Goal: Task Accomplishment & Management: Complete application form

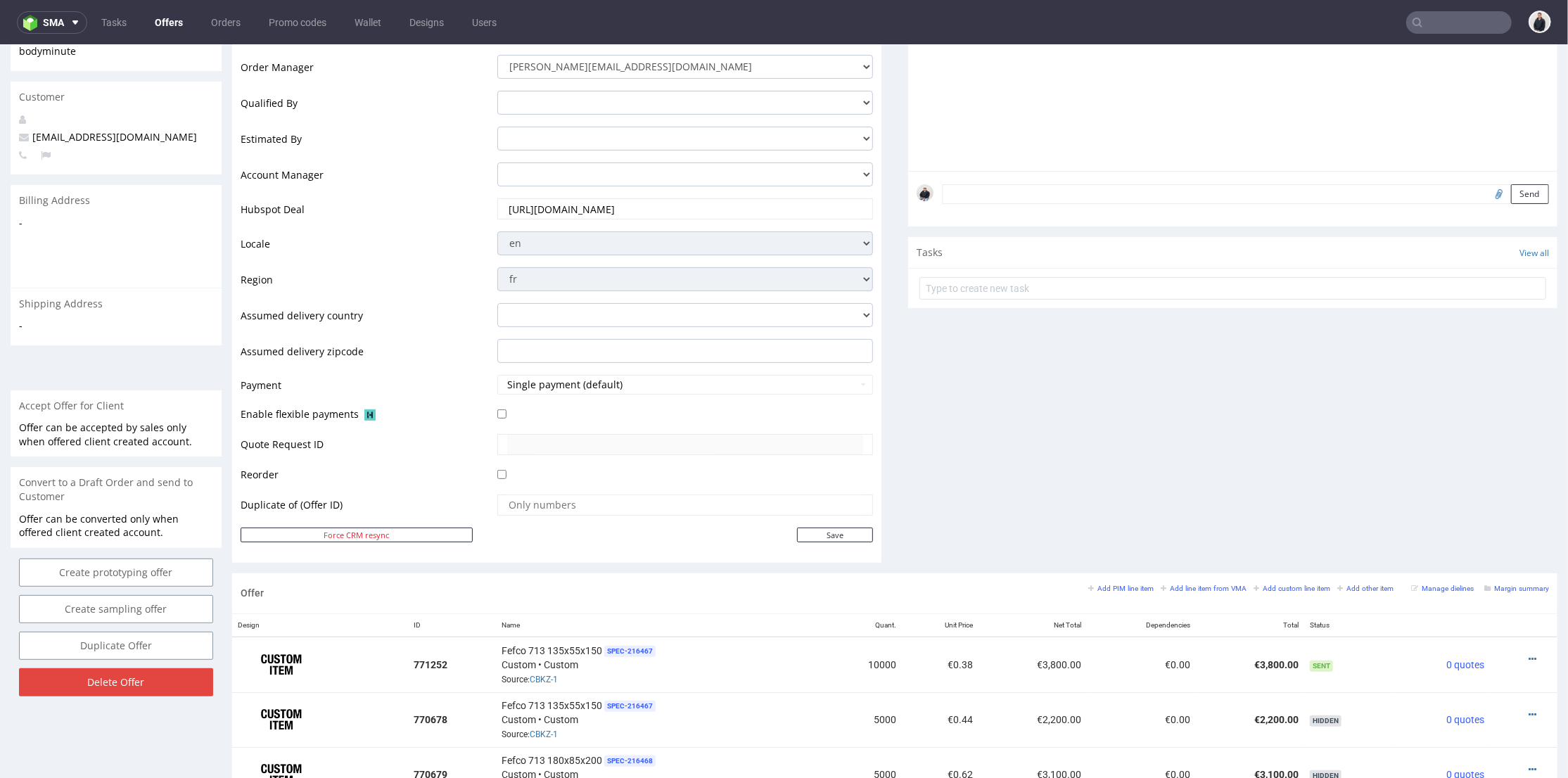
scroll to position [390, 0]
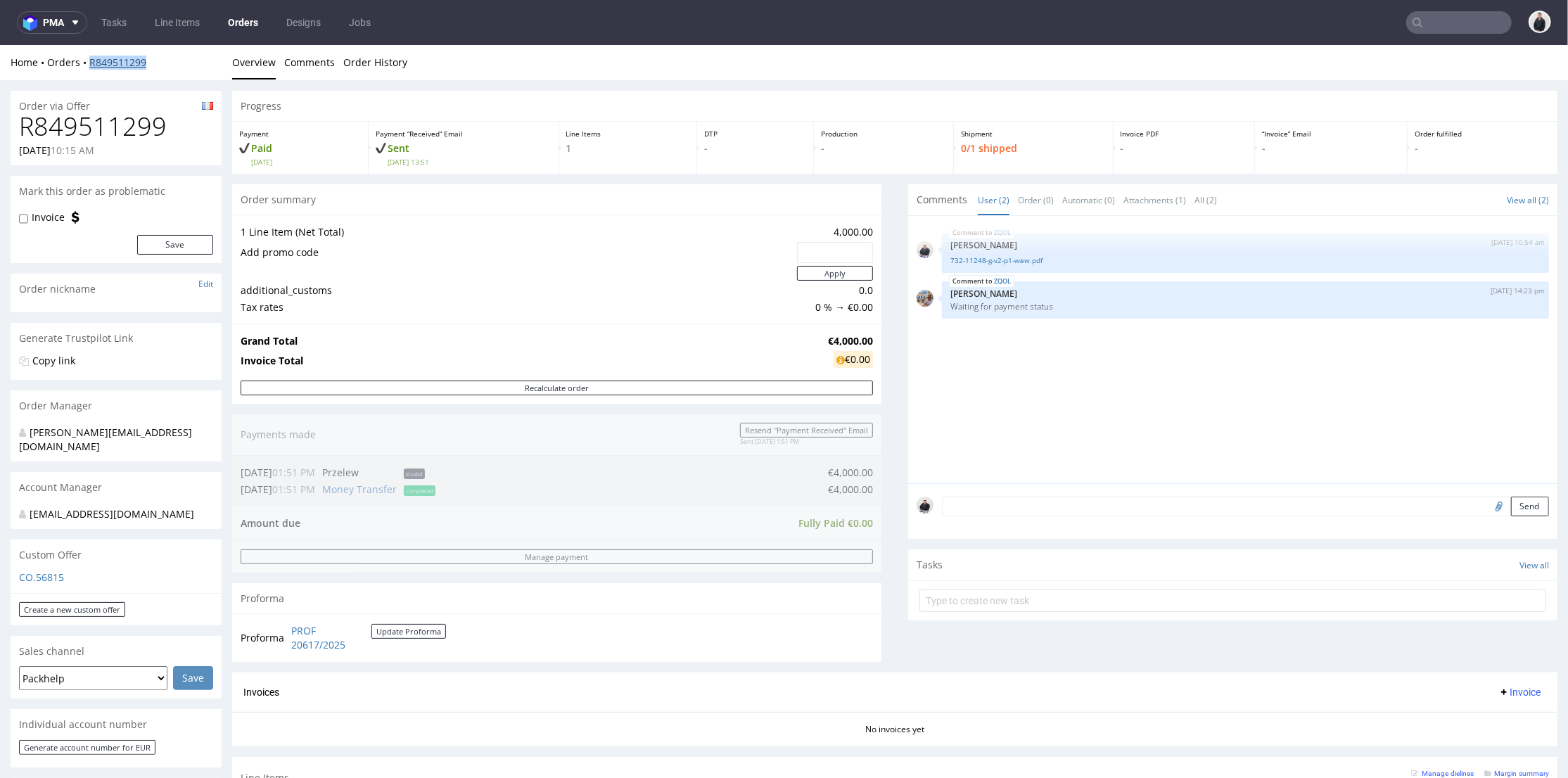
drag, startPoint x: 128, startPoint y: 66, endPoint x: 92, endPoint y: 65, distance: 36.0
click at [92, 65] on div "Home Orders R849511299" at bounding box center [116, 62] width 211 height 14
copy link "R849511299"
click at [67, 17] on button "pma" at bounding box center [52, 22] width 70 height 22
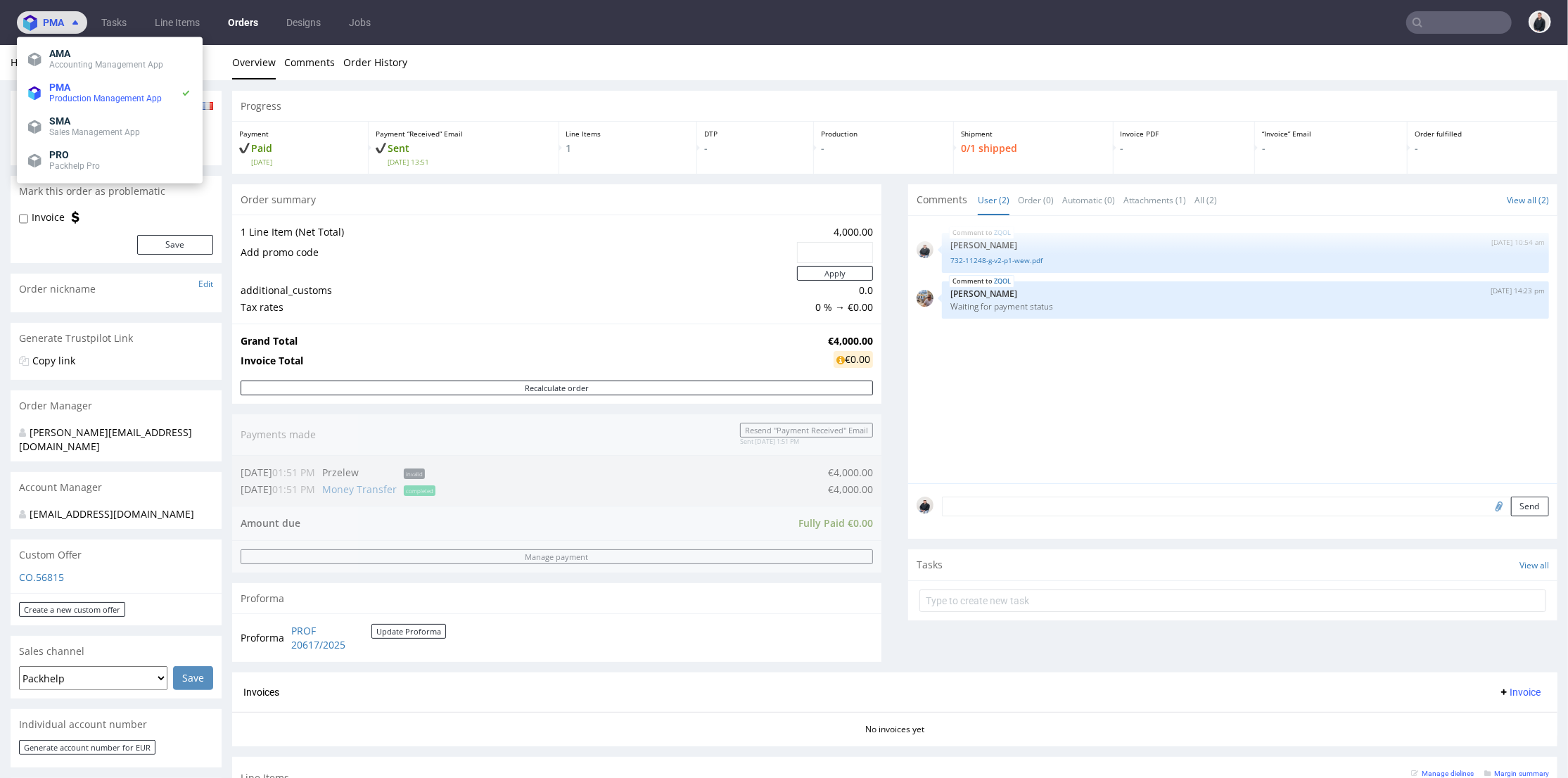
click at [66, 21] on span at bounding box center [72, 22] width 17 height 12
click at [96, 107] on li "PMA Production Management App" at bounding box center [109, 93] width 174 height 34
click at [89, 118] on span "SMA" at bounding box center [120, 121] width 142 height 12
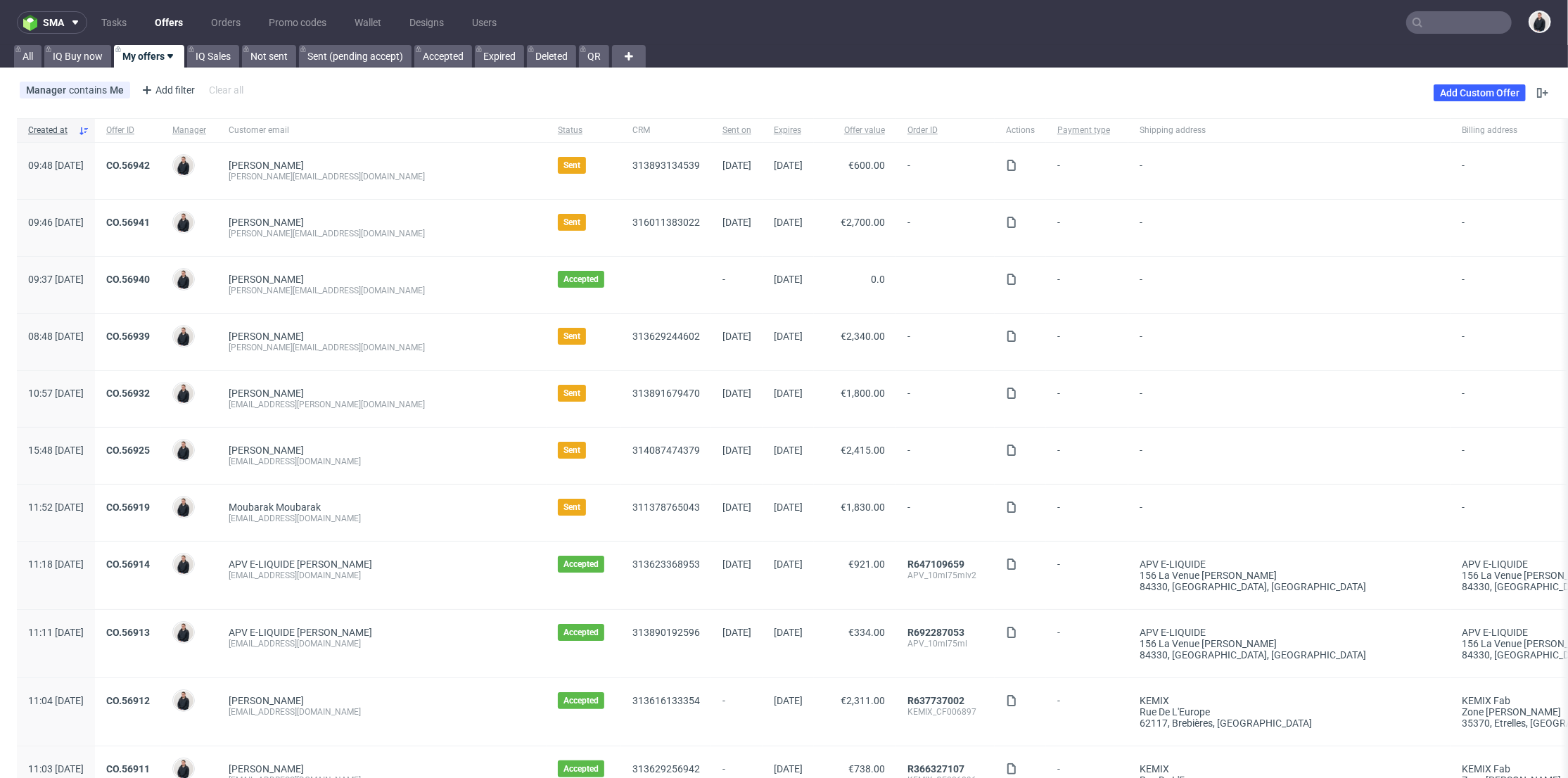
click at [178, 23] on link "Offers" at bounding box center [169, 22] width 45 height 22
click at [1484, 88] on link "Add Custom Offer" at bounding box center [1480, 92] width 92 height 17
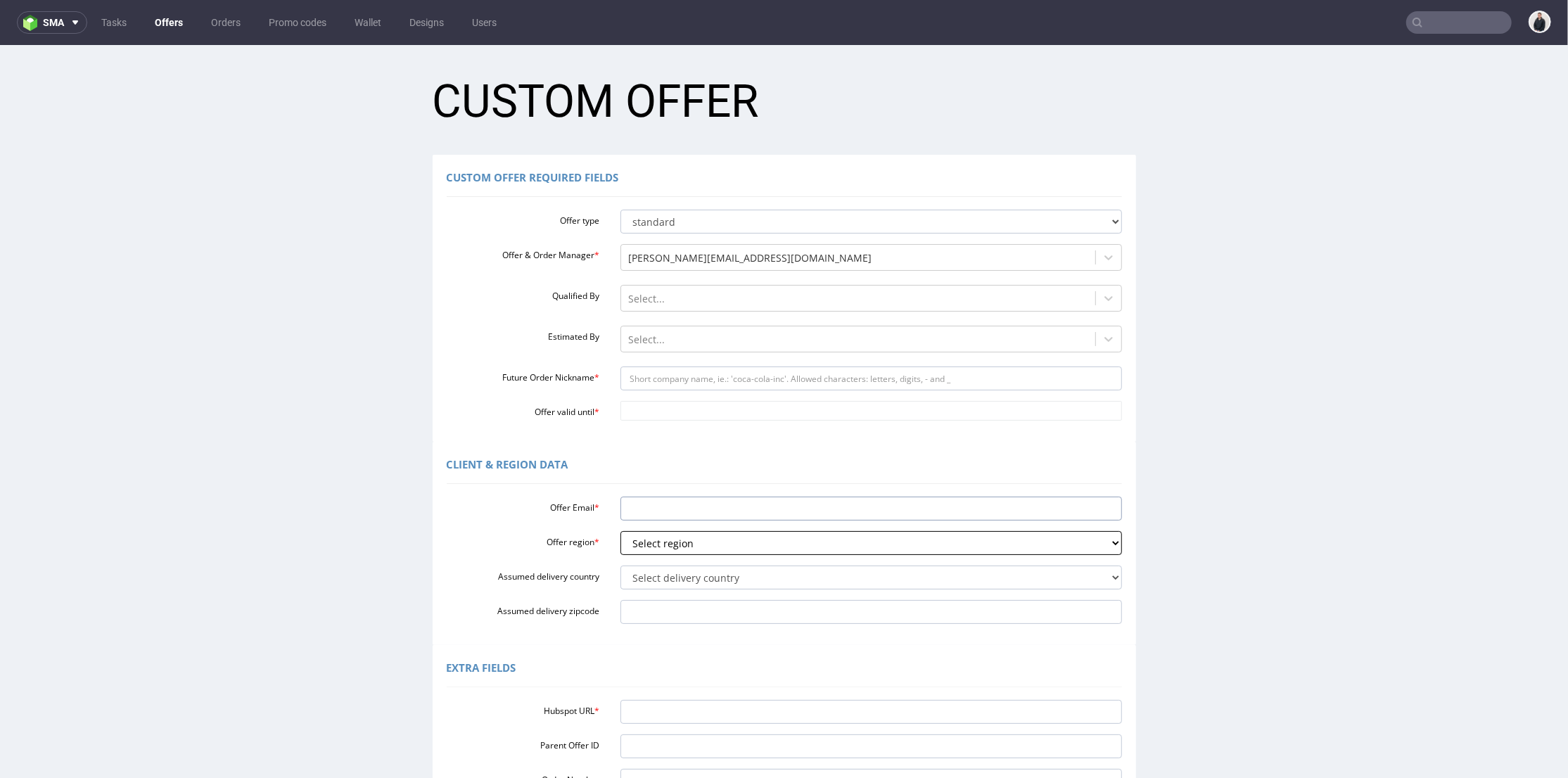
drag, startPoint x: 657, startPoint y: 497, endPoint x: 650, endPoint y: 536, distance: 39.6
click at [657, 498] on input "Offer Email *" at bounding box center [871, 507] width 502 height 24
paste input "[EMAIL_ADDRESS][DOMAIN_NAME]"
type input "[EMAIL_ADDRESS][DOMAIN_NAME]"
drag, startPoint x: 648, startPoint y: 542, endPoint x: 661, endPoint y: 541, distance: 13.0
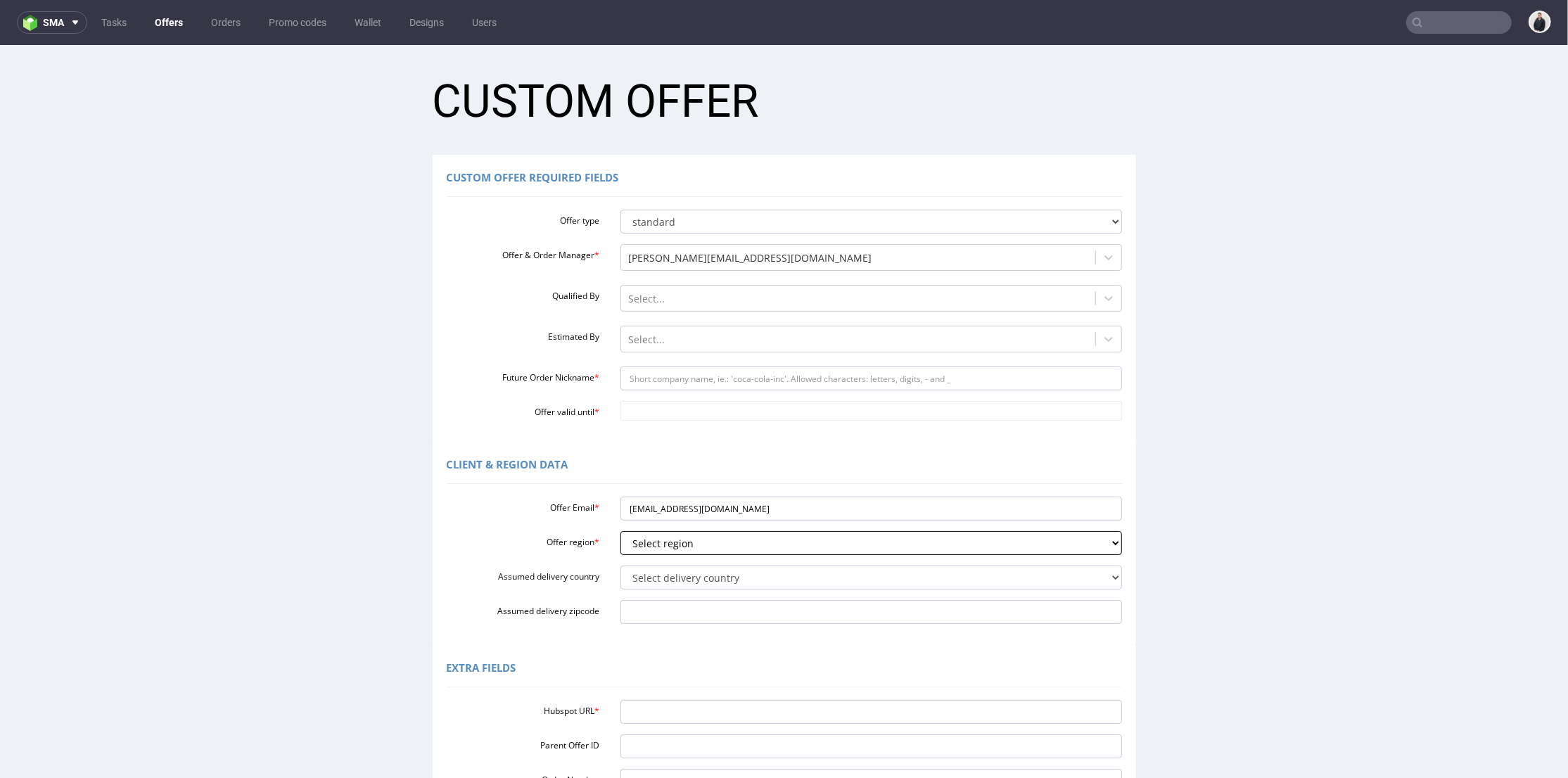
click at [650, 544] on select "Select region eu gb de pl fr it es" at bounding box center [871, 542] width 502 height 24
select select "fr"
click at [620, 530] on select "Select region eu gb de pl fr it es" at bounding box center [871, 542] width 502 height 24
drag, startPoint x: 665, startPoint y: 504, endPoint x: 606, endPoint y: 507, distance: 59.1
click at [609, 507] on div "[EMAIL_ADDRESS][DOMAIN_NAME]" at bounding box center [871, 507] width 522 height 24
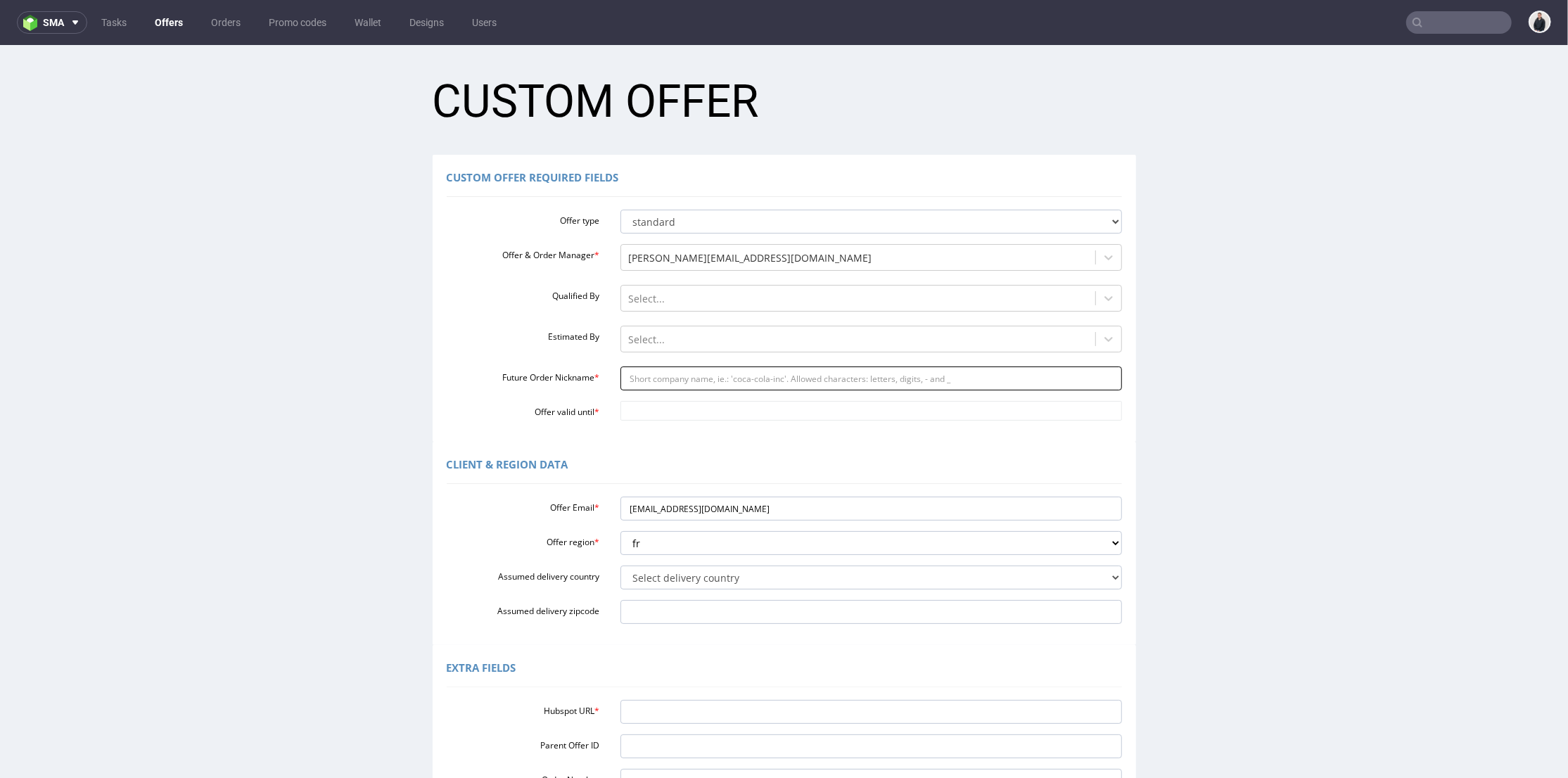
click at [697, 380] on input "Future Order Nickname *" at bounding box center [871, 377] width 502 height 24
paste input "capsulabbio"
type input "capsulabbio"
drag, startPoint x: 662, startPoint y: 404, endPoint x: 671, endPoint y: 404, distance: 9.0
click at [662, 405] on input "Offer valid until *" at bounding box center [871, 410] width 502 height 20
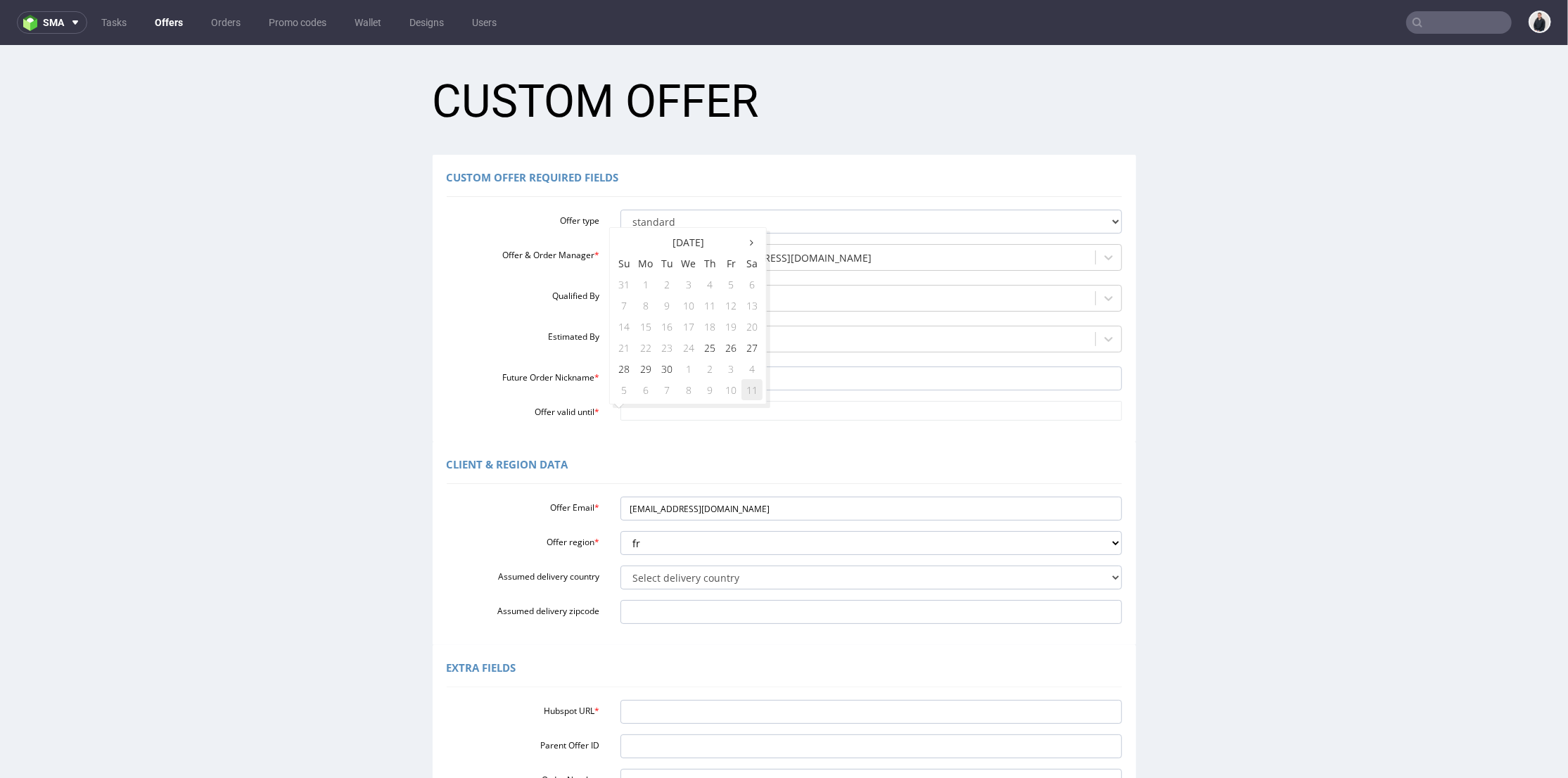
click at [752, 385] on td "11" at bounding box center [752, 389] width 21 height 21
type input "2025-10-11"
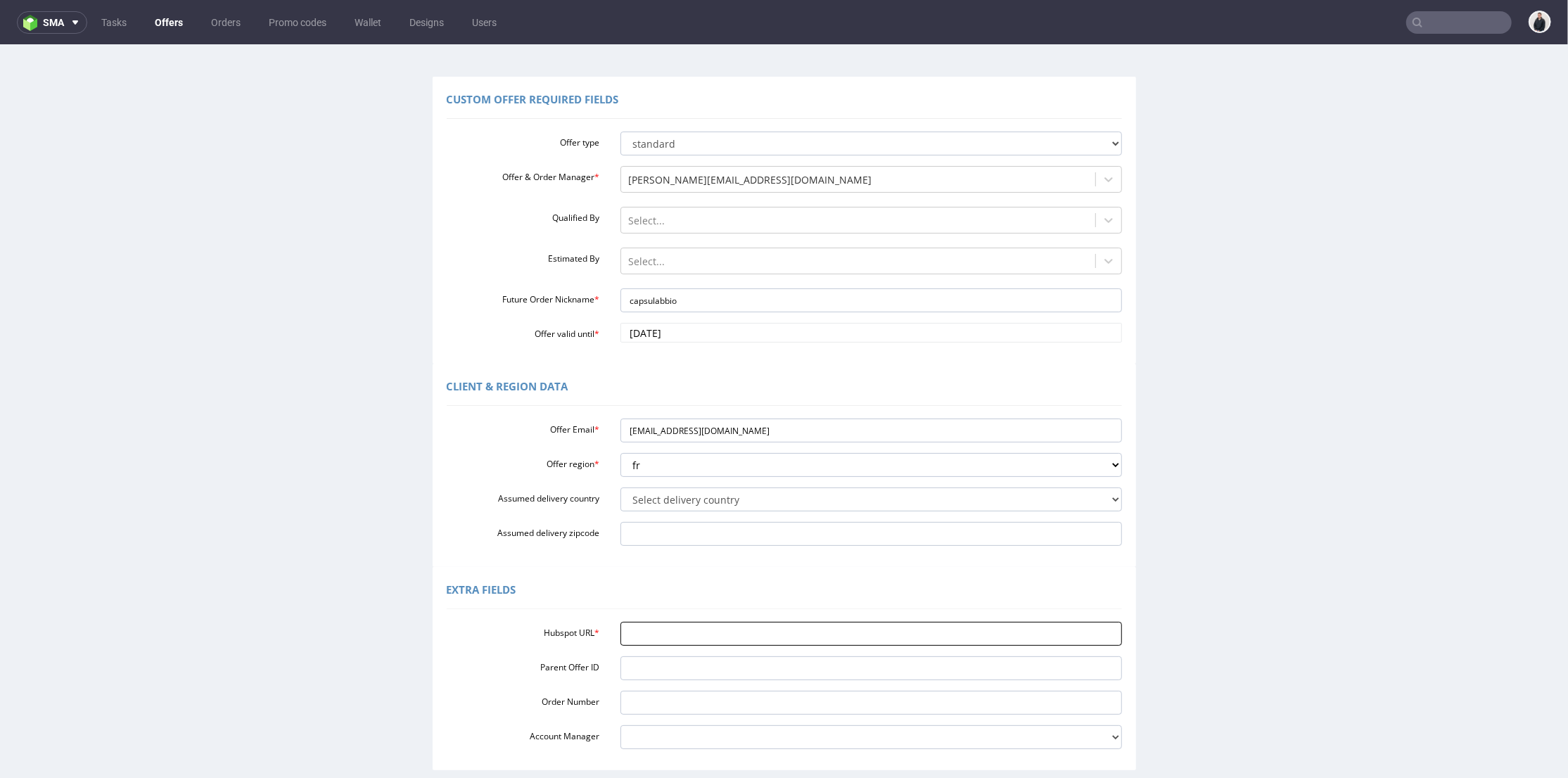
click at [665, 636] on input "Hubspot URL *" at bounding box center [871, 632] width 502 height 24
paste input "https://app-eu1.hubspot.com/contacts/25600958/record/0-3/313855884505/"
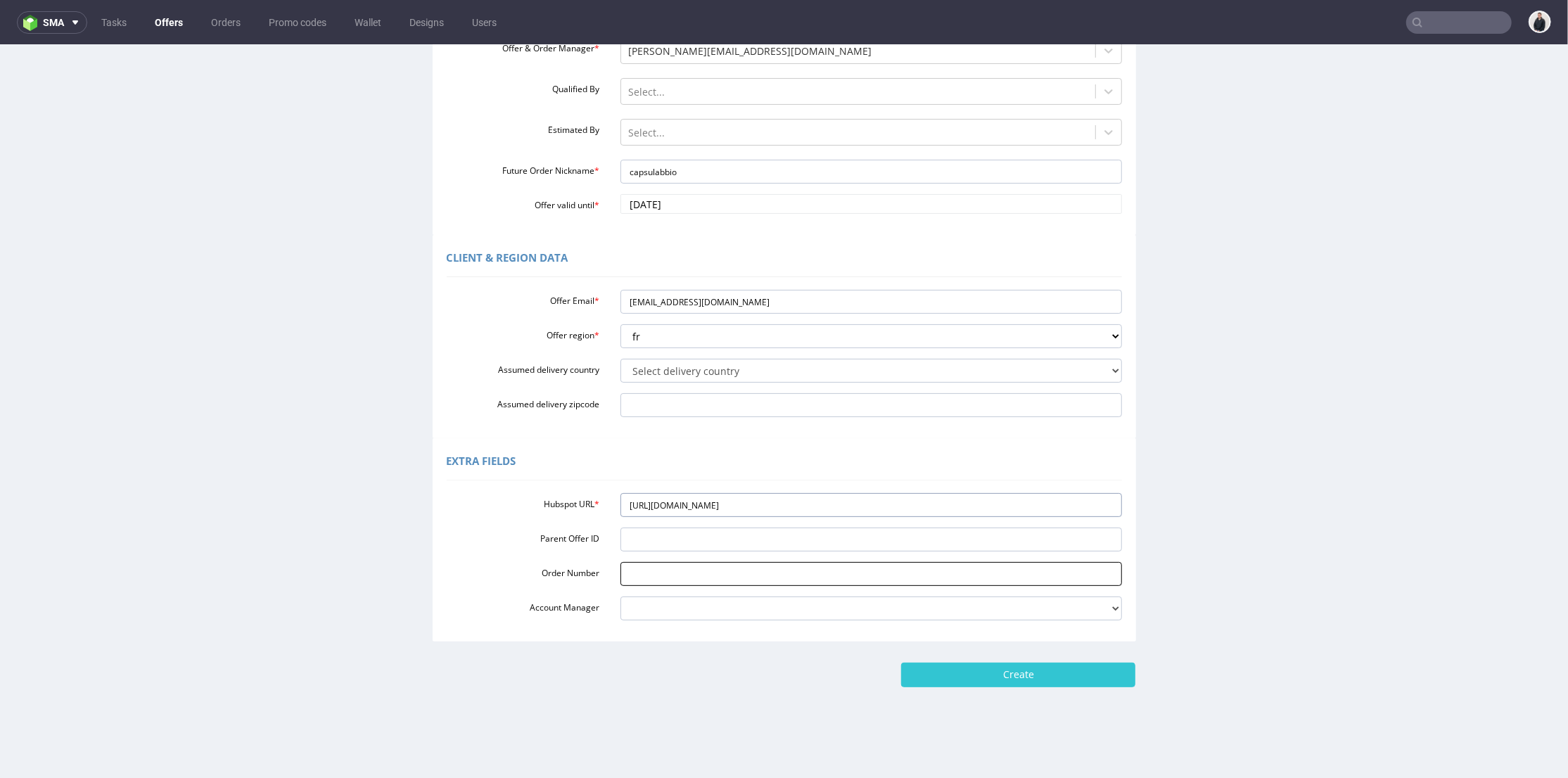
scroll to position [4, 0]
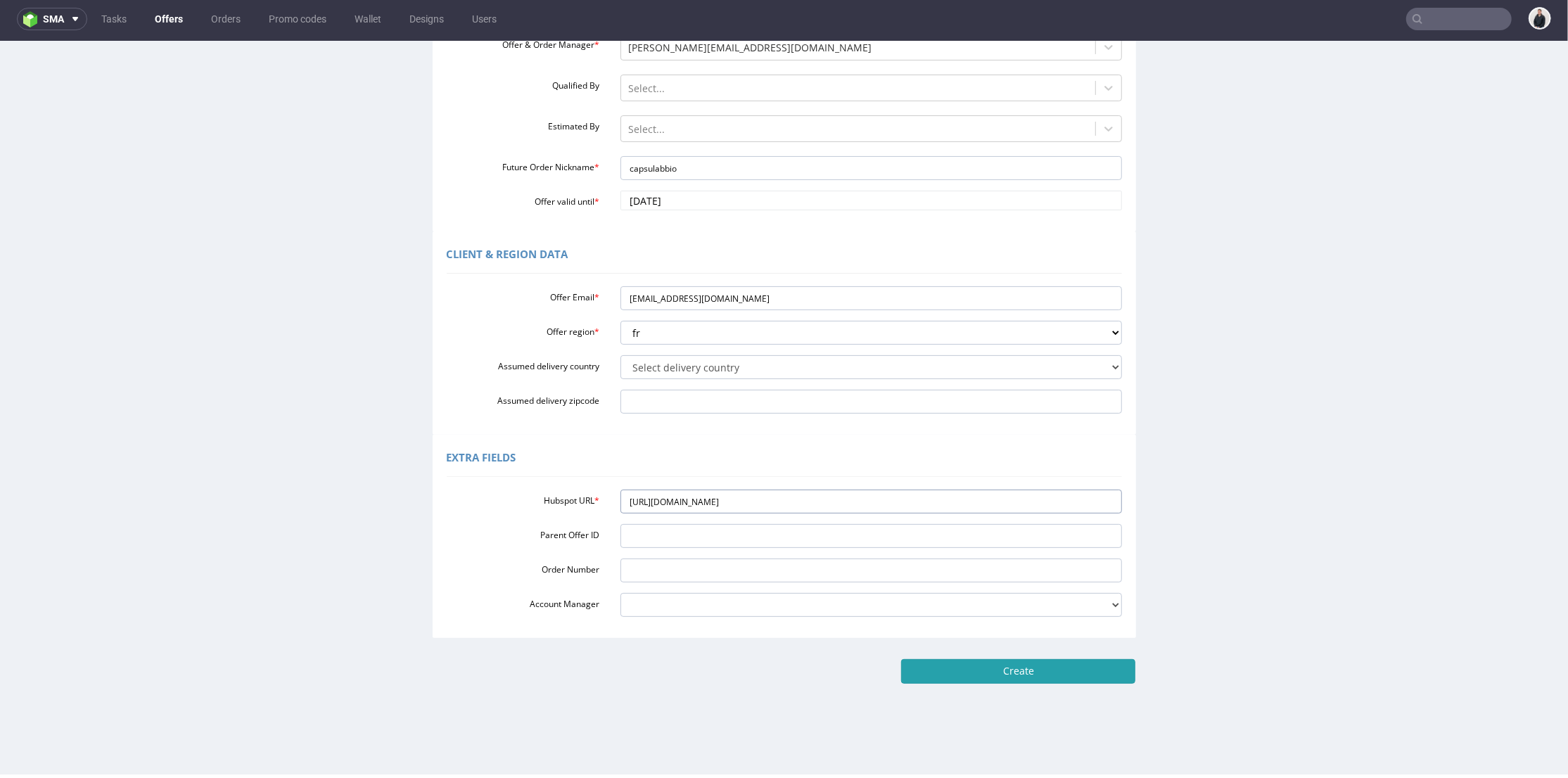
type input "https://app-eu1.hubspot.com/contacts/25600958/record/0-3/313855884505/"
click at [990, 672] on input "Create" at bounding box center [1018, 670] width 235 height 24
type input "Please wait..."
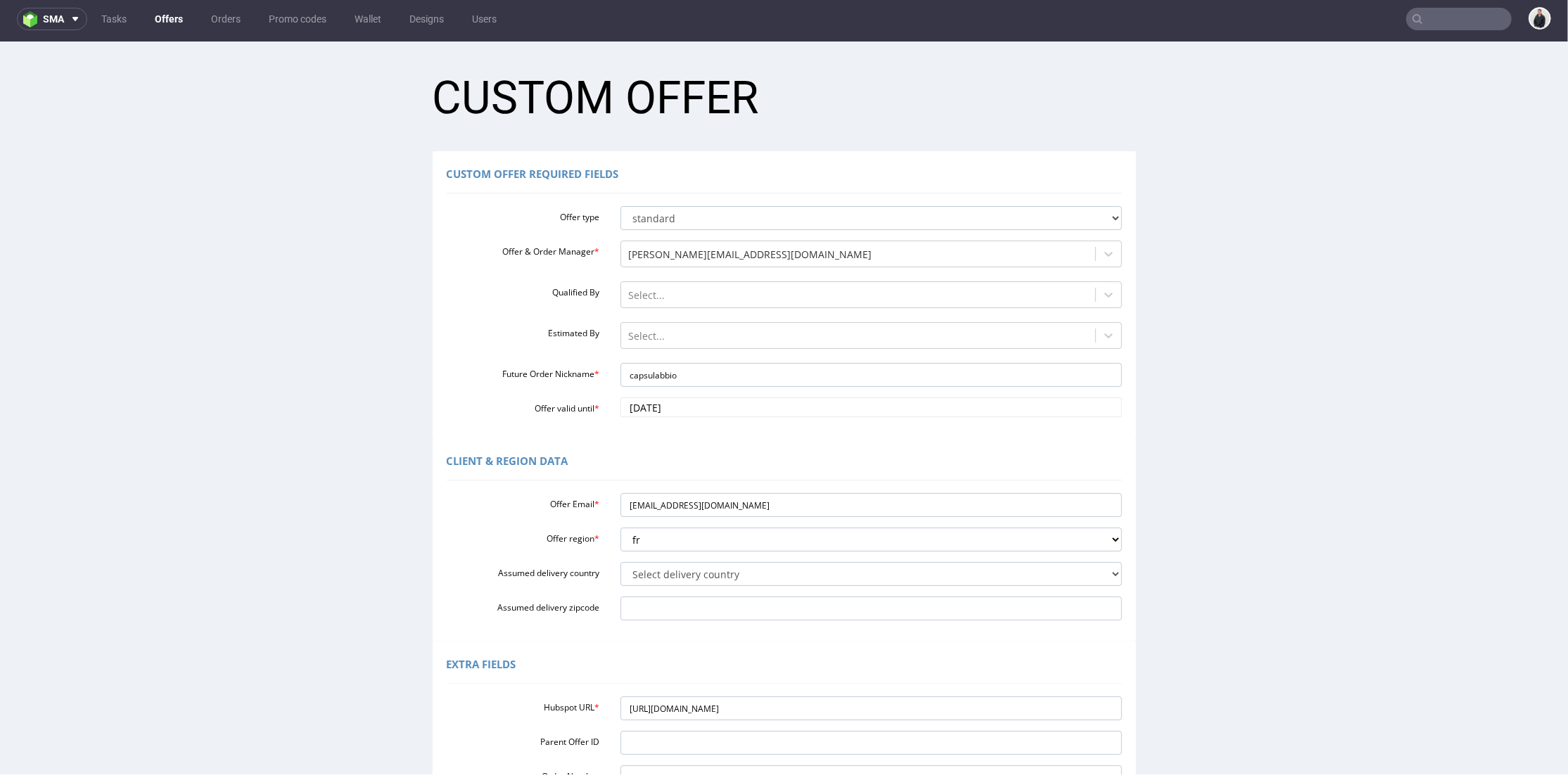
scroll to position [0, 0]
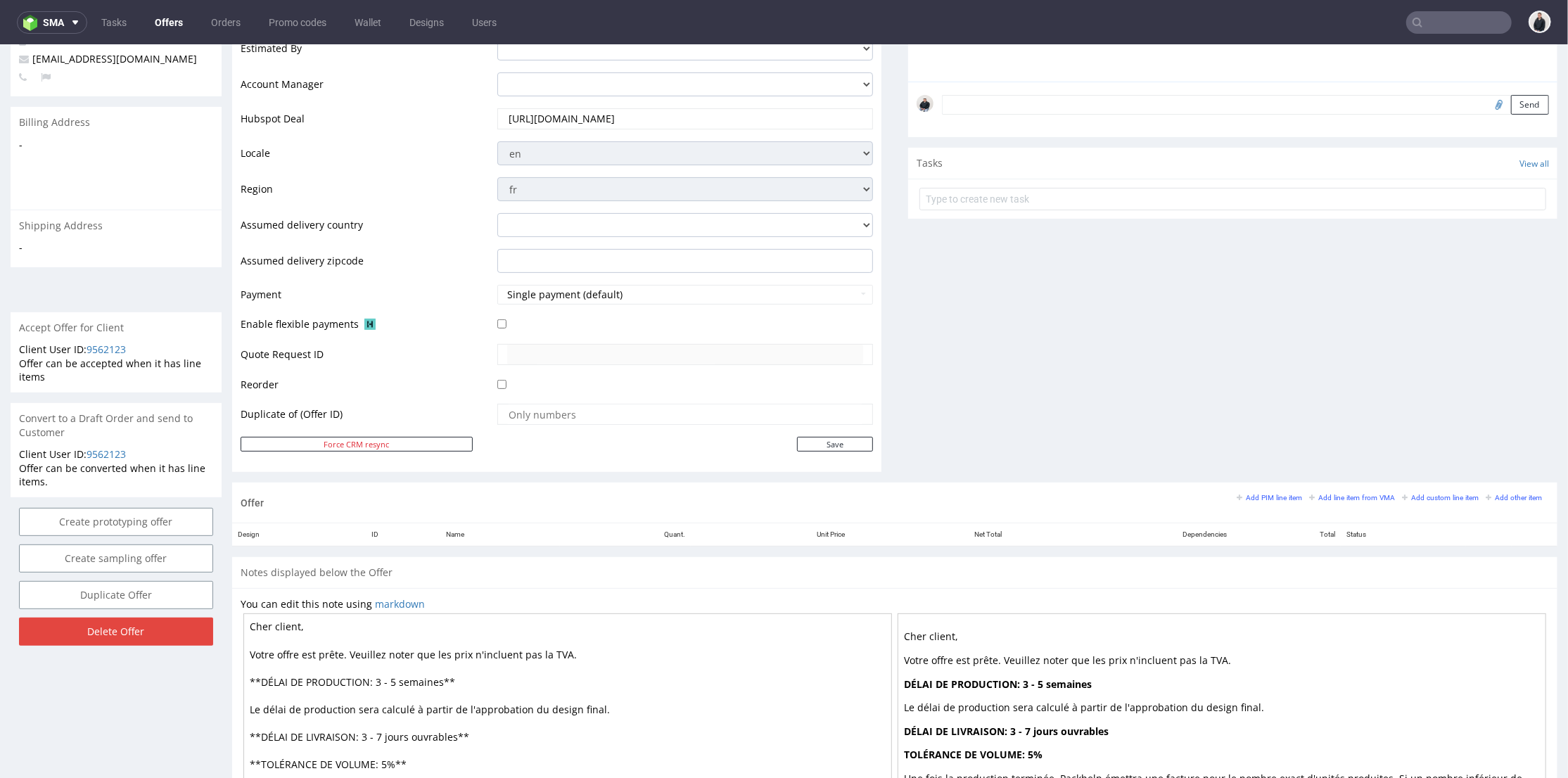
scroll to position [468, 0]
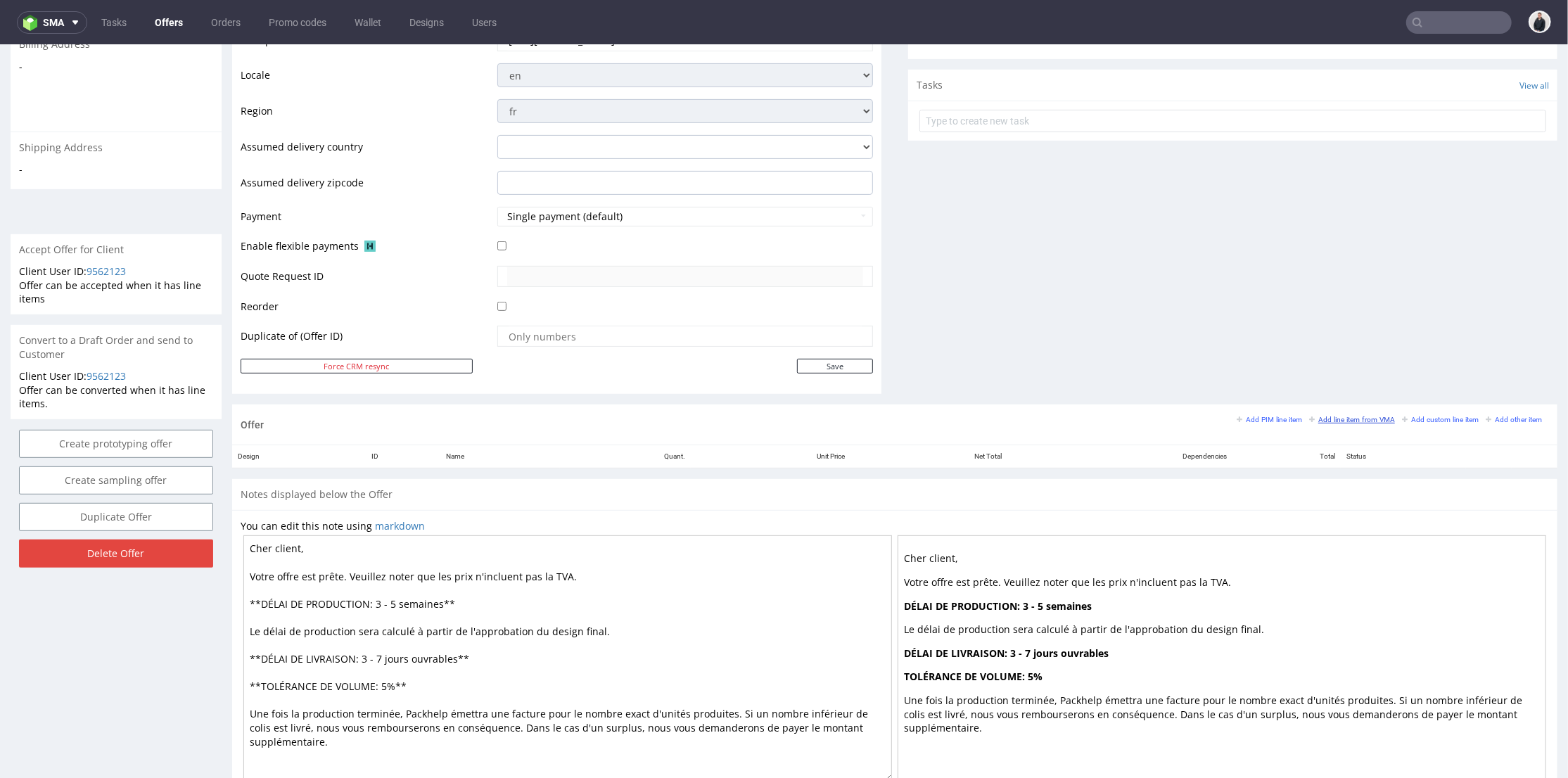
click at [1326, 415] on small "Add line item from VMA" at bounding box center [1352, 418] width 86 height 8
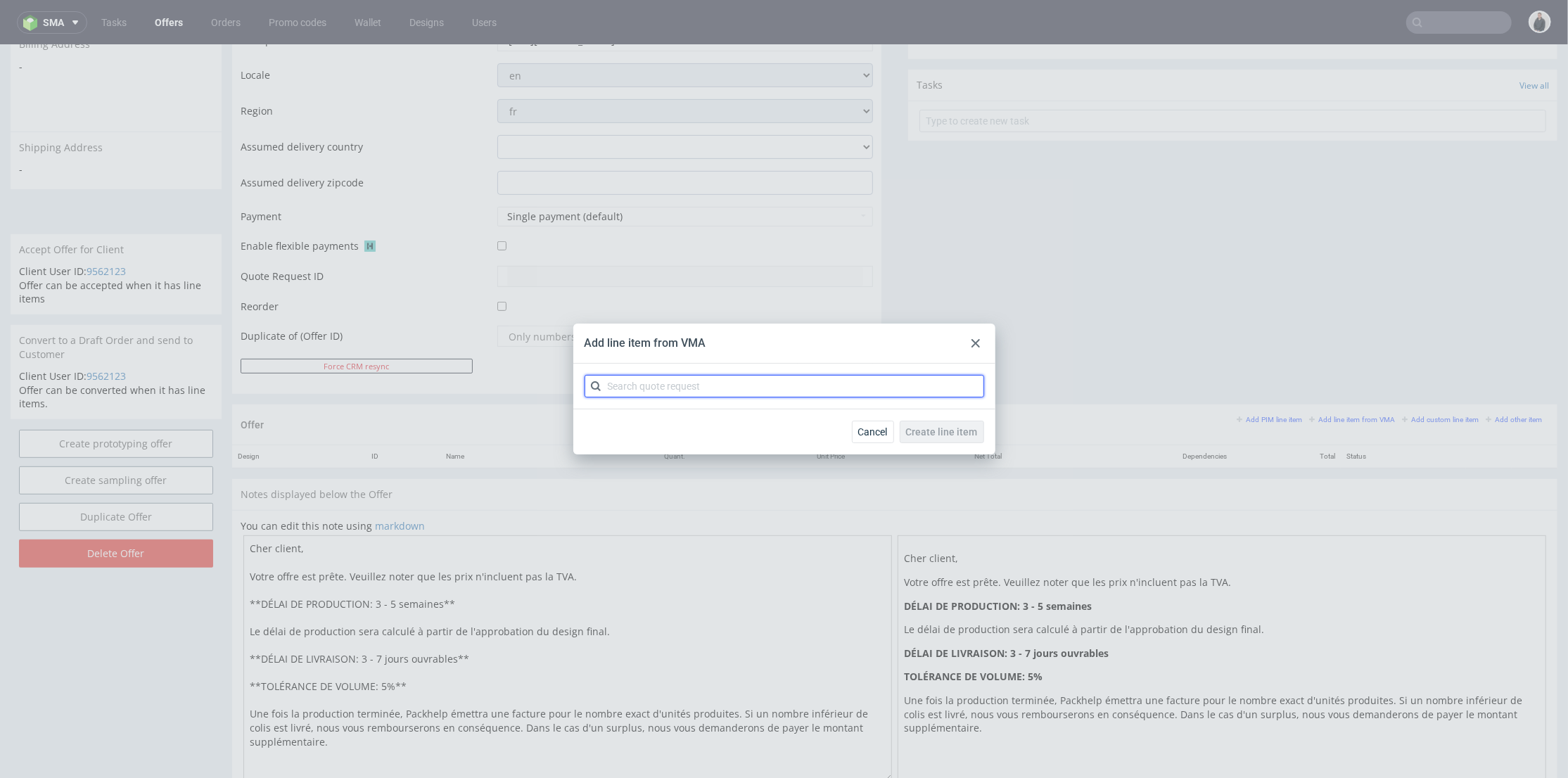
click at [820, 389] on input "text" at bounding box center [784, 385] width 400 height 22
type input "CBNG"
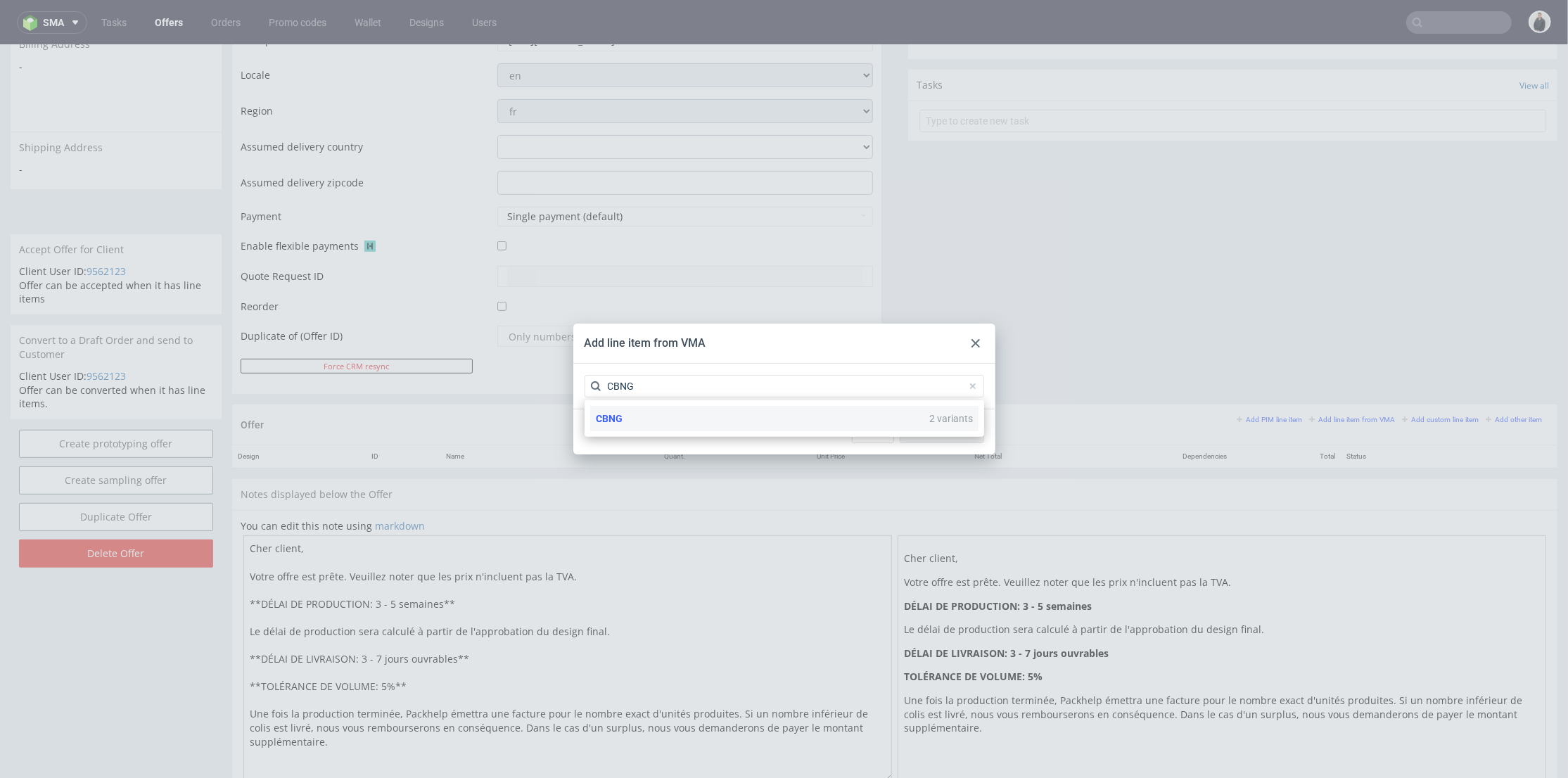
click at [691, 425] on div "CBNG 2 variants" at bounding box center [784, 418] width 388 height 26
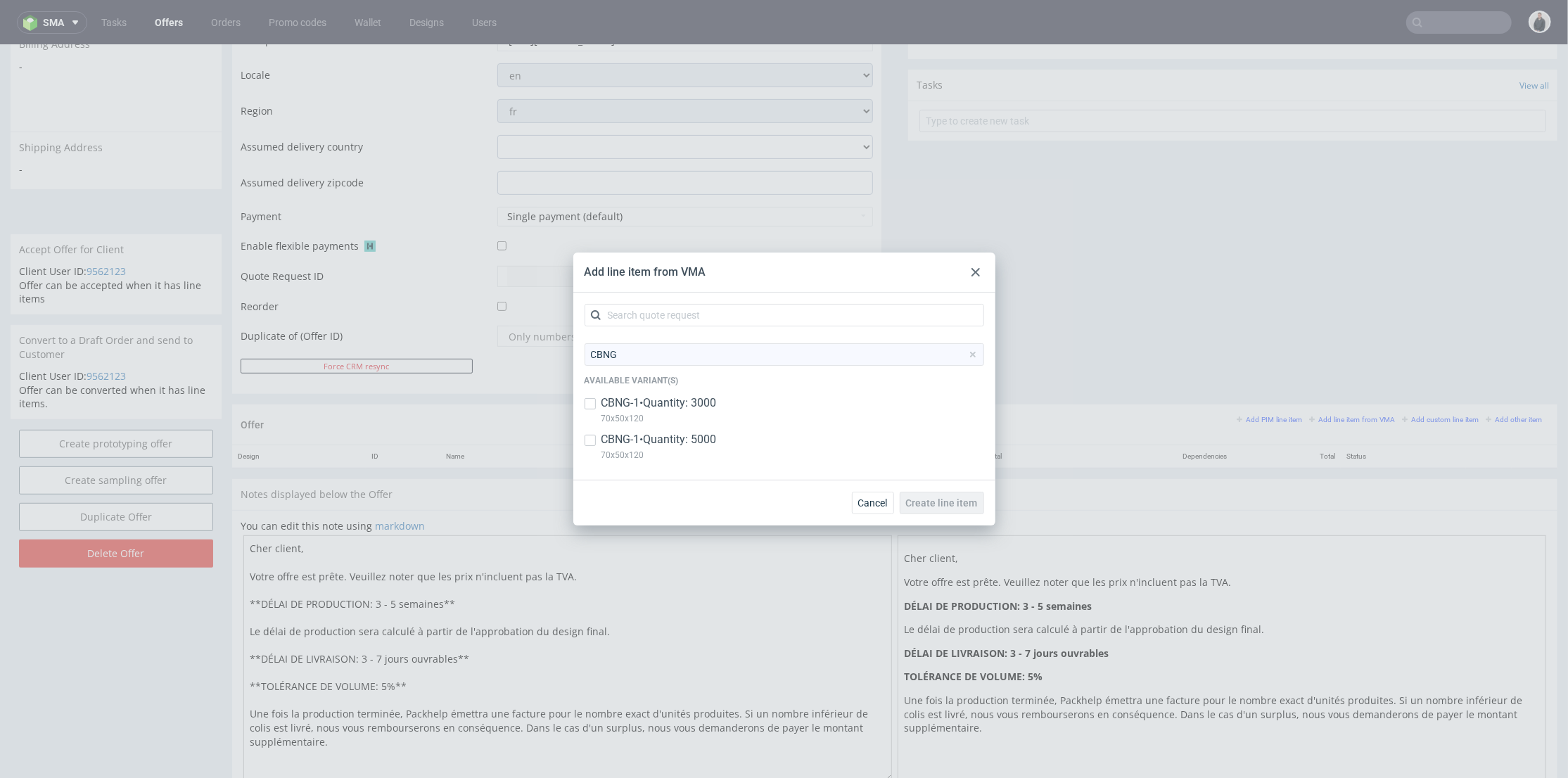
click at [698, 408] on p "CBNG-1 • Quantity: 3000" at bounding box center [659, 402] width 115 height 15
checkbox input "true"
click at [706, 442] on p "CBNG-1 • Quantity: 5000" at bounding box center [659, 439] width 115 height 15
checkbox input "true"
click at [964, 505] on span "Create line item" at bounding box center [942, 503] width 72 height 10
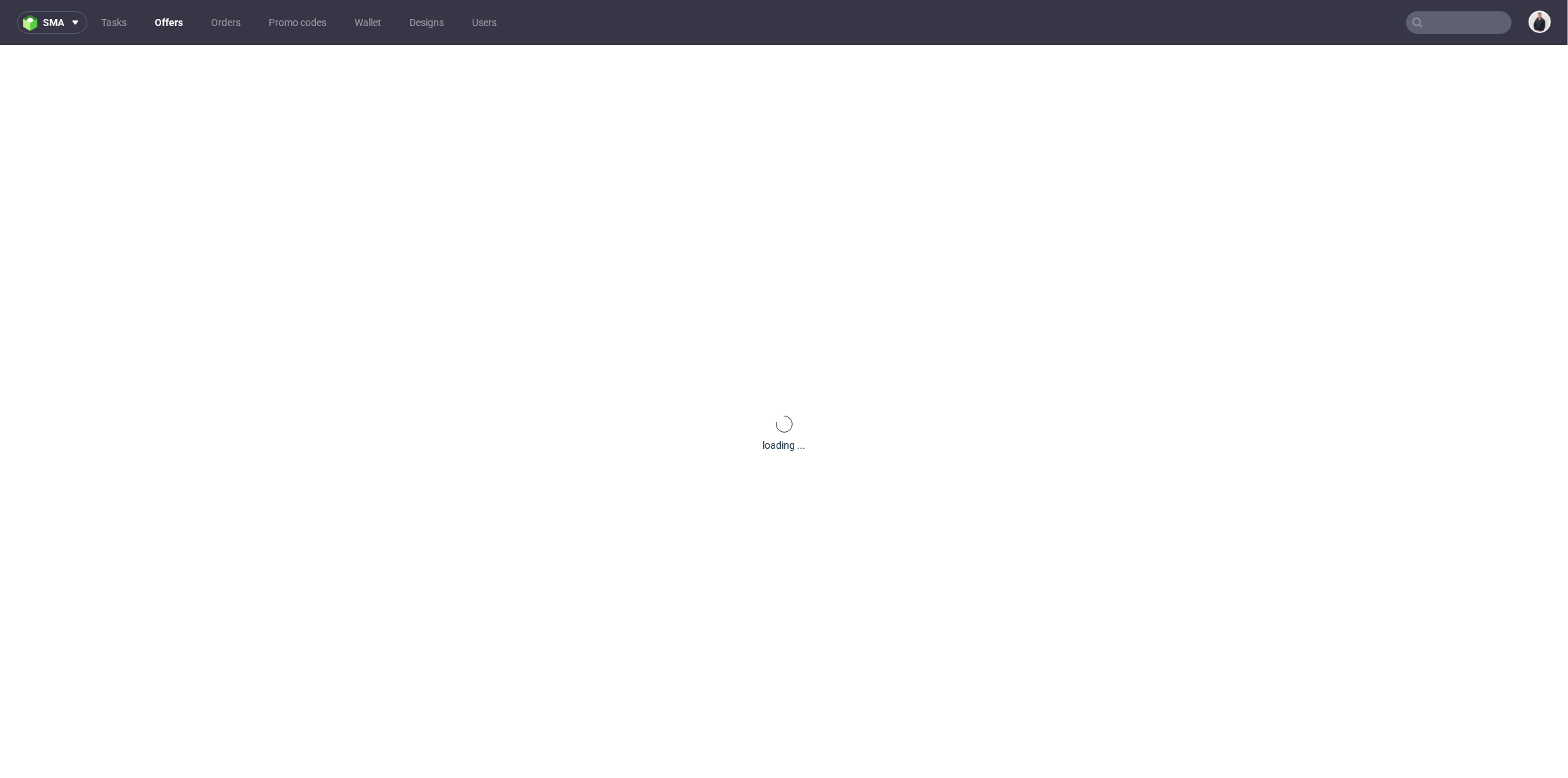
scroll to position [0, 0]
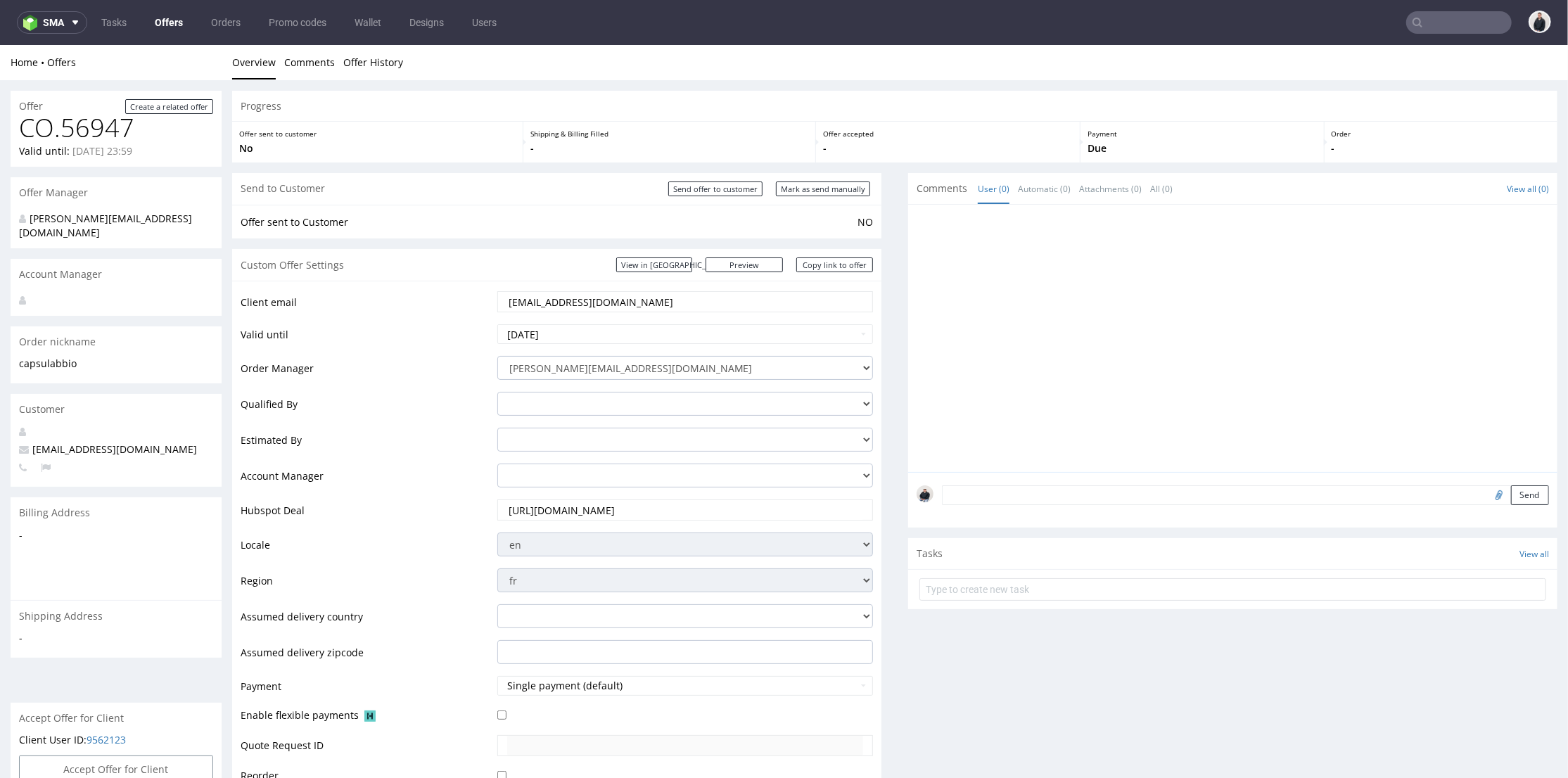
click at [928, 351] on div at bounding box center [1237, 341] width 641 height 258
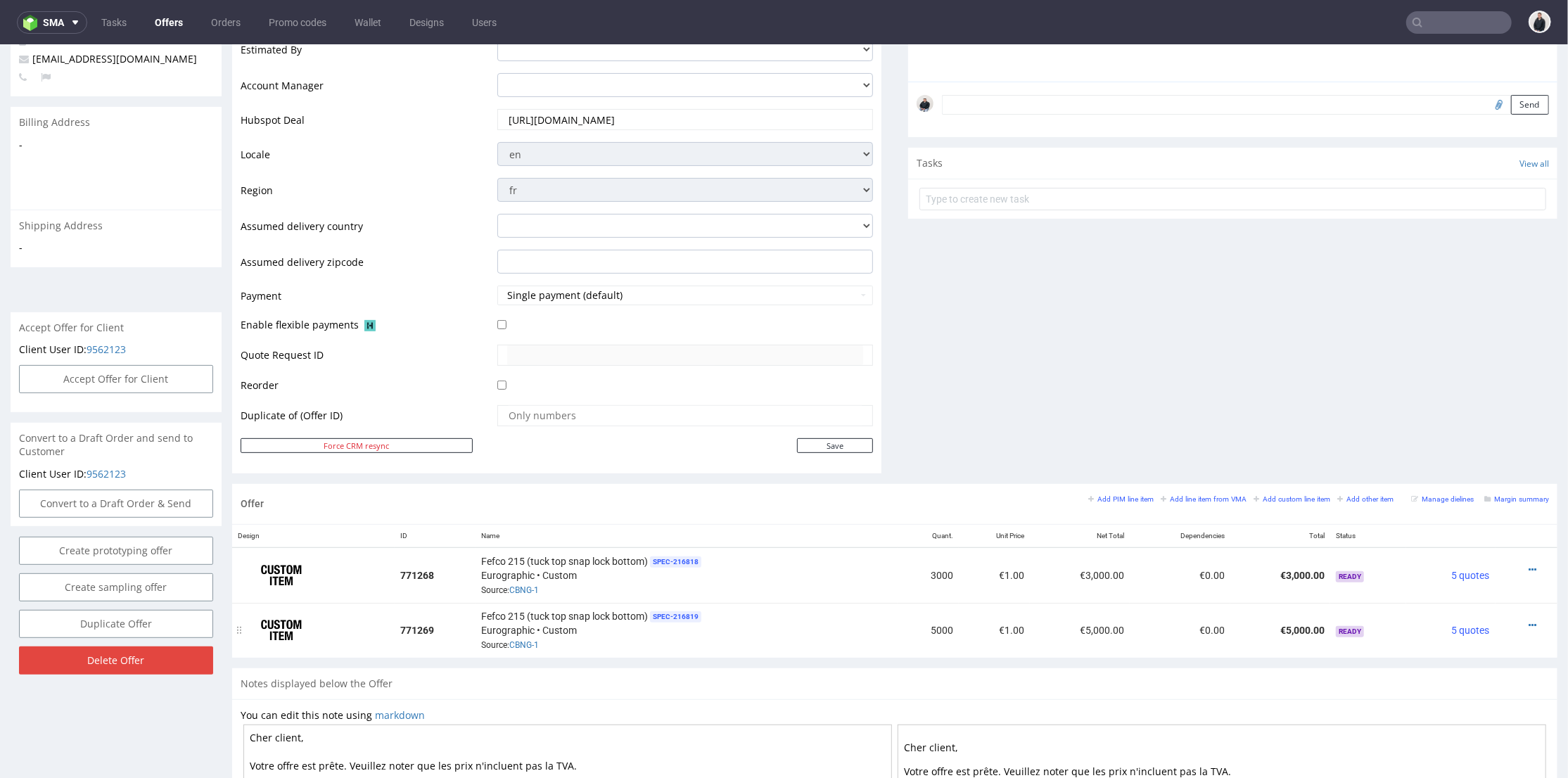
scroll to position [624, 0]
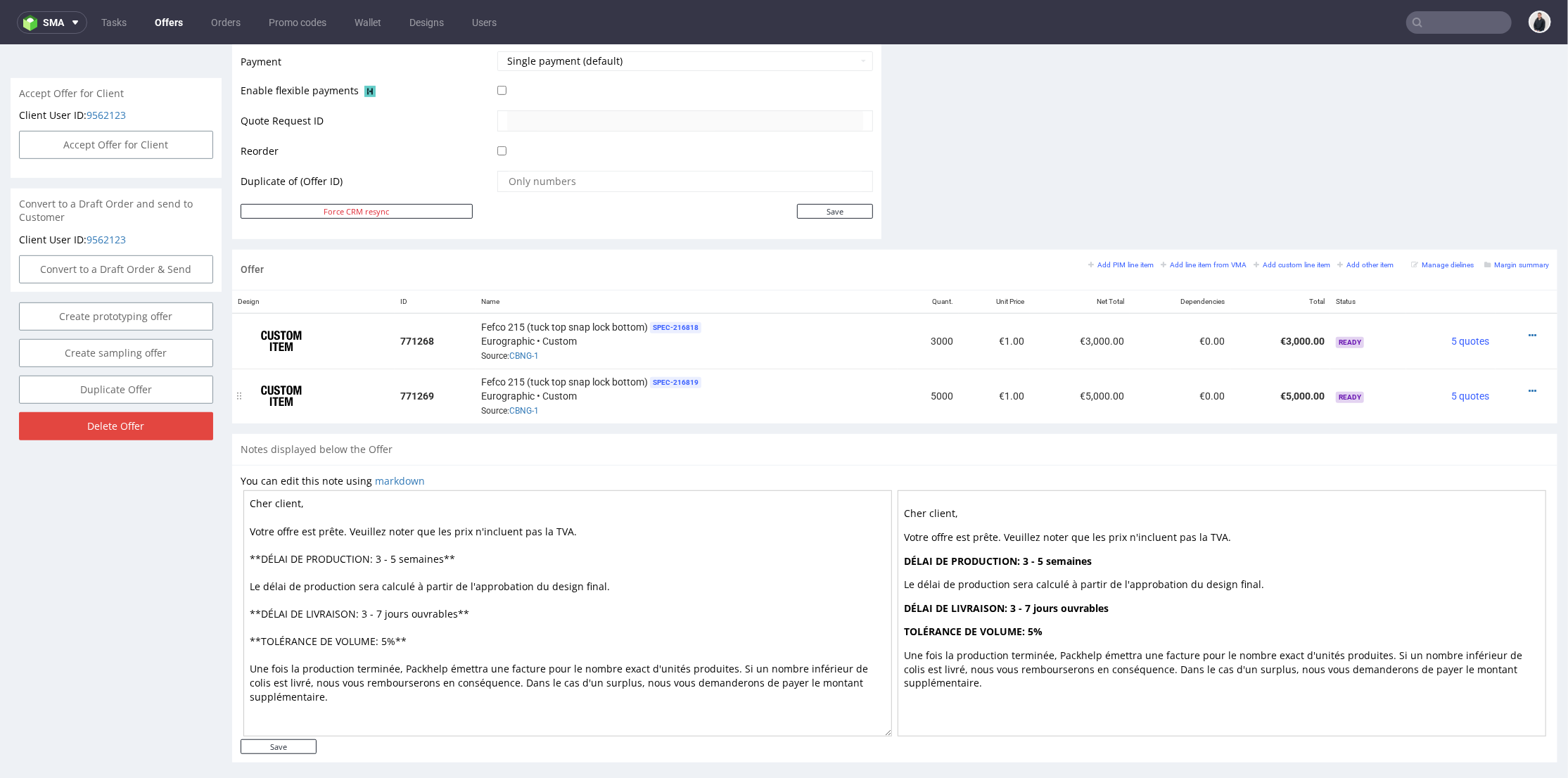
click at [972, 386] on td "€1.00" at bounding box center [994, 395] width 71 height 55
click at [1515, 332] on div at bounding box center [1523, 335] width 43 height 14
click at [1529, 332] on icon at bounding box center [1532, 334] width 8 height 10
click at [1454, 174] on span "Edit item price" at bounding box center [1469, 179] width 113 height 14
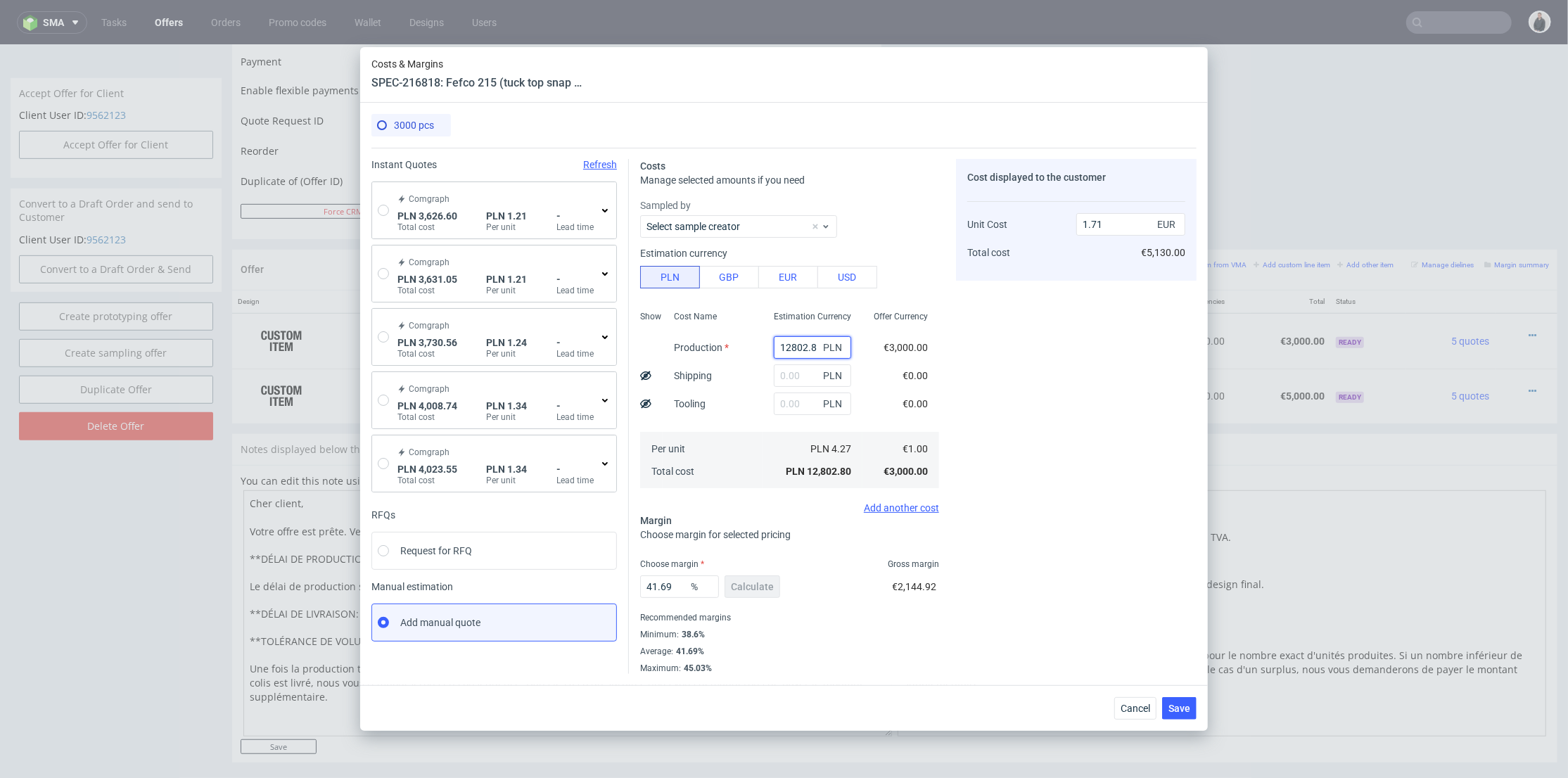
click at [796, 342] on input "12802.8" at bounding box center [812, 346] width 77 height 22
paste input "2400"
type input "2400"
type input "0.32"
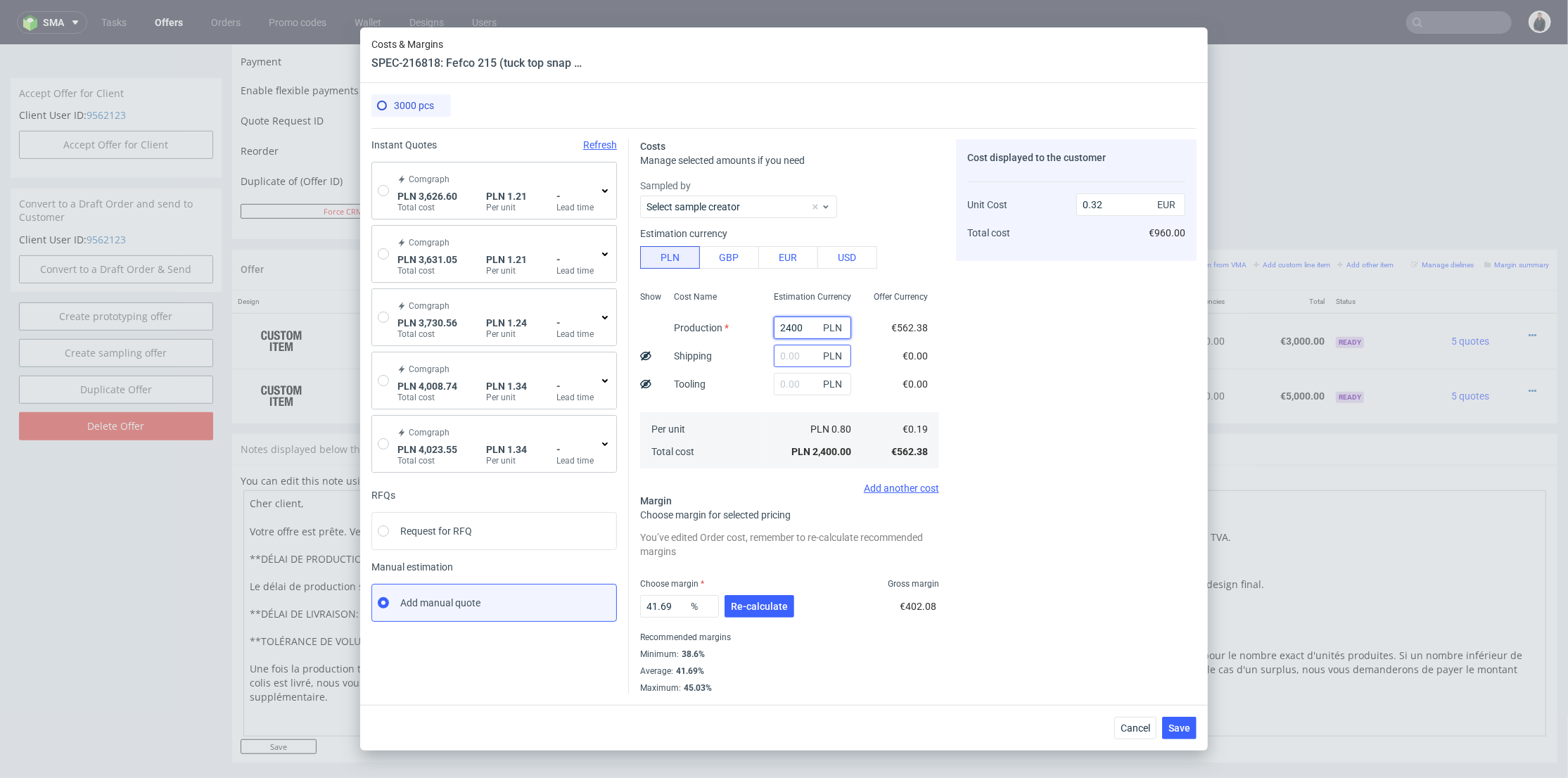
type input "2400"
drag, startPoint x: 777, startPoint y: 358, endPoint x: 759, endPoint y: 363, distance: 18.7
click at [776, 358] on input "text" at bounding box center [812, 355] width 77 height 22
type input "800"
type input "0.43"
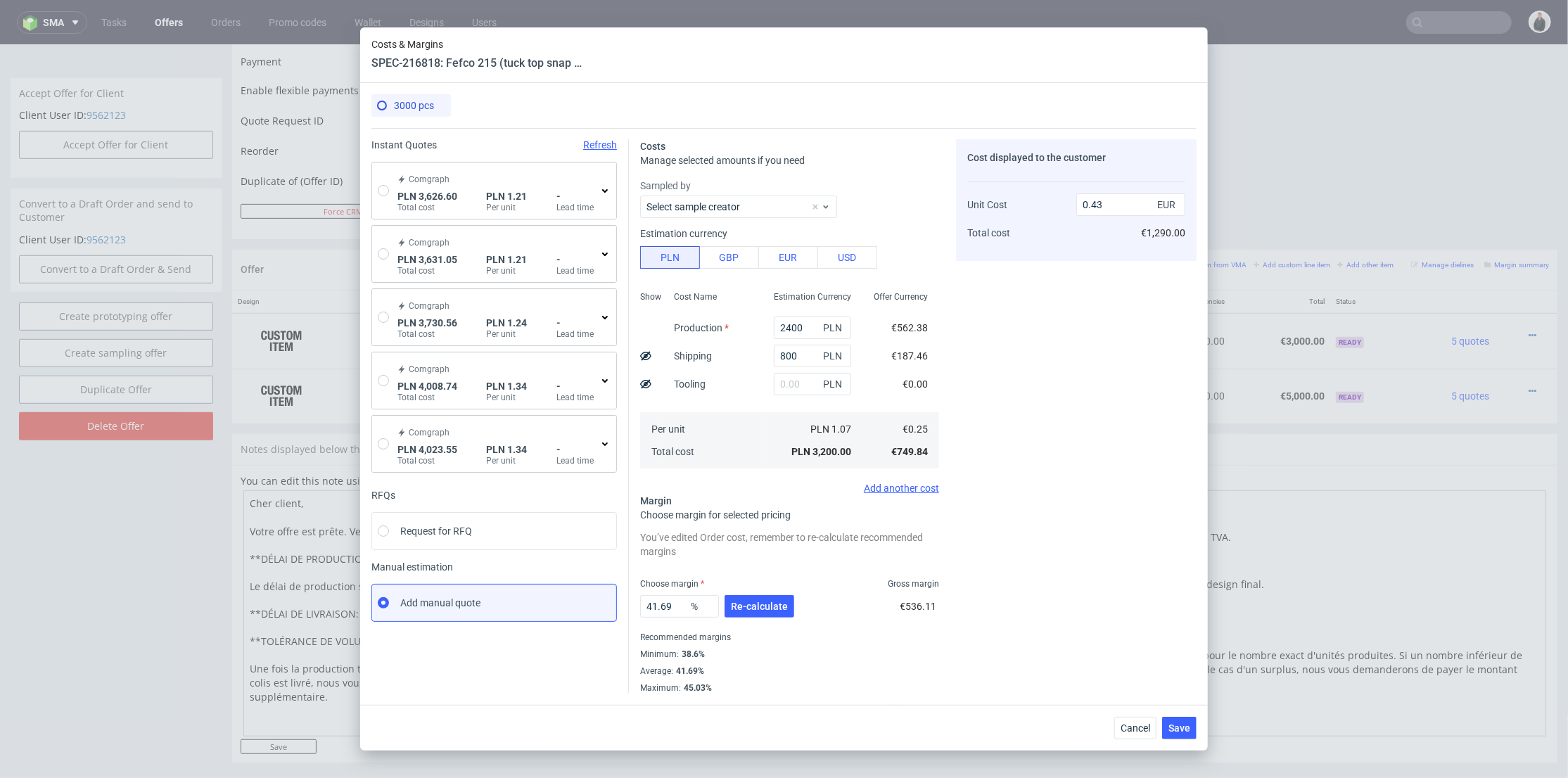
click at [728, 380] on div "Cost Name Production Shipping Tooling Per unit Total cost" at bounding box center [712, 377] width 99 height 186
drag, startPoint x: 788, startPoint y: 353, endPoint x: 746, endPoint y: 353, distance: 42.0
click at [746, 353] on div "Show Cost Name Production Shipping Tooling Per unit Total cost Estimation Curre…" at bounding box center [790, 377] width 299 height 186
type input "900"
type input "0.44"
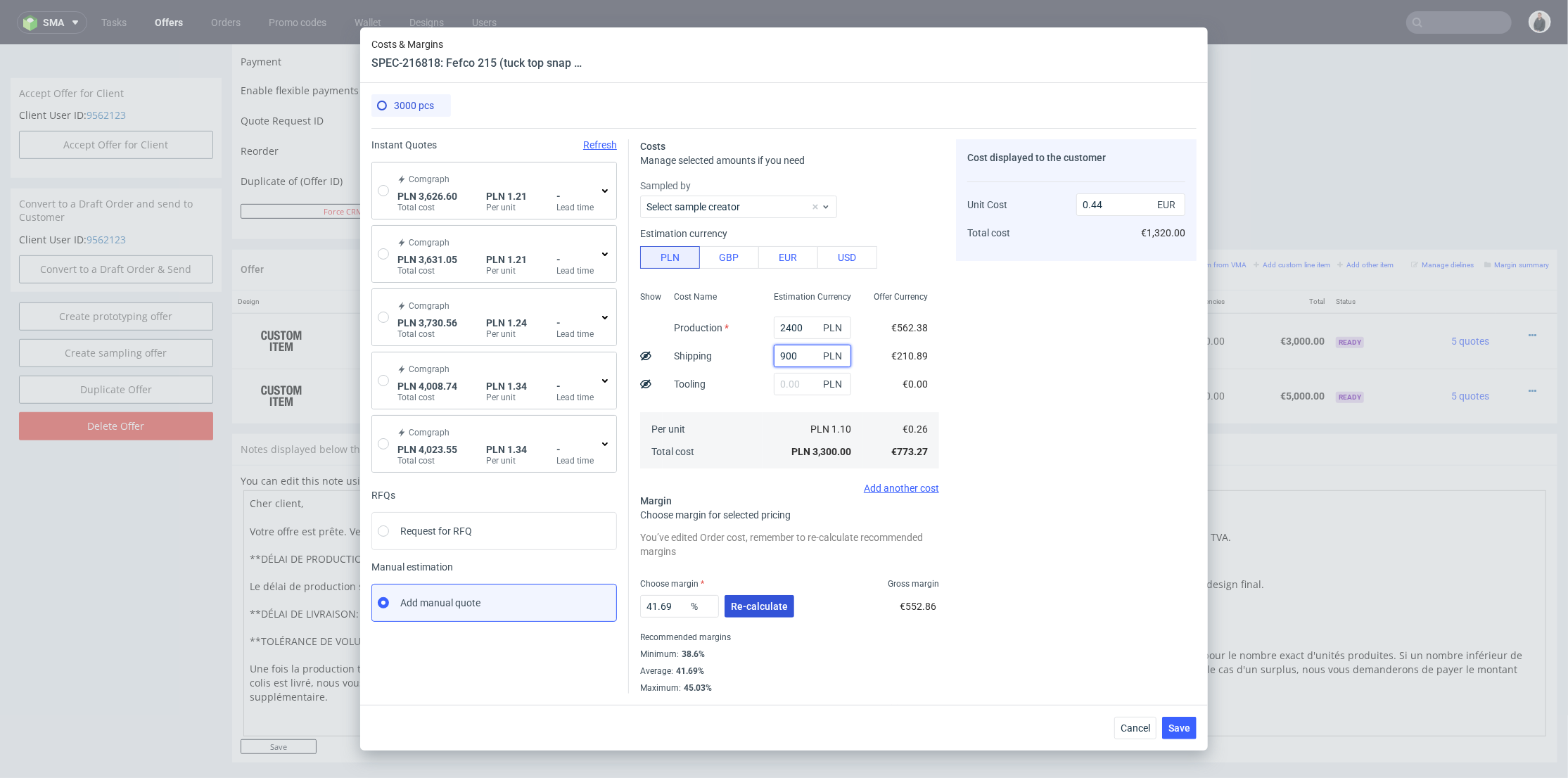
type input "900"
click at [766, 616] on button "Re-calculate" at bounding box center [760, 606] width 69 height 22
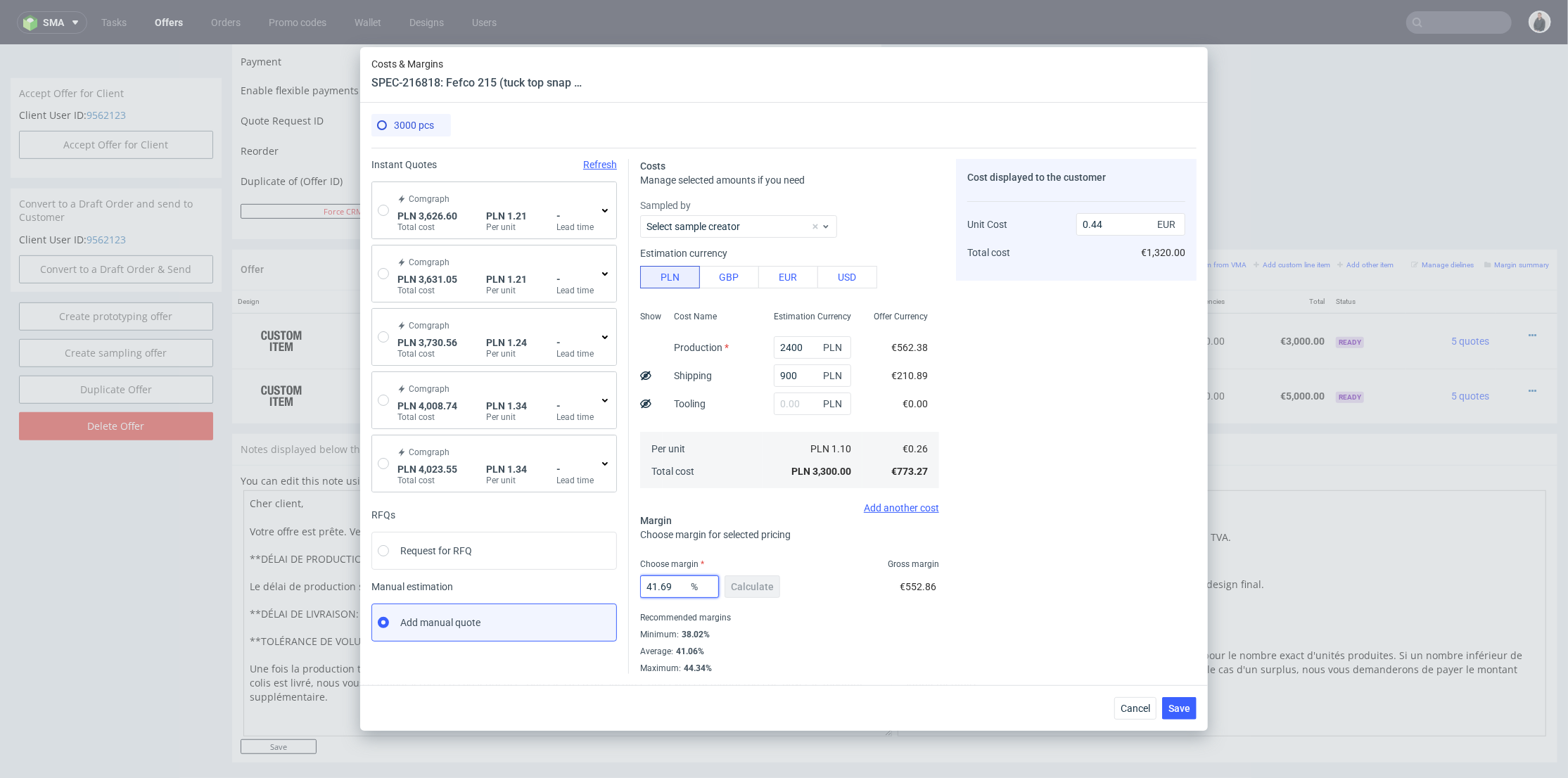
drag, startPoint x: 647, startPoint y: 583, endPoint x: 735, endPoint y: 565, distance: 89.8
click at [617, 581] on div "Instant Quotes Refresh Comgraph PLN 3,626.60 Total cost PLN 1.21 Per unit - Lea…" at bounding box center [784, 410] width 825 height 526
type input "39"
click at [1073, 482] on div "Cost displayed to the customer Unit Cost Total cost 0.44 EUR €1,320.00" at bounding box center [1076, 417] width 241 height 515
type input "0.42"
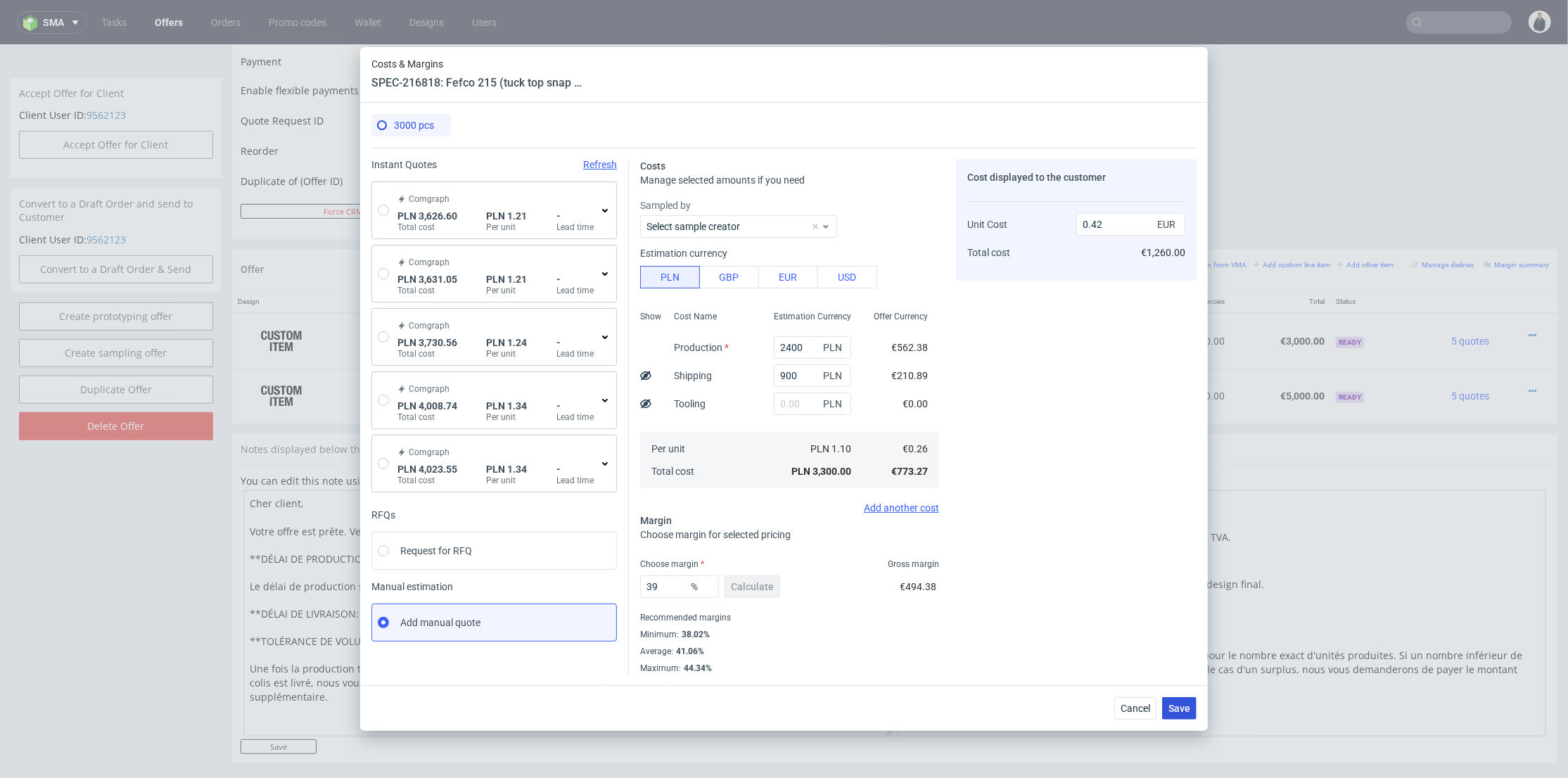
click at [1184, 709] on span "Save" at bounding box center [1179, 708] width 22 height 10
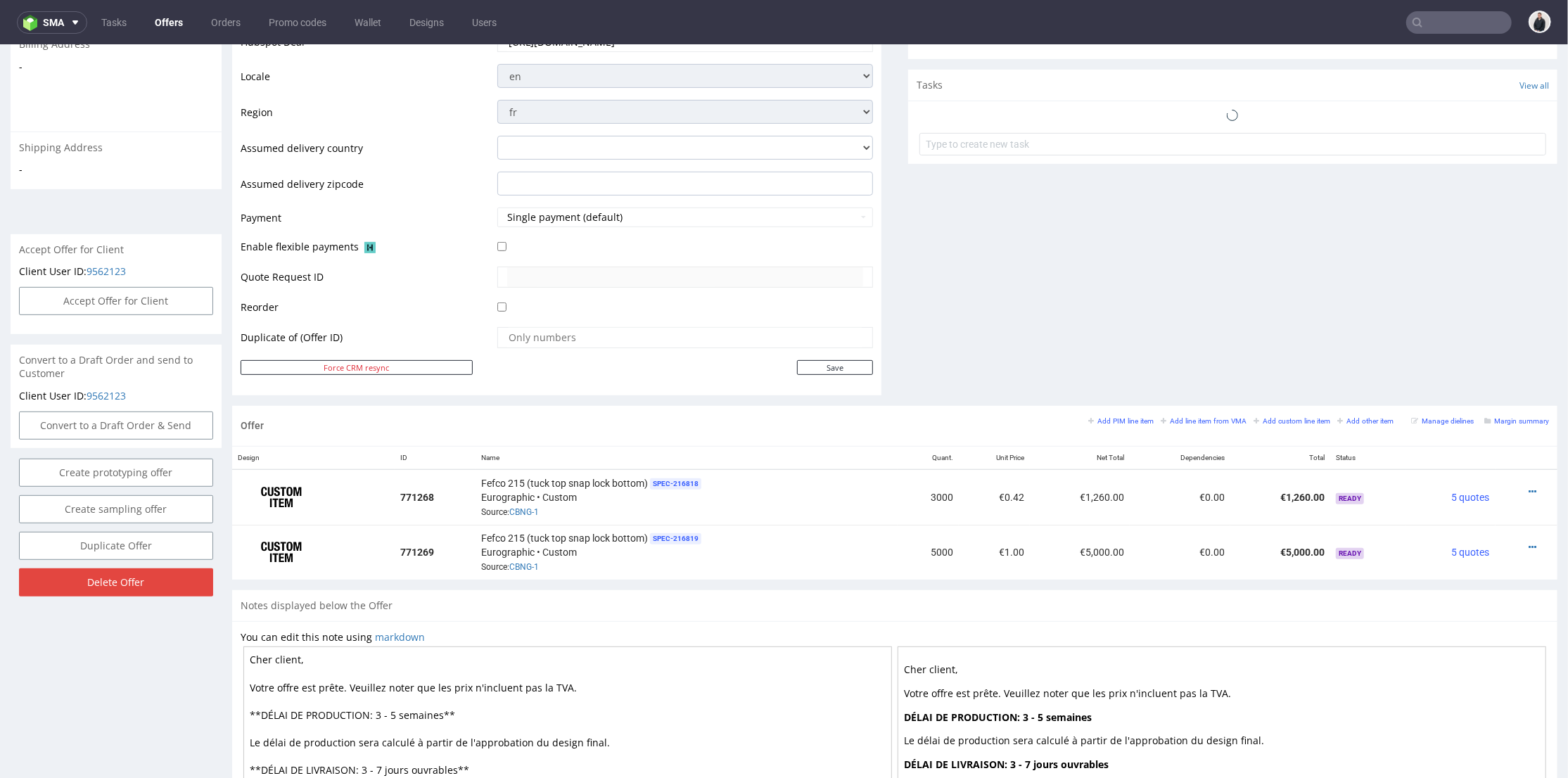
scroll to position [546, 0]
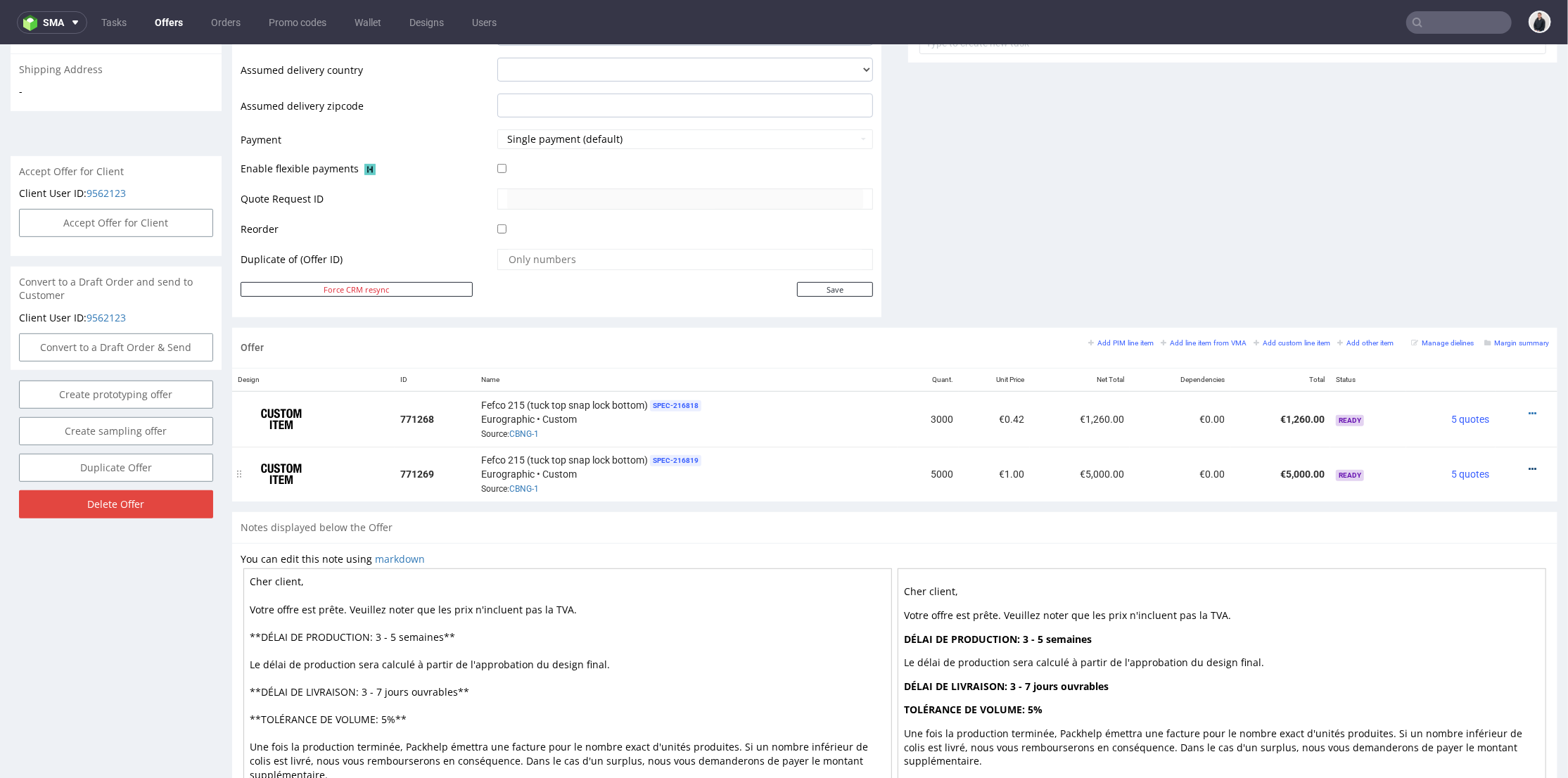
click at [1529, 464] on icon at bounding box center [1532, 468] width 8 height 10
click at [1461, 319] on li "Edit item price" at bounding box center [1463, 311] width 136 height 26
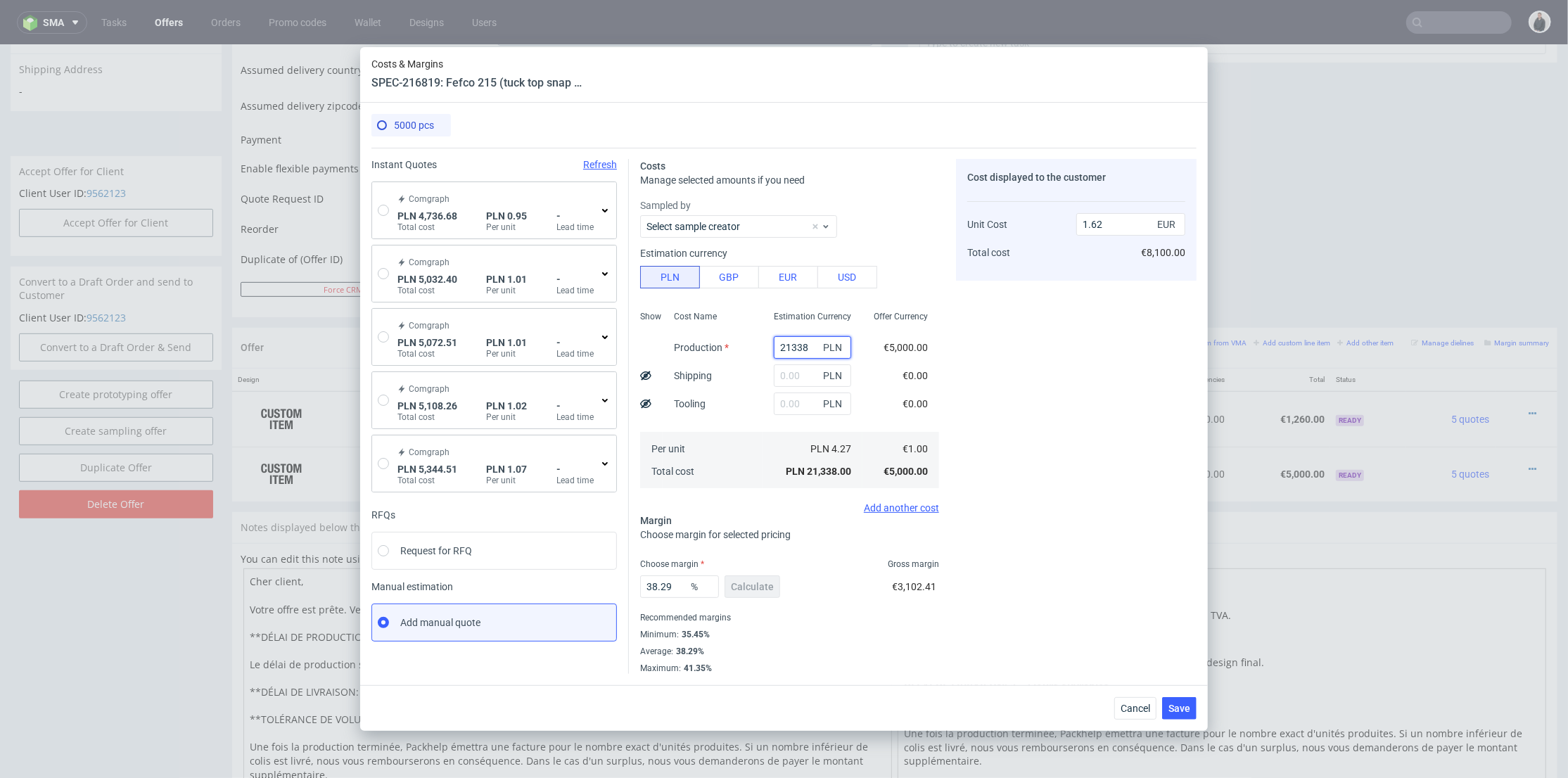
drag, startPoint x: 797, startPoint y: 345, endPoint x: 723, endPoint y: 345, distance: 74.0
click at [723, 345] on div "Show Cost Name Production Shipping Tooling Per unit Total cost Estimation Curre…" at bounding box center [790, 398] width 299 height 186
type input "2850"
type input "0.22"
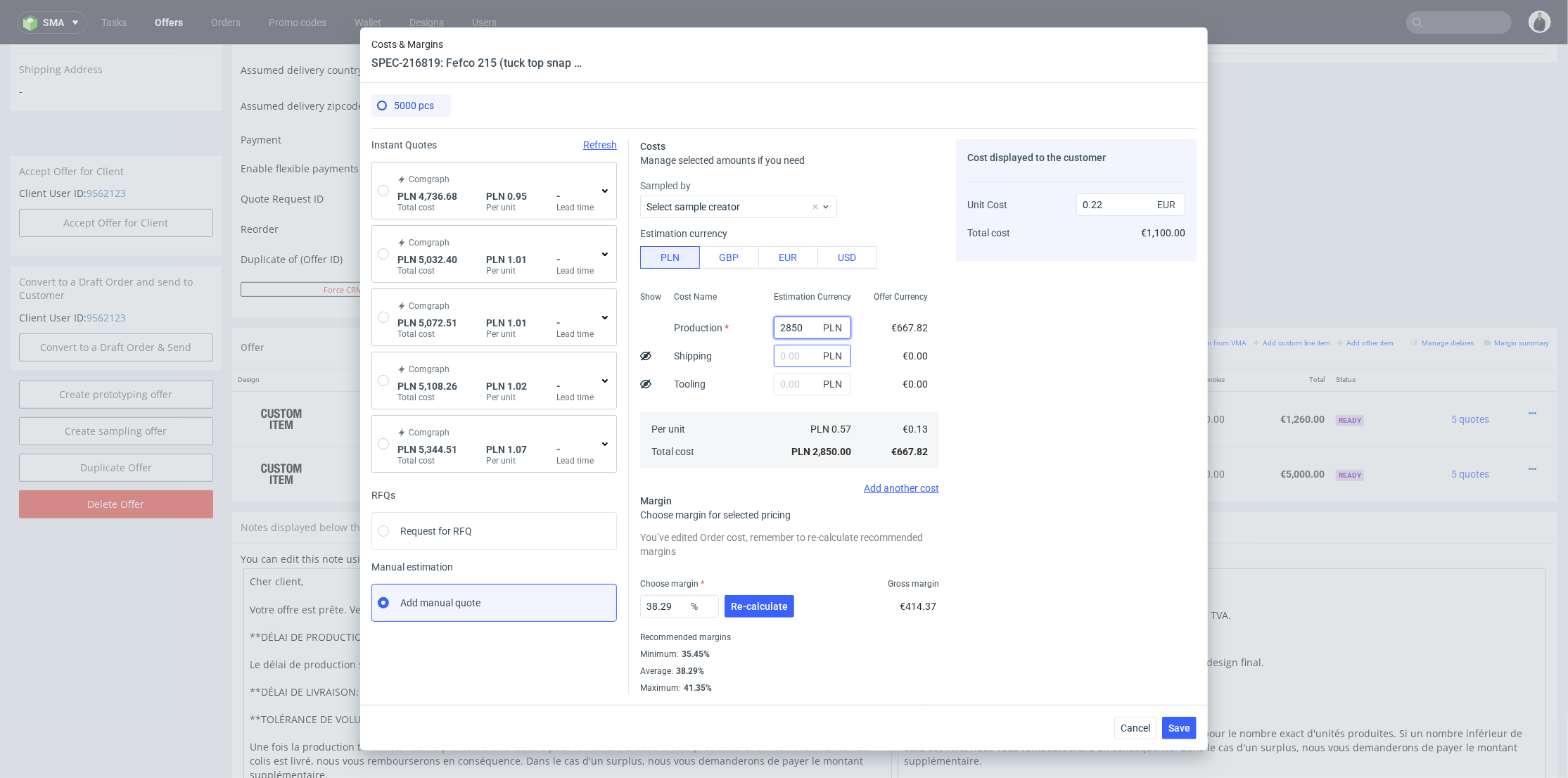
type input "2850"
click at [786, 353] on input "text" at bounding box center [812, 355] width 77 height 22
type input "900"
type input "0.28"
type input "900"
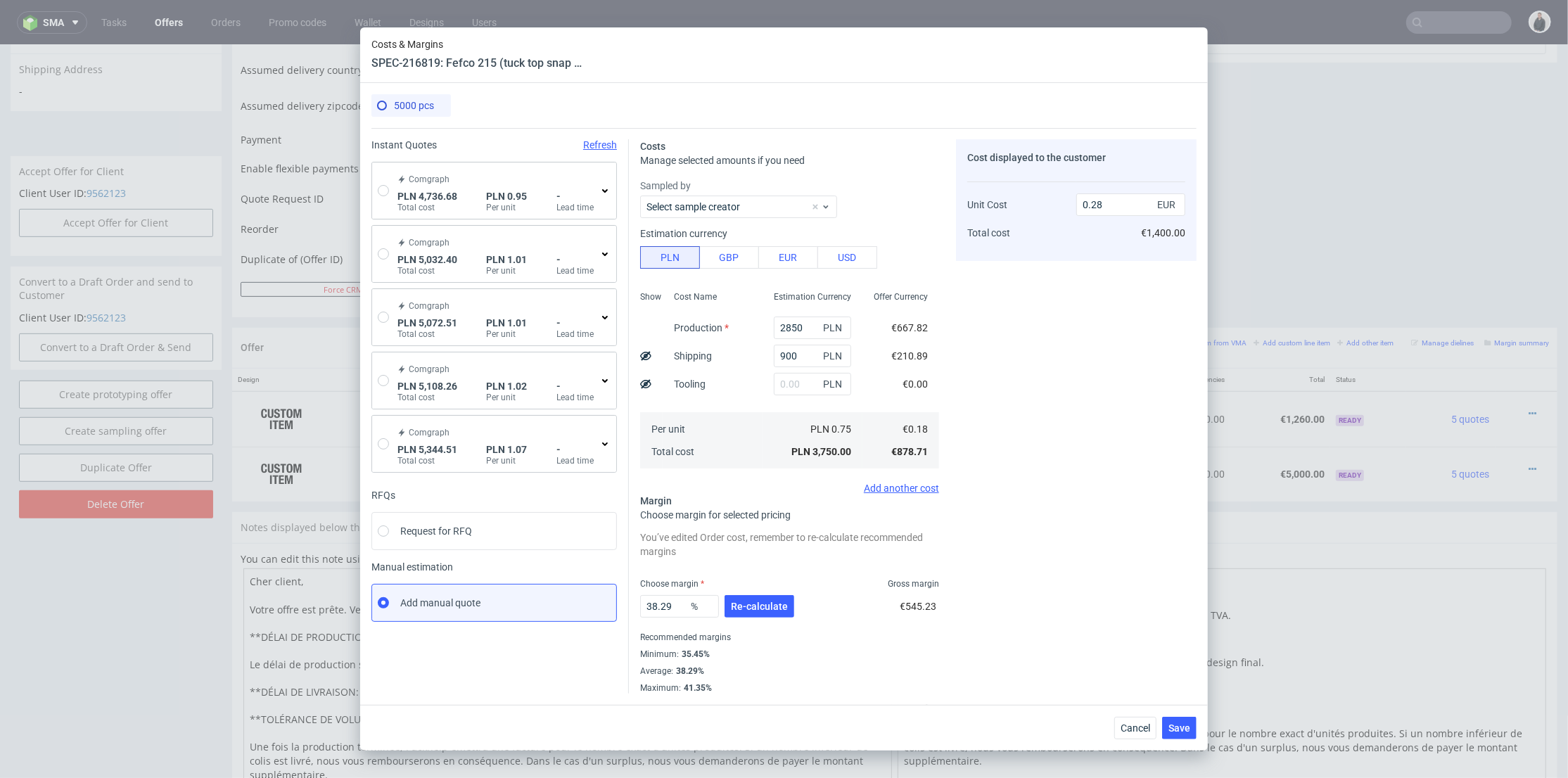
click at [741, 373] on div "Cost Name Production Shipping Tooling Per unit Total cost" at bounding box center [712, 377] width 99 height 186
click at [757, 606] on span "Re-calculate" at bounding box center [760, 606] width 57 height 10
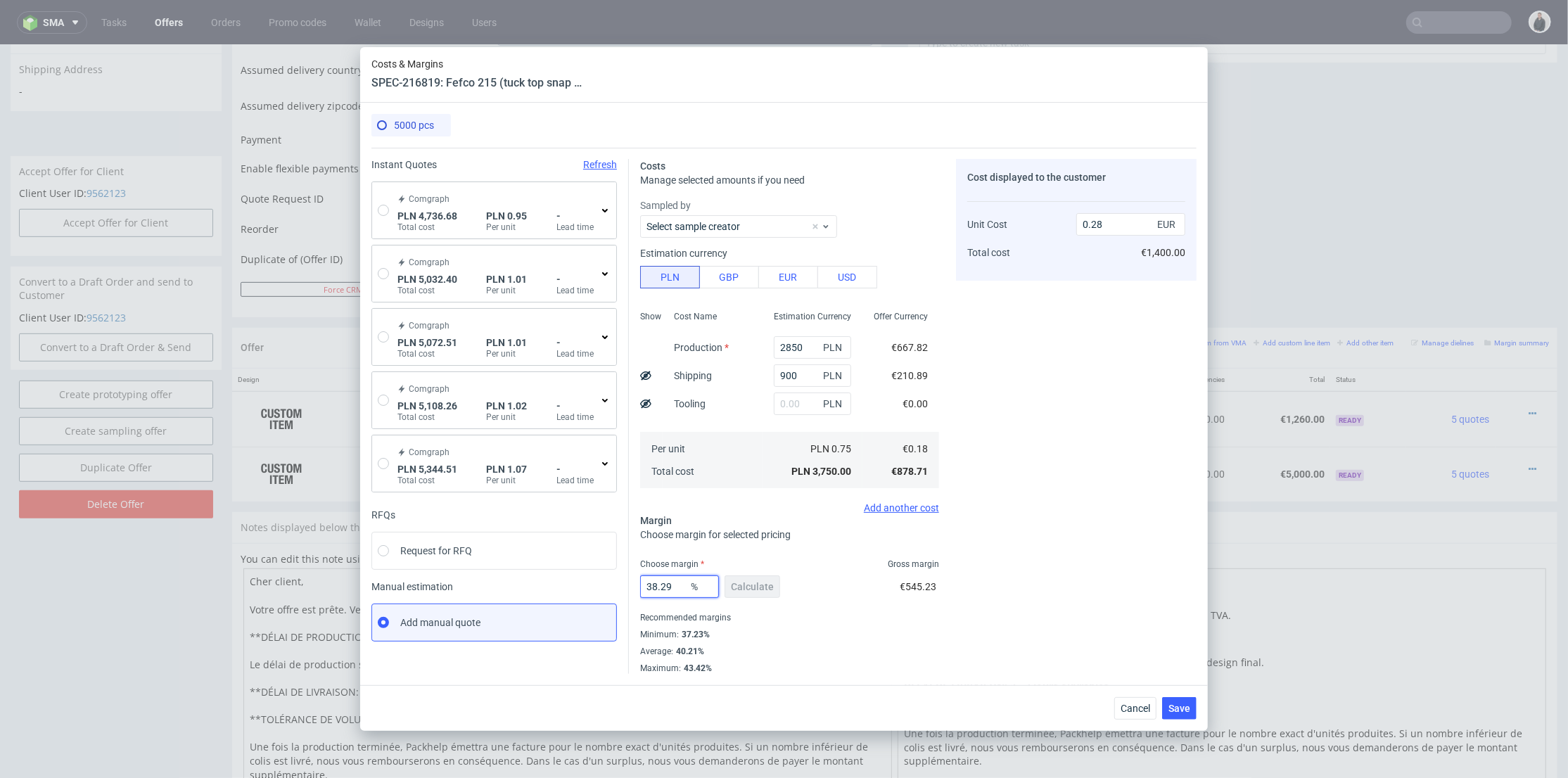
drag, startPoint x: 678, startPoint y: 589, endPoint x: 782, endPoint y: 556, distance: 109.1
click at [575, 578] on div "Instant Quotes Refresh Comgraph PLN 4,736.68 Total cost PLN 0.95 Per unit - Lea…" at bounding box center [784, 410] width 825 height 526
type input "38"
type input "0.18"
type input "38"
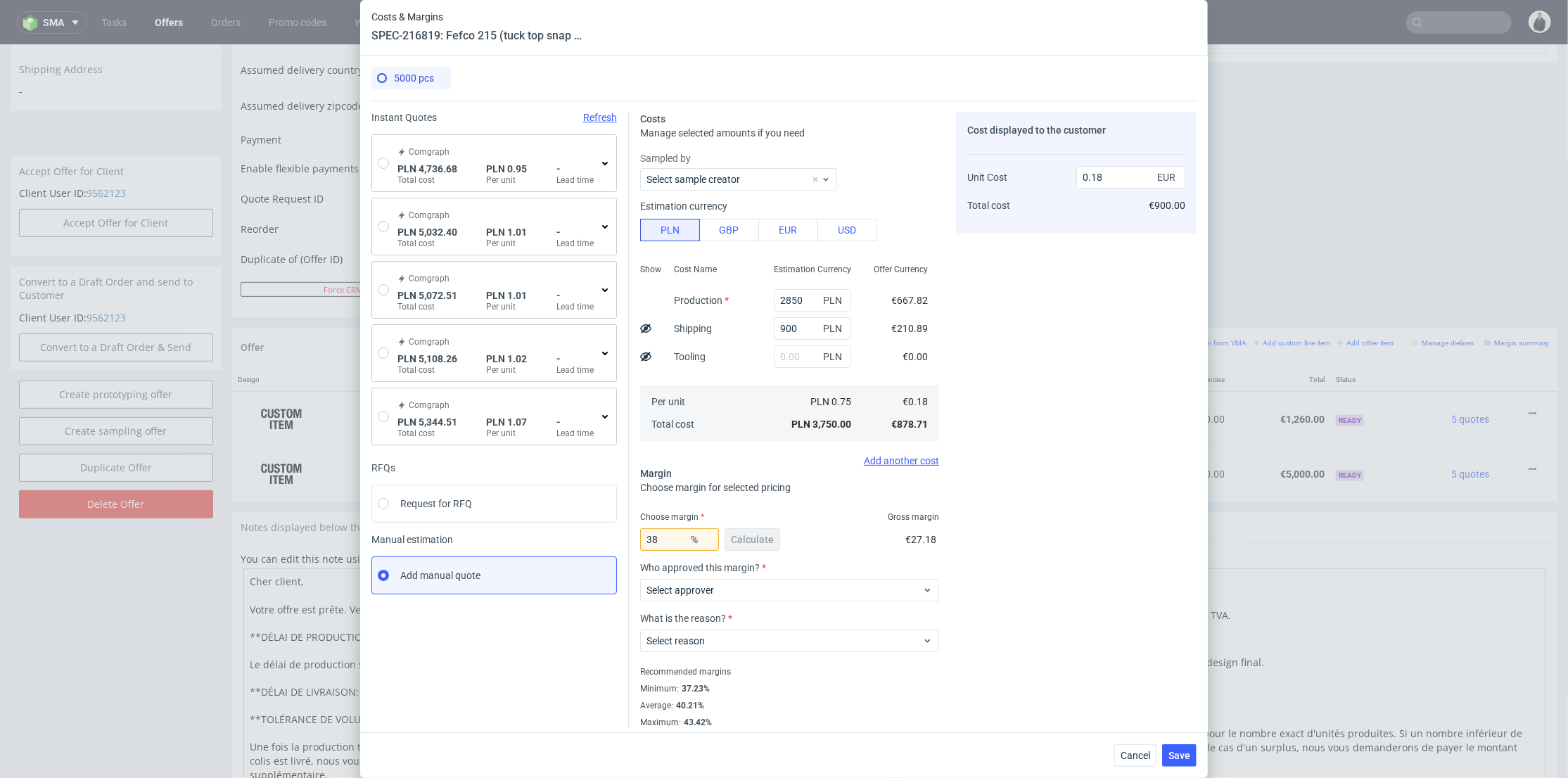
click at [1157, 535] on div "Cost displayed to the customer Unit Cost Total cost 0.18 EUR €900.00" at bounding box center [1076, 420] width 241 height 616
type input "0.28"
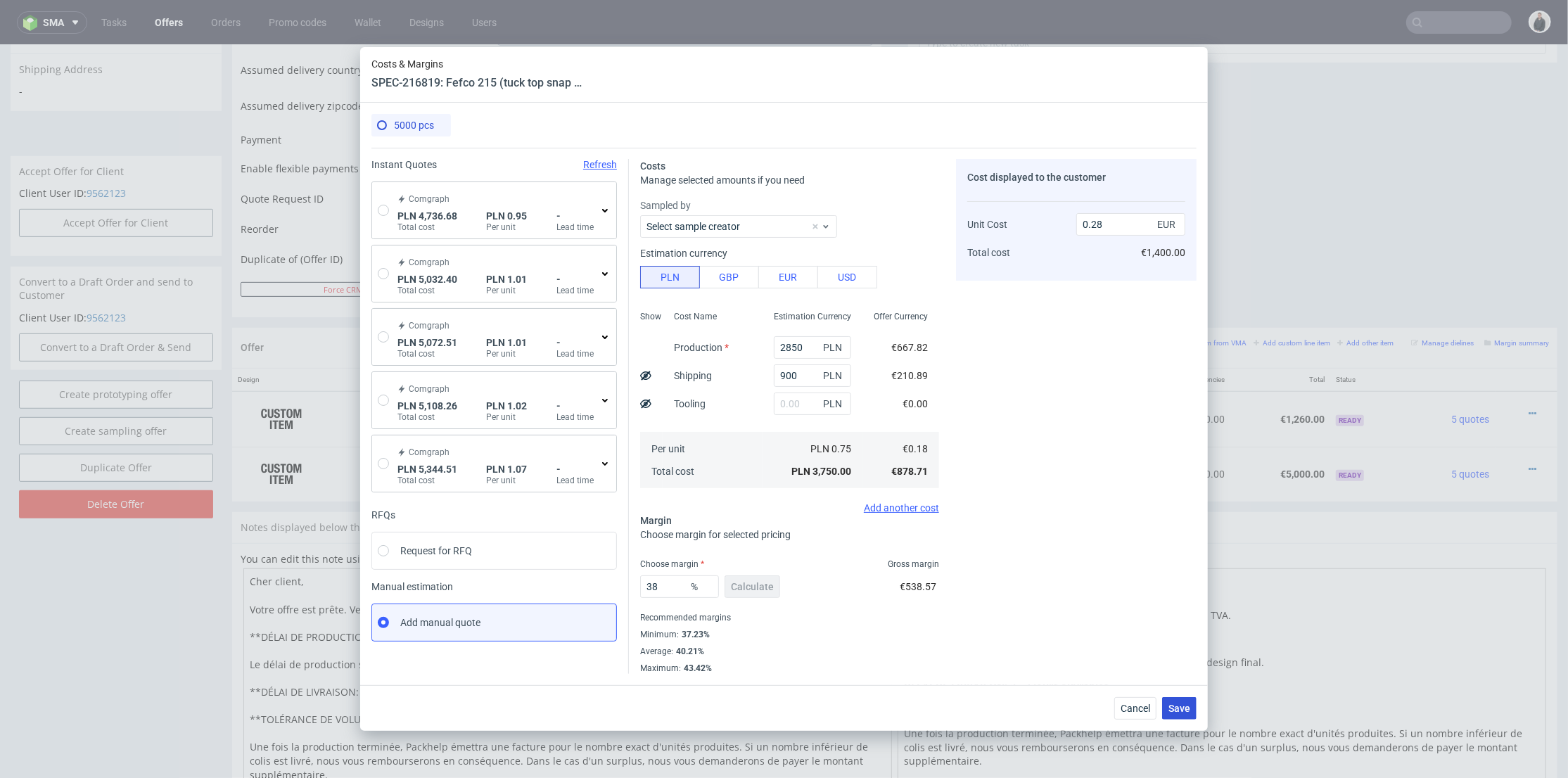
click at [1178, 713] on span "Save" at bounding box center [1179, 708] width 22 height 10
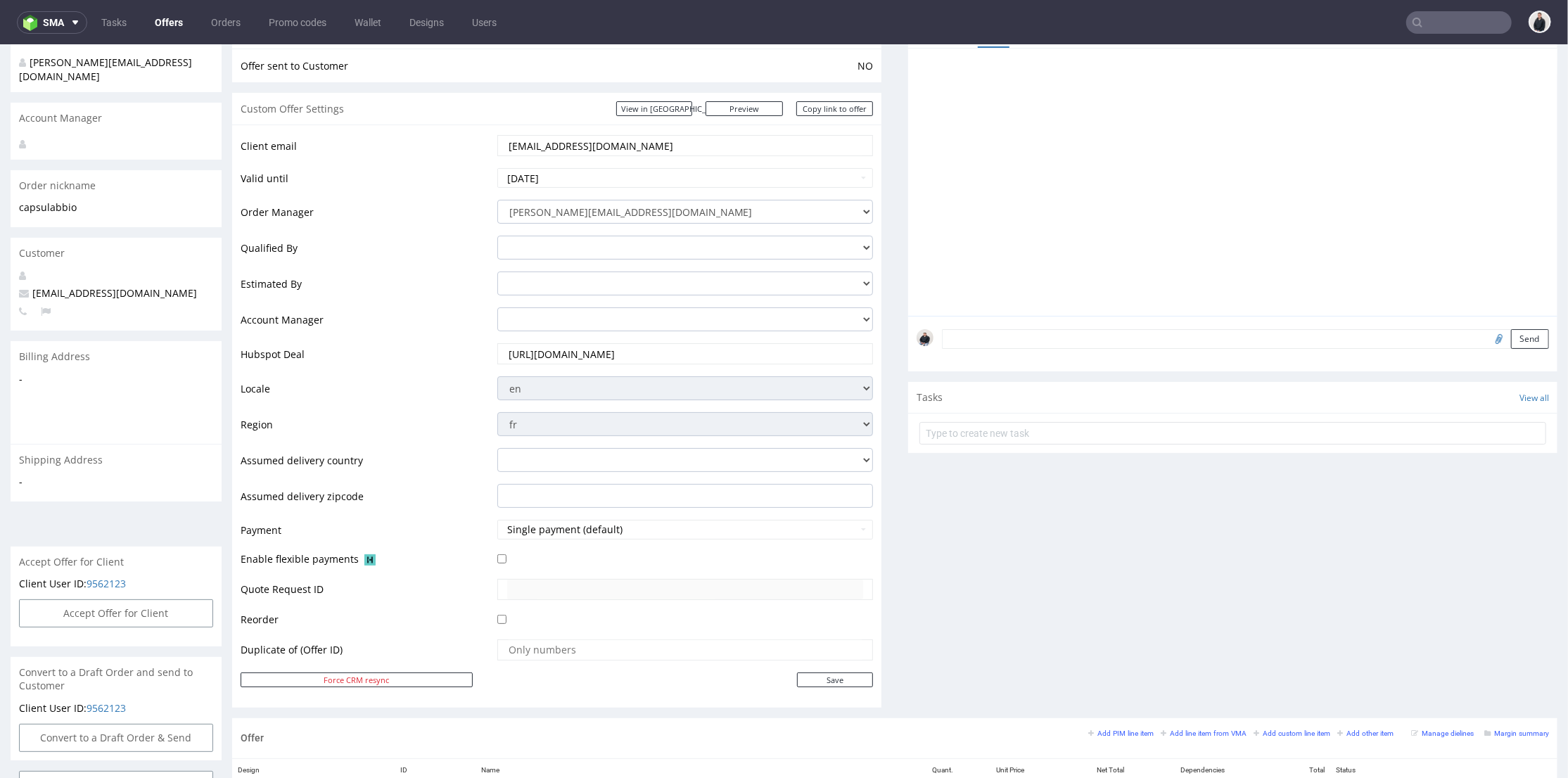
scroll to position [624, 0]
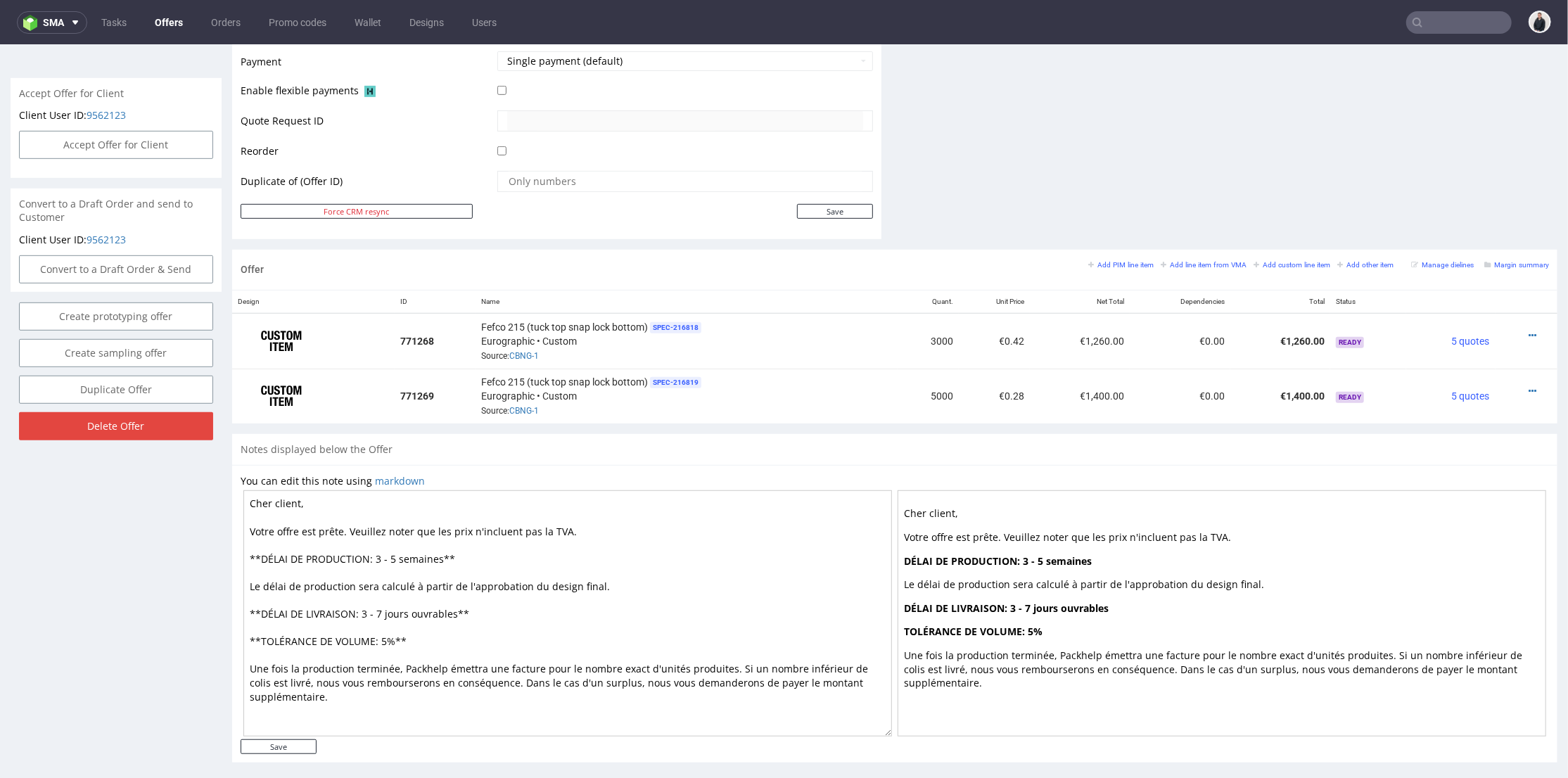
click at [1529, 386] on icon at bounding box center [1532, 390] width 8 height 10
click at [1458, 232] on span "Edit item price" at bounding box center [1469, 233] width 113 height 14
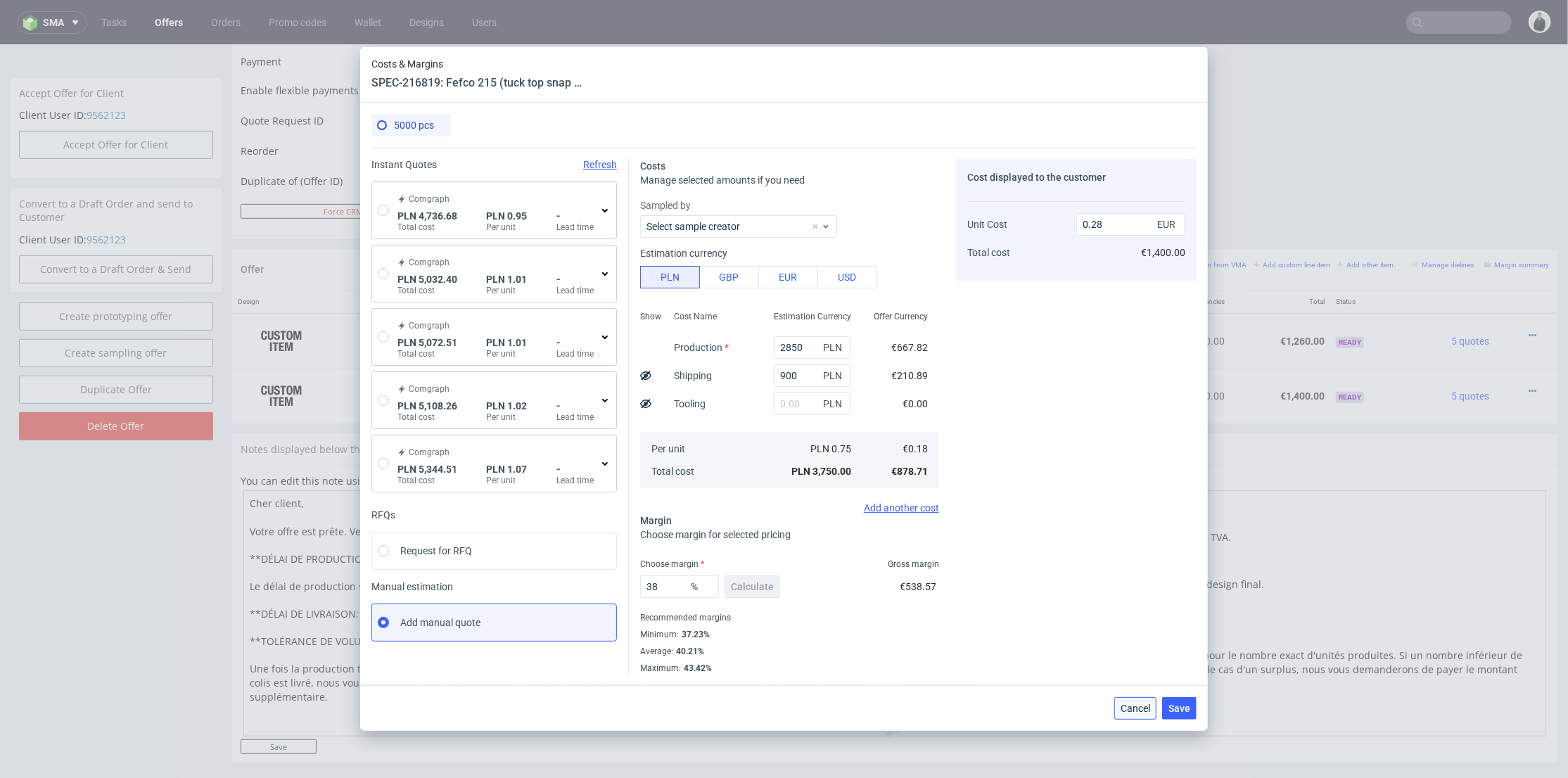
click at [1127, 711] on span "Cancel" at bounding box center [1134, 708] width 29 height 10
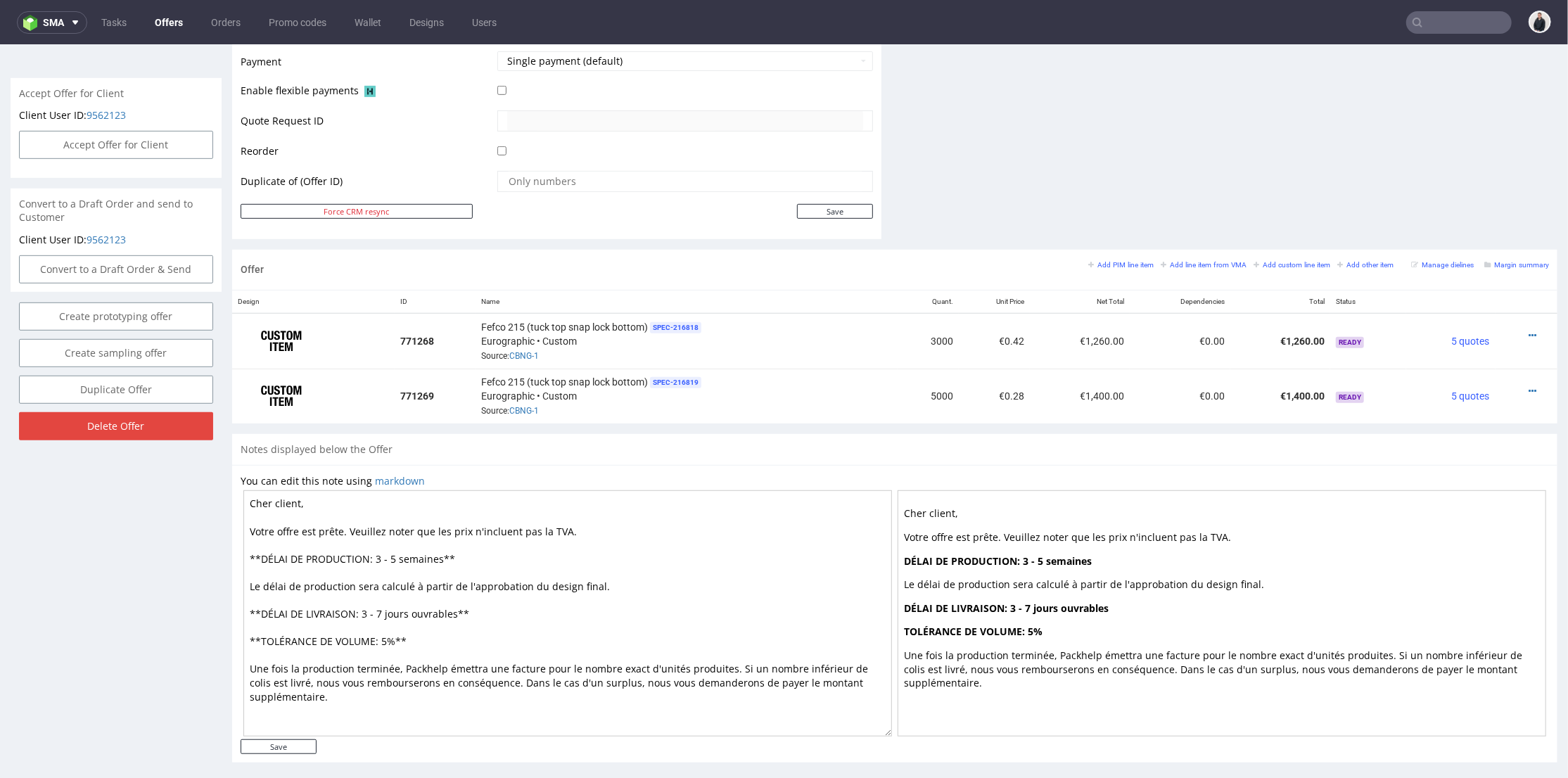
drag, startPoint x: 1049, startPoint y: 202, endPoint x: 1140, endPoint y: 256, distance: 105.8
click at [1273, 264] on small "Add custom line item" at bounding box center [1292, 264] width 76 height 8
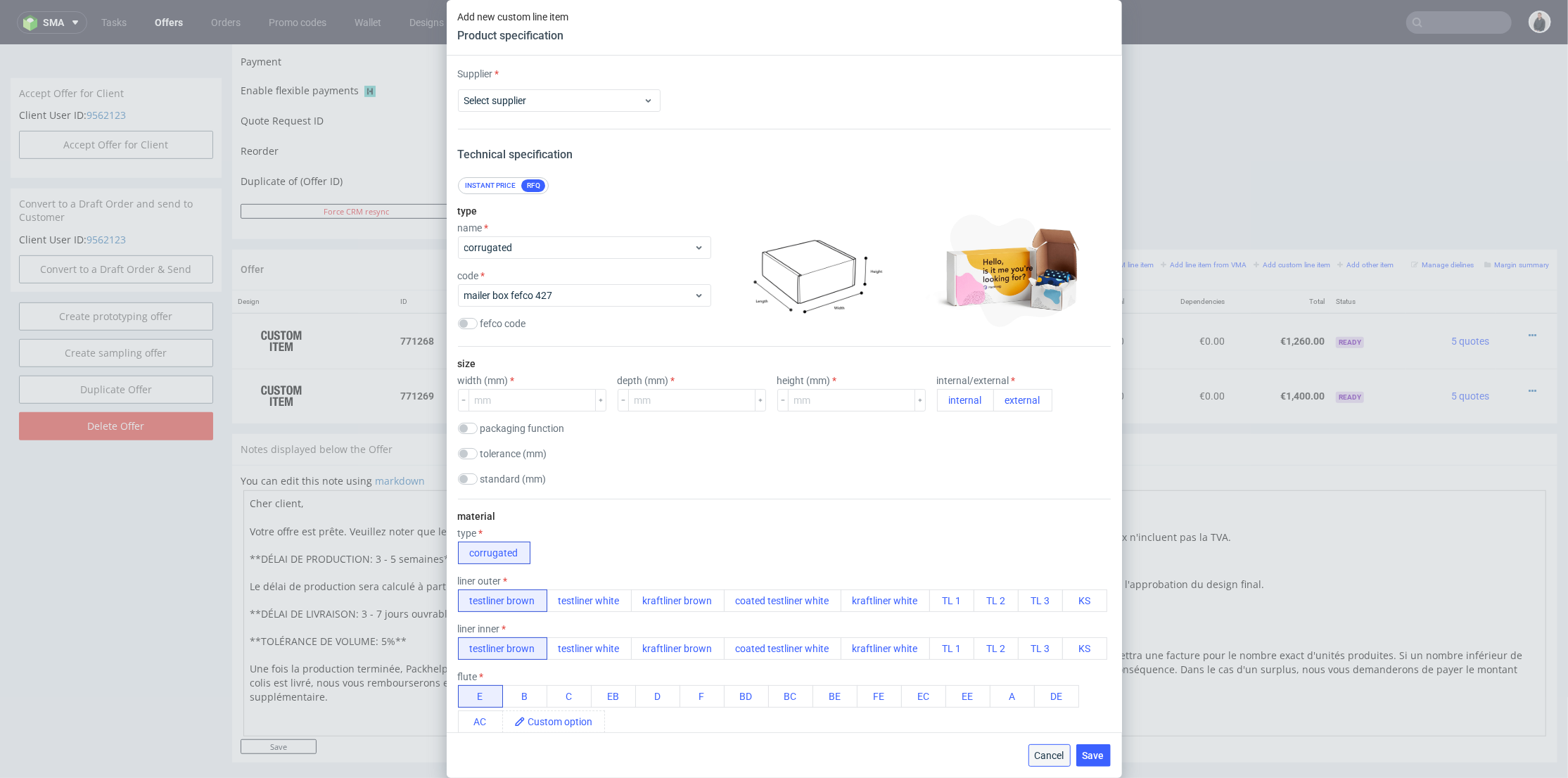
click at [1059, 751] on span "Cancel" at bounding box center [1049, 755] width 29 height 10
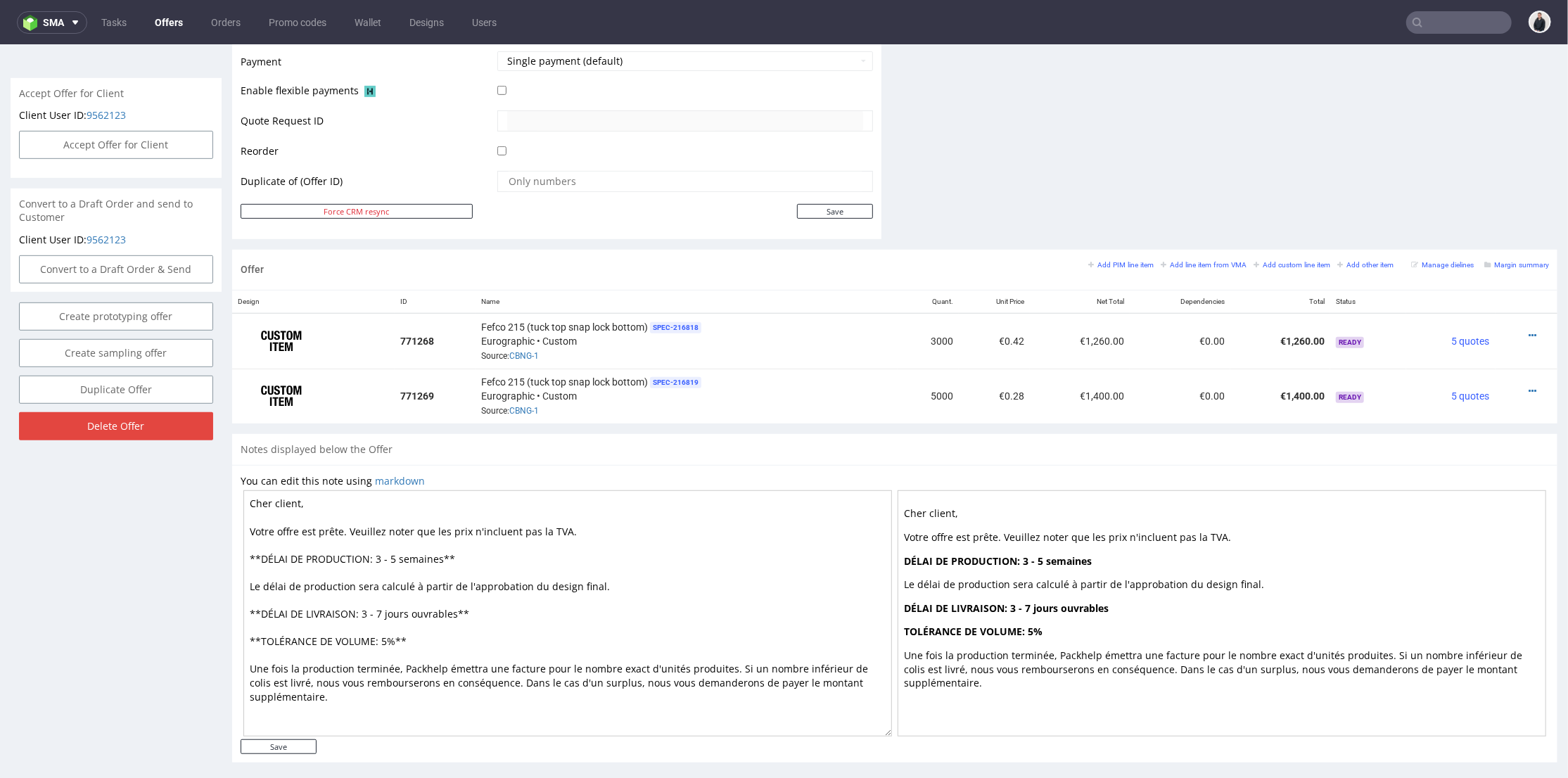
click at [1098, 269] on div "Add PIM line item Add line item from VMA Add custom line item Add other item Ma…" at bounding box center [1318, 269] width 461 height 23
click at [1101, 266] on small "Add PIM line item" at bounding box center [1121, 264] width 66 height 8
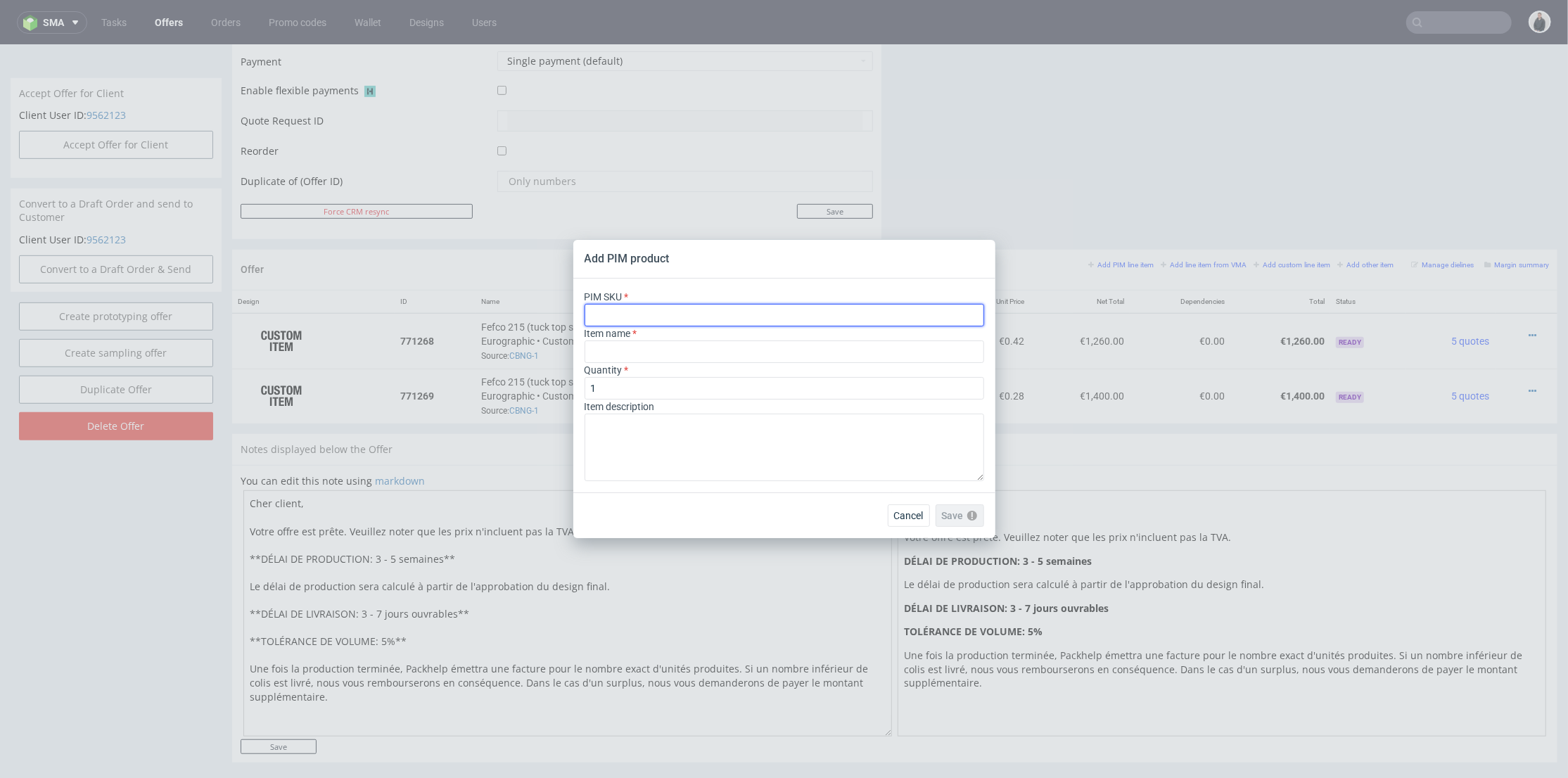
drag, startPoint x: 683, startPoint y: 309, endPoint x: 667, endPoint y: 321, distance: 20.0
click at [683, 309] on input "text" at bounding box center [784, 314] width 400 height 22
paste input "box--product-box--24--kraft--print-indigo-color--foil-none"
type input "box--product-box--24--kraft--print-indigo-color--foil-none"
type input "Caja para productos"
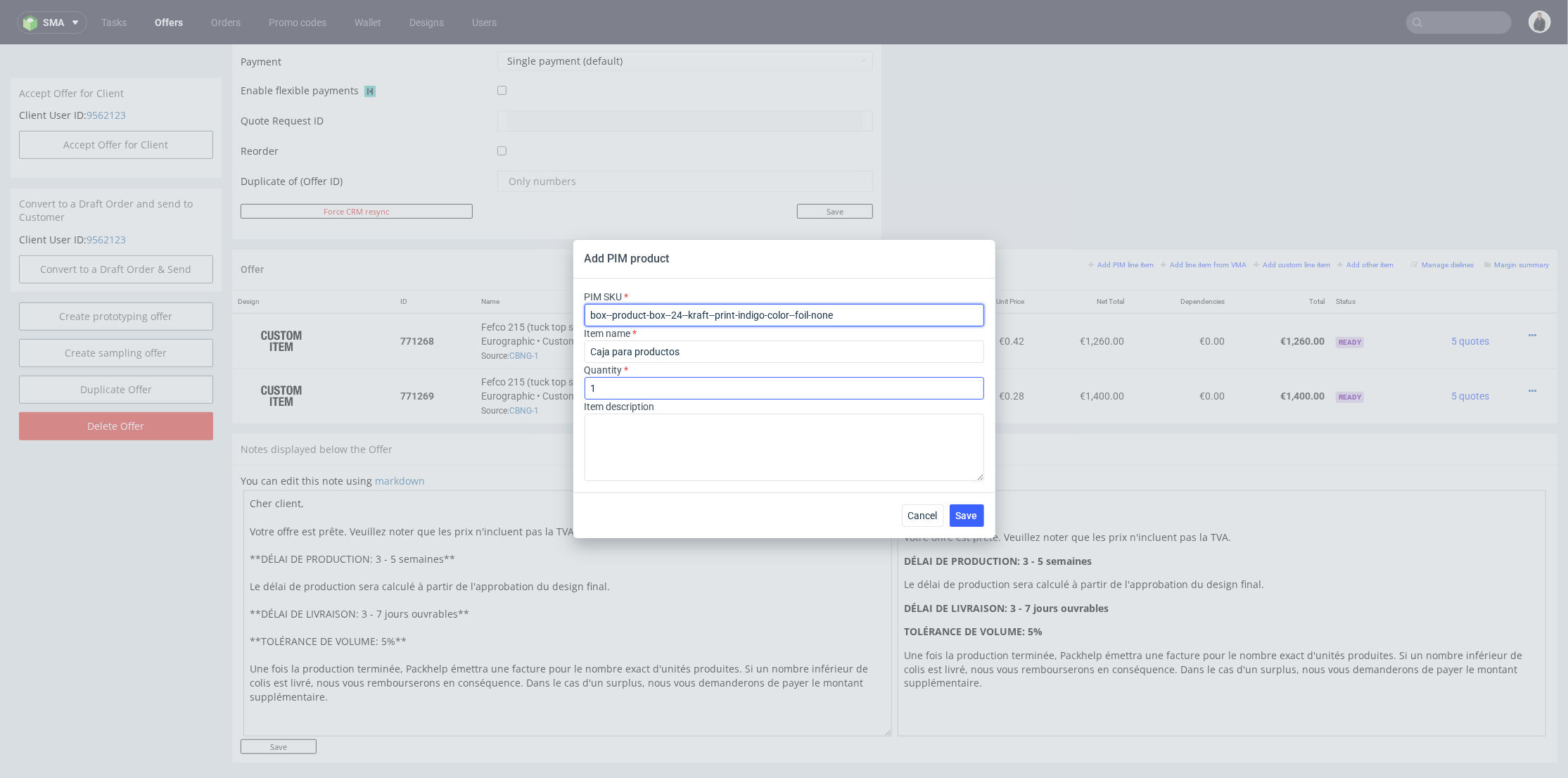
type input "box--product-box--24--kraft--print-indigo-color--foil-none"
drag, startPoint x: 634, startPoint y: 385, endPoint x: 563, endPoint y: 381, distance: 71.1
click at [563, 381] on div "Add PIM product PIM SKU box--product-box--24--kraft--print-indigo-color--foil-n…" at bounding box center [784, 389] width 1568 height 778
type input "3000"
click at [967, 512] on span "Save" at bounding box center [967, 515] width 22 height 10
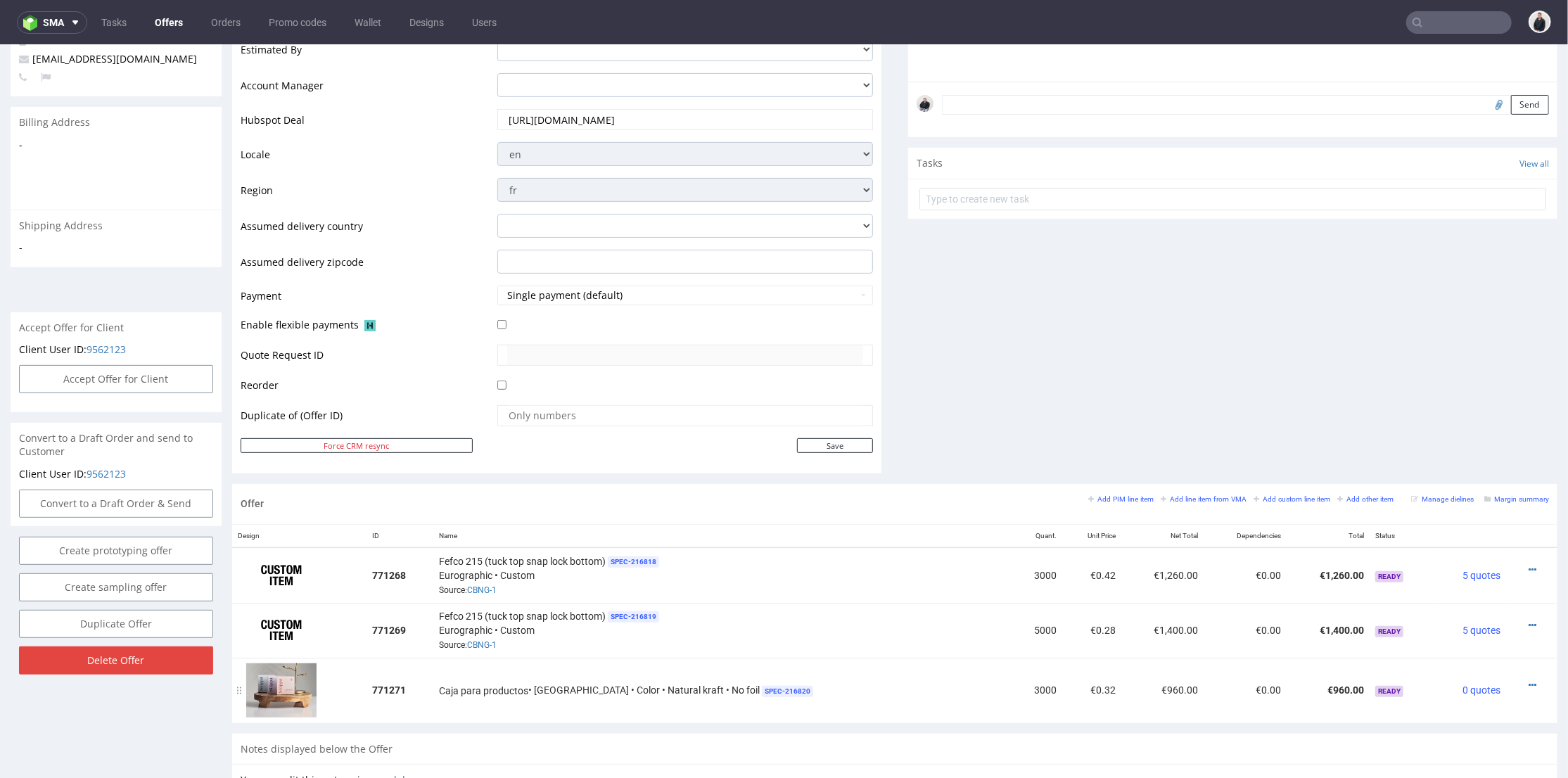
scroll to position [546, 0]
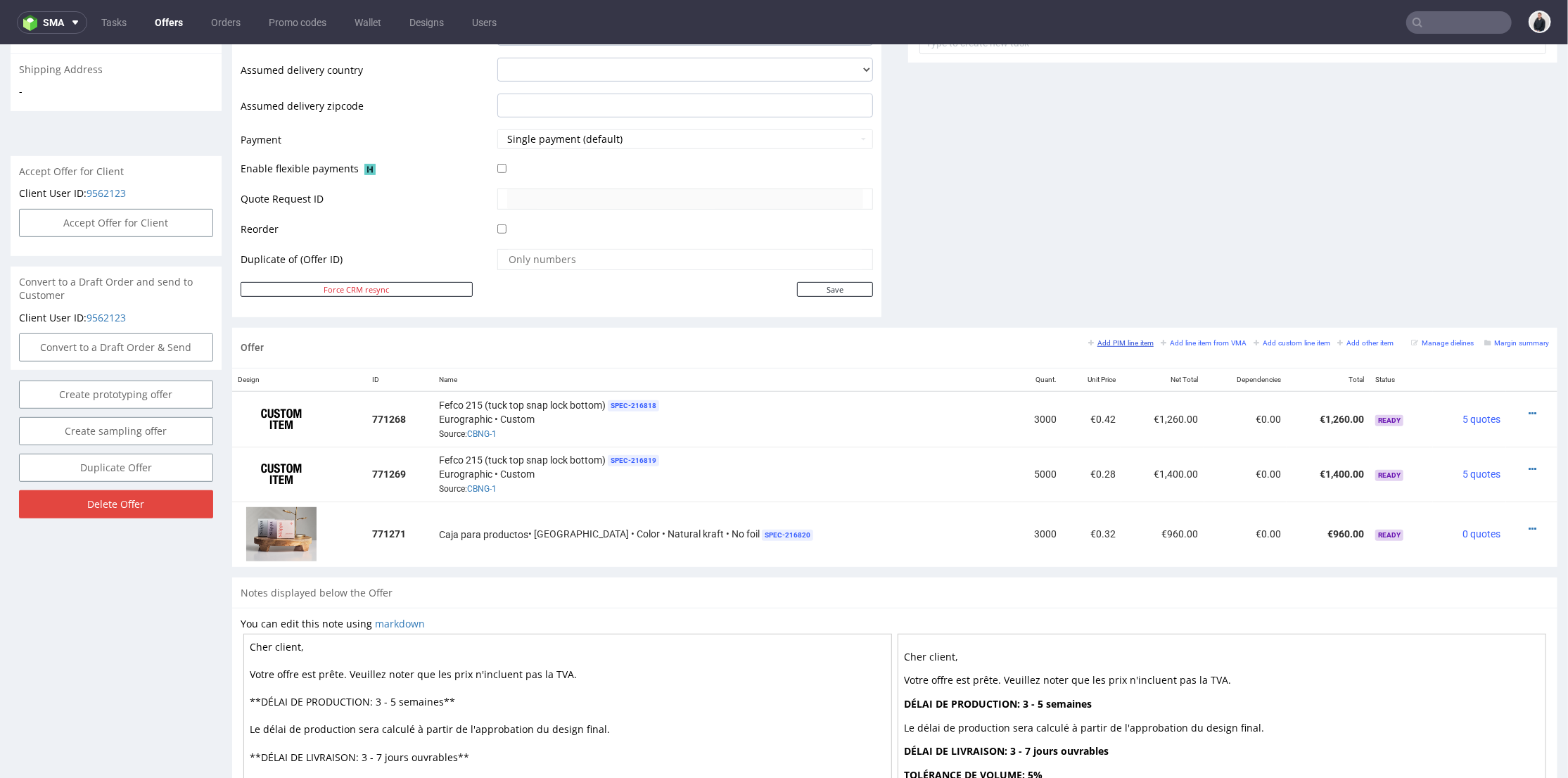
click at [1090, 342] on small "Add PIM line item" at bounding box center [1121, 342] width 66 height 8
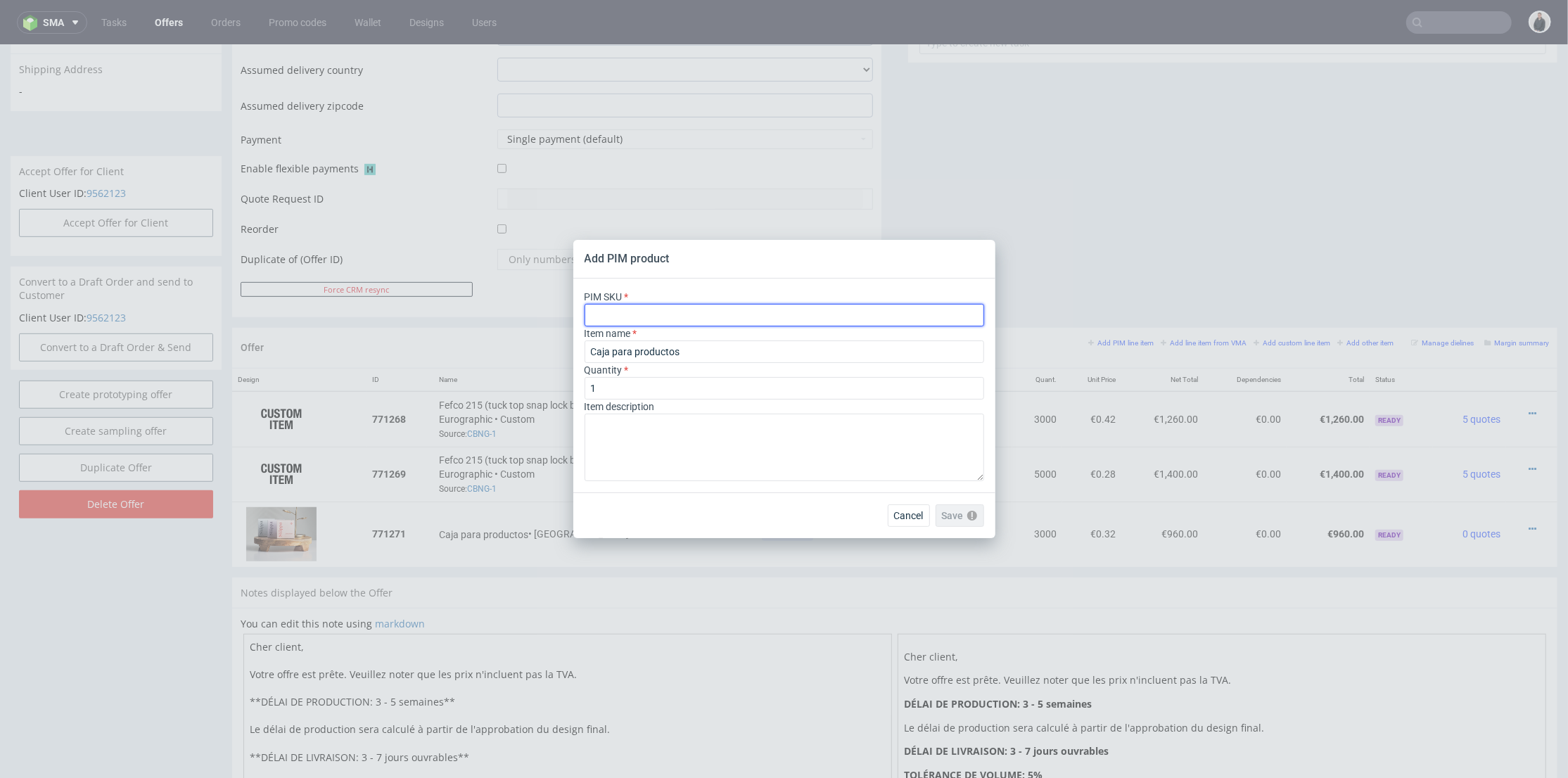
click at [824, 319] on input "text" at bounding box center [784, 314] width 400 height 22
paste input "box--product-box--24--kraft--print-indigo-color--foil-none"
type input "box--product-box--24--kraft--print-indigo-color--foil-none"
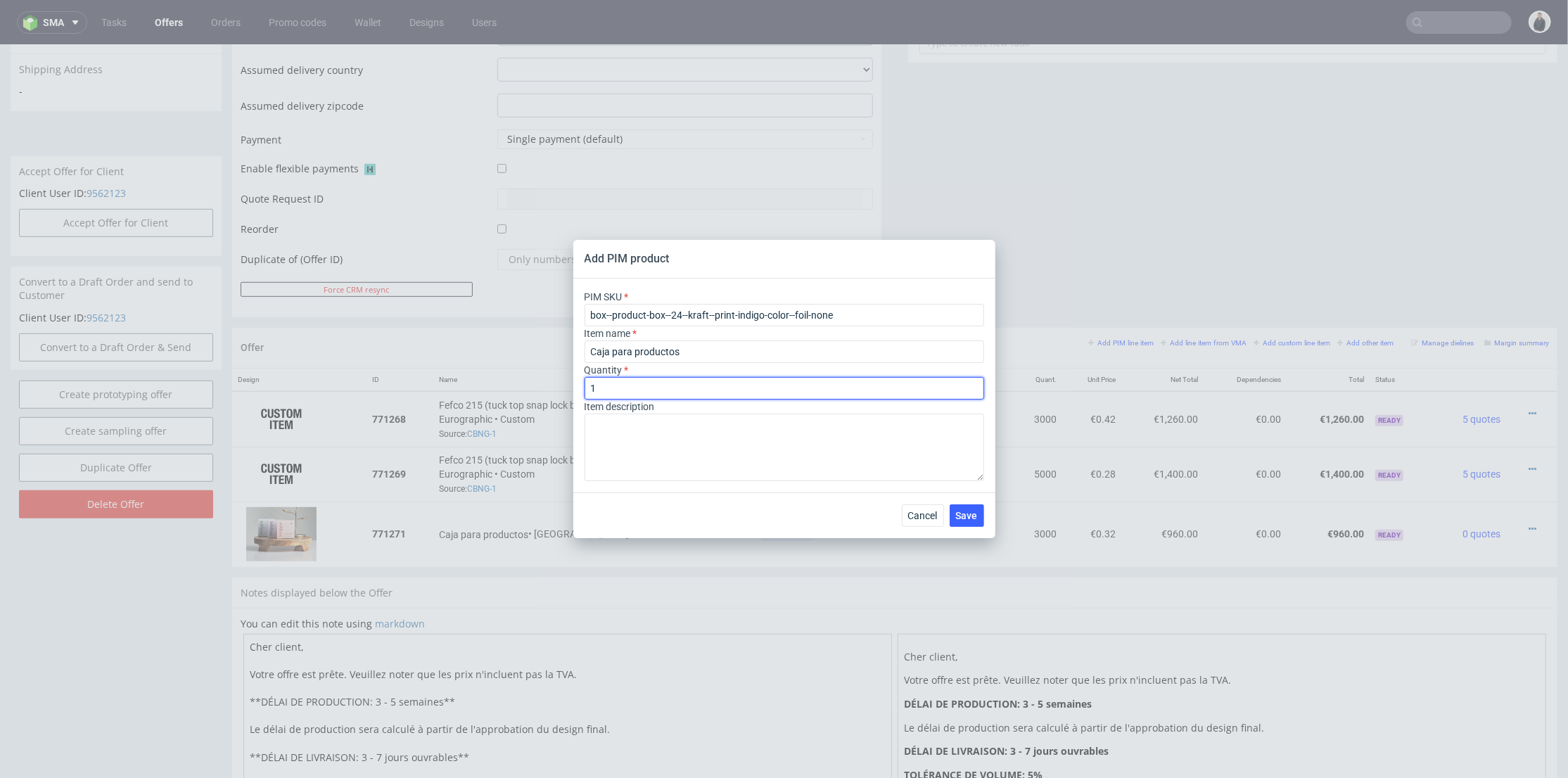
drag, startPoint x: 653, startPoint y: 381, endPoint x: 569, endPoint y: 375, distance: 84.2
click at [553, 377] on div "Add PIM product PIM SKU box--product-box--24--kraft--print-indigo-color--foil-n…" at bounding box center [784, 389] width 1568 height 778
type input "5000"
click at [976, 512] on span "Save" at bounding box center [967, 515] width 22 height 10
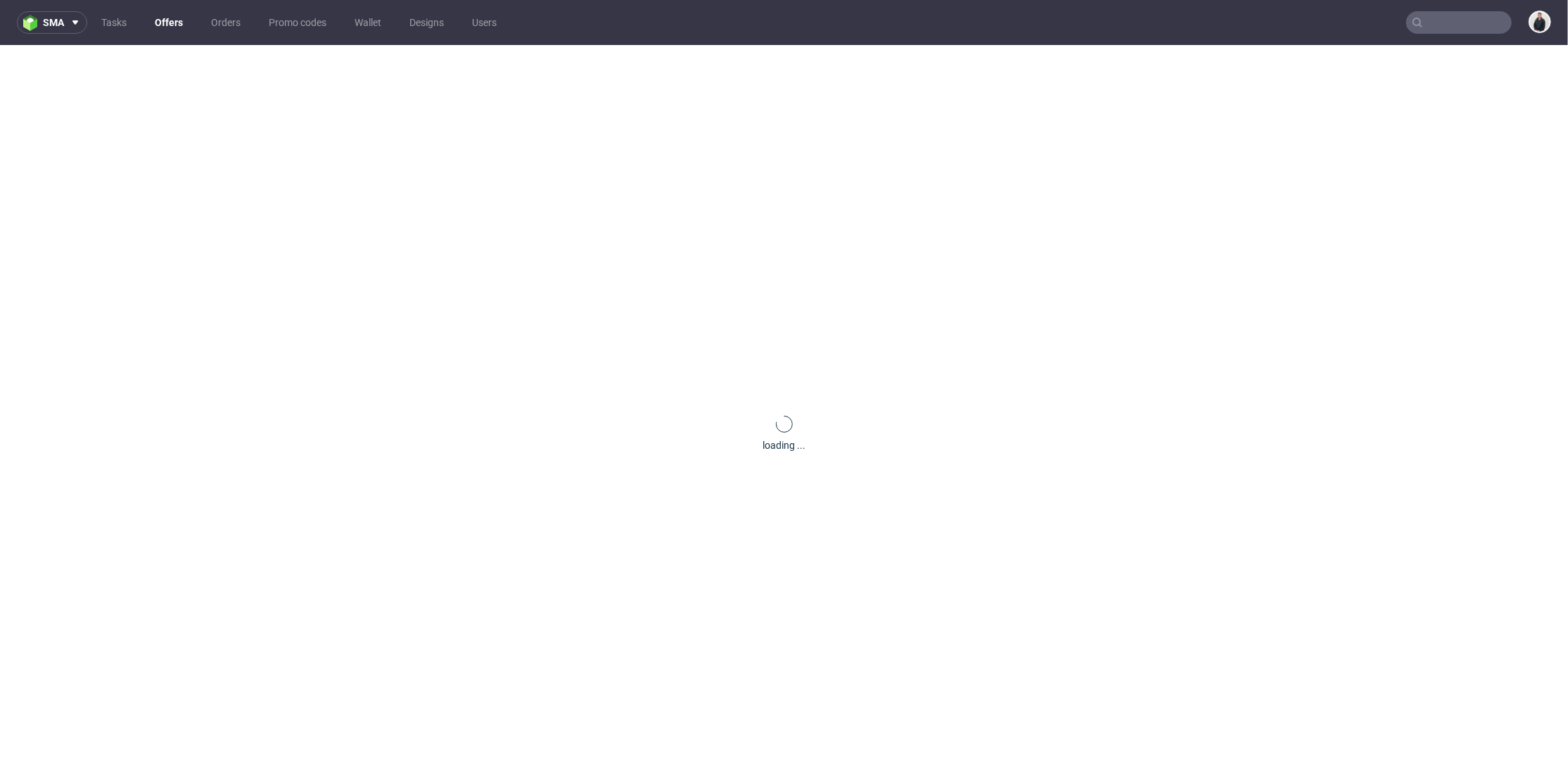
scroll to position [0, 0]
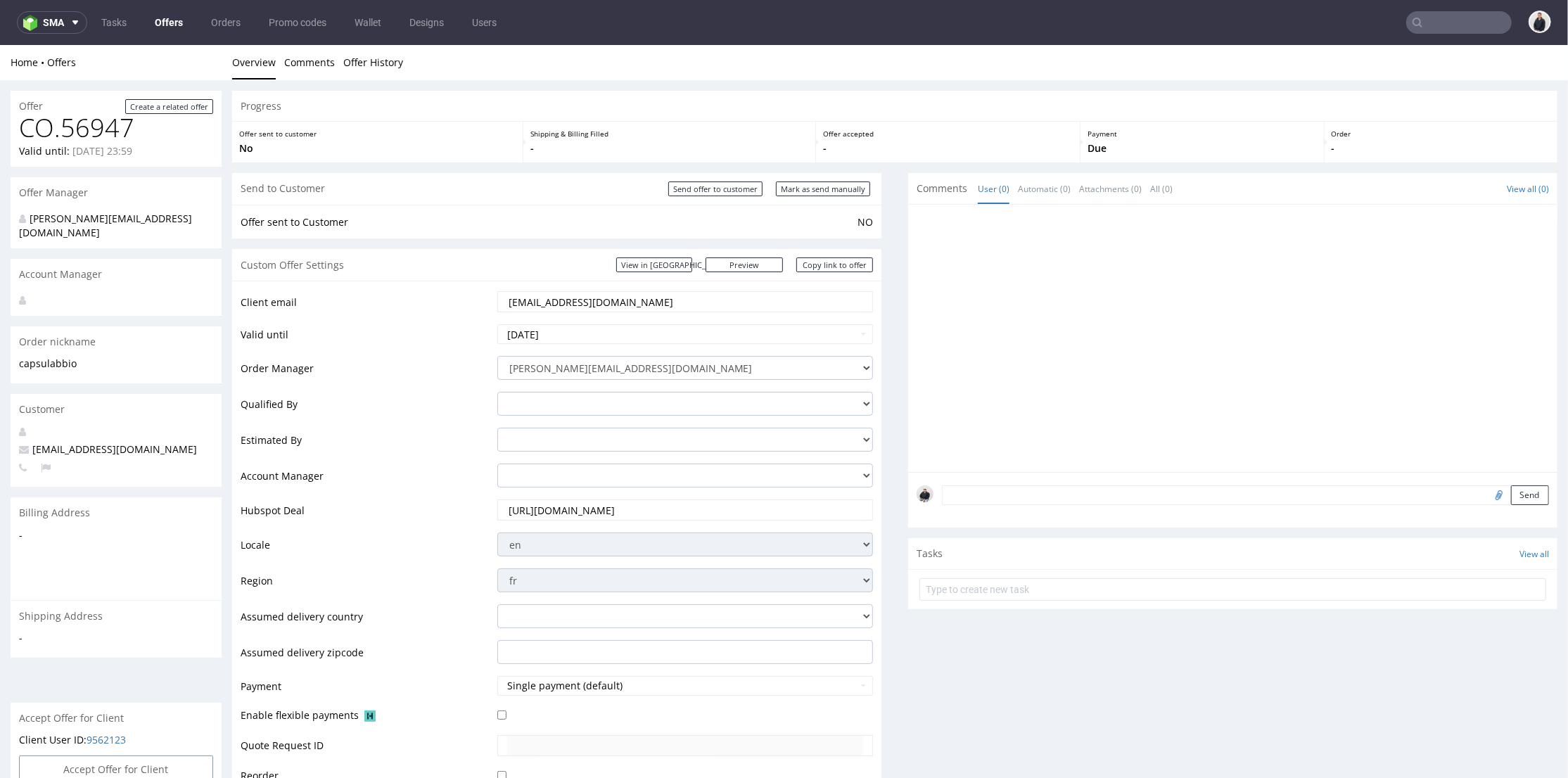
click at [1022, 393] on div at bounding box center [1237, 341] width 641 height 258
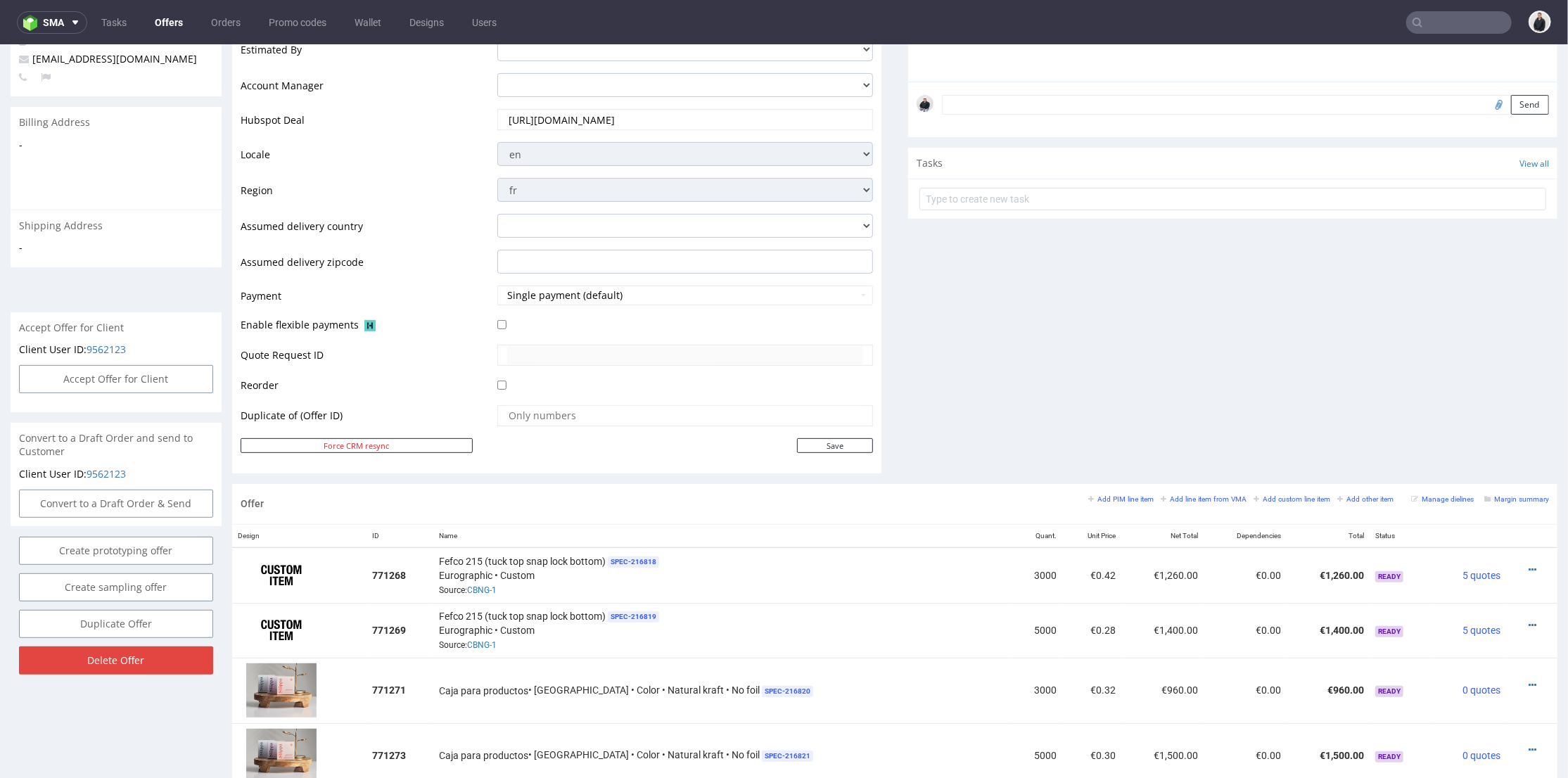
scroll to position [624, 0]
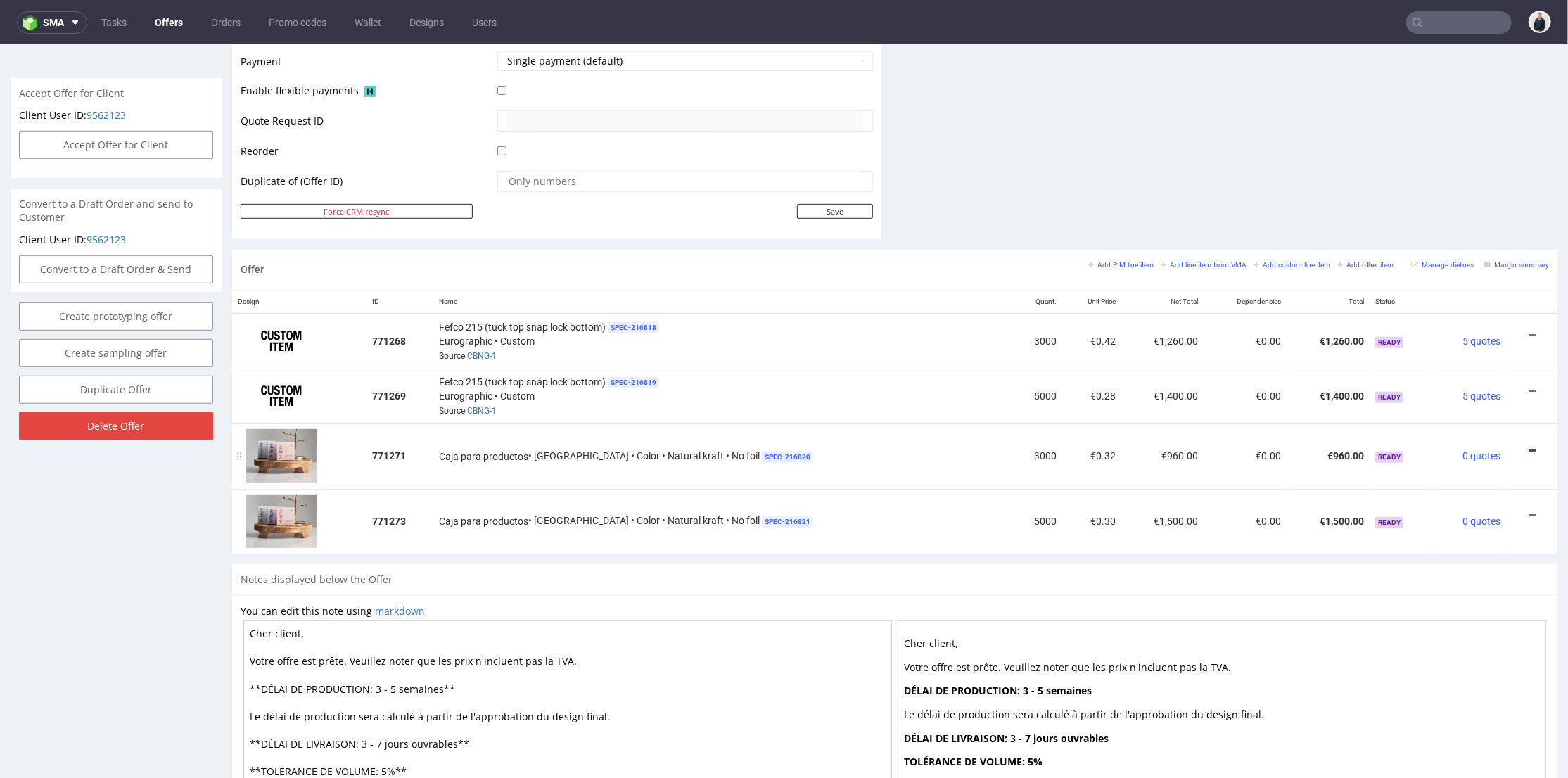
click at [1529, 445] on icon at bounding box center [1532, 449] width 8 height 10
click at [1457, 313] on span "Edit item price" at bounding box center [1469, 317] width 113 height 14
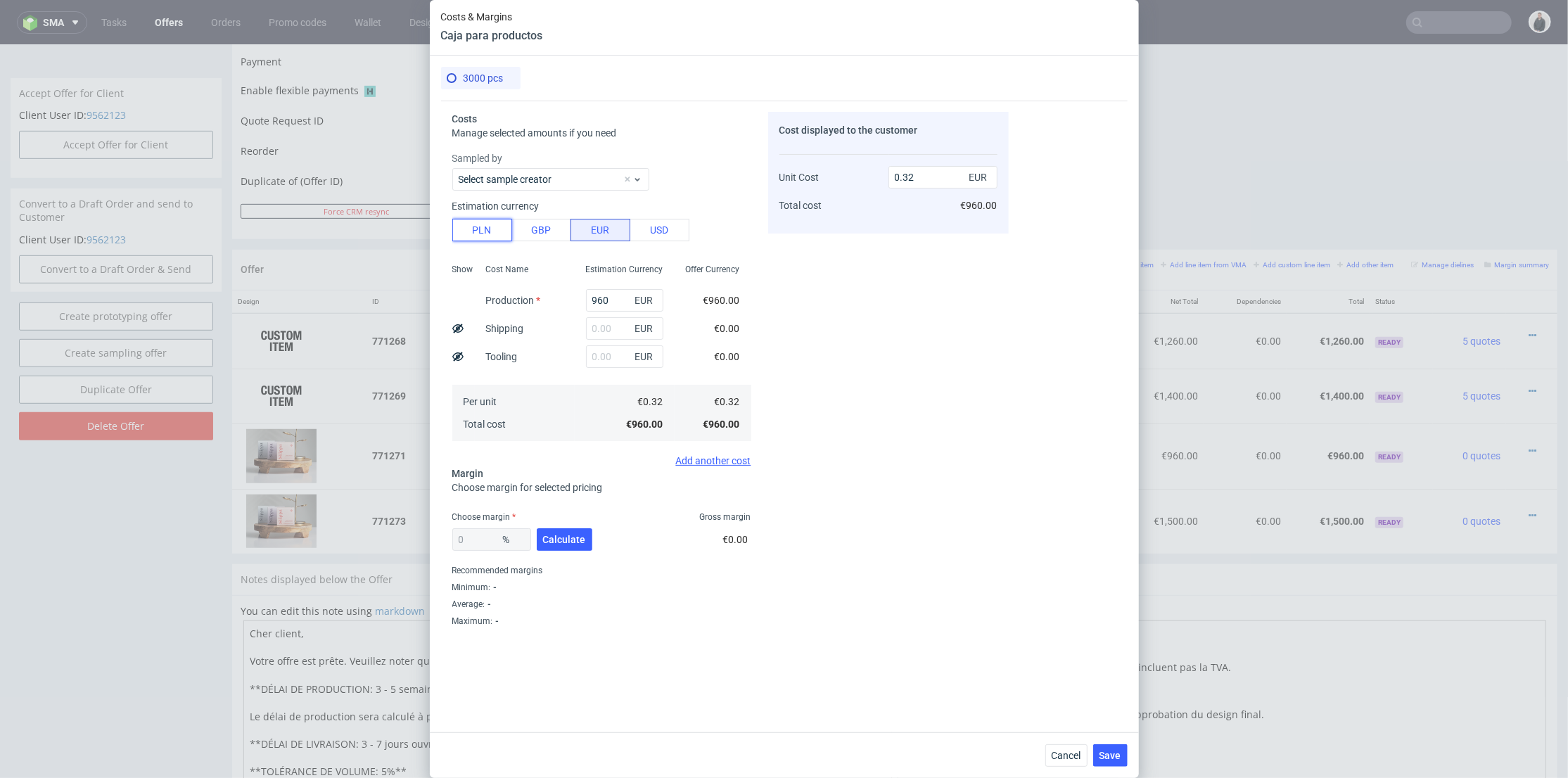
drag, startPoint x: 491, startPoint y: 224, endPoint x: 549, endPoint y: 251, distance: 64.0
click at [492, 224] on button "PLN" at bounding box center [482, 229] width 60 height 22
type input "0.07"
drag, startPoint x: 605, startPoint y: 298, endPoint x: 553, endPoint y: 298, distance: 52.0
click at [553, 298] on div "Show Cost Name Production Shipping Tooling Per unit Total cost Estimation Curre…" at bounding box center [601, 351] width 299 height 186
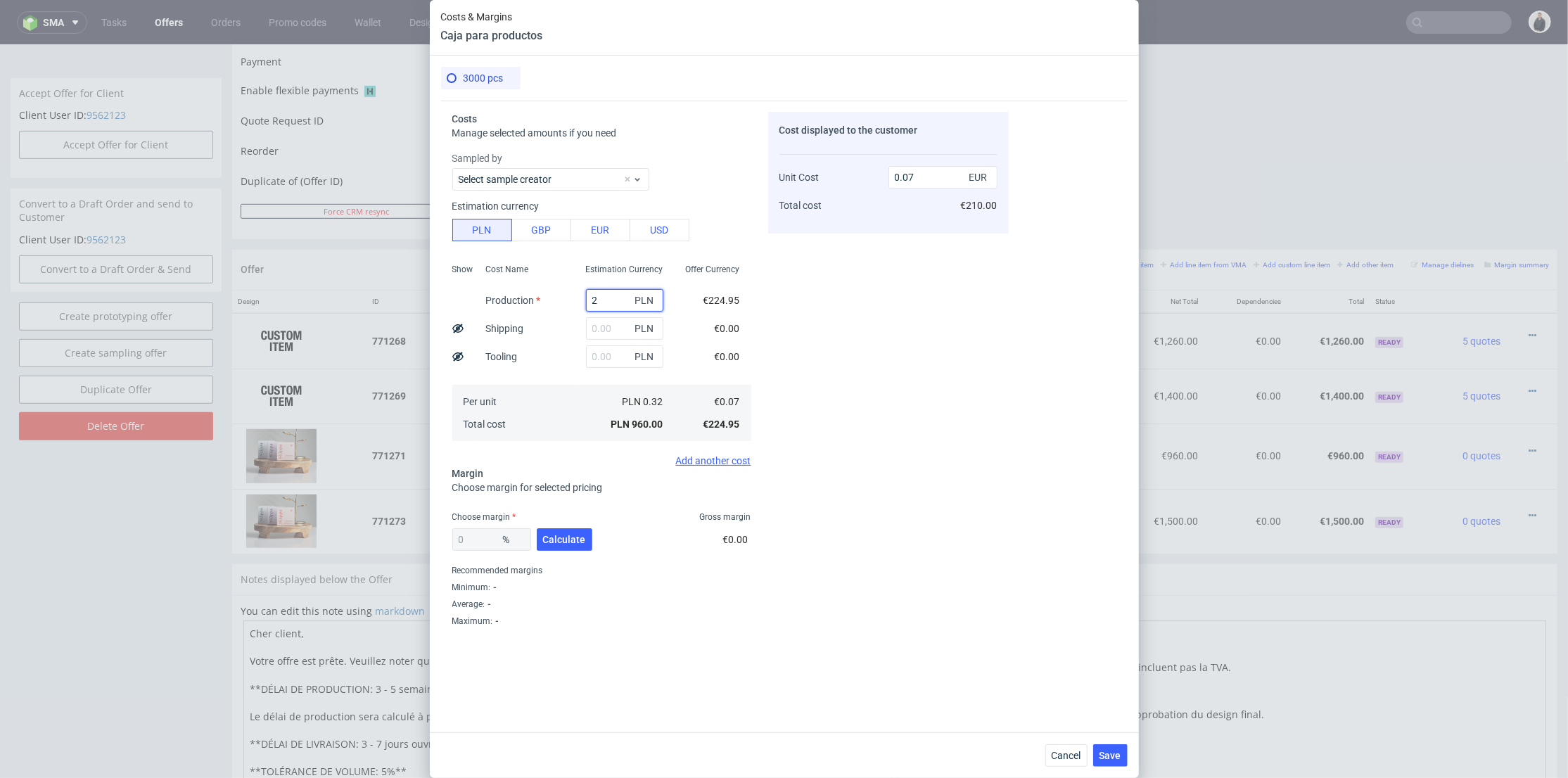
type input "23"
type input "0"
type input "2370"
type input "0.19"
type input "2370"
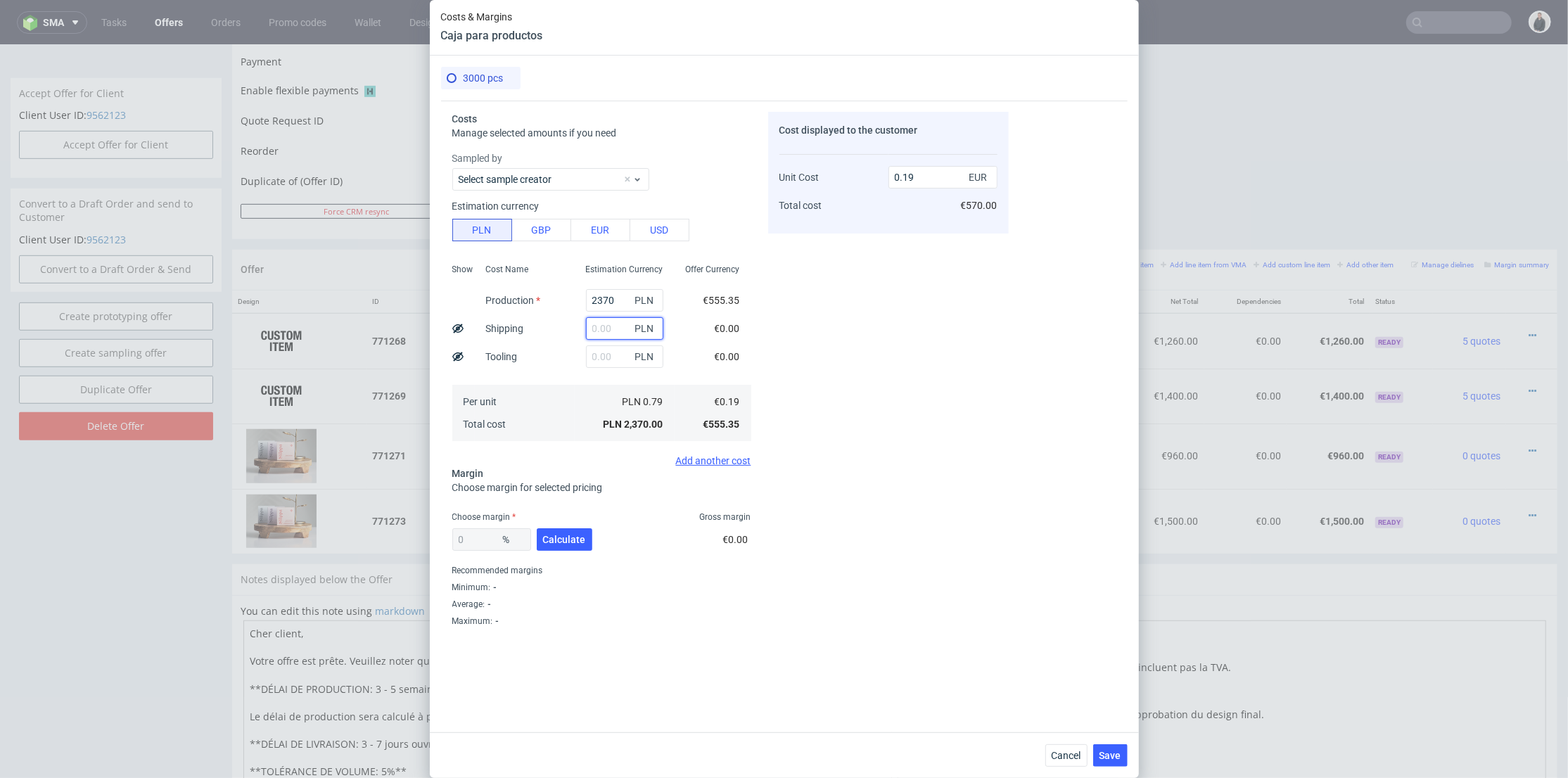
click at [586, 322] on input "text" at bounding box center [625, 328] width 77 height 22
type input "180"
type input "0.2"
click at [552, 340] on div "Cost Name Production Shipping Tooling Per unit Total cost" at bounding box center [524, 351] width 99 height 186
click at [570, 543] on span "Calculate" at bounding box center [564, 539] width 43 height 10
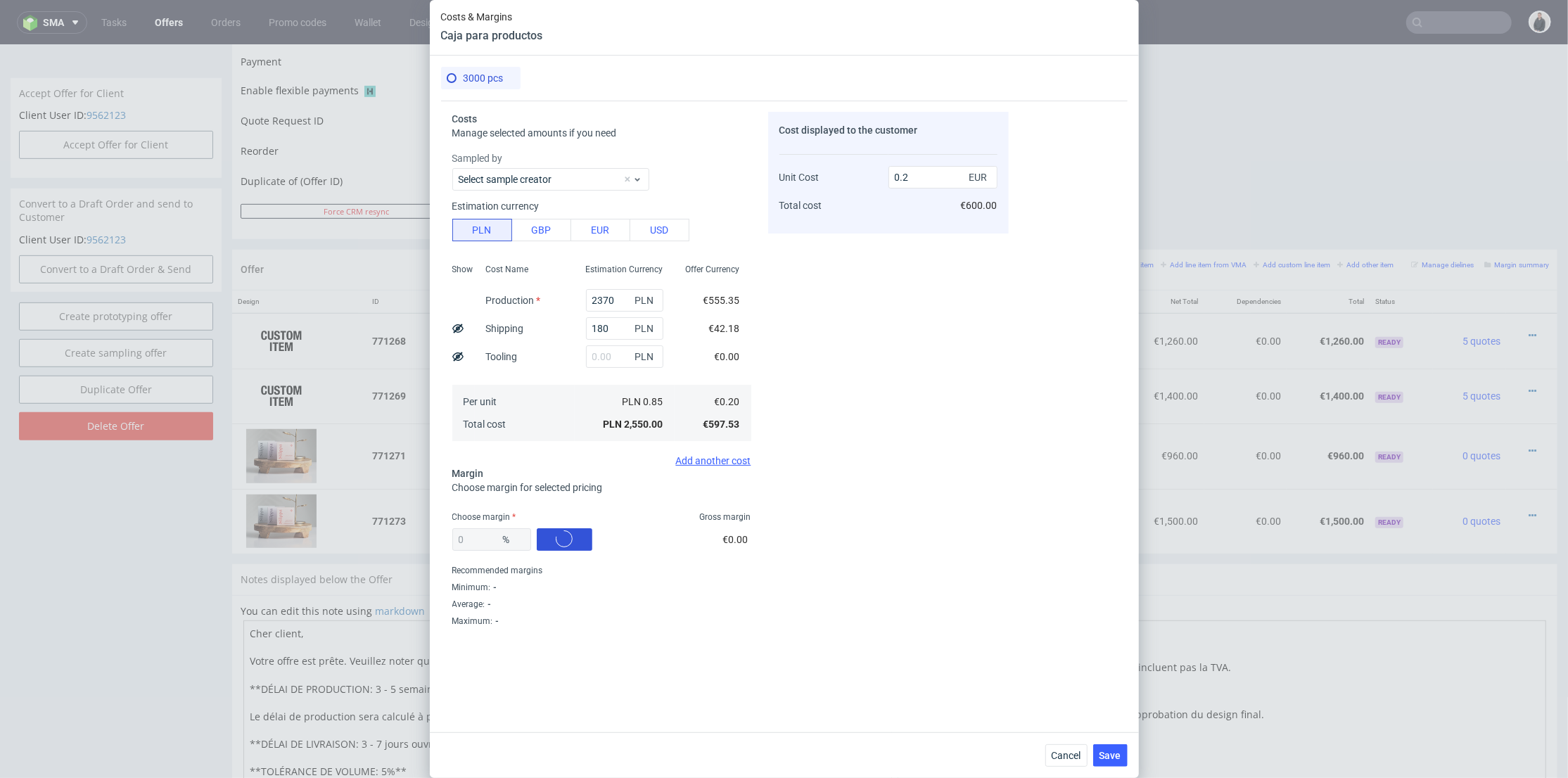
type input "42.77"
type input "0.34"
drag, startPoint x: 482, startPoint y: 539, endPoint x: 404, endPoint y: 528, distance: 78.8
click at [402, 528] on div "Costs & Margins Caja para productos 3000 pcs Costs Manage selected amounts if y…" at bounding box center [784, 389] width 1568 height 778
type input "4"
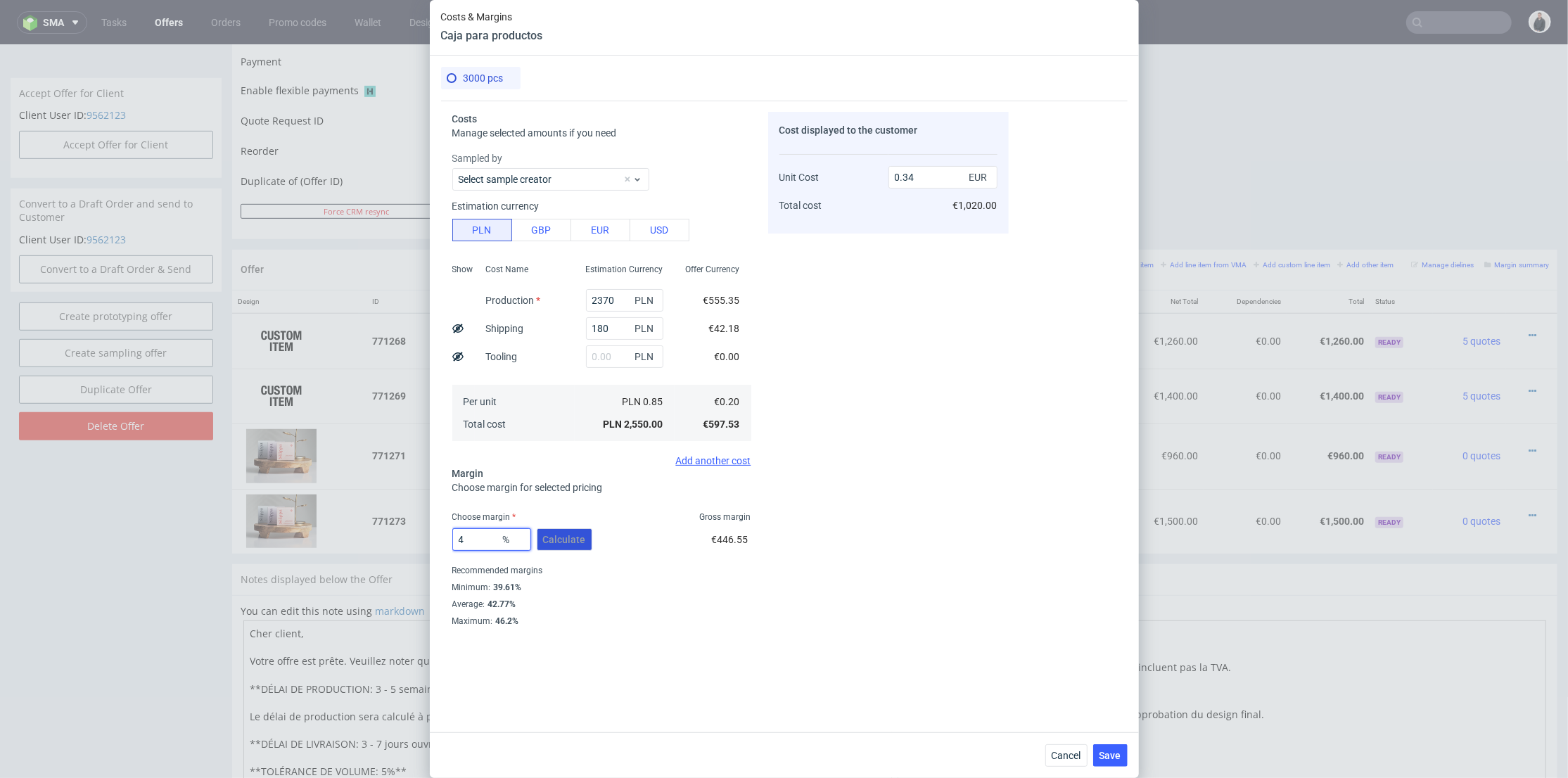
type input "0.2"
type input "40"
type input "0.33"
type input "40"
click at [909, 421] on div "Cost displayed to the customer Unit Cost Total cost 0.33 EUR €990.00" at bounding box center [888, 393] width 241 height 564
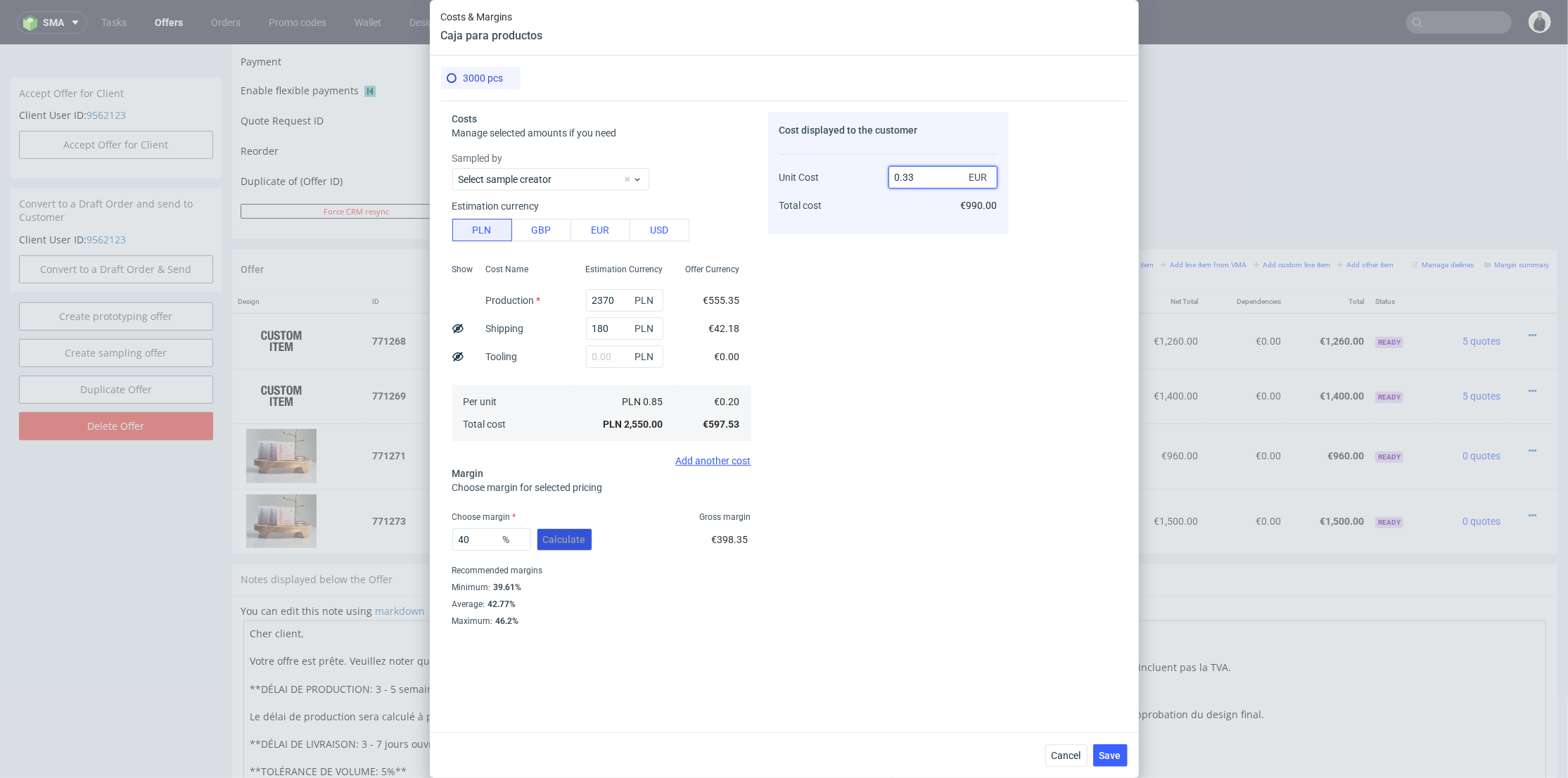
drag, startPoint x: 909, startPoint y: 172, endPoint x: 918, endPoint y: 174, distance: 9.2
click at [918, 174] on input "0.33" at bounding box center [943, 177] width 109 height 22
type input "0.32"
click at [882, 335] on div "Cost displayed to the customer Unit Cost Total cost 0.32 EUR €990.00" at bounding box center [888, 393] width 241 height 564
type input "37.5"
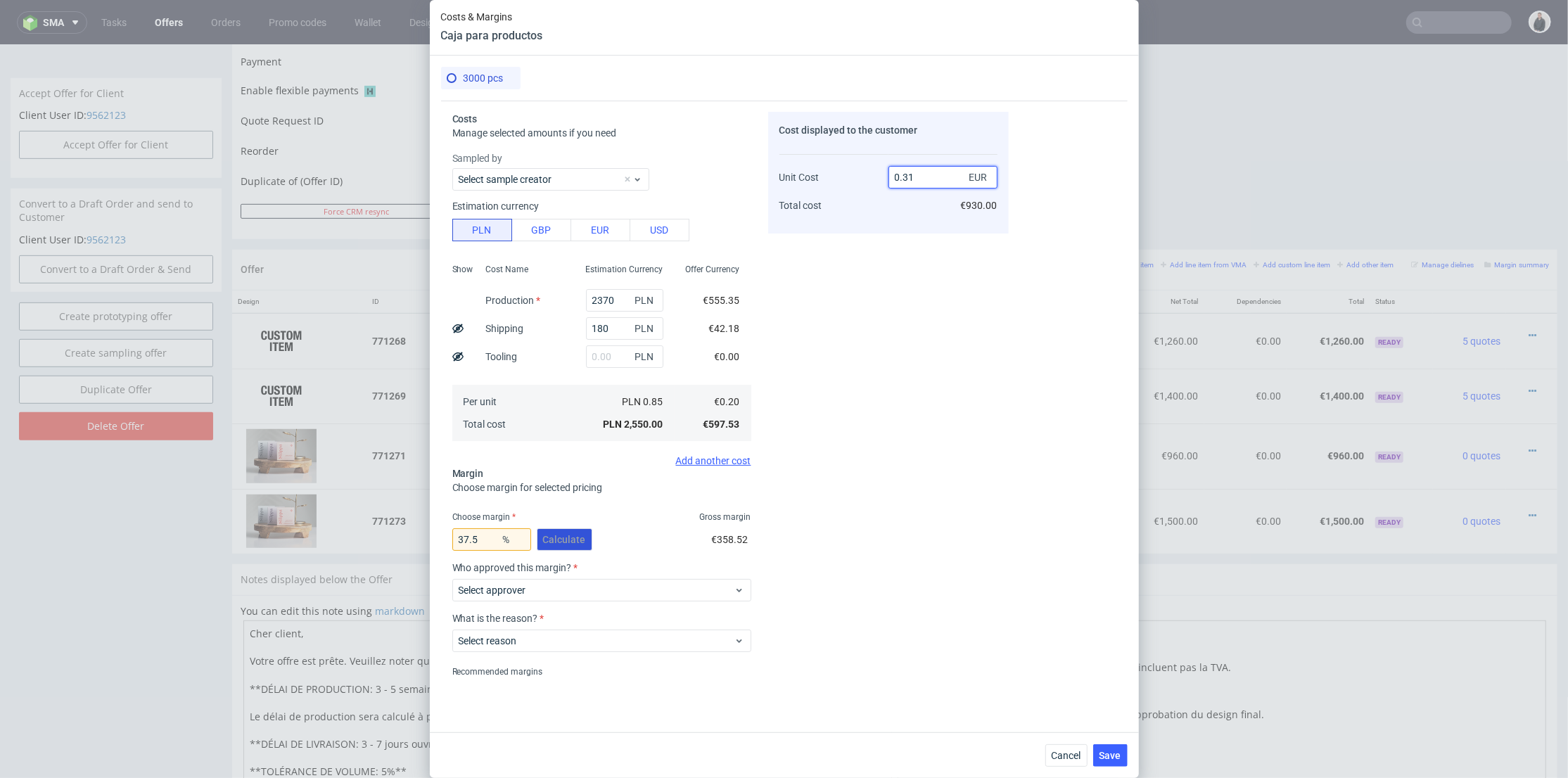
drag, startPoint x: 909, startPoint y: 178, endPoint x: 927, endPoint y: 187, distance: 20.1
click at [918, 177] on input "0.31" at bounding box center [943, 177] width 109 height 22
type input "0.32"
click at [931, 274] on div "Cost displayed to the customer Unit Cost Total cost 0.32 EUR €930.00" at bounding box center [888, 393] width 241 height 564
click at [542, 594] on span "Select approver" at bounding box center [596, 590] width 275 height 14
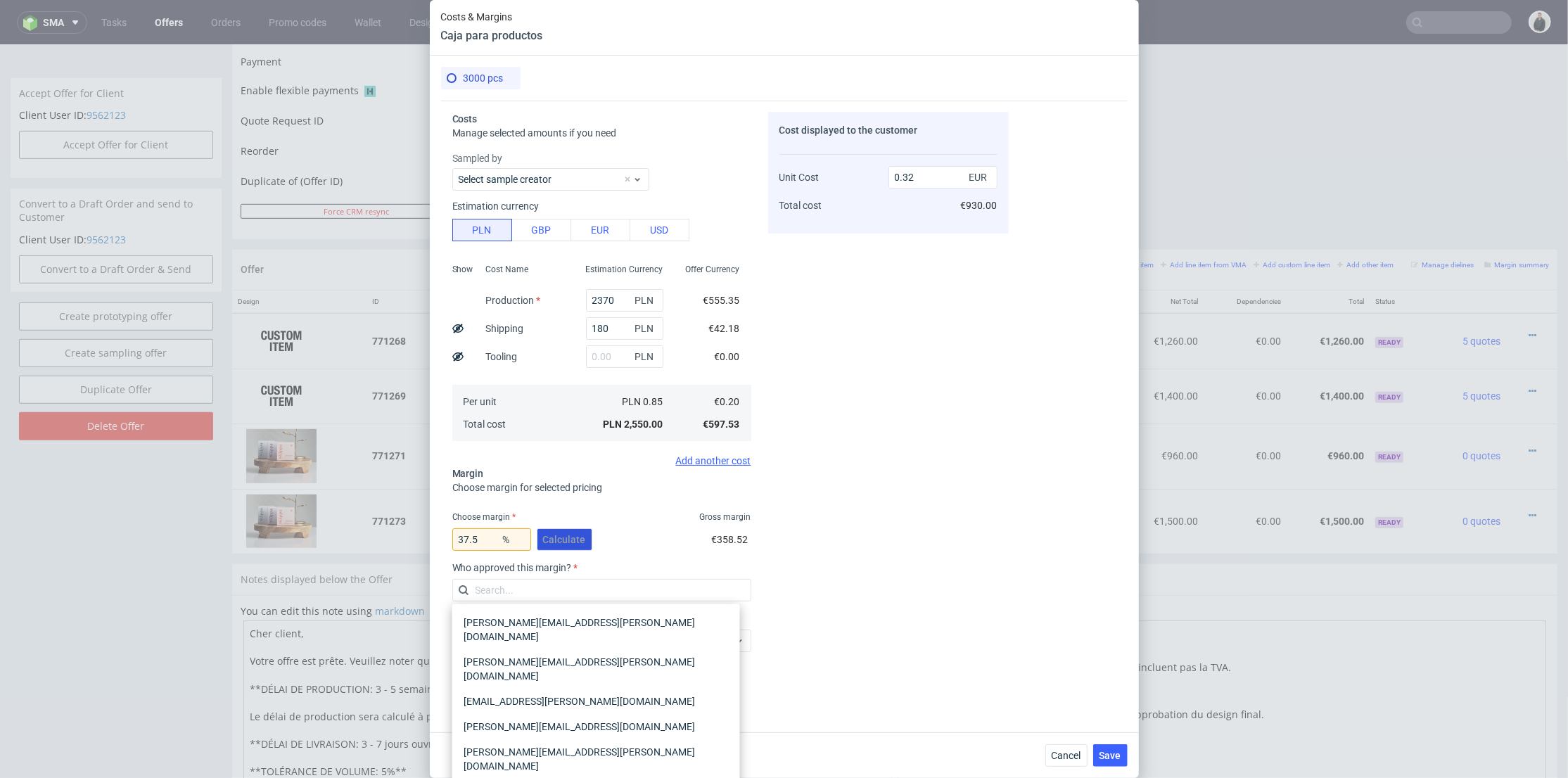
type input "s"
drag, startPoint x: 489, startPoint y: 592, endPoint x: 462, endPoint y: 592, distance: 27.0
click at [462, 592] on div "s" at bounding box center [601, 590] width 299 height 22
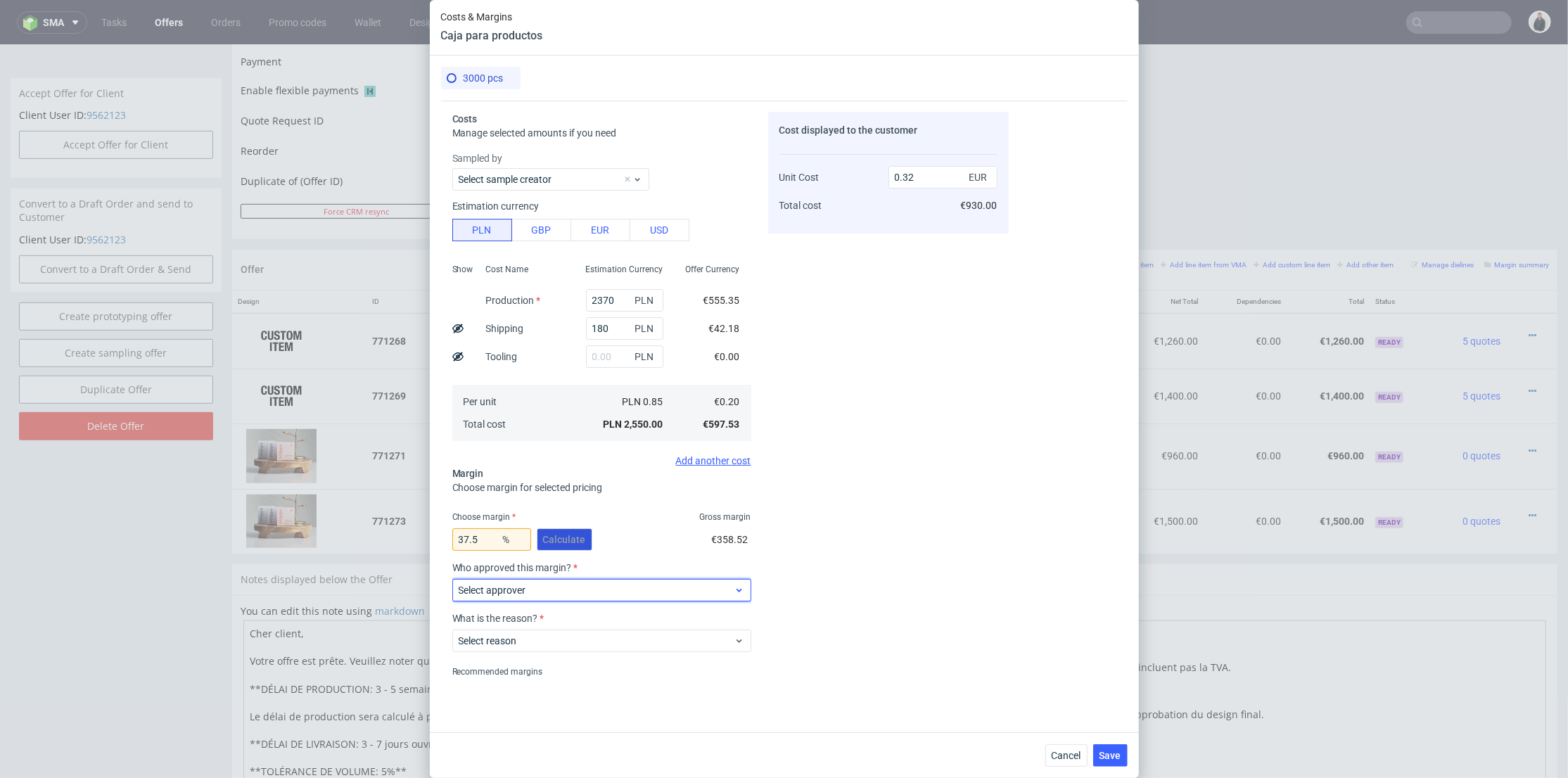
click at [500, 591] on label "Select approver" at bounding box center [492, 590] width 68 height 12
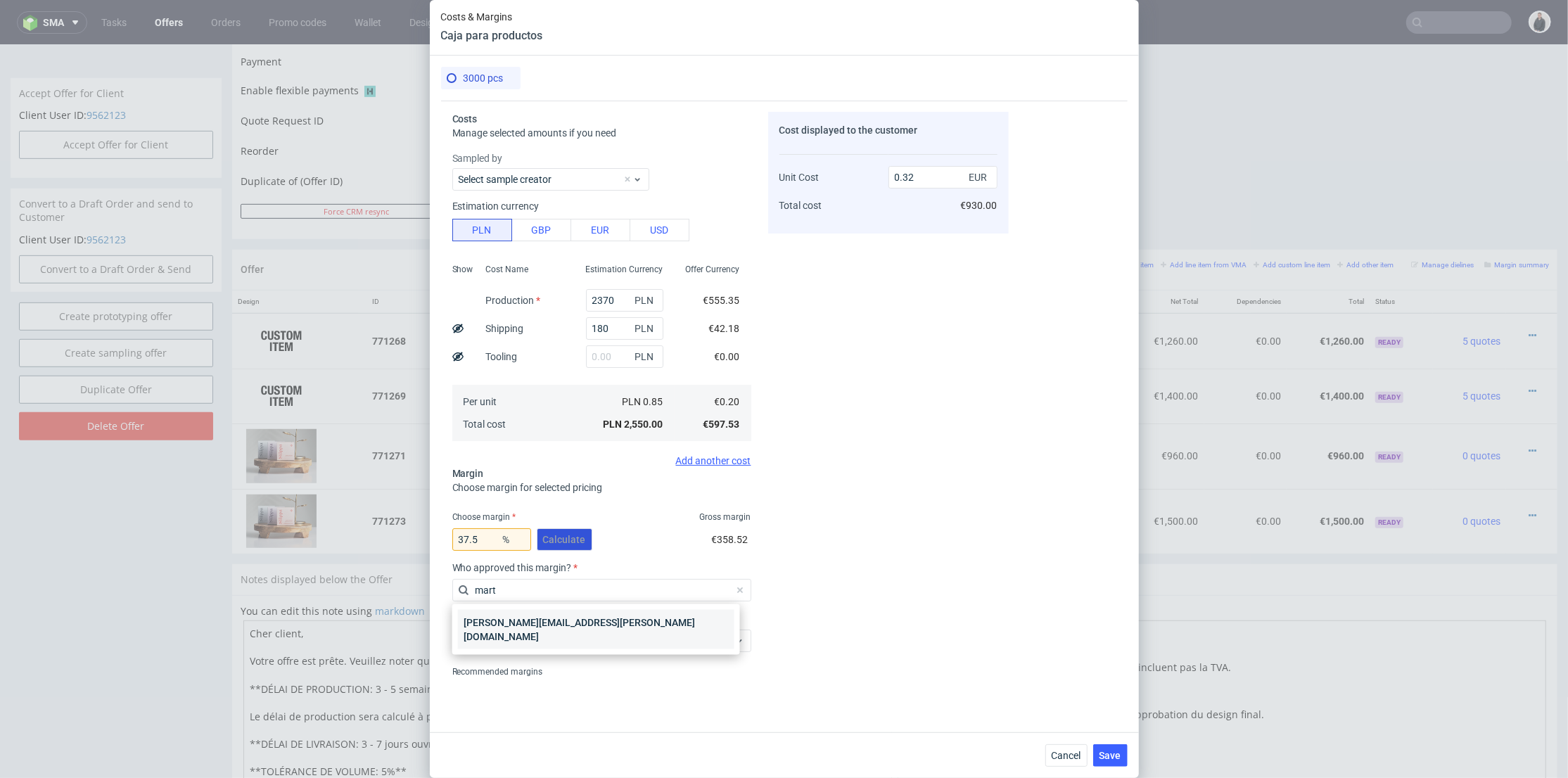
type input "mart"
click at [515, 615] on div "marta.kozlowska@packhelp.com" at bounding box center [595, 629] width 276 height 39
drag, startPoint x: 515, startPoint y: 625, endPoint x: 519, endPoint y: 633, distance: 8.9
click at [515, 626] on div "Select reason" at bounding box center [601, 638] width 299 height 28
click at [521, 637] on span "Select reason" at bounding box center [596, 640] width 275 height 14
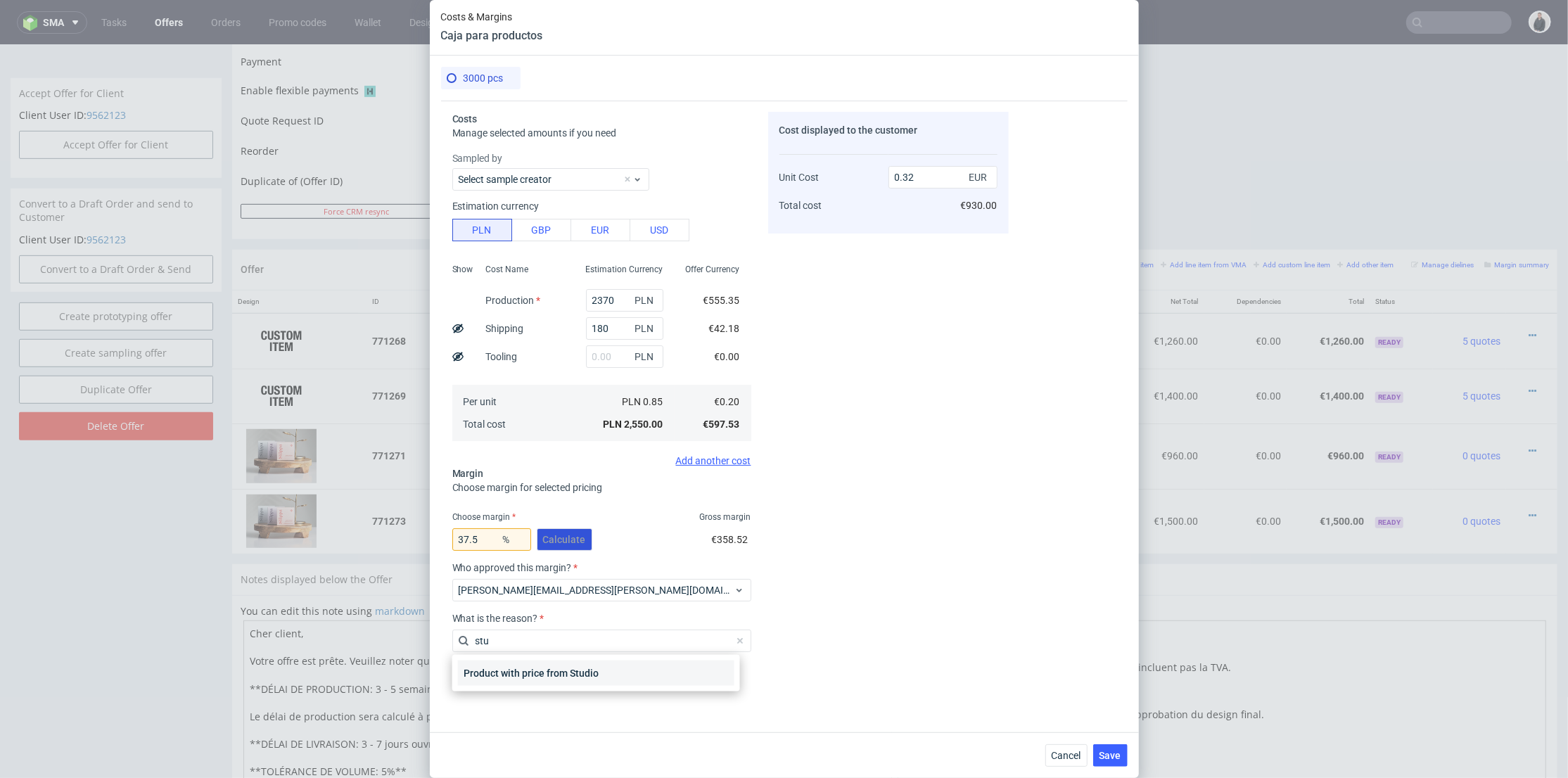
type input "stu"
click at [536, 668] on div "Product with price from Studio" at bounding box center [595, 673] width 276 height 26
click at [1106, 745] on button "Save" at bounding box center [1110, 755] width 35 height 22
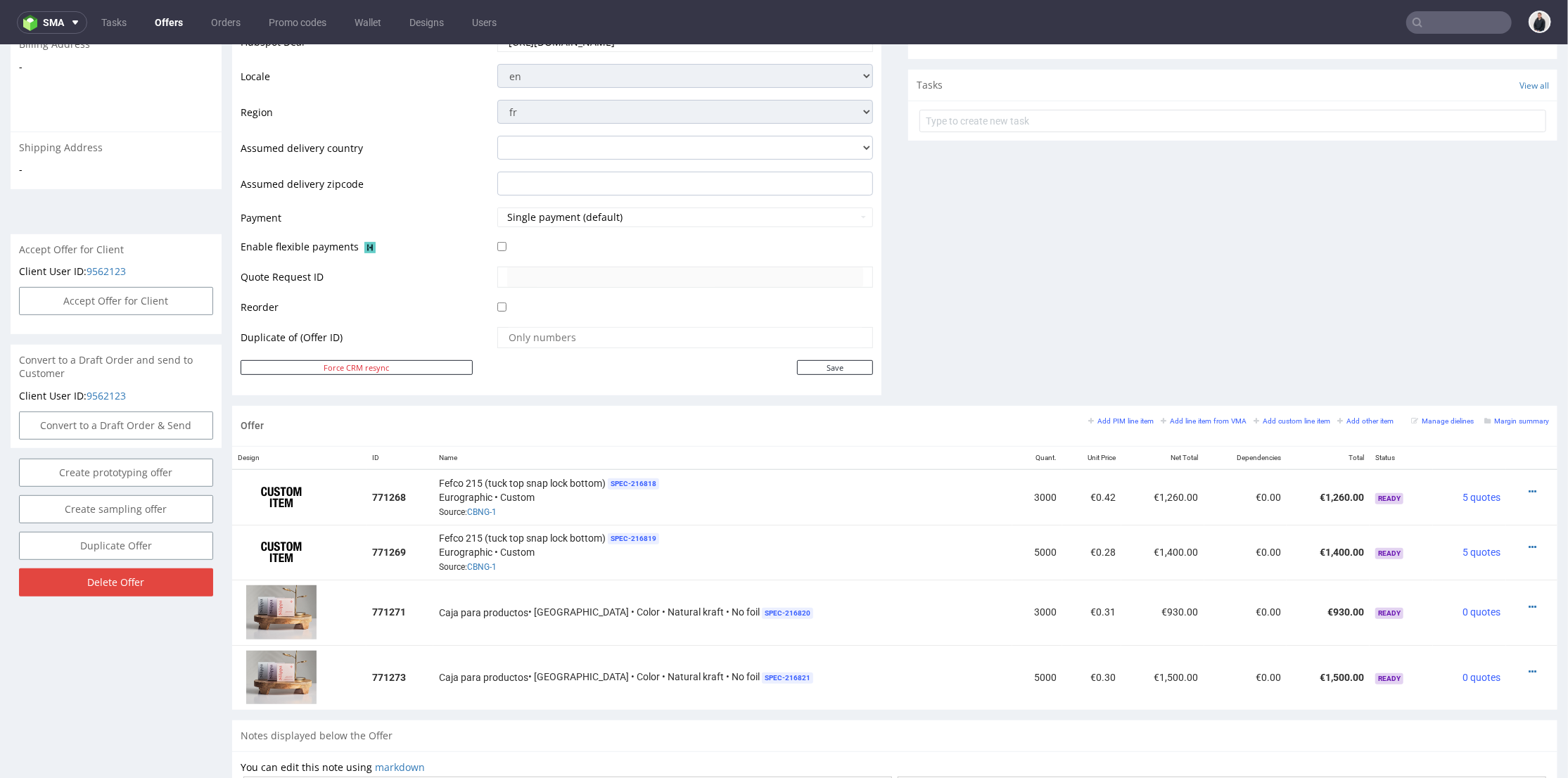
scroll to position [156, 0]
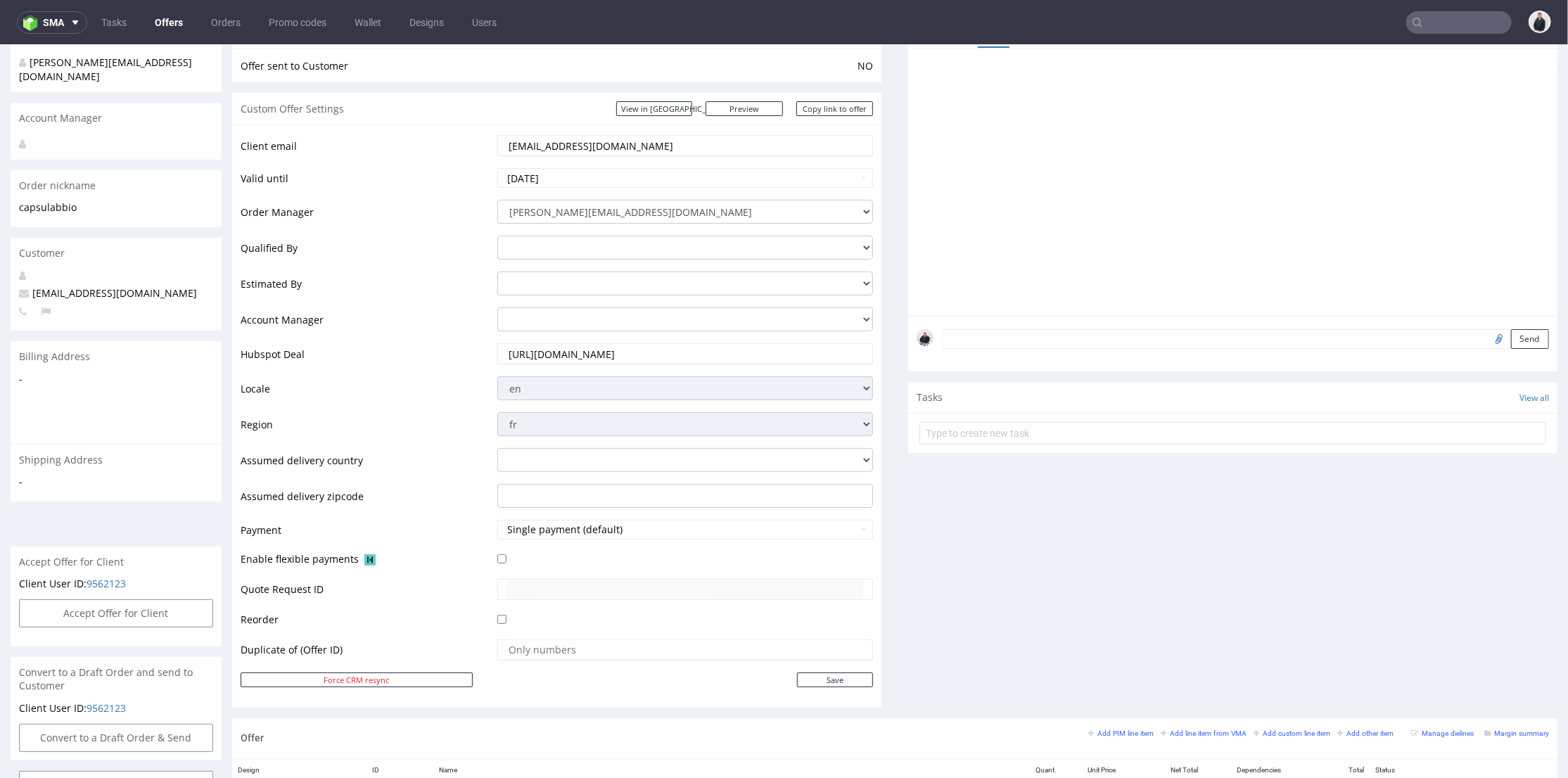
click at [169, 28] on link "Offers" at bounding box center [169, 22] width 45 height 22
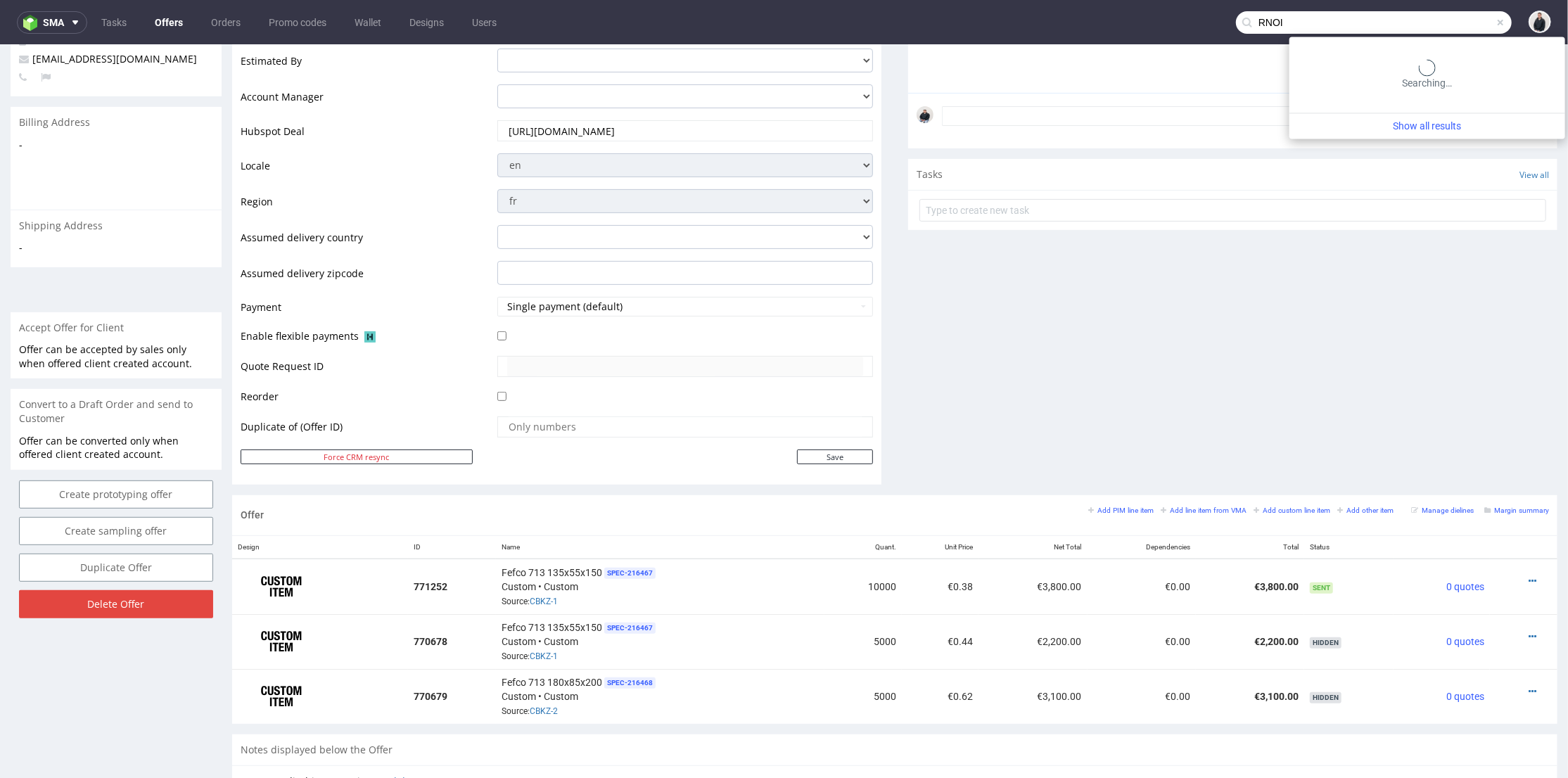
type input "RNOI"
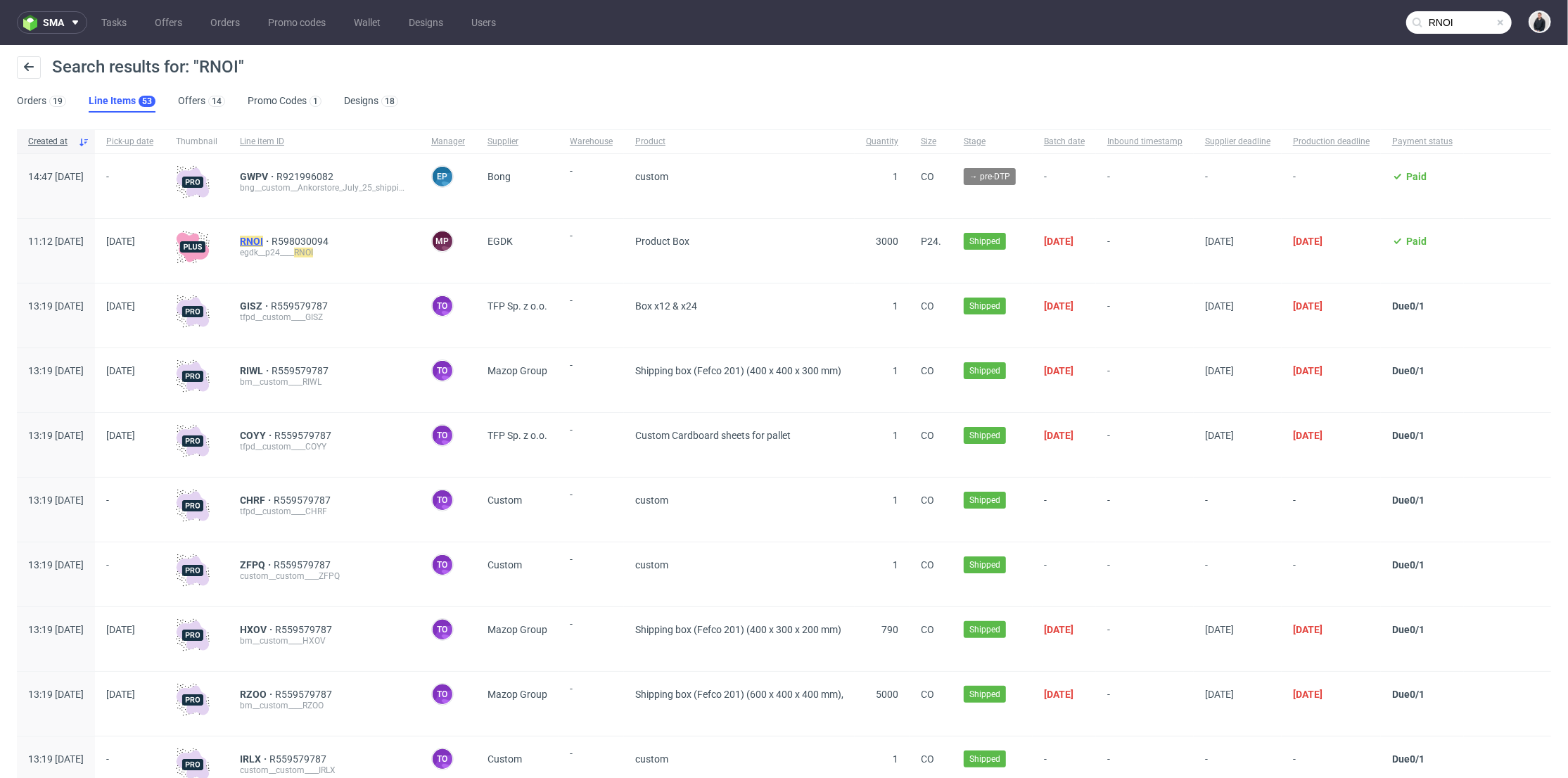
click at [263, 235] on mark "RNOI" at bounding box center [251, 241] width 23 height 12
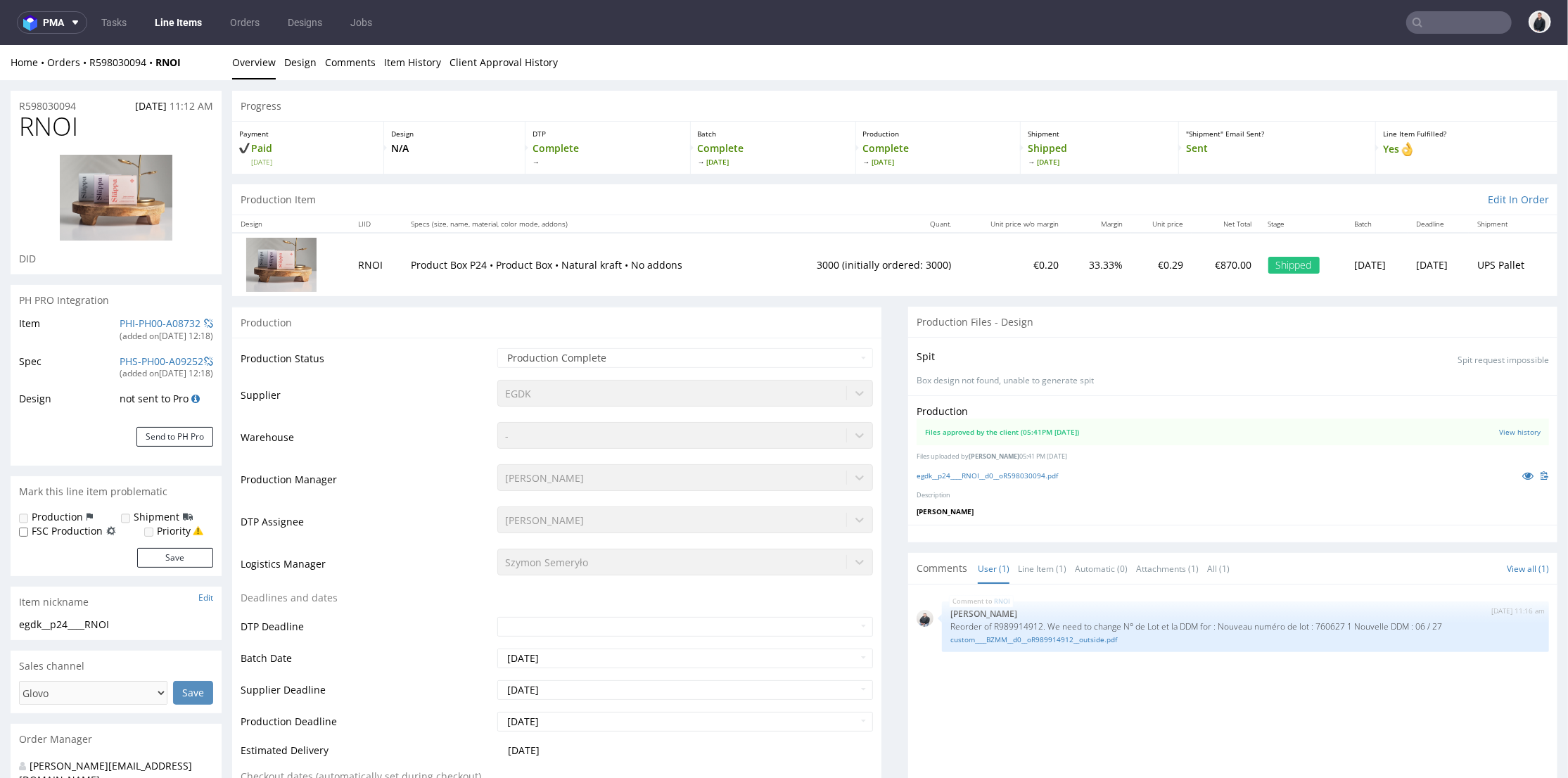
type input "3000"
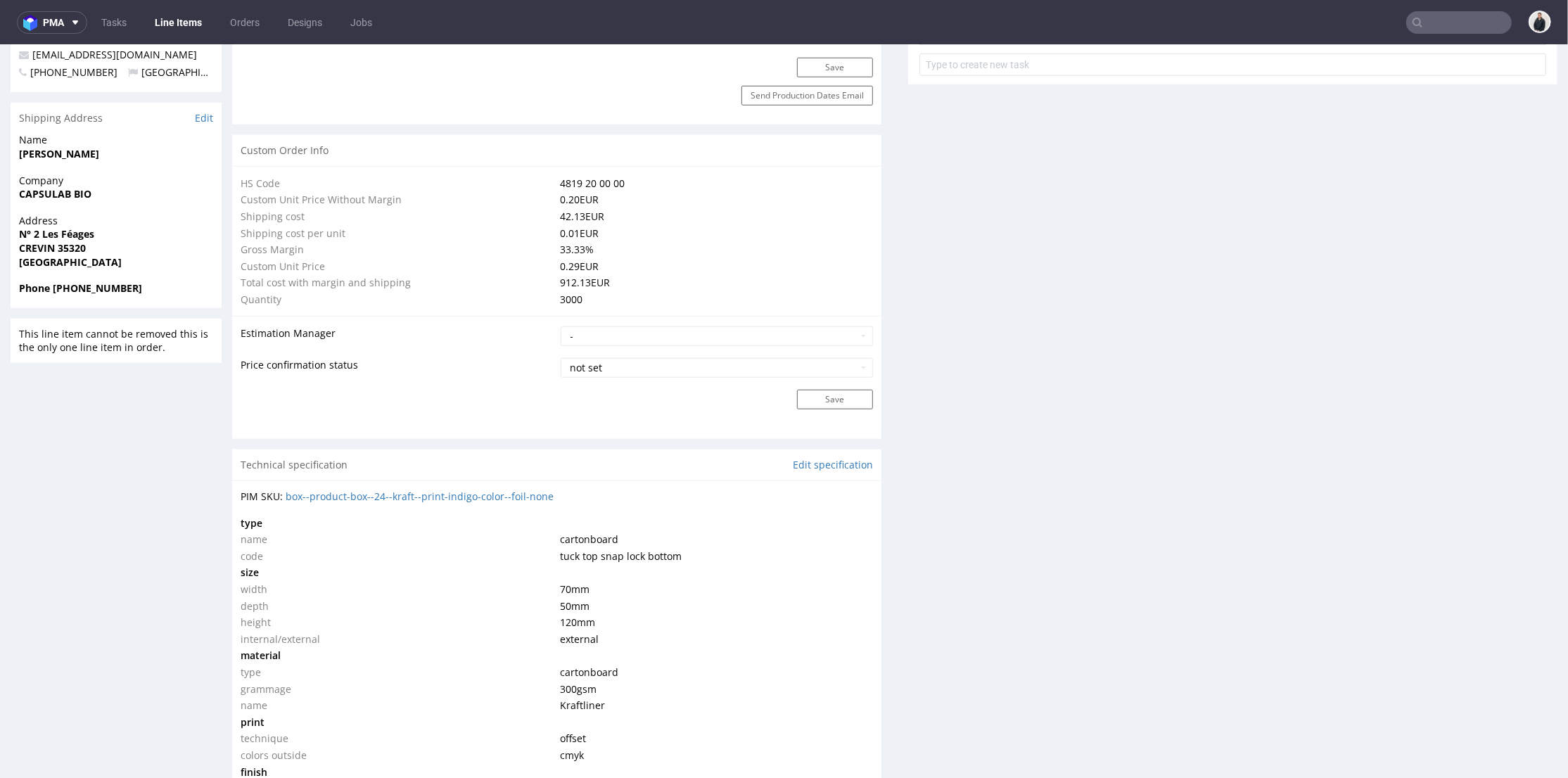
scroll to position [1093, 0]
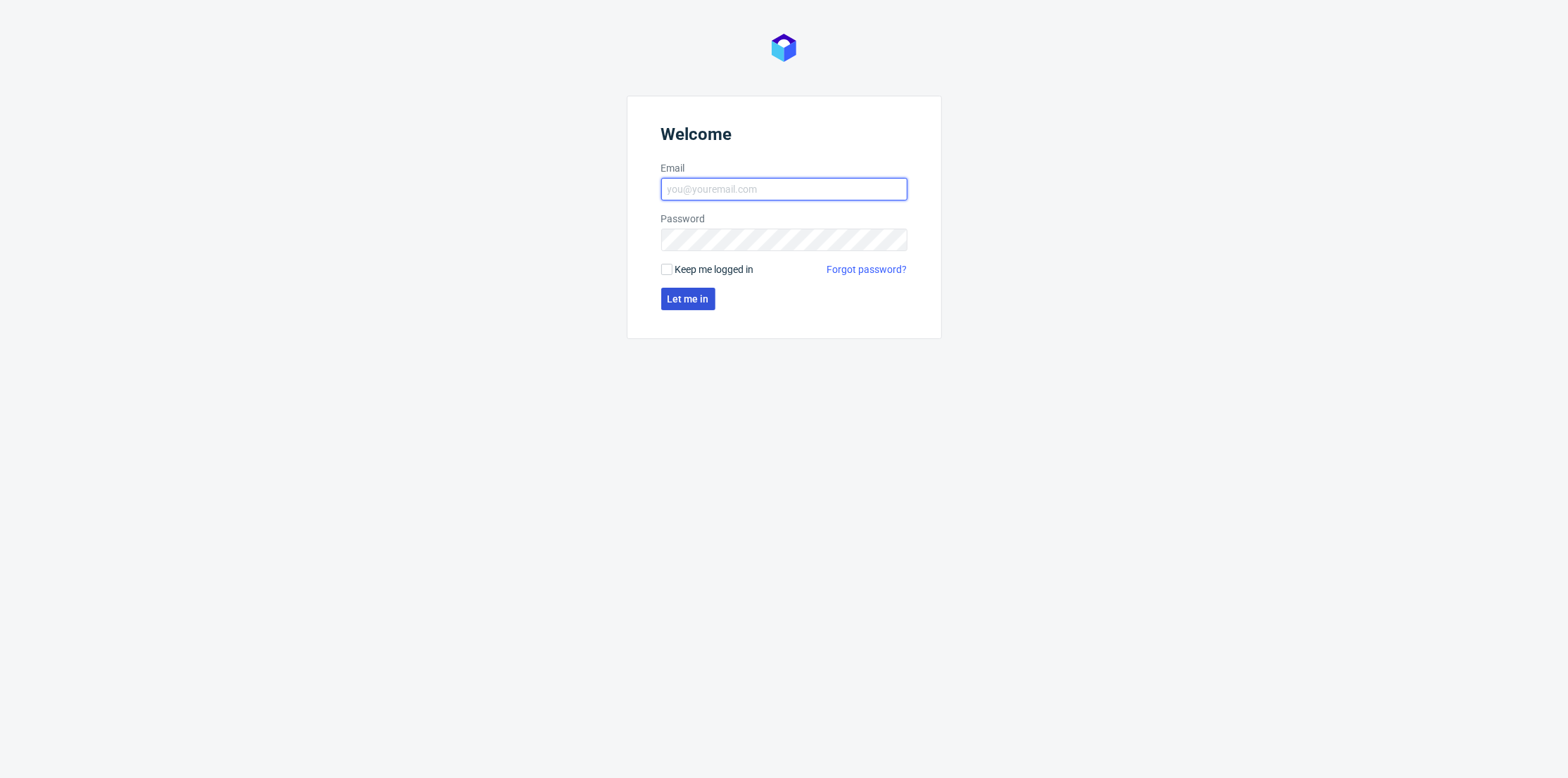
type input "[PERSON_NAME][EMAIL_ADDRESS][DOMAIN_NAME]"
click at [690, 297] on span "Let me in" at bounding box center [688, 298] width 42 height 10
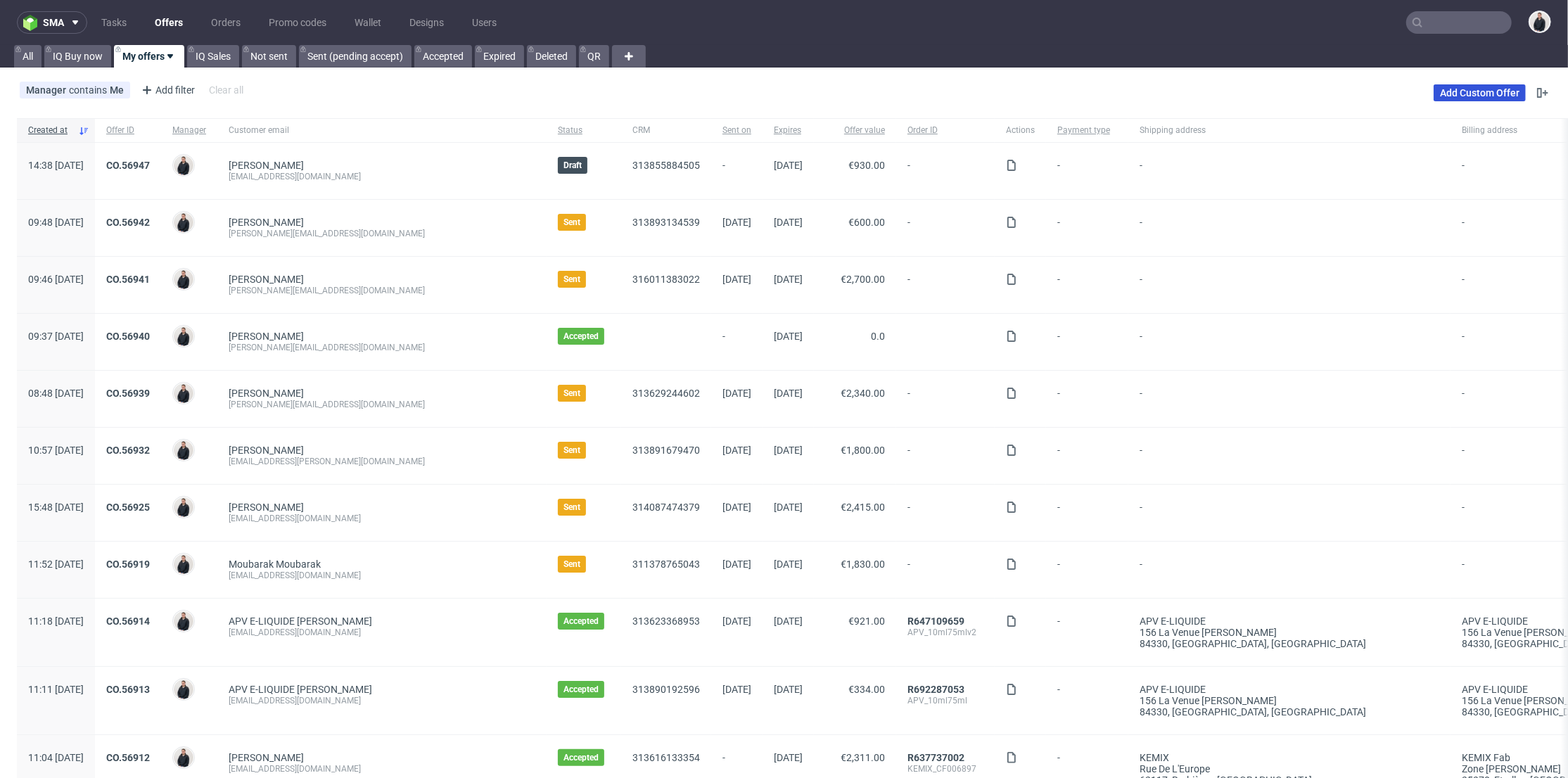
click at [1443, 98] on link "Add Custom Offer" at bounding box center [1480, 92] width 92 height 17
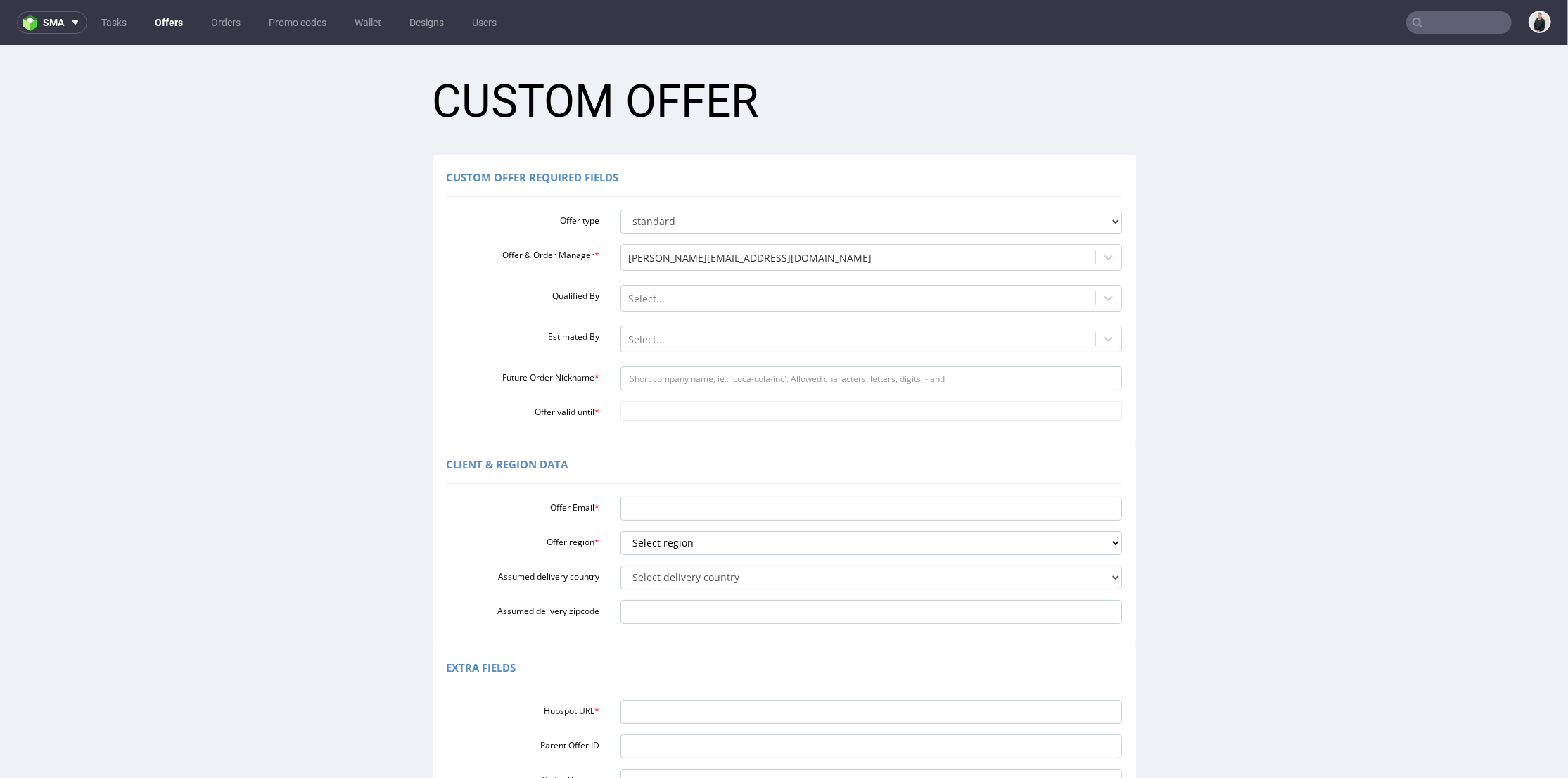
drag, startPoint x: 174, startPoint y: 19, endPoint x: 204, endPoint y: 28, distance: 31.3
click at [175, 19] on link "Offers" at bounding box center [169, 22] width 45 height 22
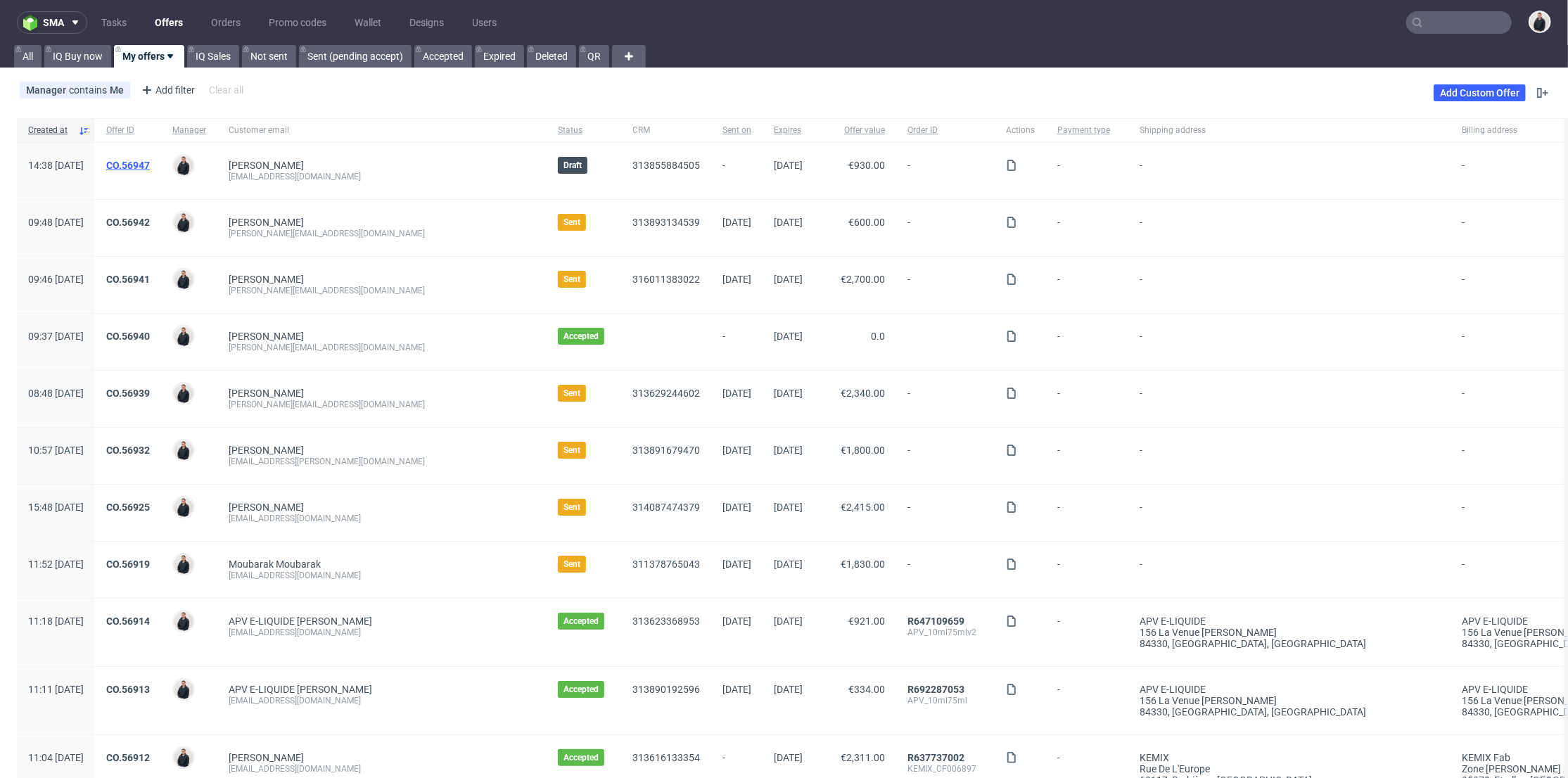
click at [150, 171] on link "CO.56947" at bounding box center [128, 165] width 44 height 12
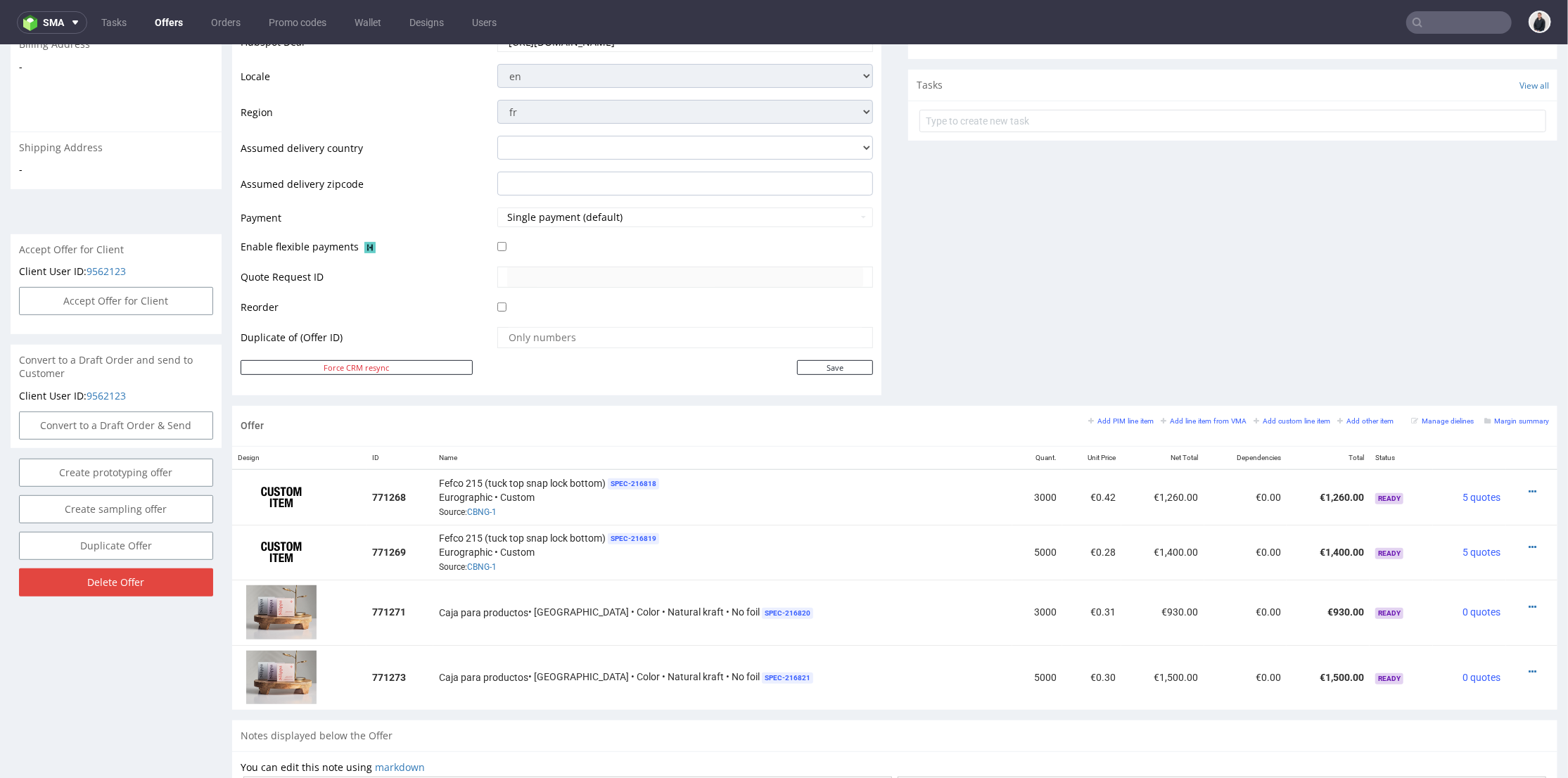
scroll to position [624, 0]
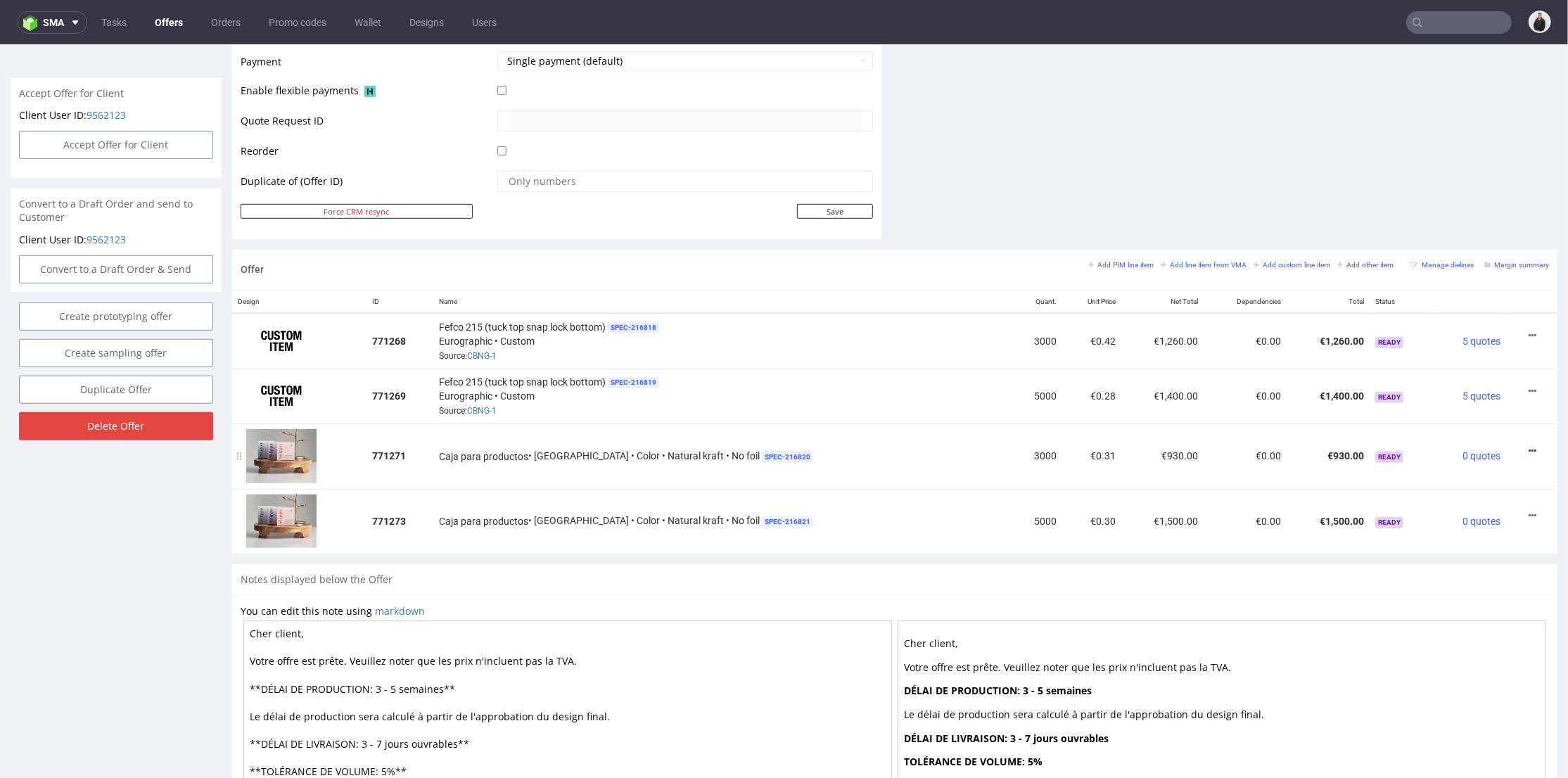
click at [1529, 447] on icon at bounding box center [1532, 449] width 8 height 10
click at [1454, 308] on li "Edit item price" at bounding box center [1463, 317] width 136 height 26
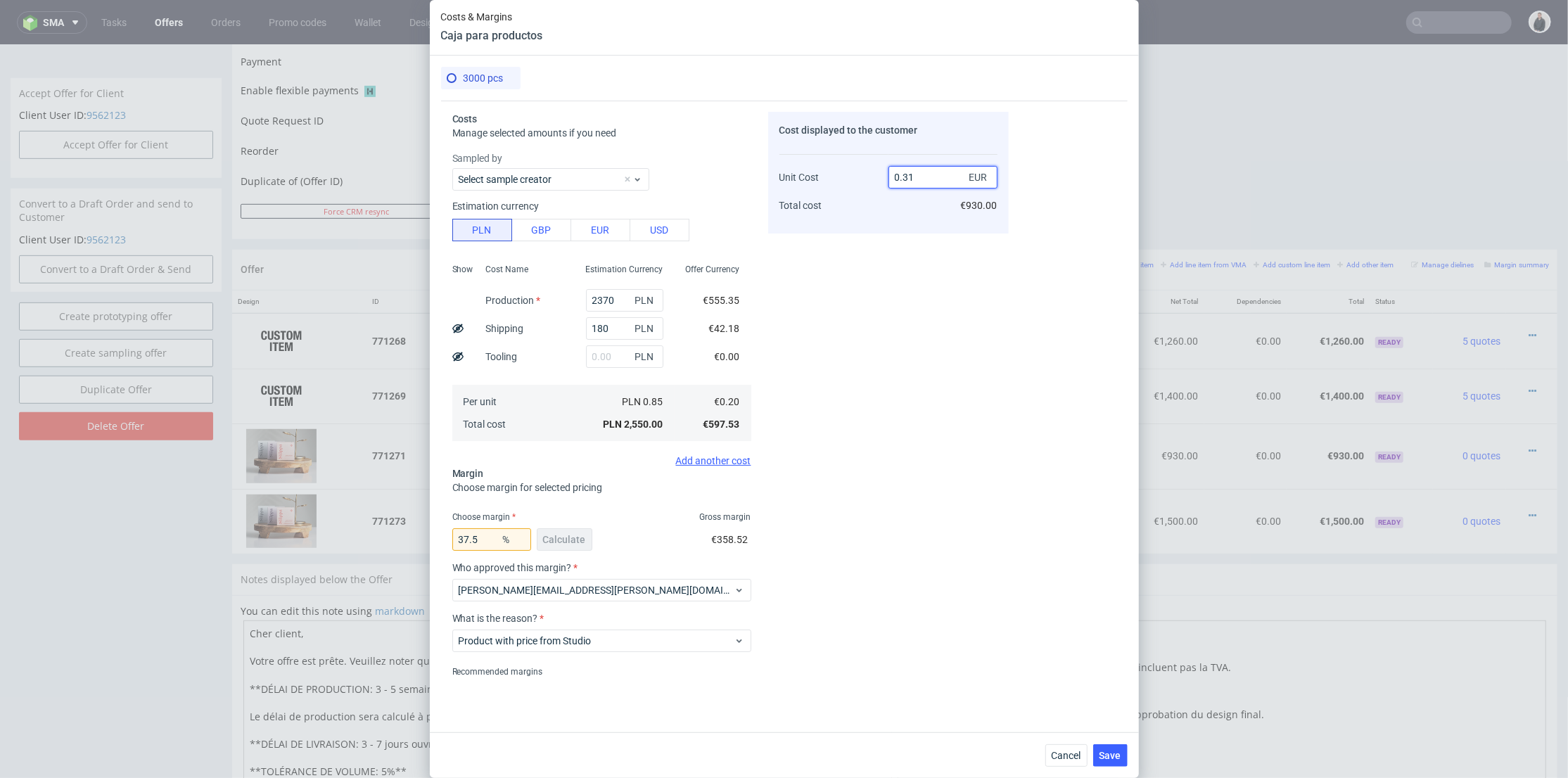
drag, startPoint x: 908, startPoint y: 174, endPoint x: 924, endPoint y: 177, distance: 16.3
click at [922, 175] on input "0.31" at bounding box center [943, 177] width 109 height 22
click at [911, 228] on div "Cost displayed to the customer Unit Cost Total cost 0.32 EUR €930.00" at bounding box center [888, 172] width 241 height 122
click at [918, 178] on input "0.32" at bounding box center [943, 177] width 109 height 22
type input "0.33"
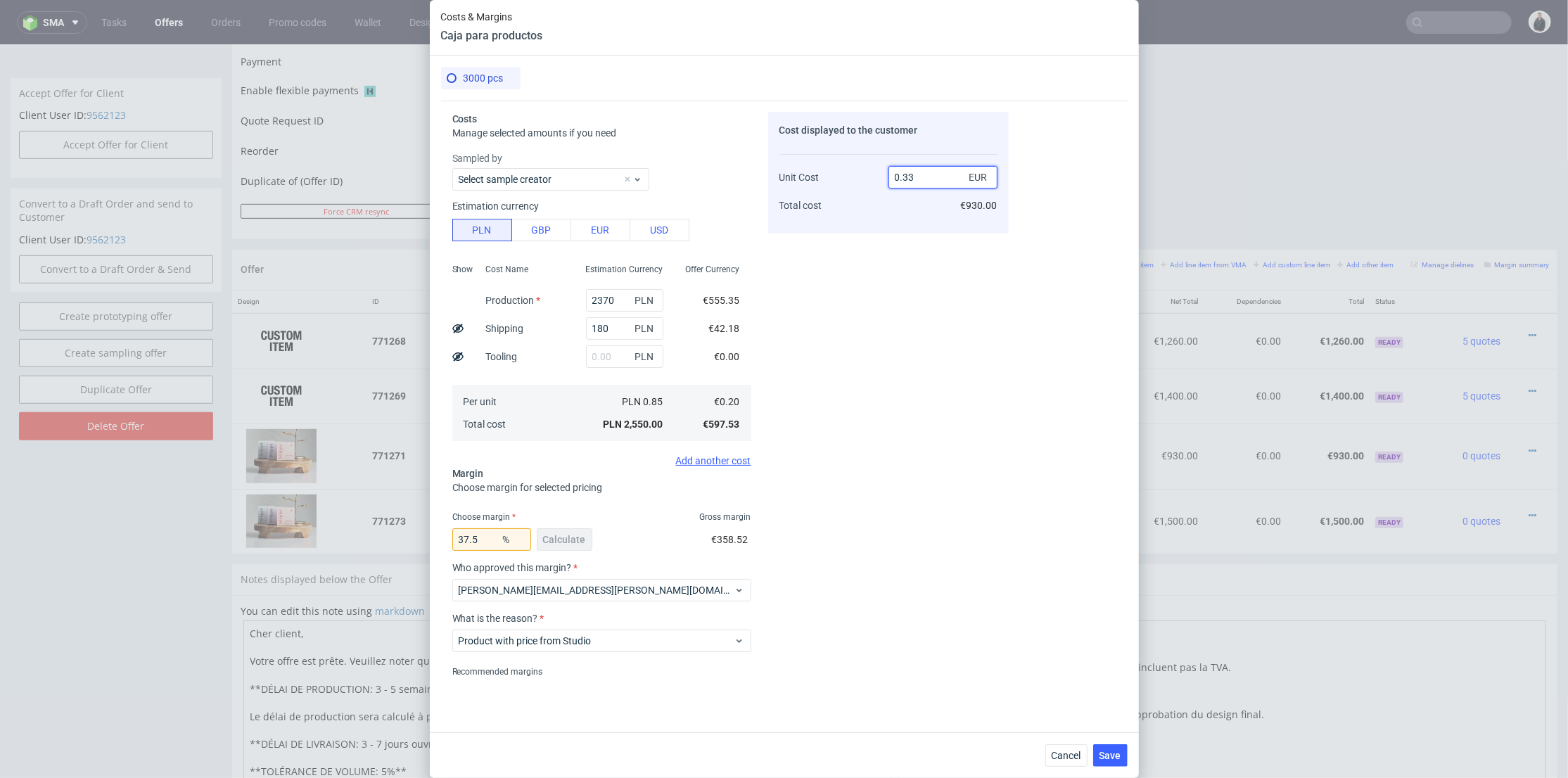
type input "39.39393939393939"
type input "0.32"
click at [920, 211] on div "0.32 EUR €960.00" at bounding box center [943, 185] width 109 height 74
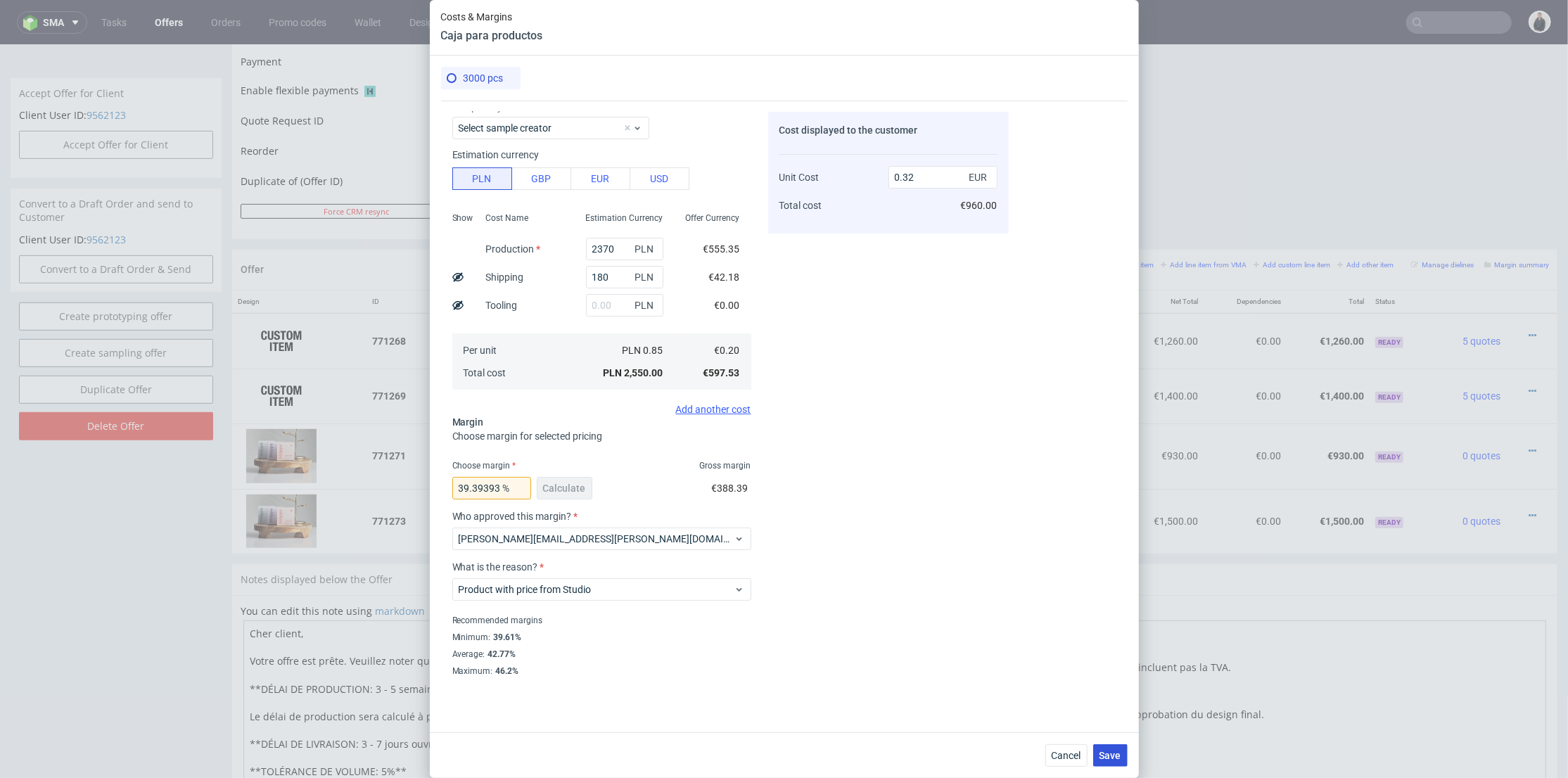
click at [1119, 758] on span "Save" at bounding box center [1110, 755] width 22 height 10
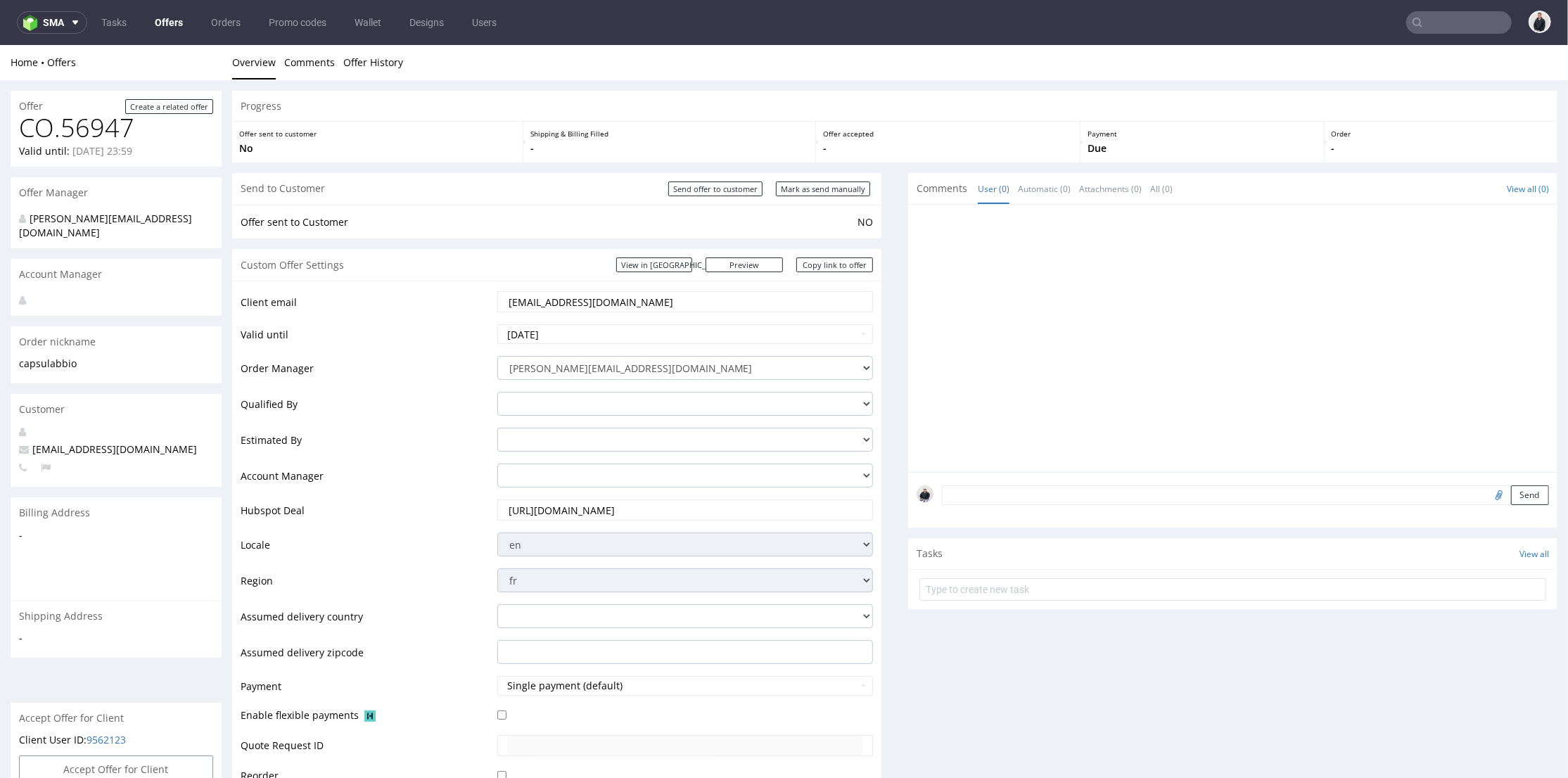
scroll to position [0, 0]
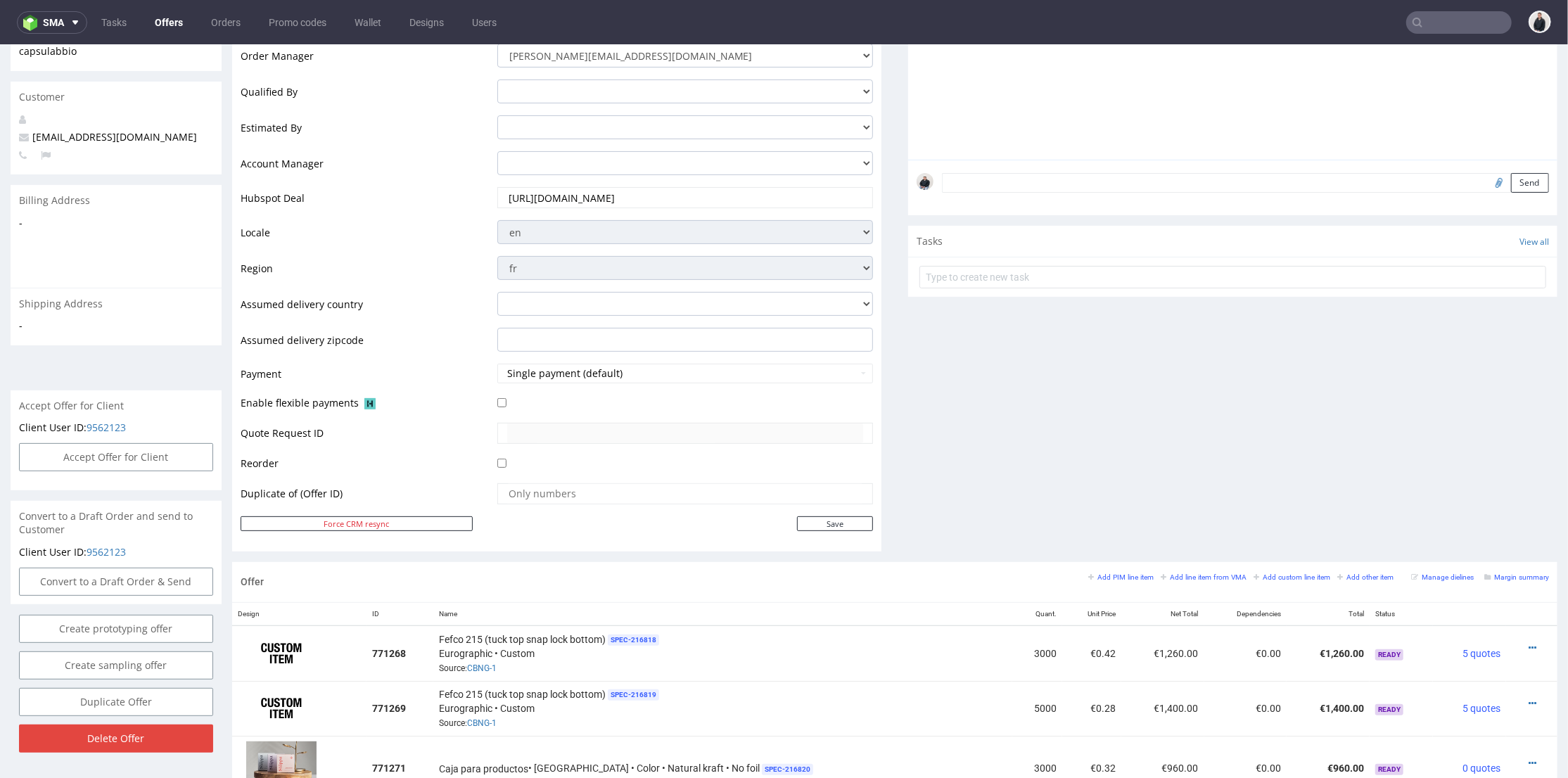
click at [1144, 482] on div "Comments User (0) Automatic (0) Attachments (0) All (0) View all (0) Send Tasks…" at bounding box center [1232, 210] width 649 height 701
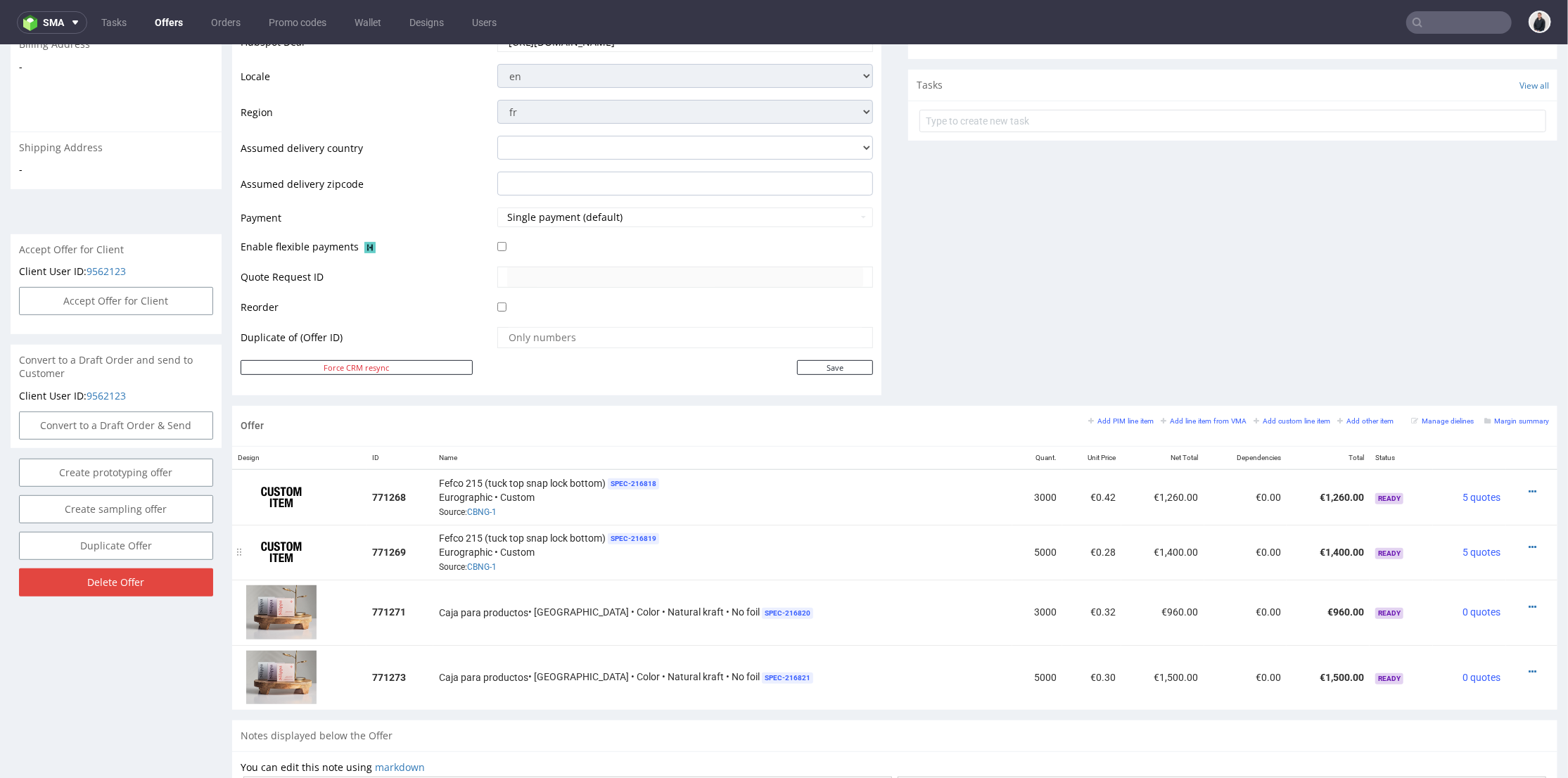
scroll to position [546, 0]
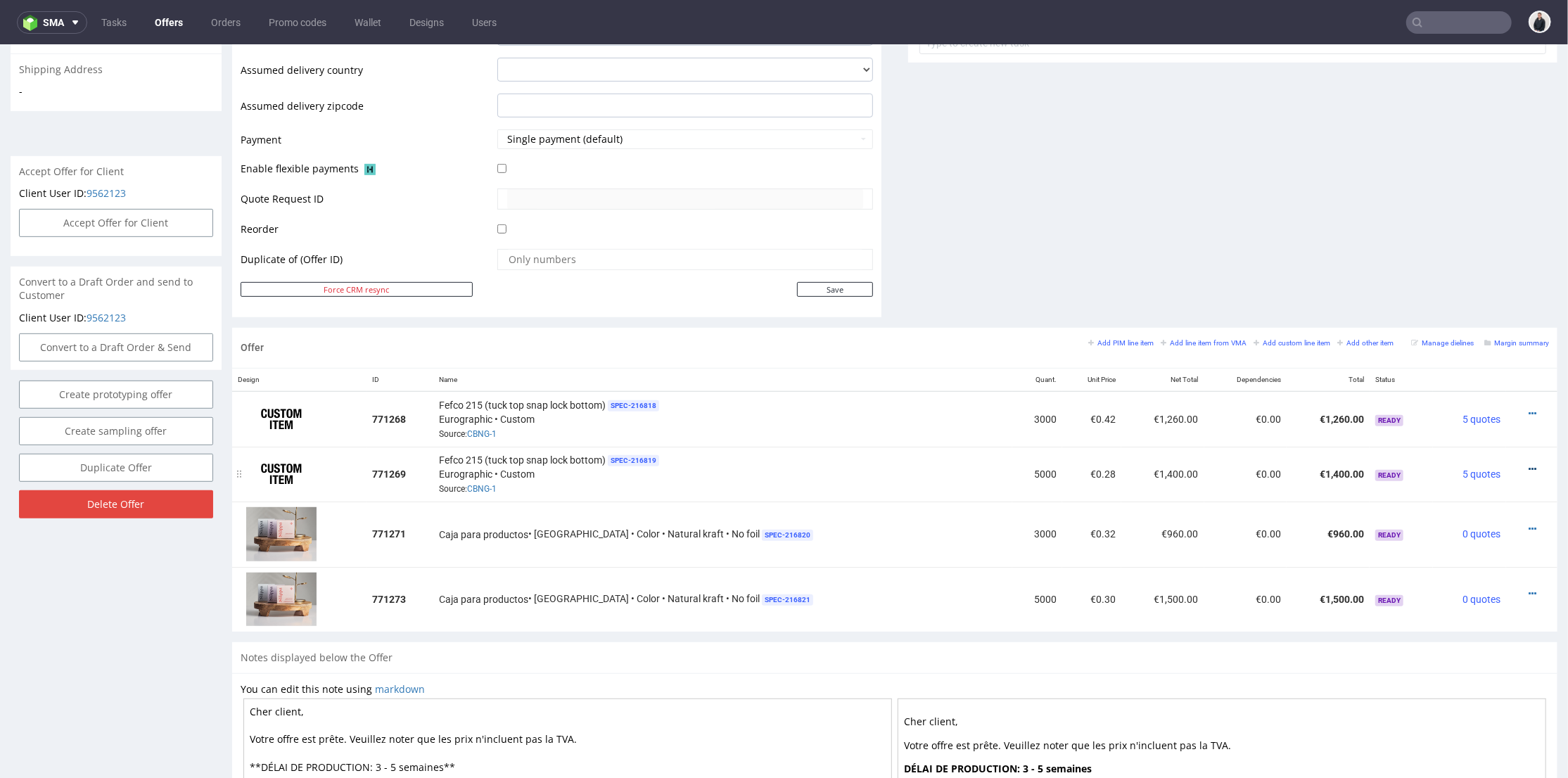
click at [1529, 464] on icon at bounding box center [1532, 468] width 8 height 10
click at [1469, 314] on span "Edit item price" at bounding box center [1469, 311] width 113 height 14
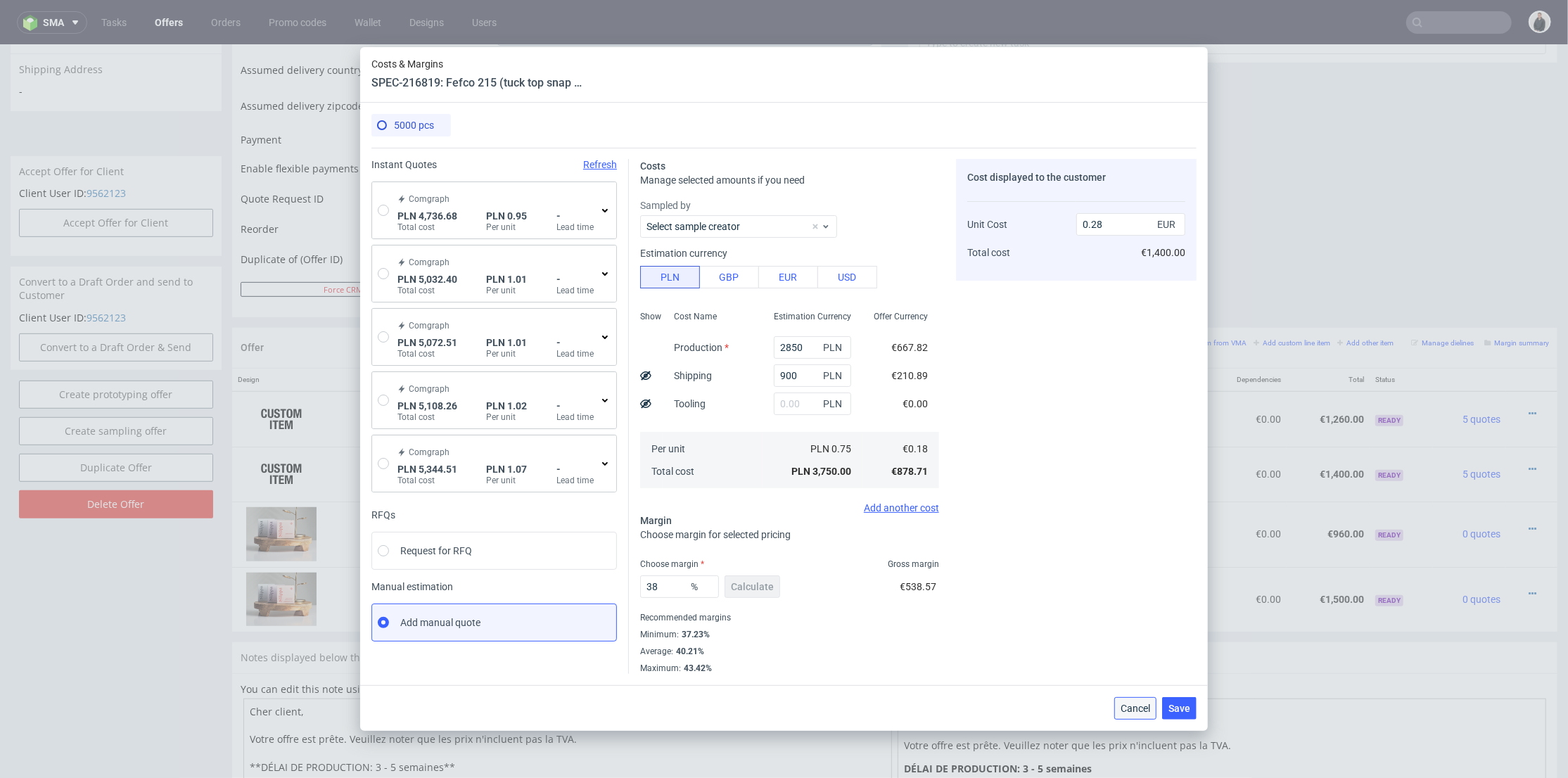
click at [1129, 708] on span "Cancel" at bounding box center [1134, 708] width 29 height 10
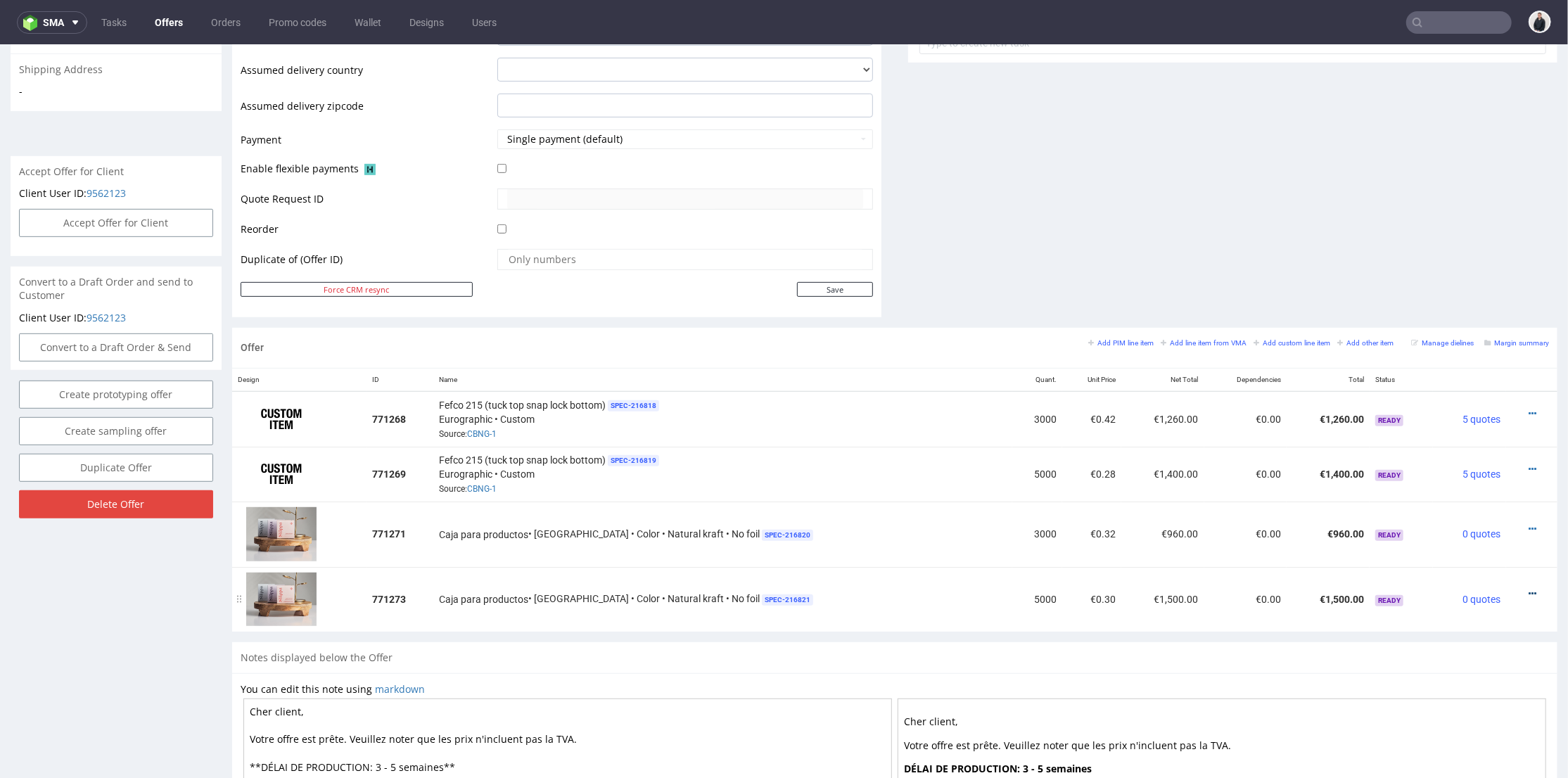
click at [1529, 588] on icon at bounding box center [1532, 592] width 8 height 10
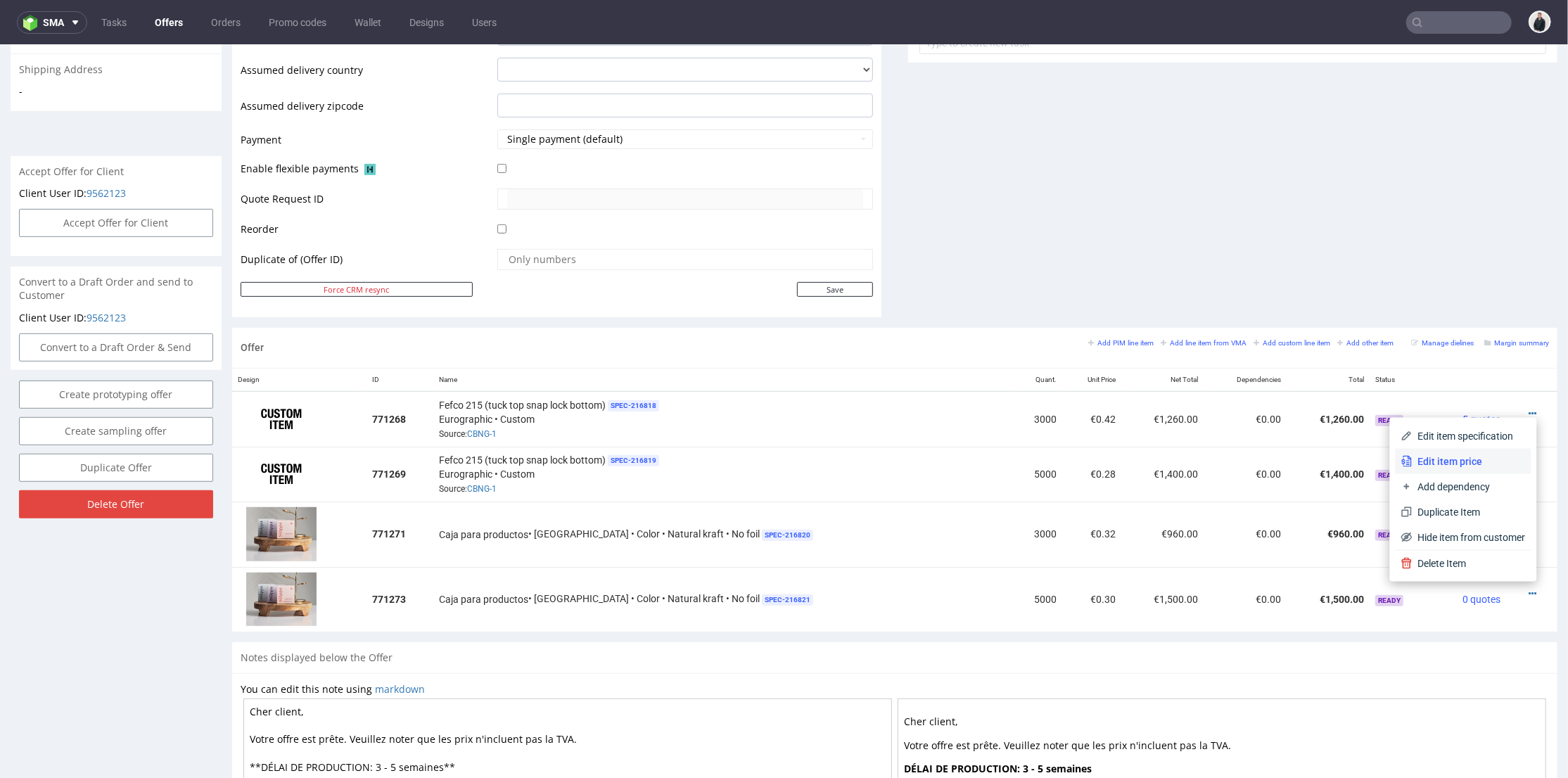
click at [1462, 456] on span "Edit item price" at bounding box center [1469, 461] width 113 height 14
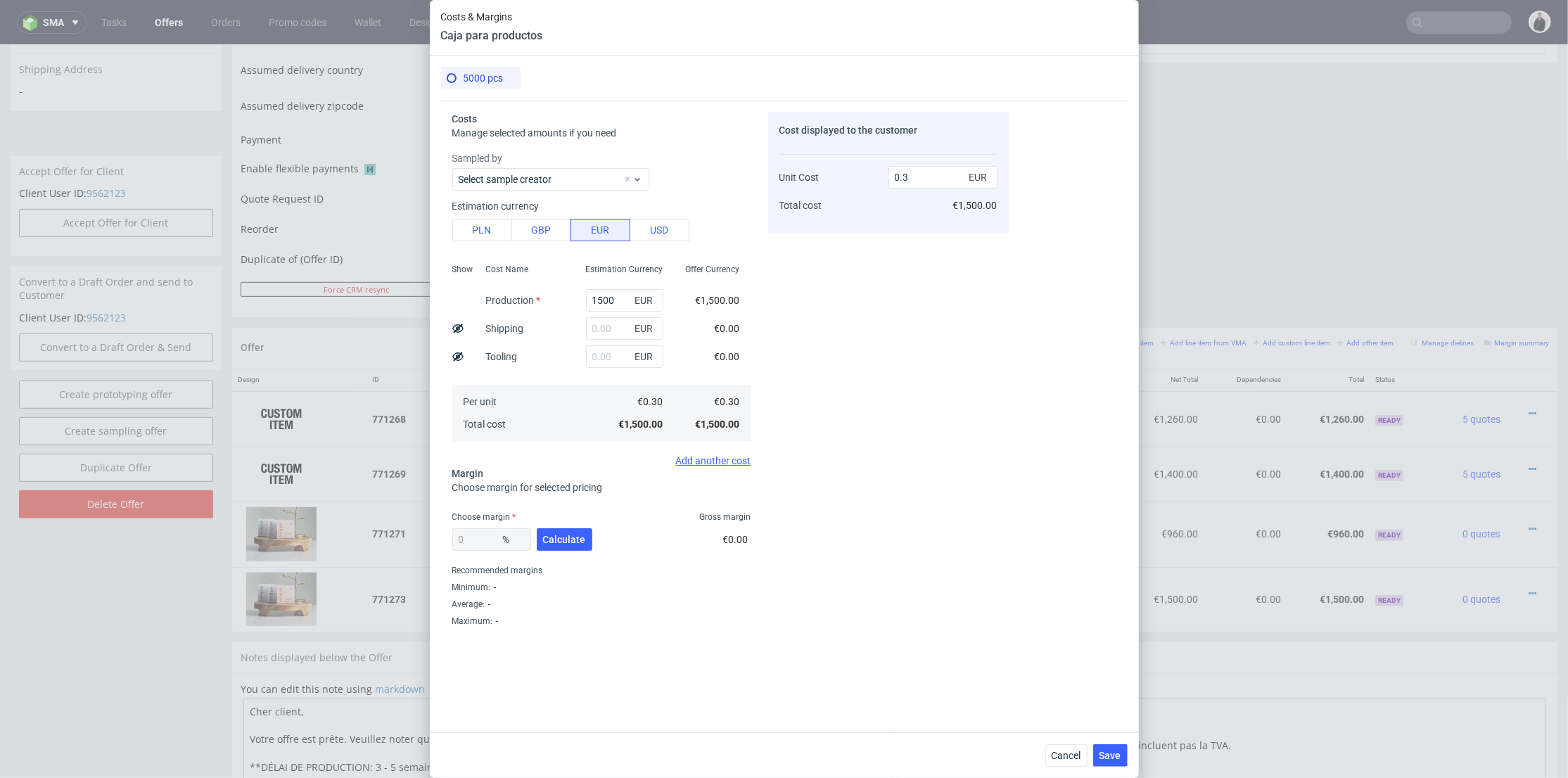
click at [948, 401] on div "Cost displayed to the customer Unit Cost Total cost 0.3 EUR €1,500.00" at bounding box center [888, 393] width 241 height 564
click at [488, 234] on button "PLN" at bounding box center [482, 229] width 60 height 22
type input "0.07"
click at [545, 296] on div "Show Cost Name Production Shipping Tooling Per unit Total cost Estimation Curre…" at bounding box center [601, 351] width 299 height 186
type input "3950"
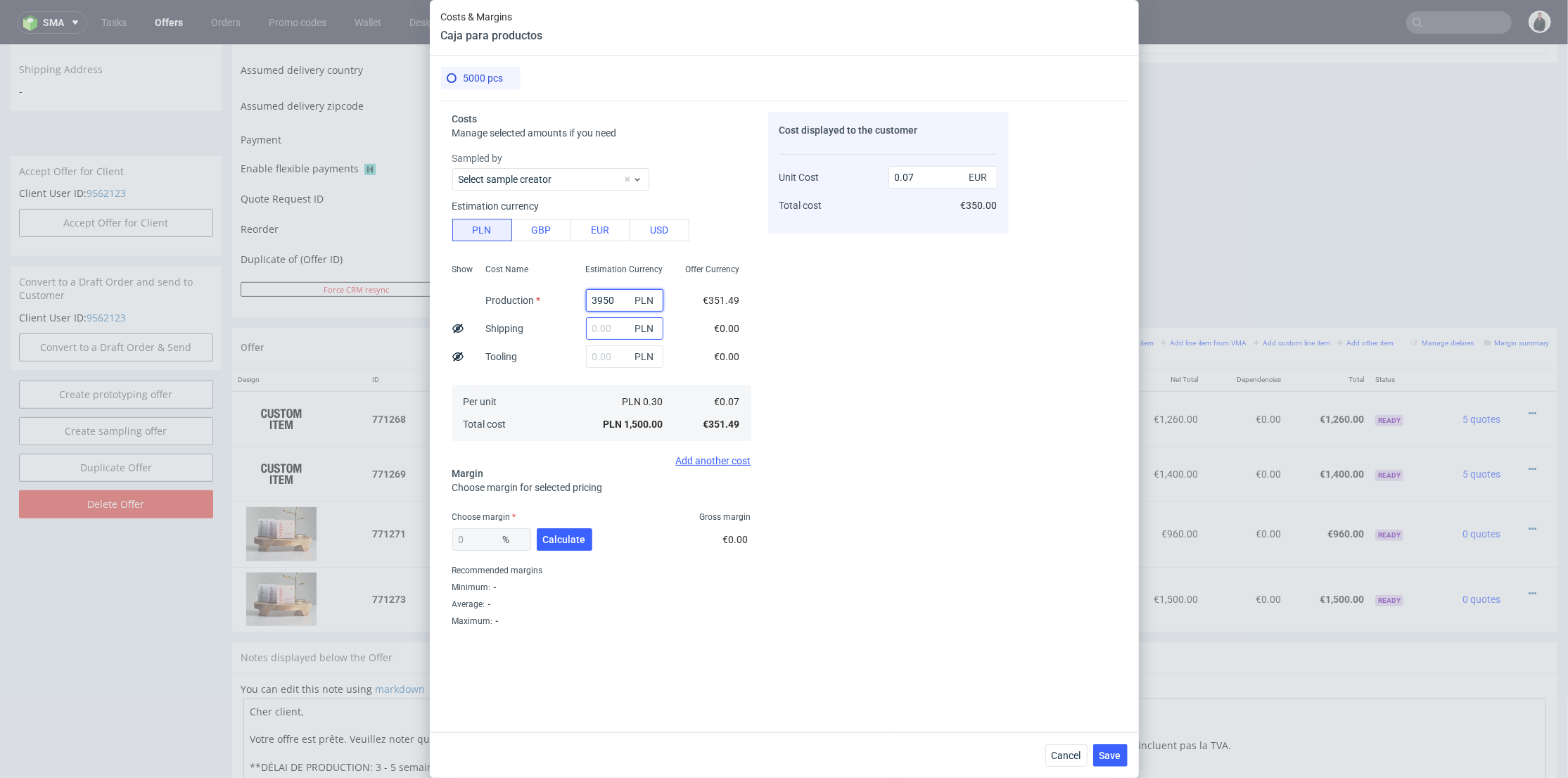
type input "0.19"
type input "3950"
click at [594, 326] on input "text" at bounding box center [625, 328] width 77 height 22
type input "250"
drag, startPoint x: 546, startPoint y: 358, endPoint x: 585, endPoint y: 519, distance: 165.7
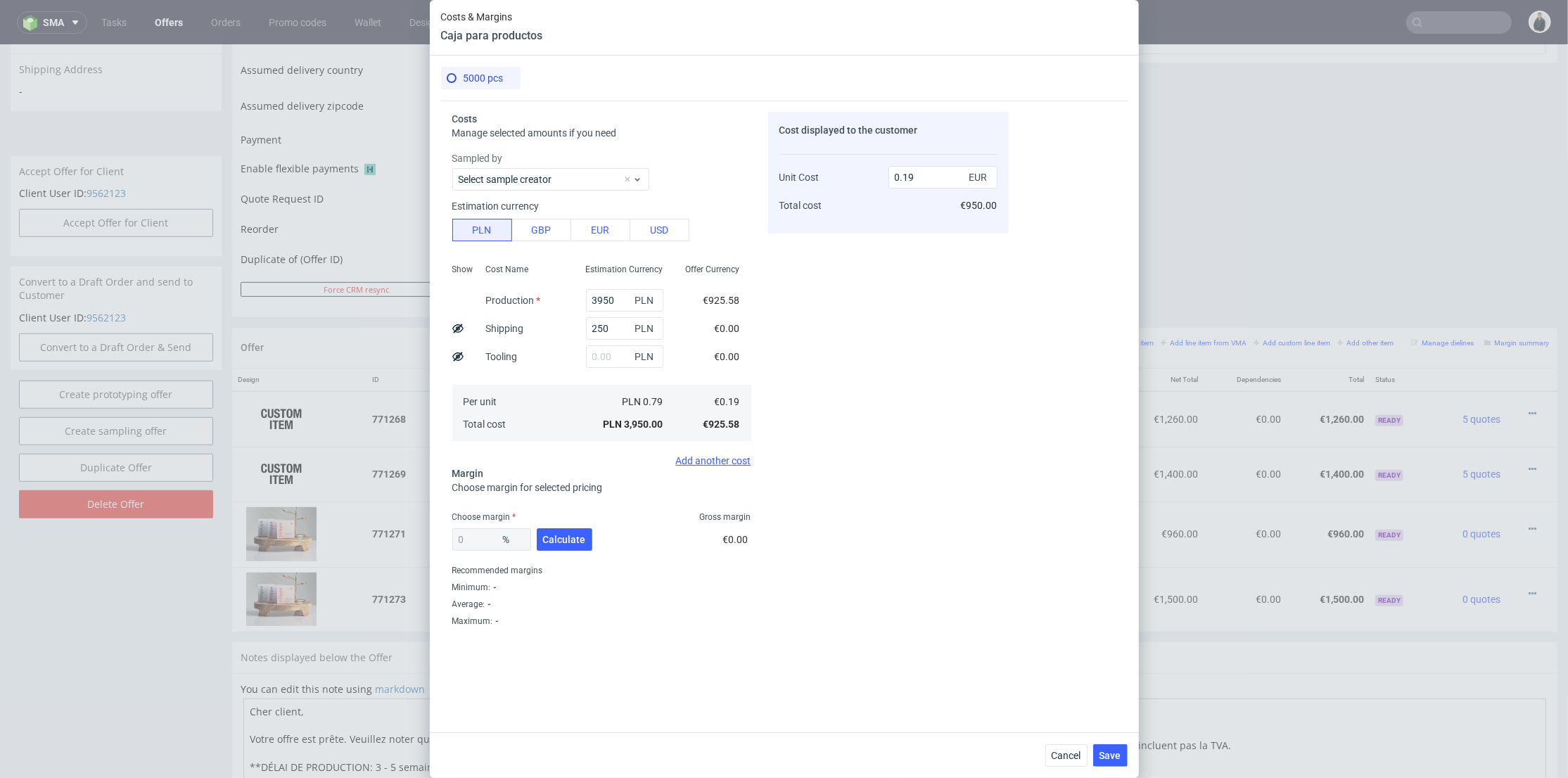
click at [546, 359] on div "Cost Name Production Shipping Tooling Per unit Total cost" at bounding box center [524, 351] width 99 height 186
type input "0.2"
click at [577, 543] on span "Calculate" at bounding box center [564, 539] width 43 height 10
type input "39.45"
drag, startPoint x: 912, startPoint y: 174, endPoint x: 918, endPoint y: 185, distance: 12.5
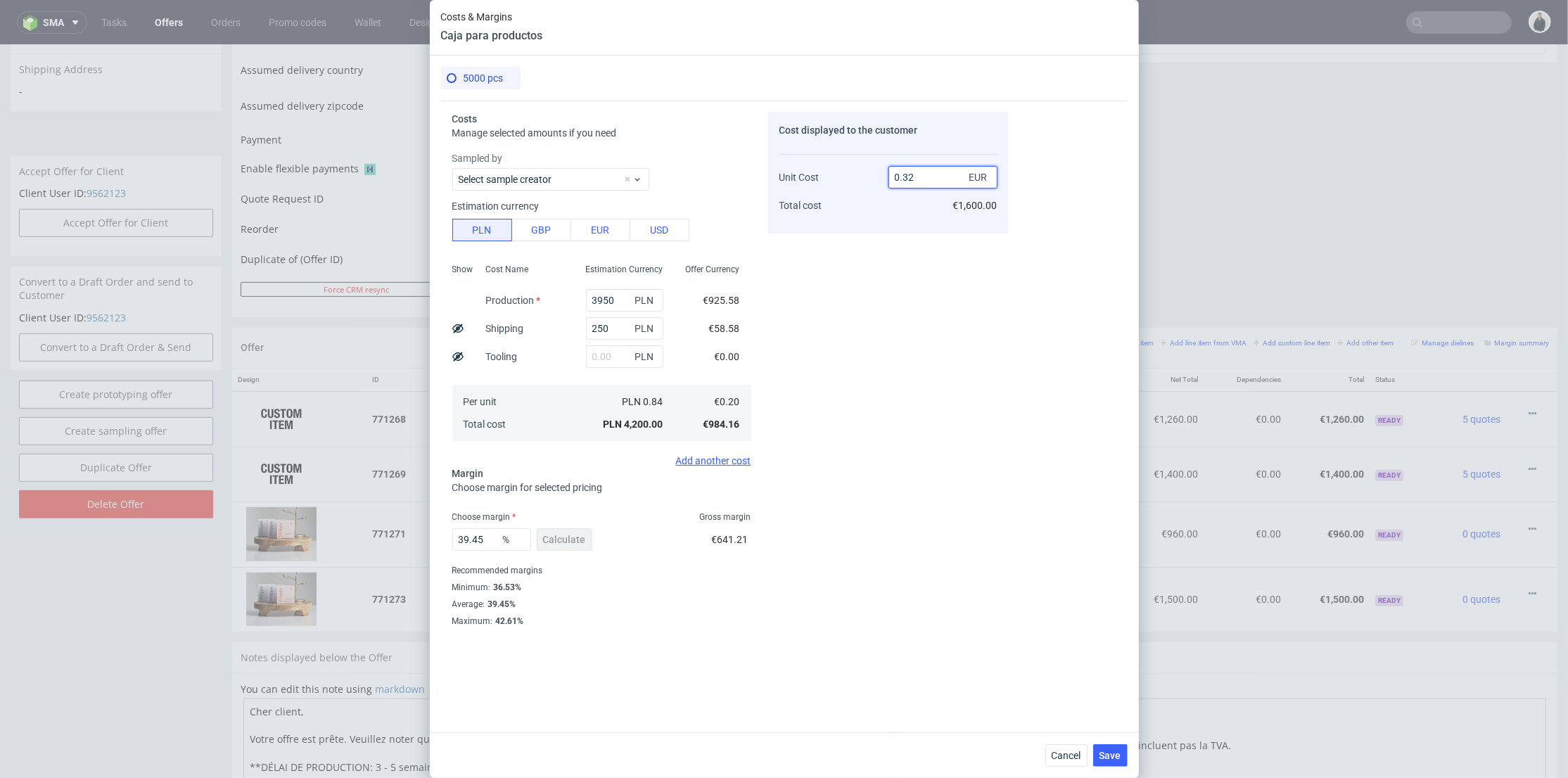
click at [917, 176] on input "0.32" at bounding box center [943, 177] width 109 height 22
type input "0.30"
click at [896, 242] on div "Cost displayed to the customer Unit Cost Total cost 0.30 EUR €1,600.00" at bounding box center [888, 393] width 241 height 564
type input "33.33333333333333"
drag, startPoint x: 903, startPoint y: 174, endPoint x: 906, endPoint y: 213, distance: 39.1
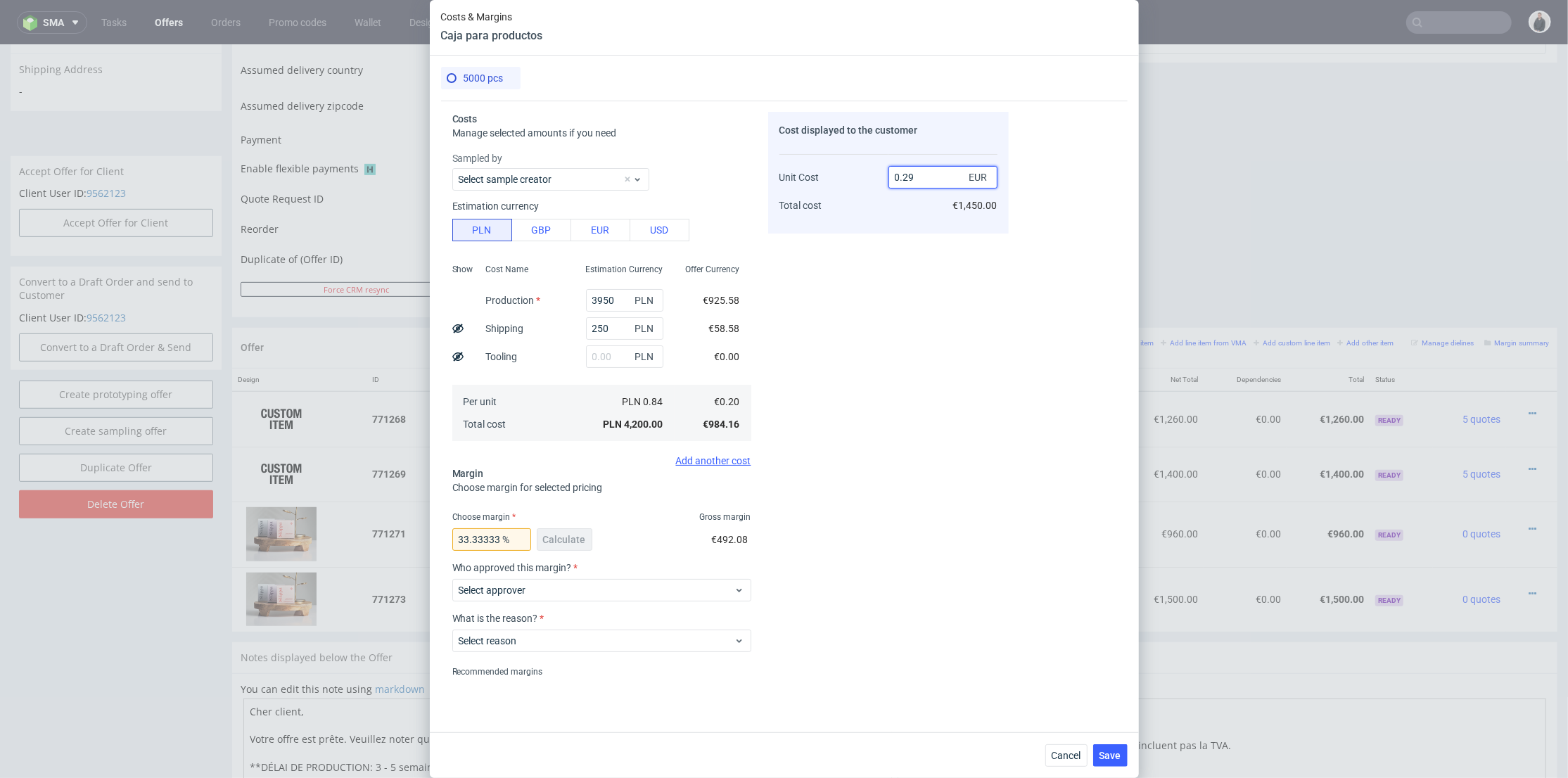
click at [924, 179] on input "0.29" at bounding box center [943, 177] width 109 height 22
click at [901, 234] on div "Cost displayed to the customer Unit Cost Total cost 0.3 EUR €1,450.00" at bounding box center [888, 393] width 241 height 564
click at [911, 175] on input "0.3" at bounding box center [943, 177] width 109 height 22
type input "0.31"
click at [881, 262] on div "Cost displayed to the customer Unit Cost Total cost 0.31 EUR €1,450.00" at bounding box center [888, 393] width 241 height 564
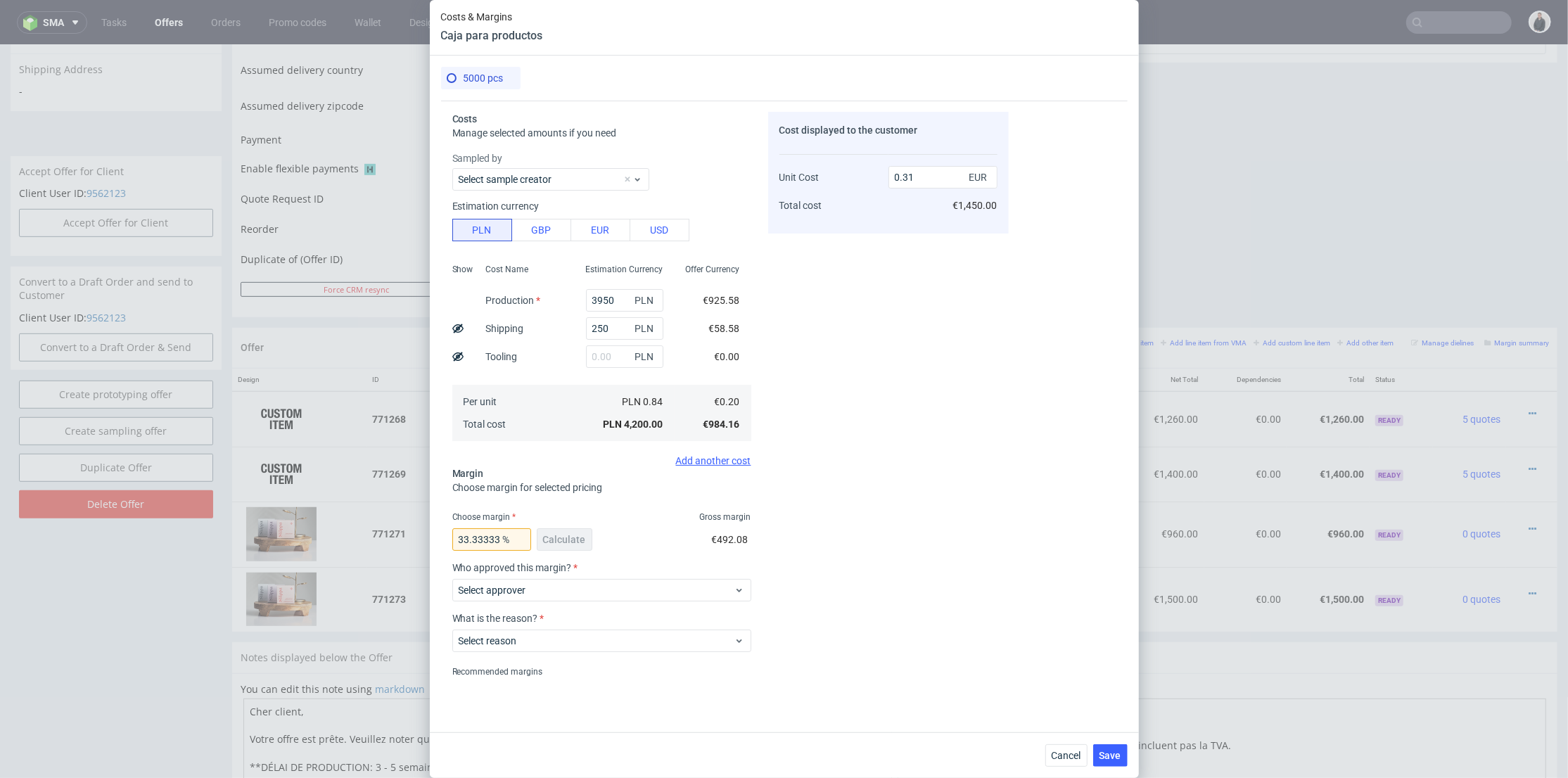
type input "35.483870967741936"
type input "0.3"
click at [1067, 751] on span "Cancel" at bounding box center [1066, 755] width 29 height 10
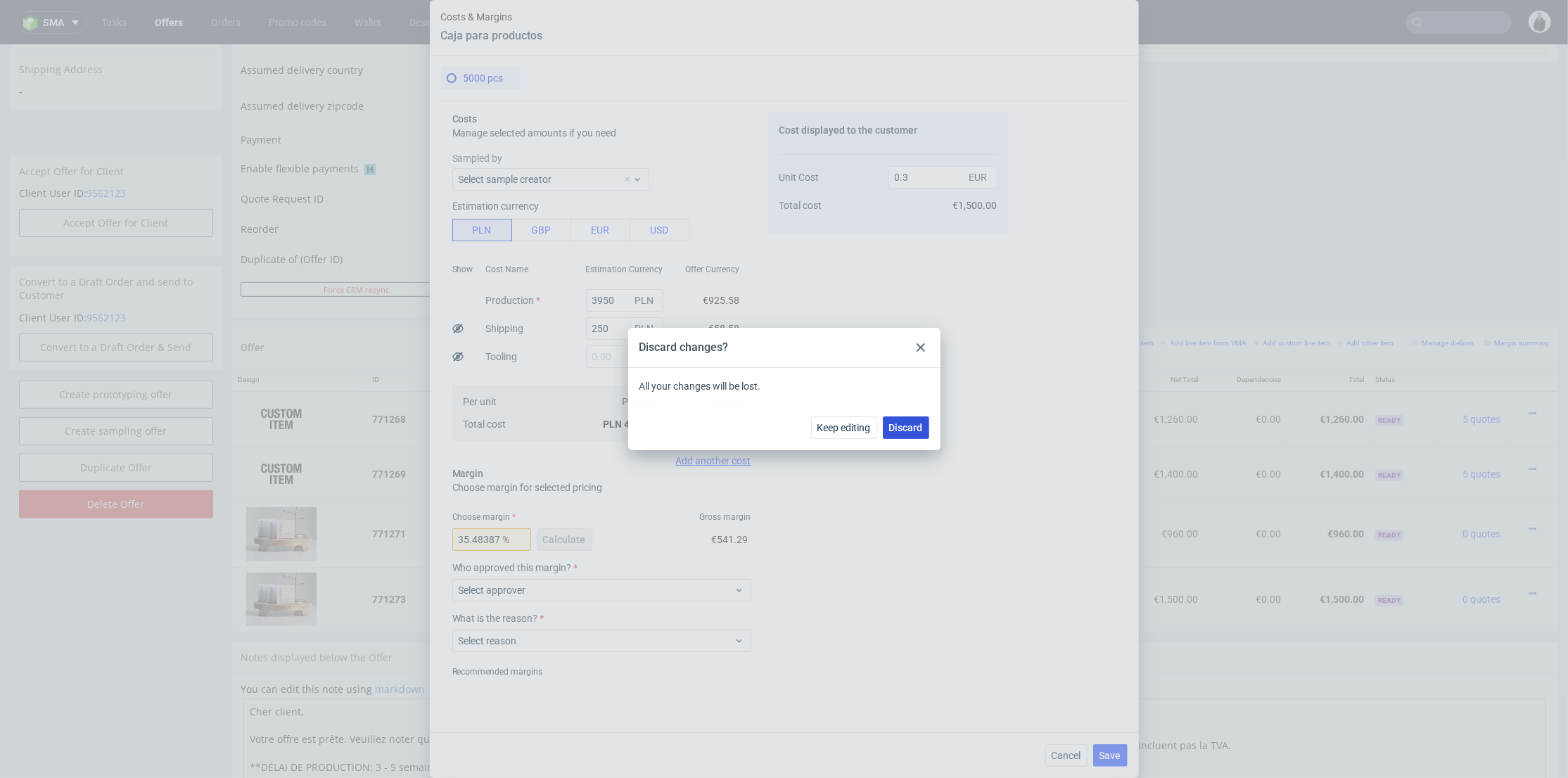
click at [915, 425] on span "Discard" at bounding box center [906, 427] width 34 height 10
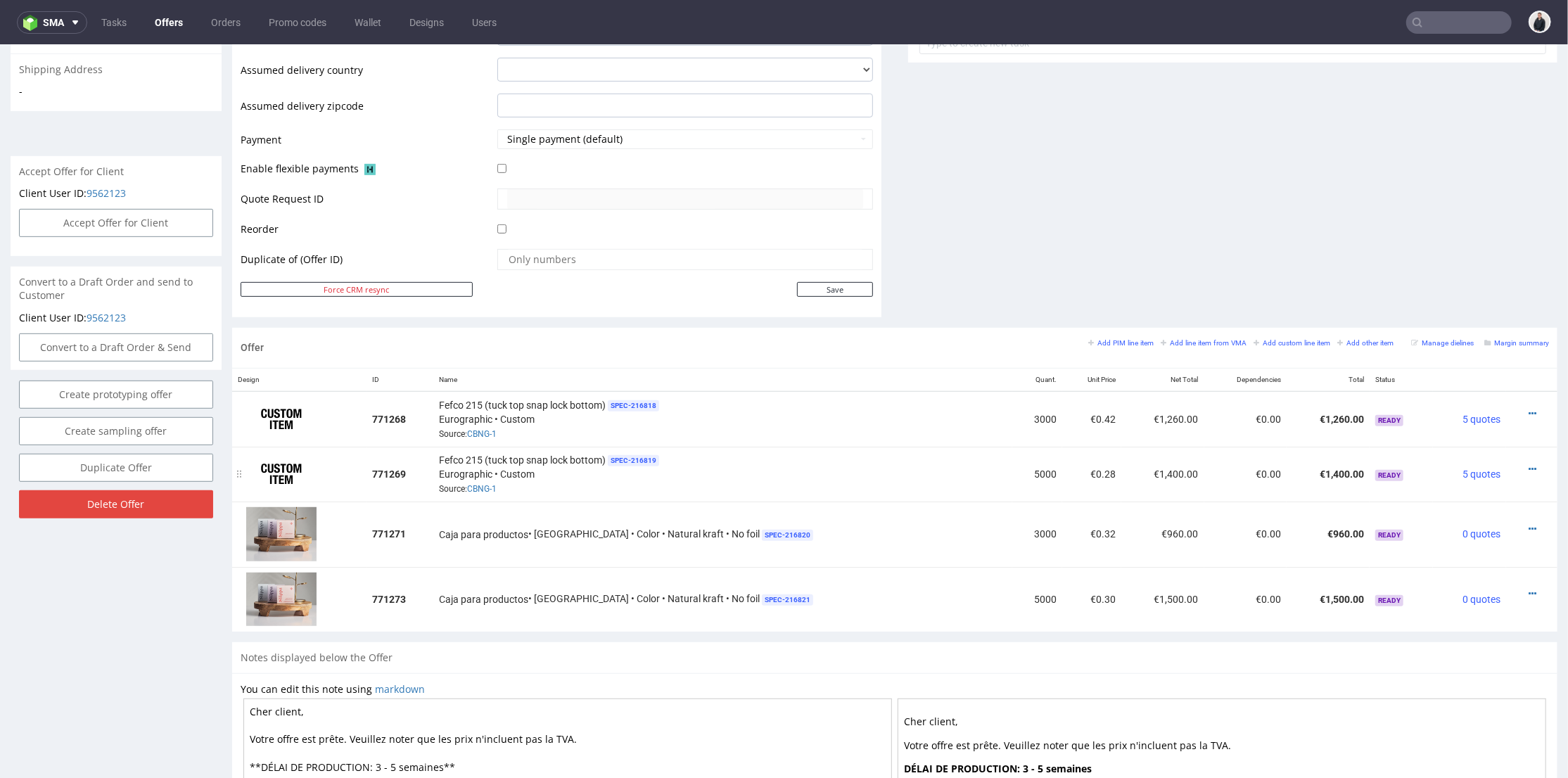
click at [1516, 464] on div at bounding box center [1528, 468] width 32 height 14
click at [1529, 465] on icon at bounding box center [1532, 468] width 8 height 10
click at [1432, 313] on span "Edit item price" at bounding box center [1469, 311] width 113 height 14
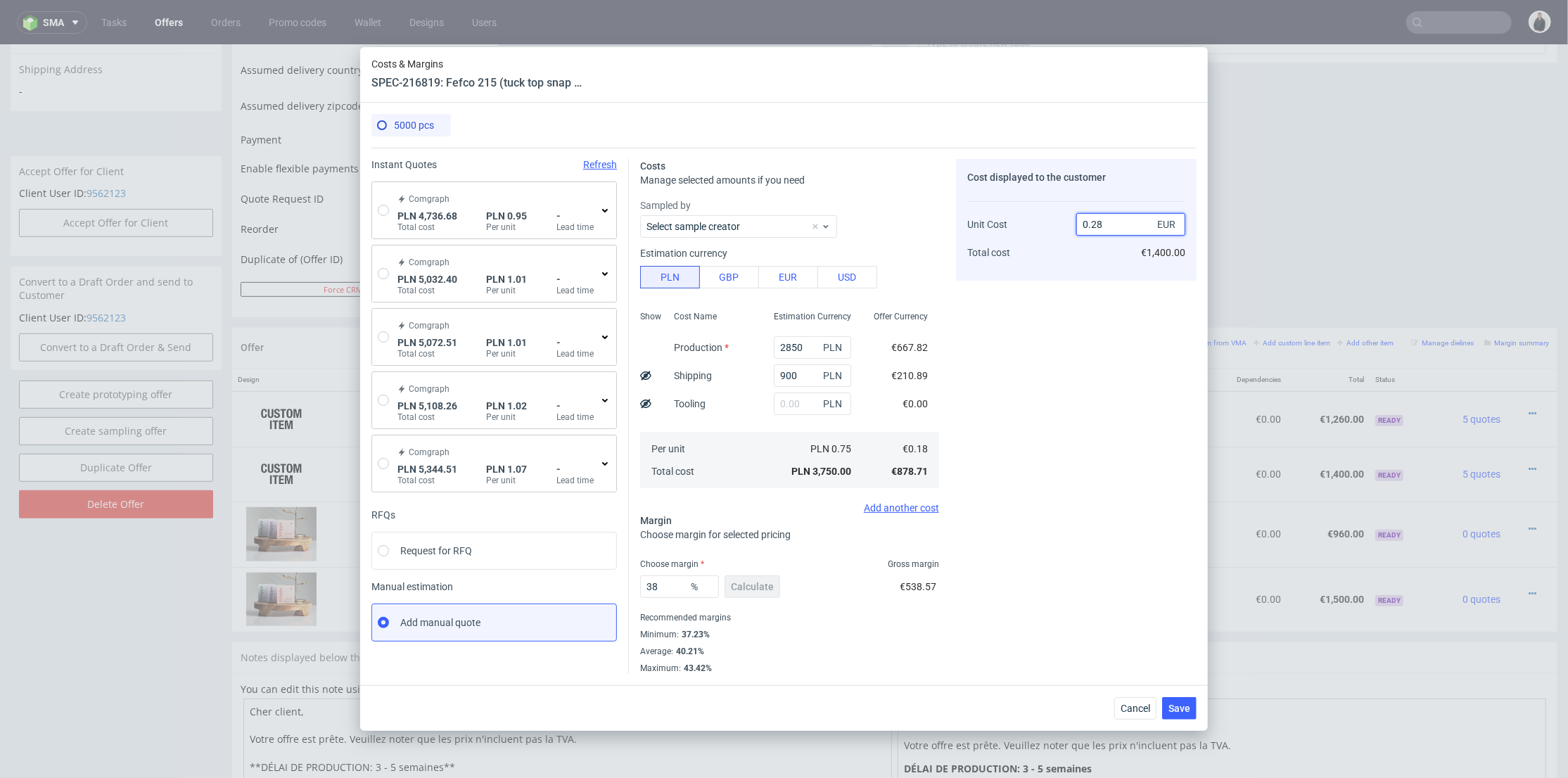
drag, startPoint x: 1094, startPoint y: 224, endPoint x: 1110, endPoint y: 225, distance: 16.0
click at [1110, 225] on input "0.28" at bounding box center [1130, 224] width 109 height 22
click at [1092, 226] on input "0.28" at bounding box center [1130, 224] width 109 height 22
drag, startPoint x: 1094, startPoint y: 221, endPoint x: 1103, endPoint y: 221, distance: 9.0
click at [1103, 221] on input "0.28" at bounding box center [1130, 224] width 109 height 22
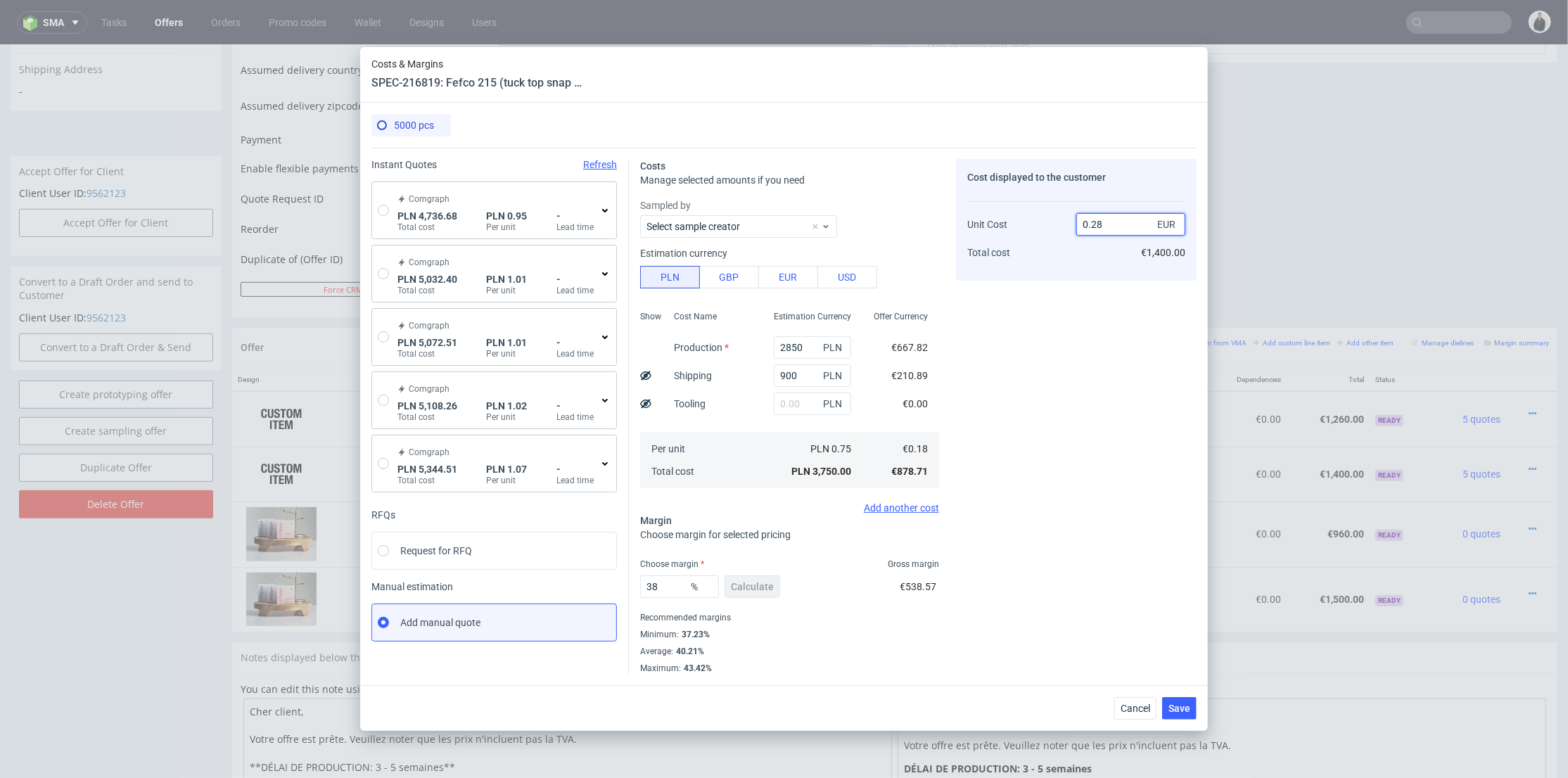
type input "0.3"
type input "40"
drag, startPoint x: 1093, startPoint y: 221, endPoint x: 1106, endPoint y: 229, distance: 15.3
click at [1108, 223] on input "0.29" at bounding box center [1130, 224] width 109 height 22
type input "0.31"
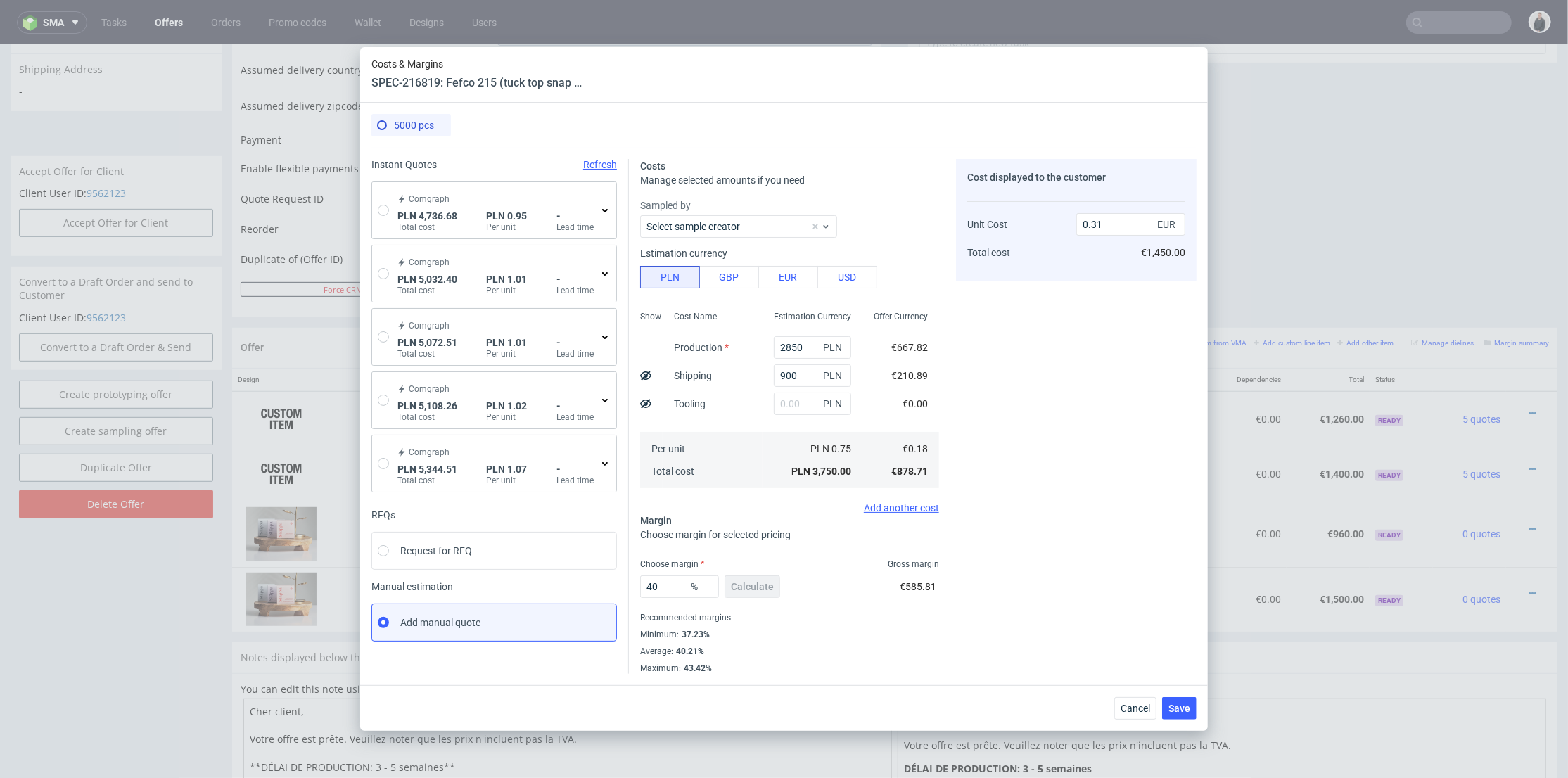
click at [1070, 313] on div "Cost displayed to the customer Unit Cost Total cost 0.31 EUR €1,450.00" at bounding box center [1076, 417] width 241 height 515
type input "41.935483870967744"
type input "0.3"
click at [1128, 704] on span "Cancel" at bounding box center [1134, 708] width 29 height 10
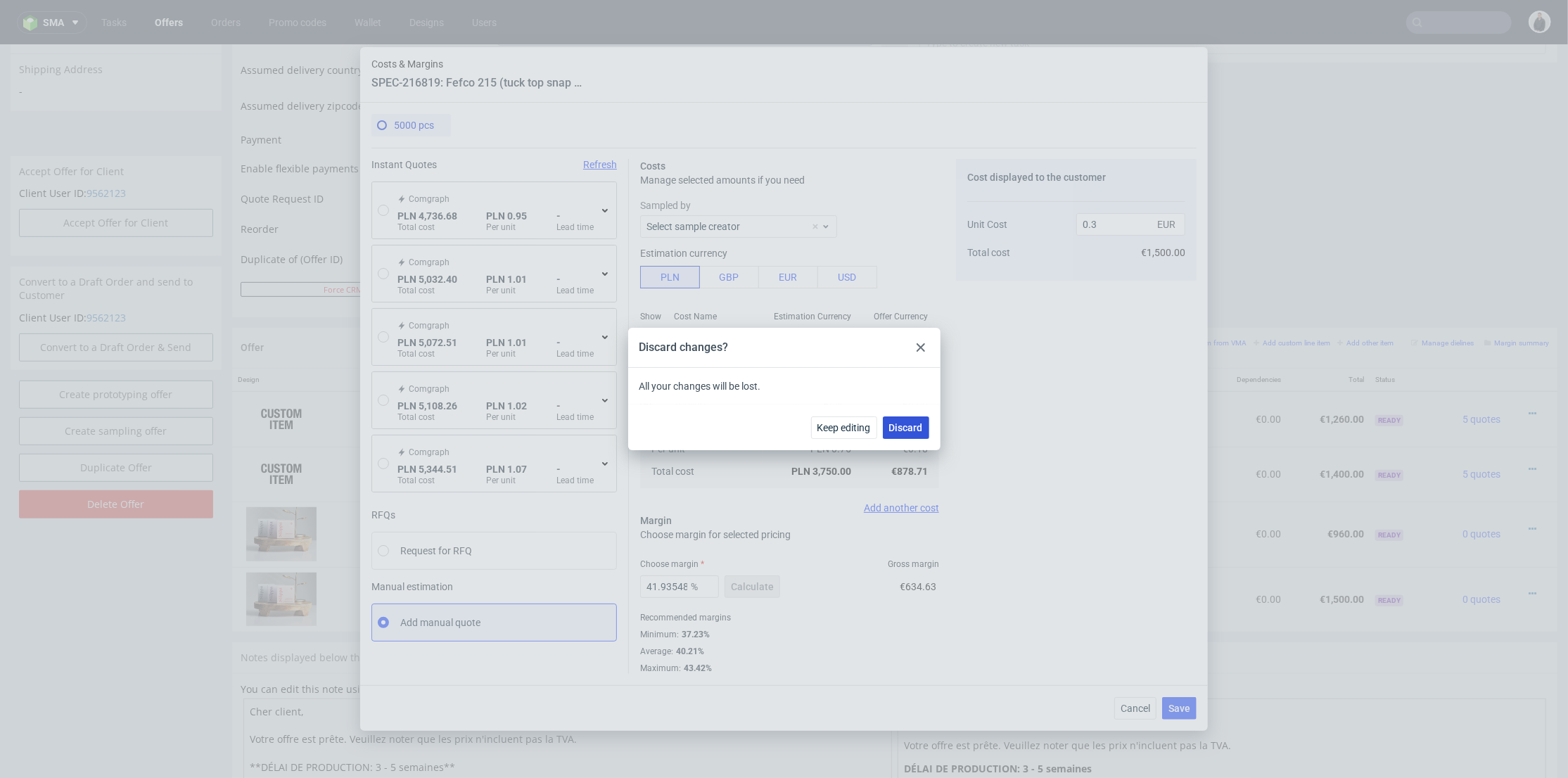
click at [910, 427] on span "Discard" at bounding box center [906, 427] width 34 height 10
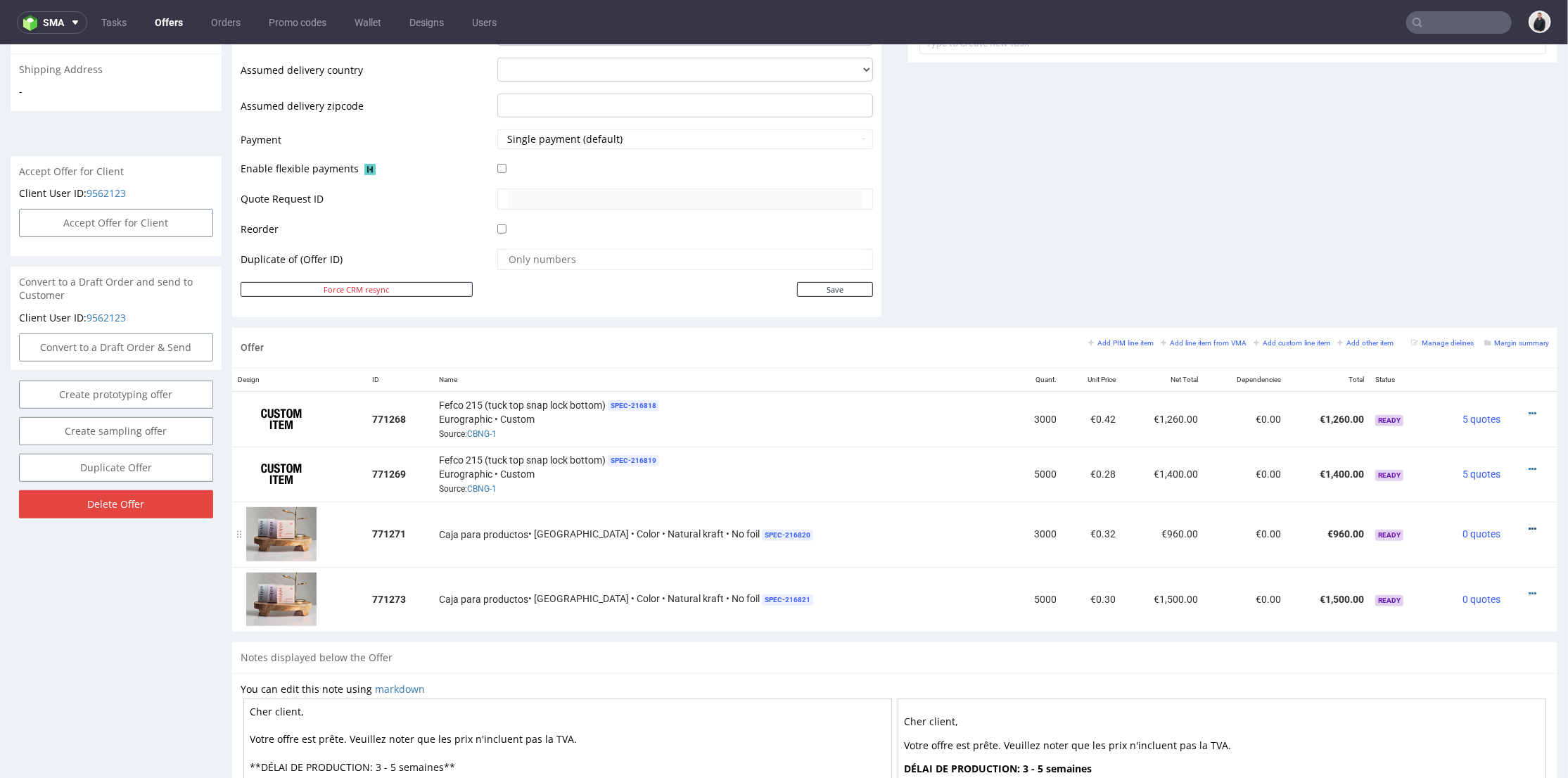
click at [1514, 526] on div at bounding box center [1528, 528] width 32 height 14
click at [1529, 523] on icon at bounding box center [1532, 528] width 8 height 10
drag, startPoint x: 1480, startPoint y: 579, endPoint x: 1494, endPoint y: 583, distance: 14.6
click at [1483, 580] on tr "771273 Caja para productos • EGDK • Color • Natural kraft • No foil SPEC- 21682…" at bounding box center [895, 598] width 1325 height 65
click at [1529, 590] on icon at bounding box center [1532, 592] width 8 height 10
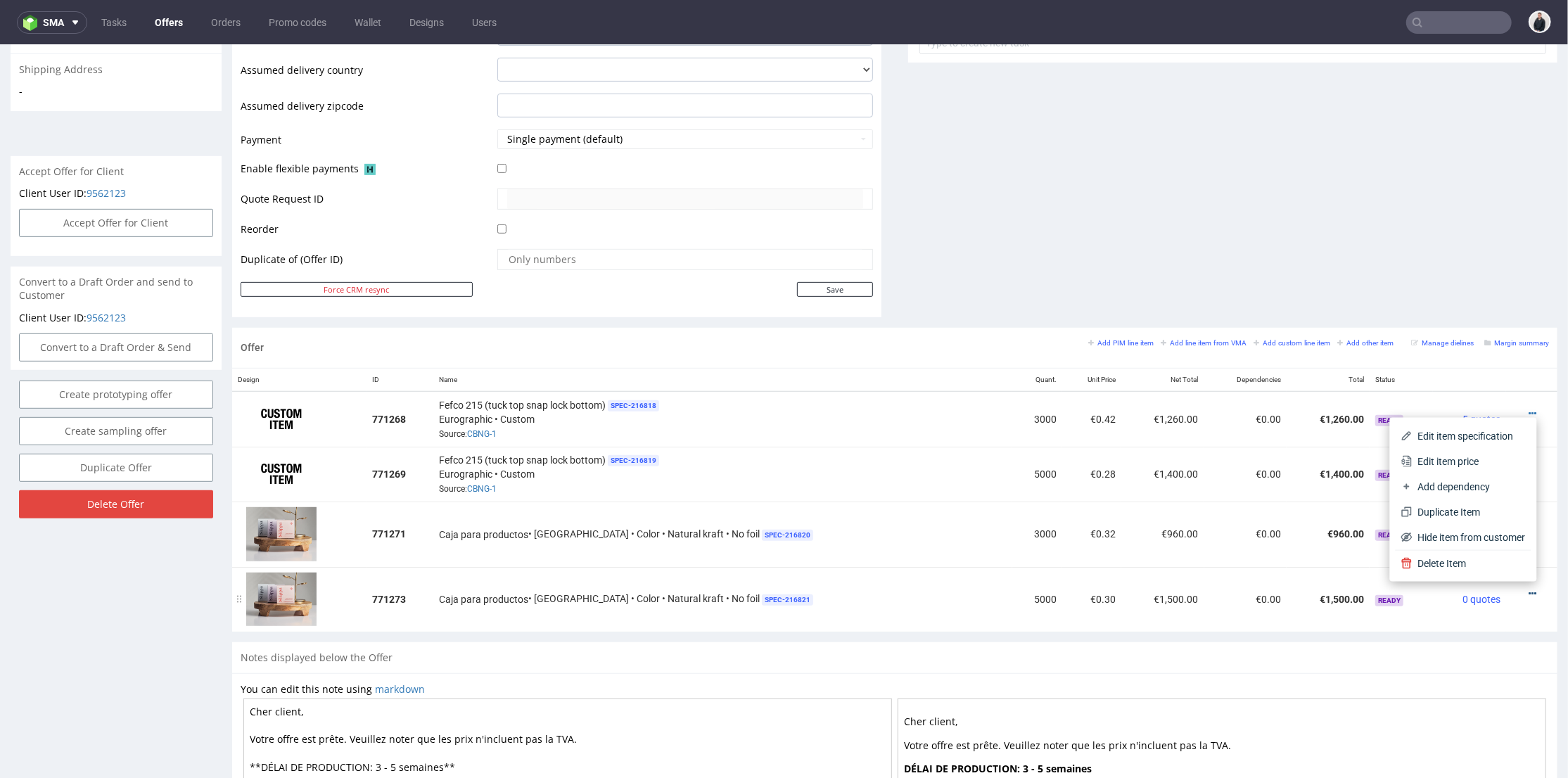
click at [1529, 588] on icon at bounding box center [1532, 592] width 8 height 10
click at [1529, 590] on icon at bounding box center [1532, 592] width 8 height 10
click at [1486, 566] on span "Delete Item" at bounding box center [1469, 563] width 113 height 14
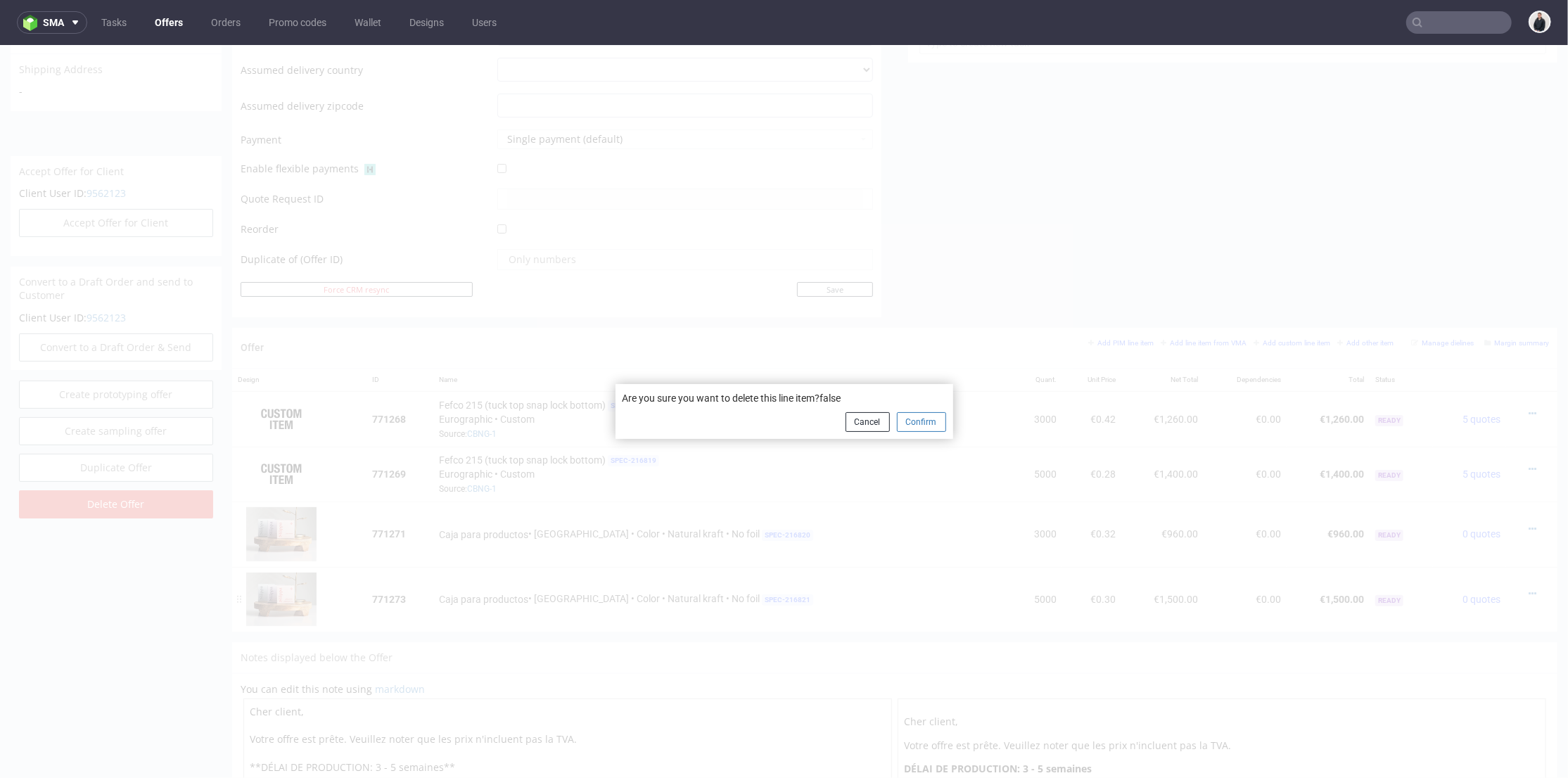
click at [928, 427] on button "Confirm" at bounding box center [921, 421] width 49 height 20
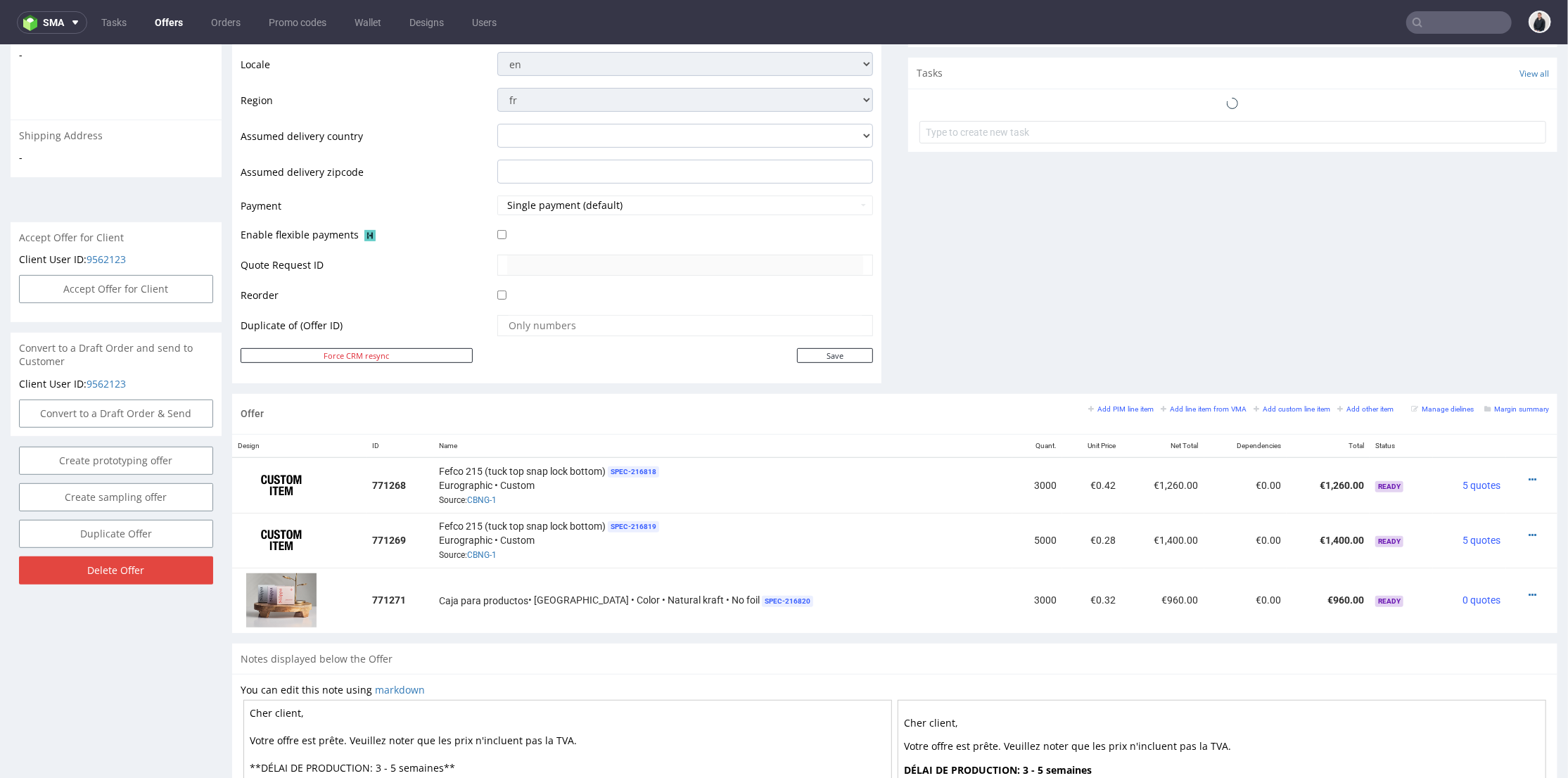
scroll to position [654, 0]
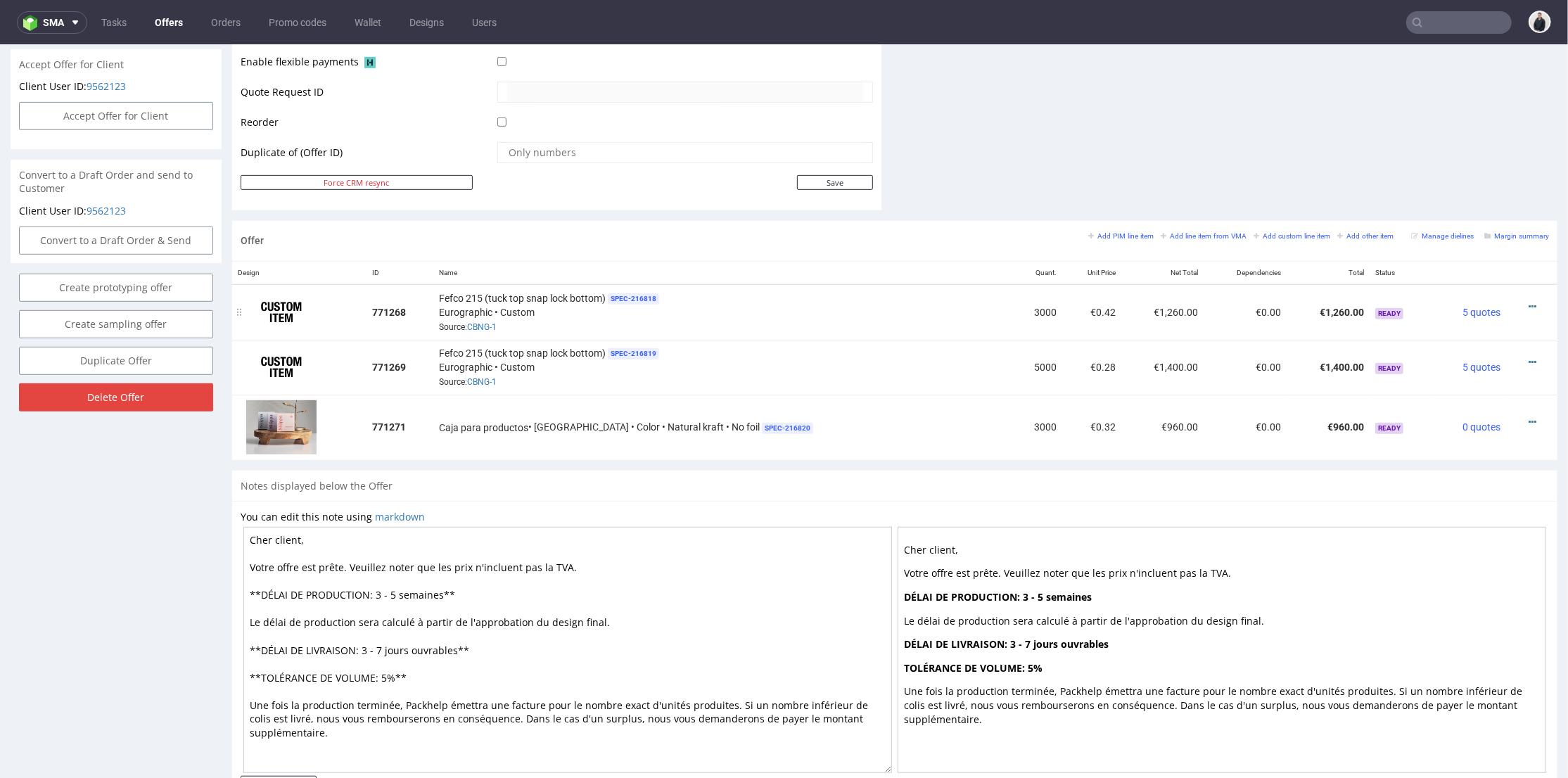
click at [1509, 312] on td at bounding box center [1532, 311] width 52 height 56
click at [1529, 305] on icon at bounding box center [1532, 306] width 8 height 10
click at [1488, 253] on span "Hide item from customer" at bounding box center [1467, 251] width 116 height 14
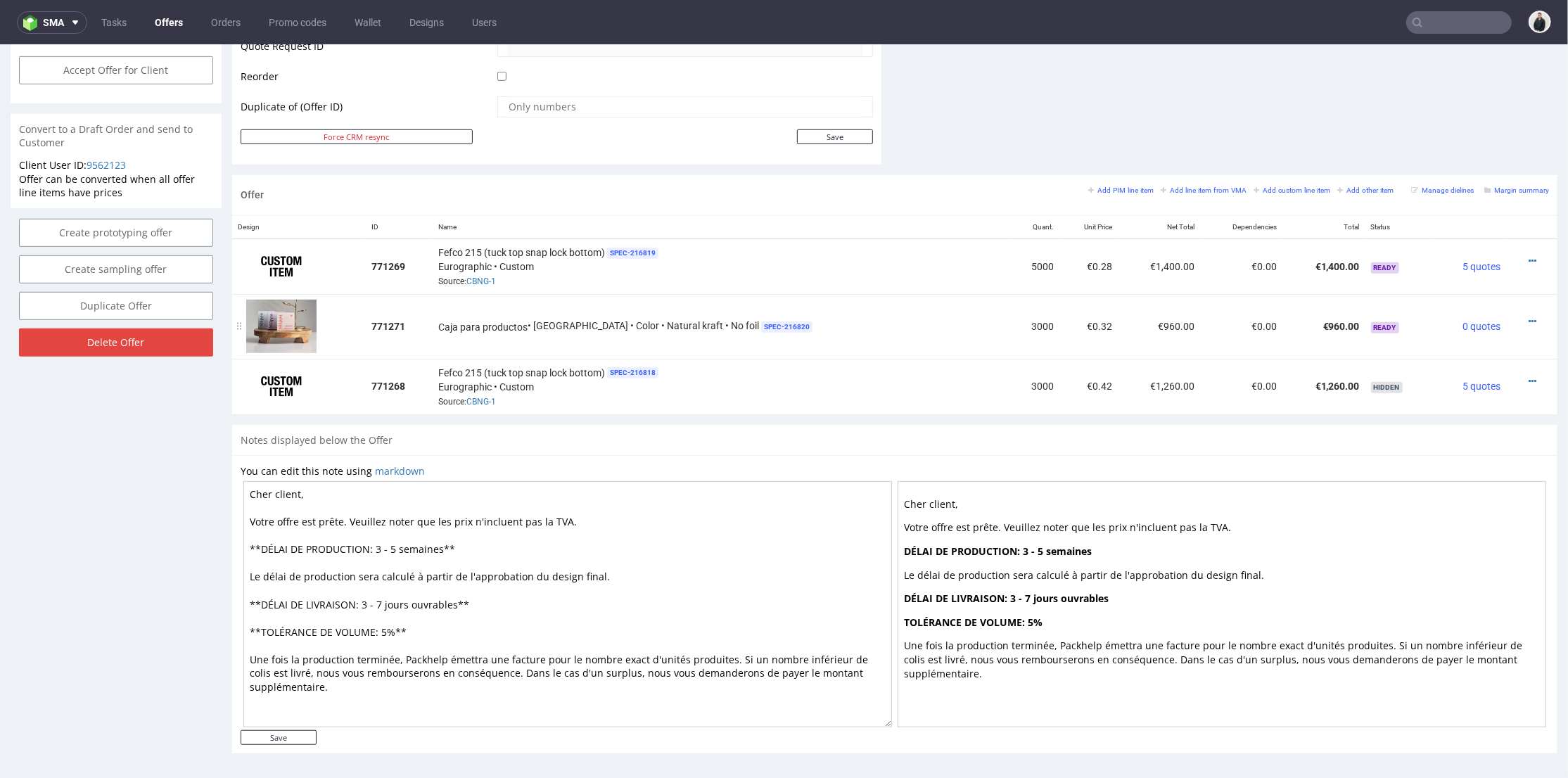
scroll to position [464, 0]
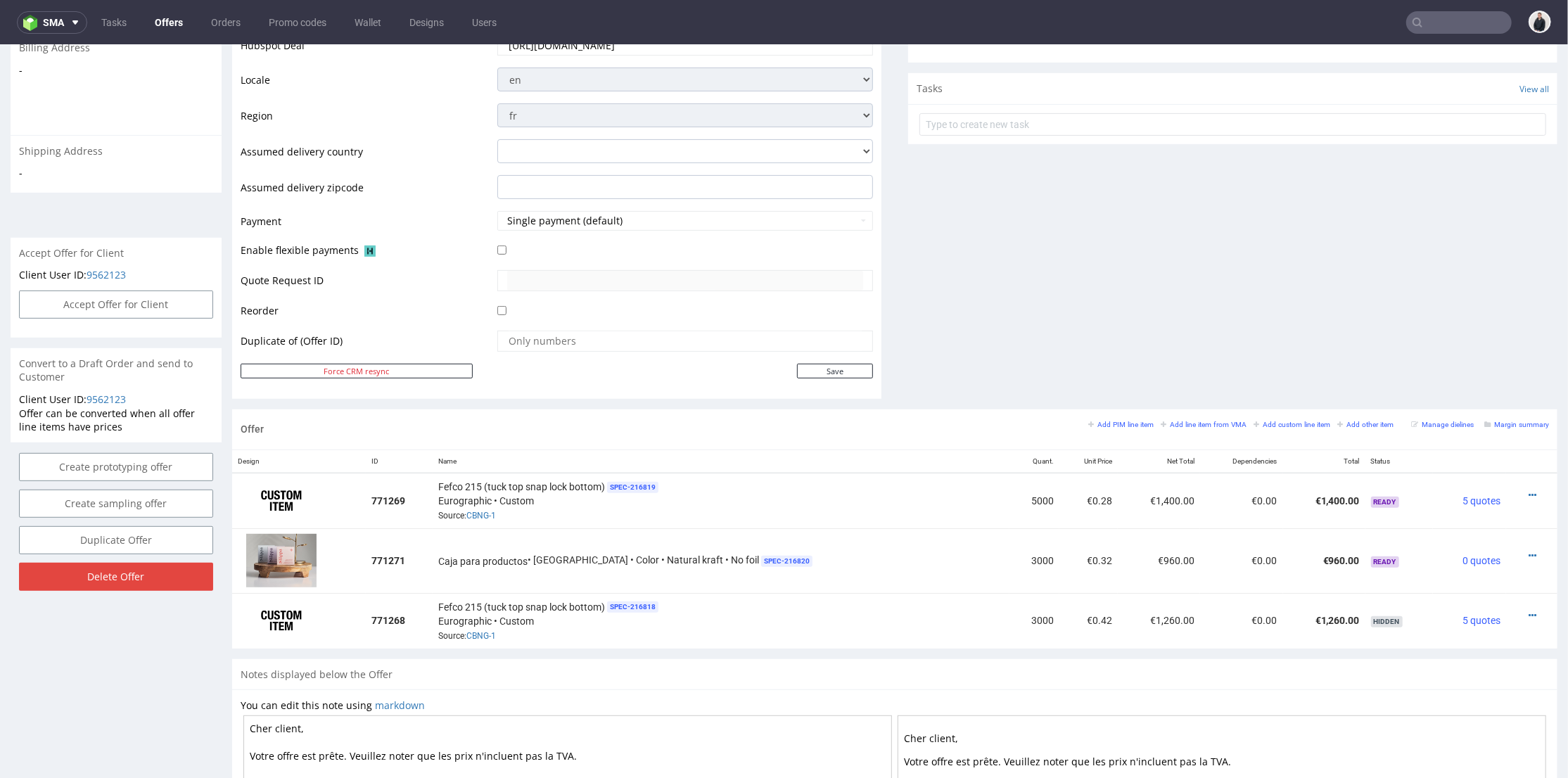
click at [1124, 329] on div "Comments User (0) Automatic (0) Attachments (0) All (0) View all (0) Send Tasks…" at bounding box center [1232, 58] width 649 height 701
drag, startPoint x: 1510, startPoint y: 492, endPoint x: 1508, endPoint y: 484, distance: 8.2
click at [1529, 491] on icon at bounding box center [1532, 494] width 8 height 10
click at [1469, 337] on span "Edit item price" at bounding box center [1469, 338] width 113 height 14
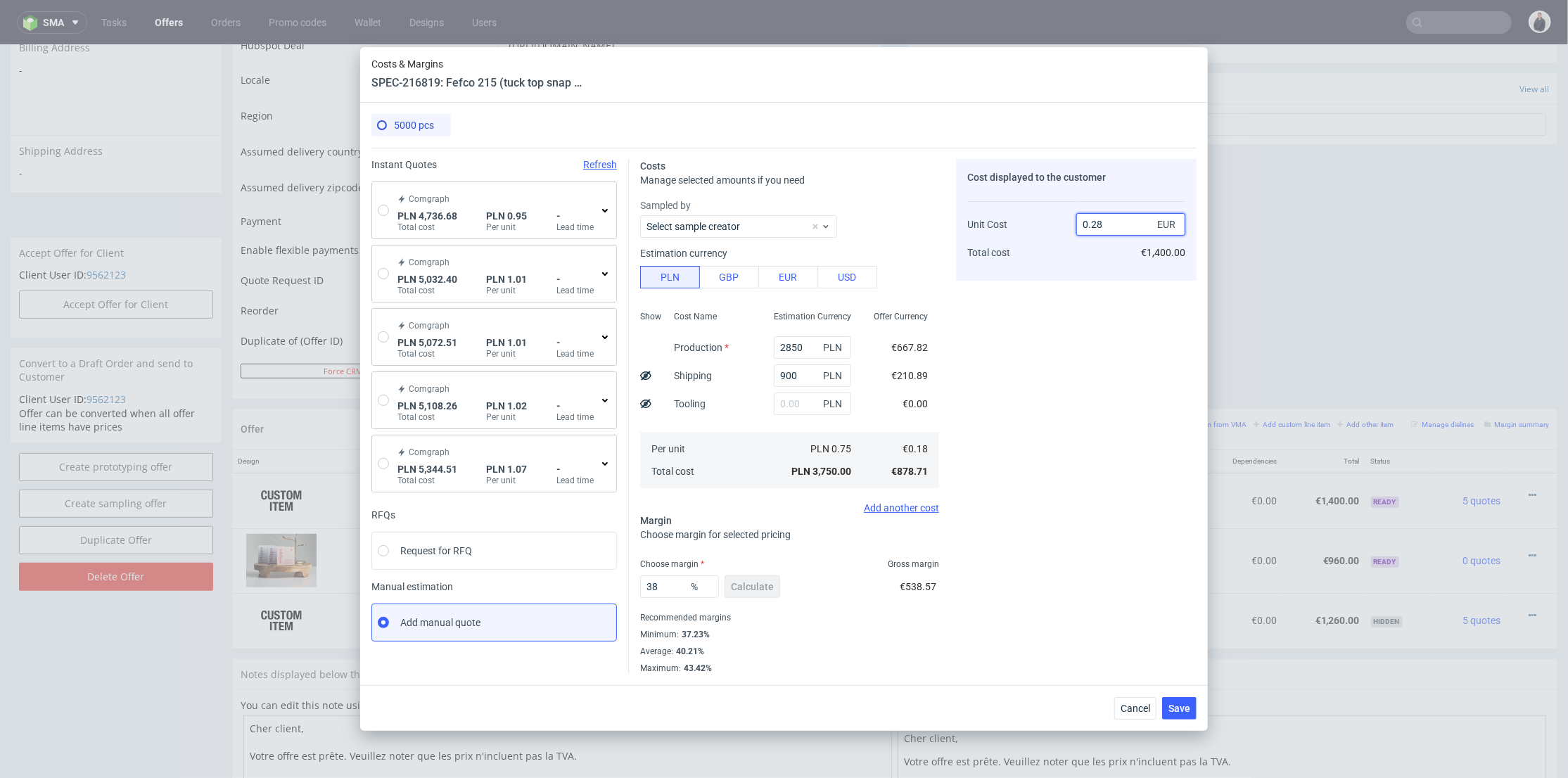
drag, startPoint x: 1093, startPoint y: 224, endPoint x: 1090, endPoint y: 258, distance: 34.1
click at [1103, 224] on input "0.28" at bounding box center [1130, 224] width 109 height 22
type input "0.3"
type input "40"
drag, startPoint x: 1093, startPoint y: 226, endPoint x: 1102, endPoint y: 234, distance: 12.0
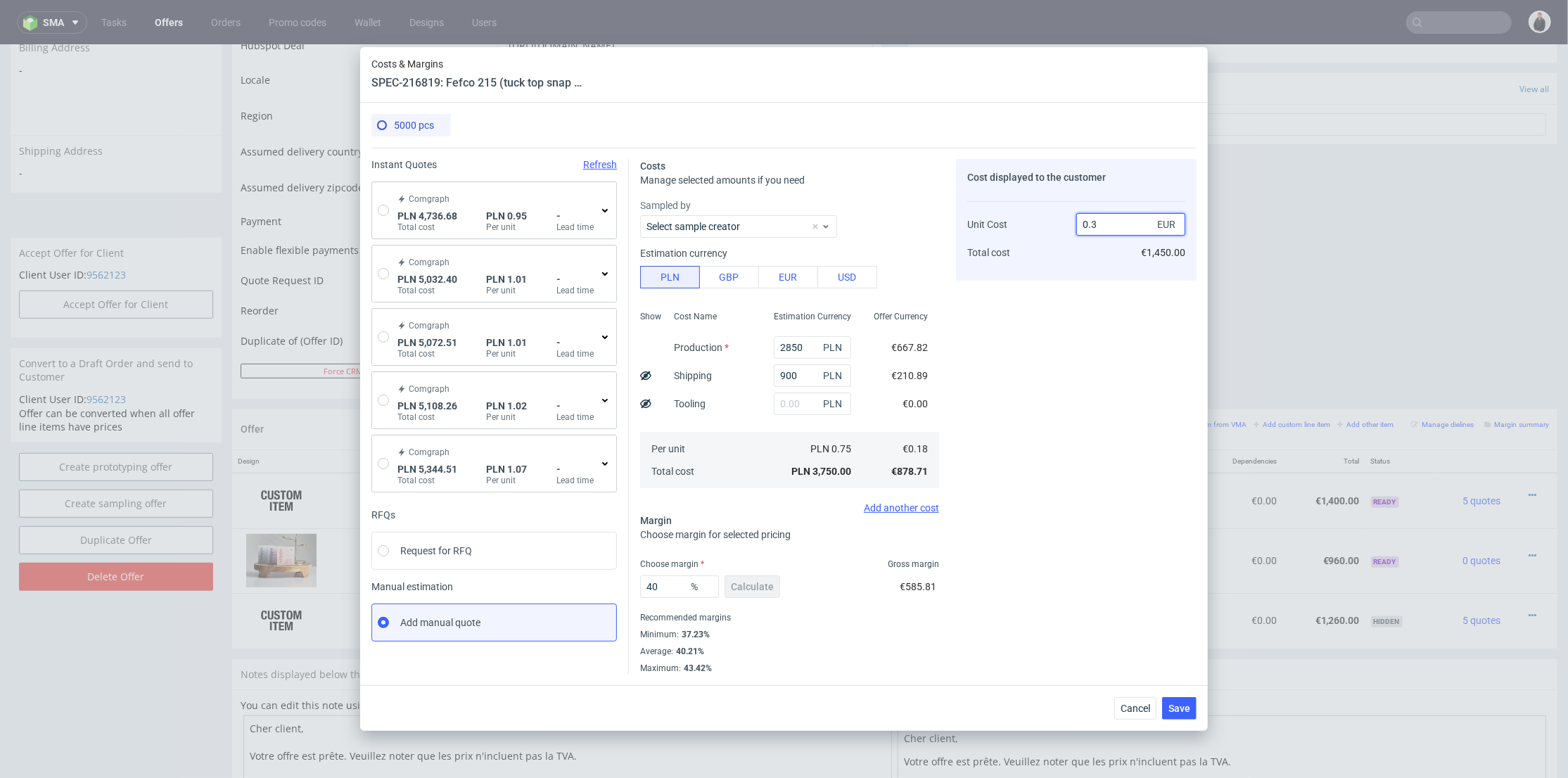
click at [1107, 226] on input "0.3" at bounding box center [1130, 224] width 109 height 22
type input "0.31"
click at [1064, 309] on div "Cost displayed to the customer Unit Cost Total cost 0.31 EUR €1,450.00" at bounding box center [1076, 417] width 241 height 515
type input "41.935483870967744"
type input "0.3"
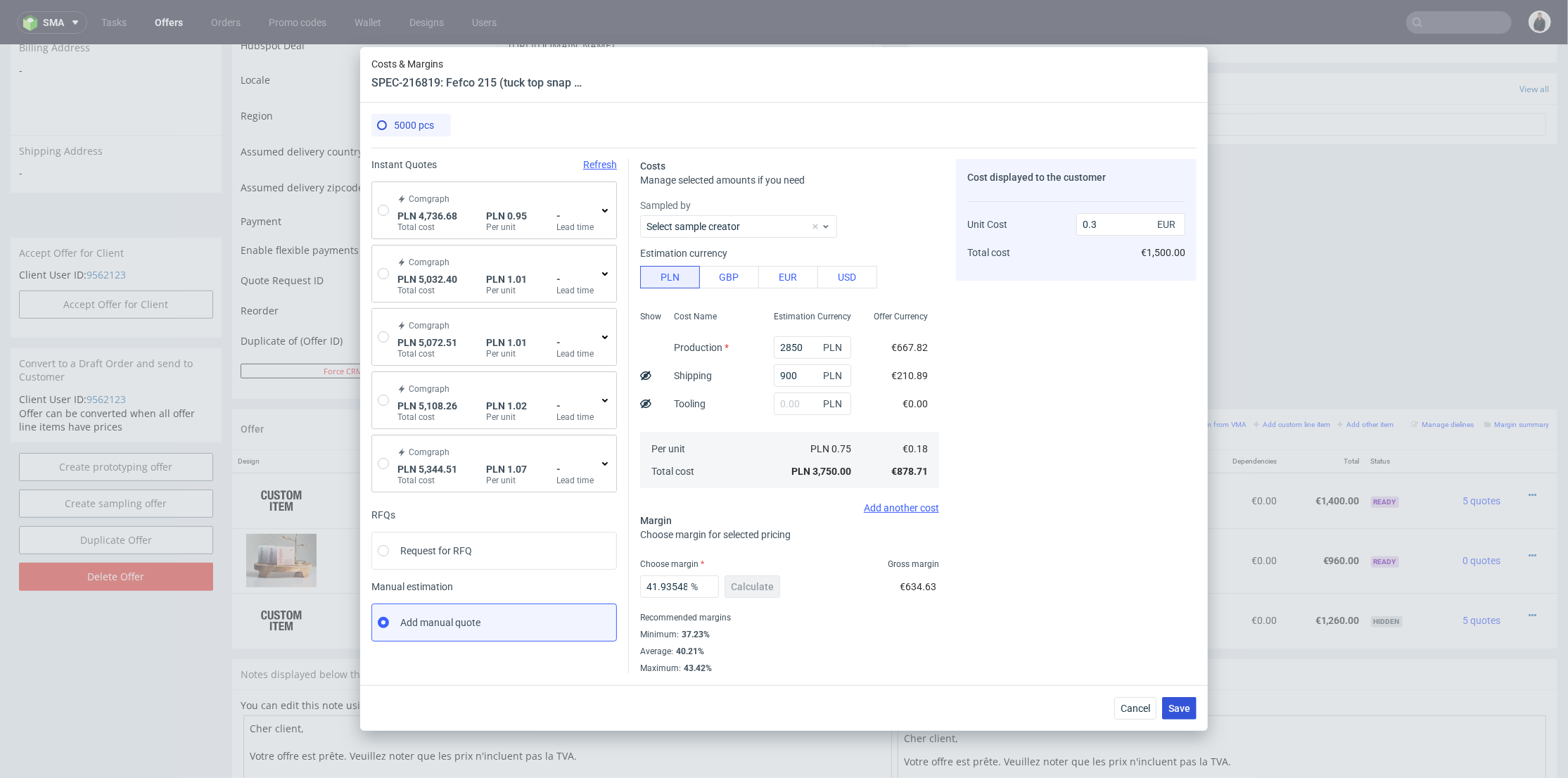
click at [1178, 705] on span "Save" at bounding box center [1179, 708] width 22 height 10
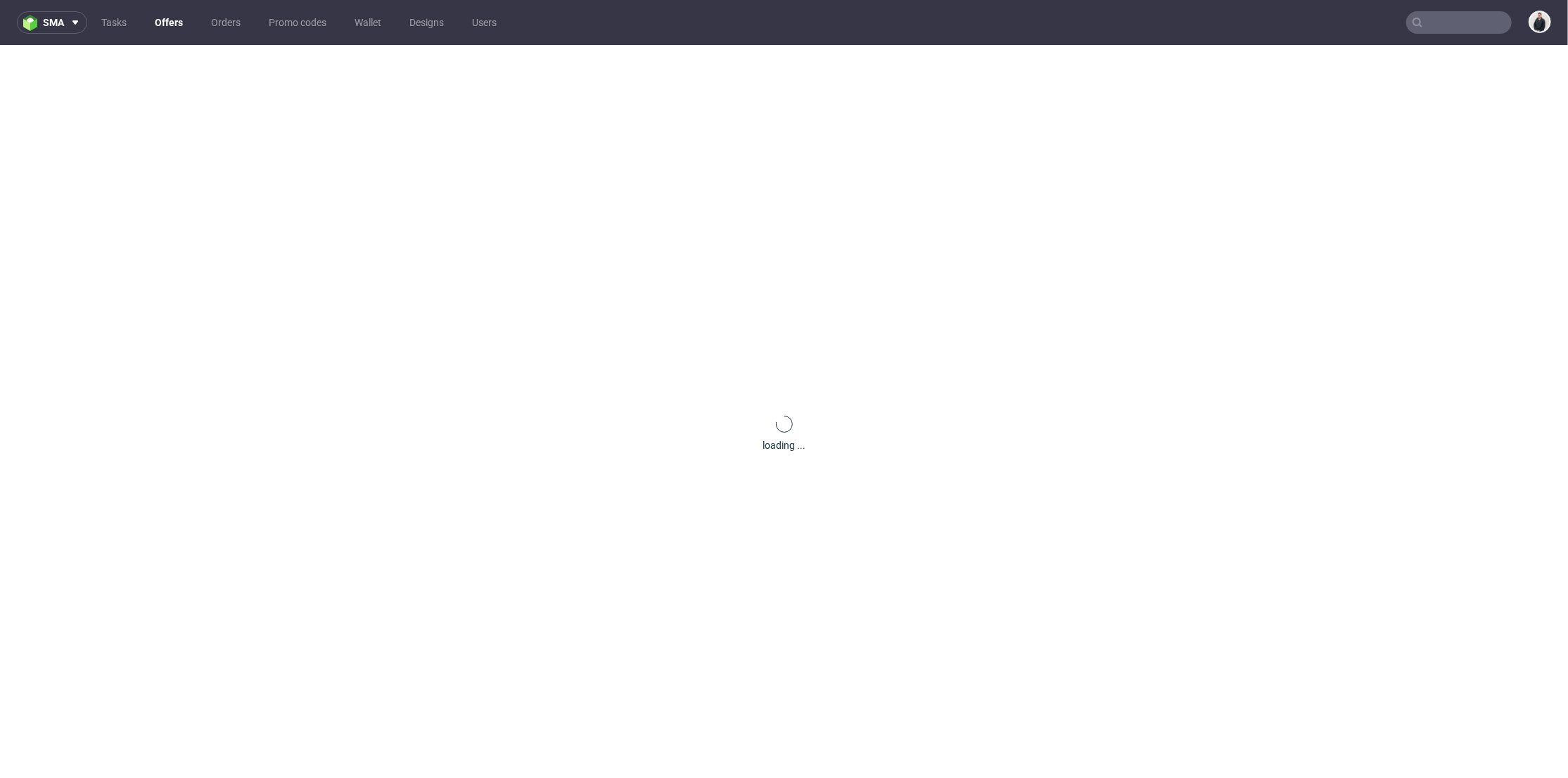
scroll to position [0, 0]
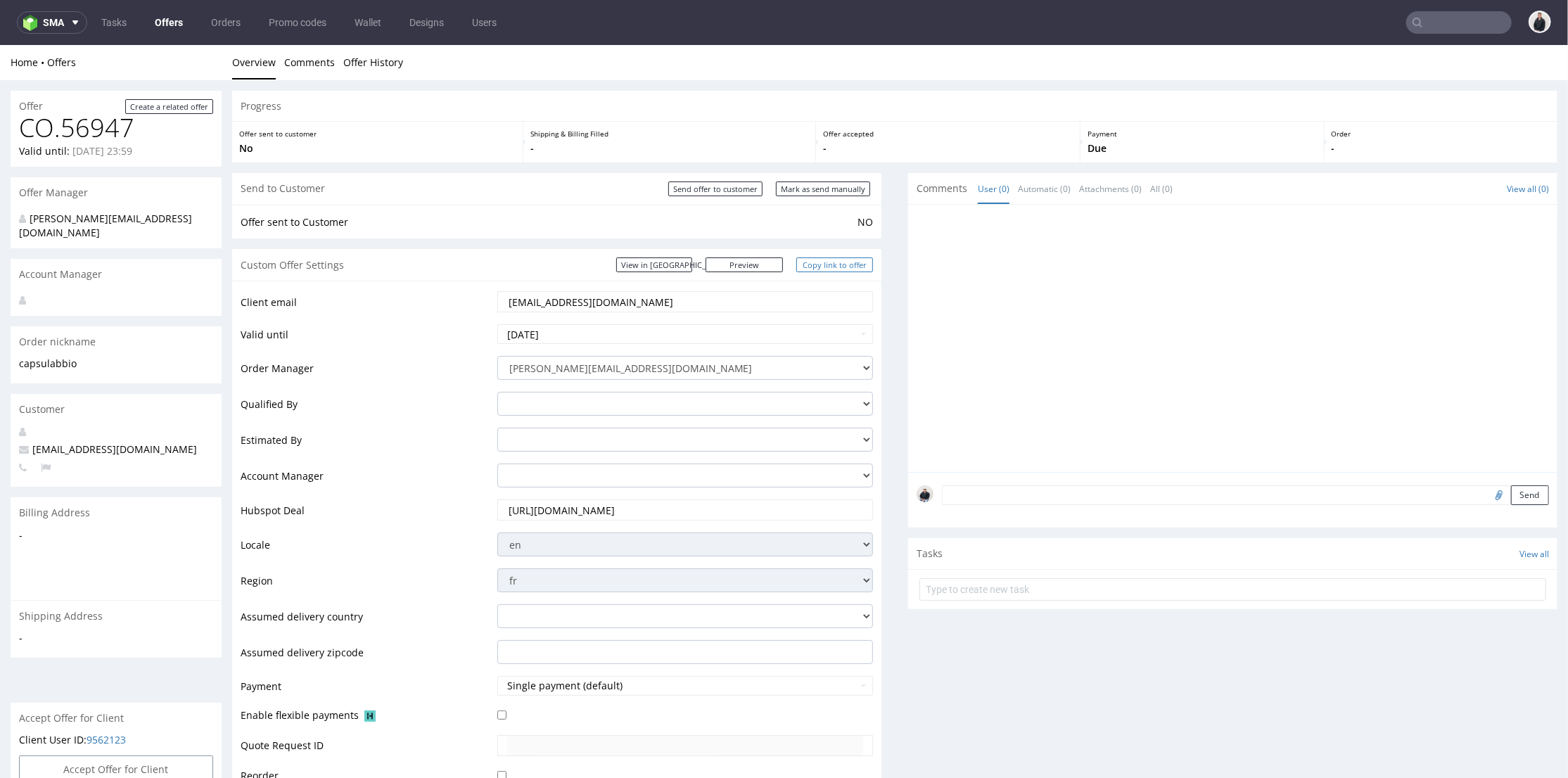
click at [827, 268] on link "Copy link to offer" at bounding box center [834, 264] width 77 height 15
click at [725, 191] on input "Send offer to customer" at bounding box center [715, 187] width 94 height 15
type input "In progress..."
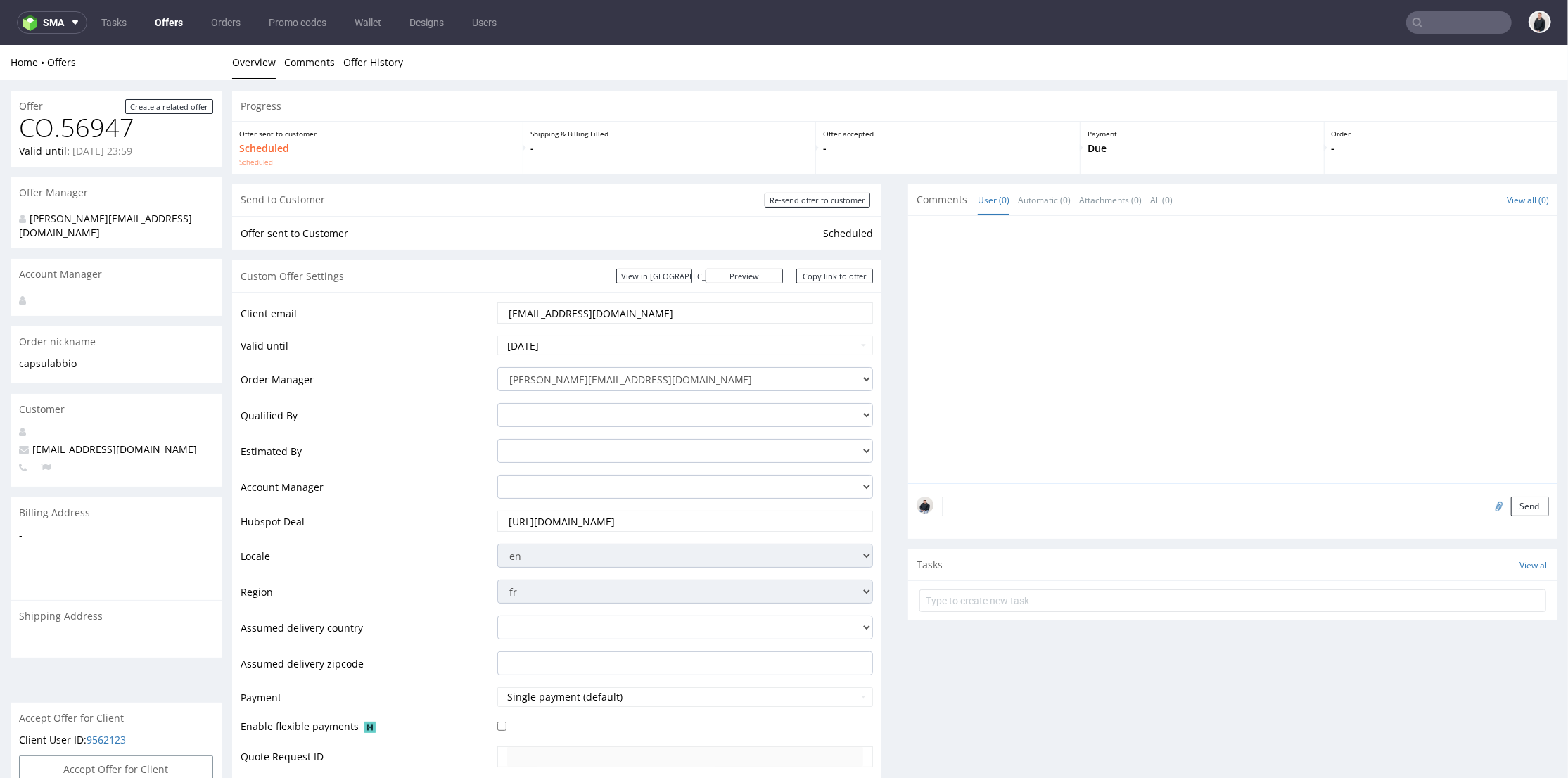
click at [155, 22] on link "Offers" at bounding box center [169, 22] width 45 height 22
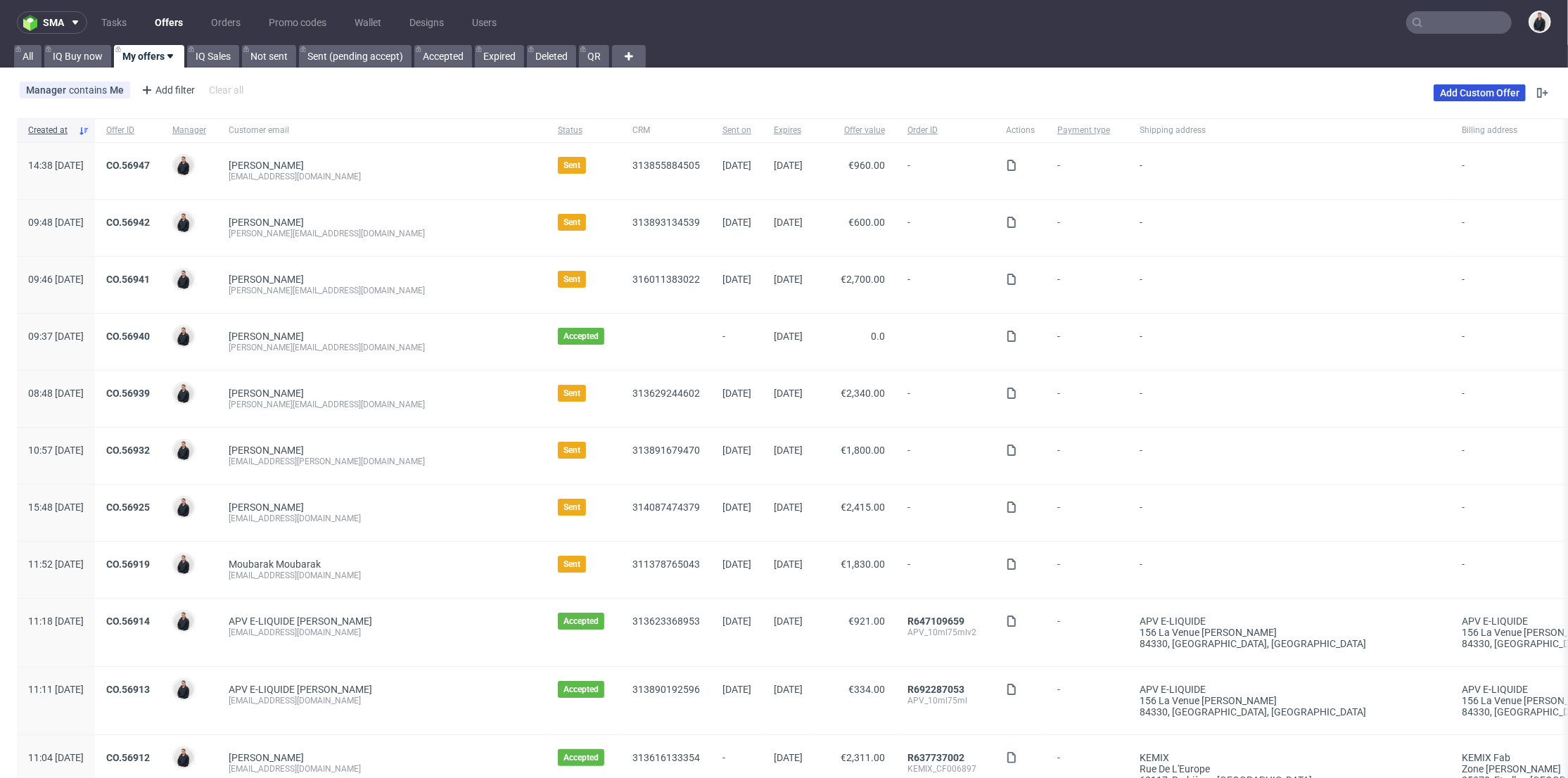
click at [1466, 94] on link "Add Custom Offer" at bounding box center [1480, 92] width 92 height 17
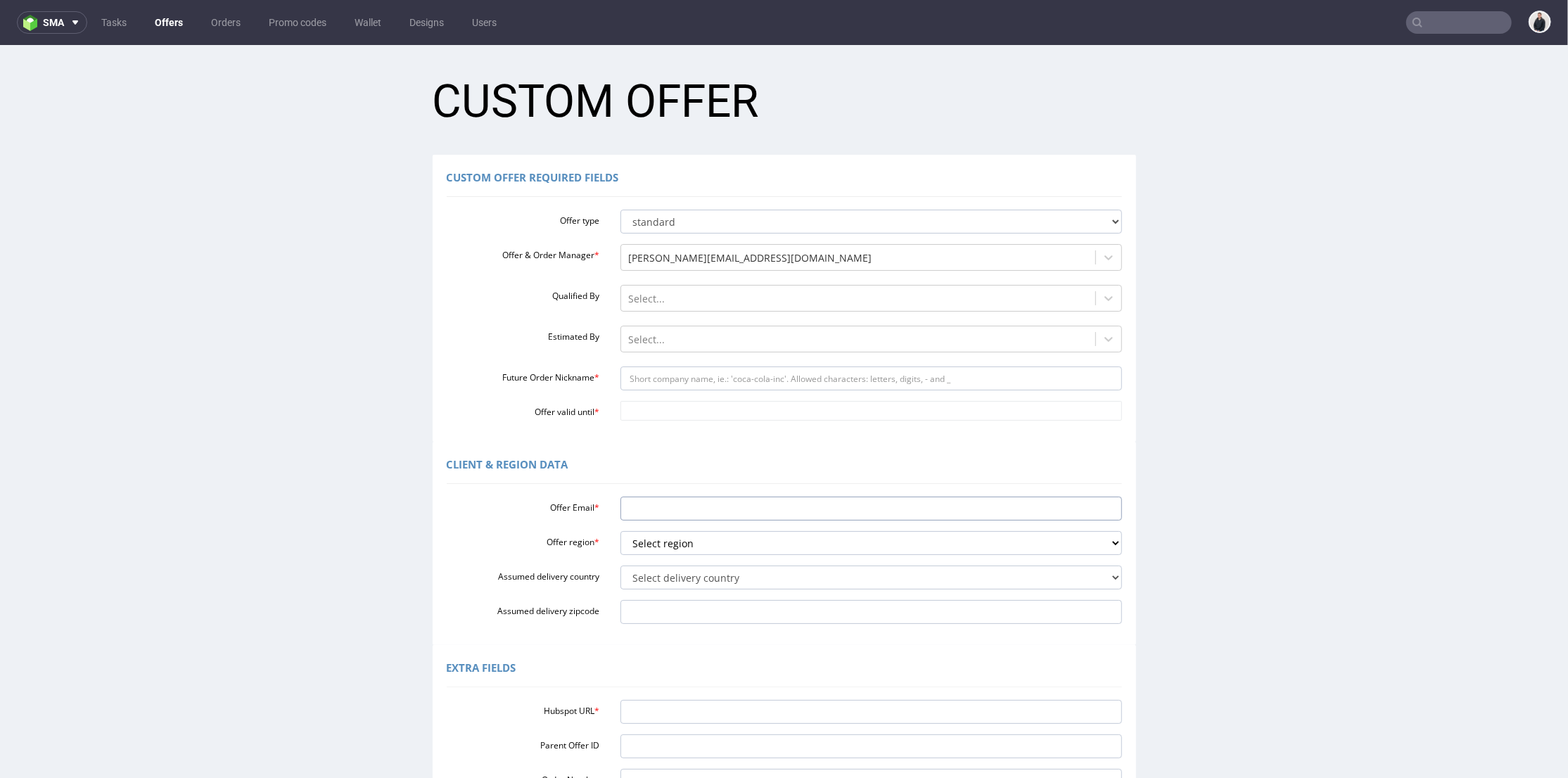
drag, startPoint x: 677, startPoint y: 512, endPoint x: 669, endPoint y: 527, distance: 17.0
click at [678, 512] on input "Offer Email *" at bounding box center [871, 507] width 502 height 24
paste input "[EMAIL_ADDRESS][DOMAIN_NAME]"
type input "[EMAIL_ADDRESS][DOMAIN_NAME]"
drag, startPoint x: 658, startPoint y: 542, endPoint x: 663, endPoint y: 552, distance: 11.2
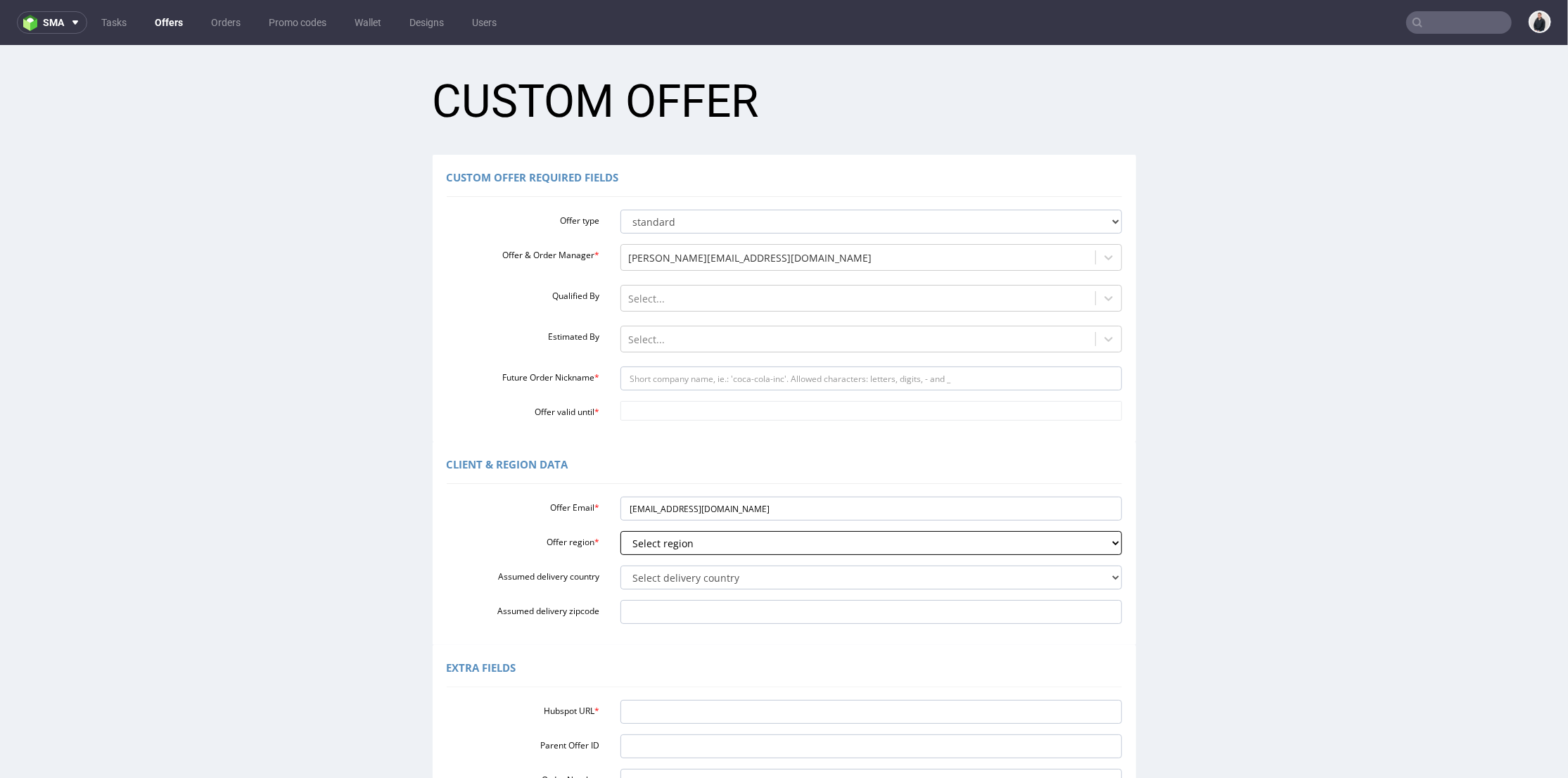
click at [657, 544] on select "Select region eu gb de pl fr it es" at bounding box center [871, 542] width 502 height 24
select select "fr"
click at [620, 530] on select "Select region eu gb de pl fr it es" at bounding box center [871, 542] width 502 height 24
click at [668, 572] on select "Select delivery country Andorra Afghanistan Anguilla Albania Armenia Antarctica…" at bounding box center [871, 576] width 502 height 24
select select "75"
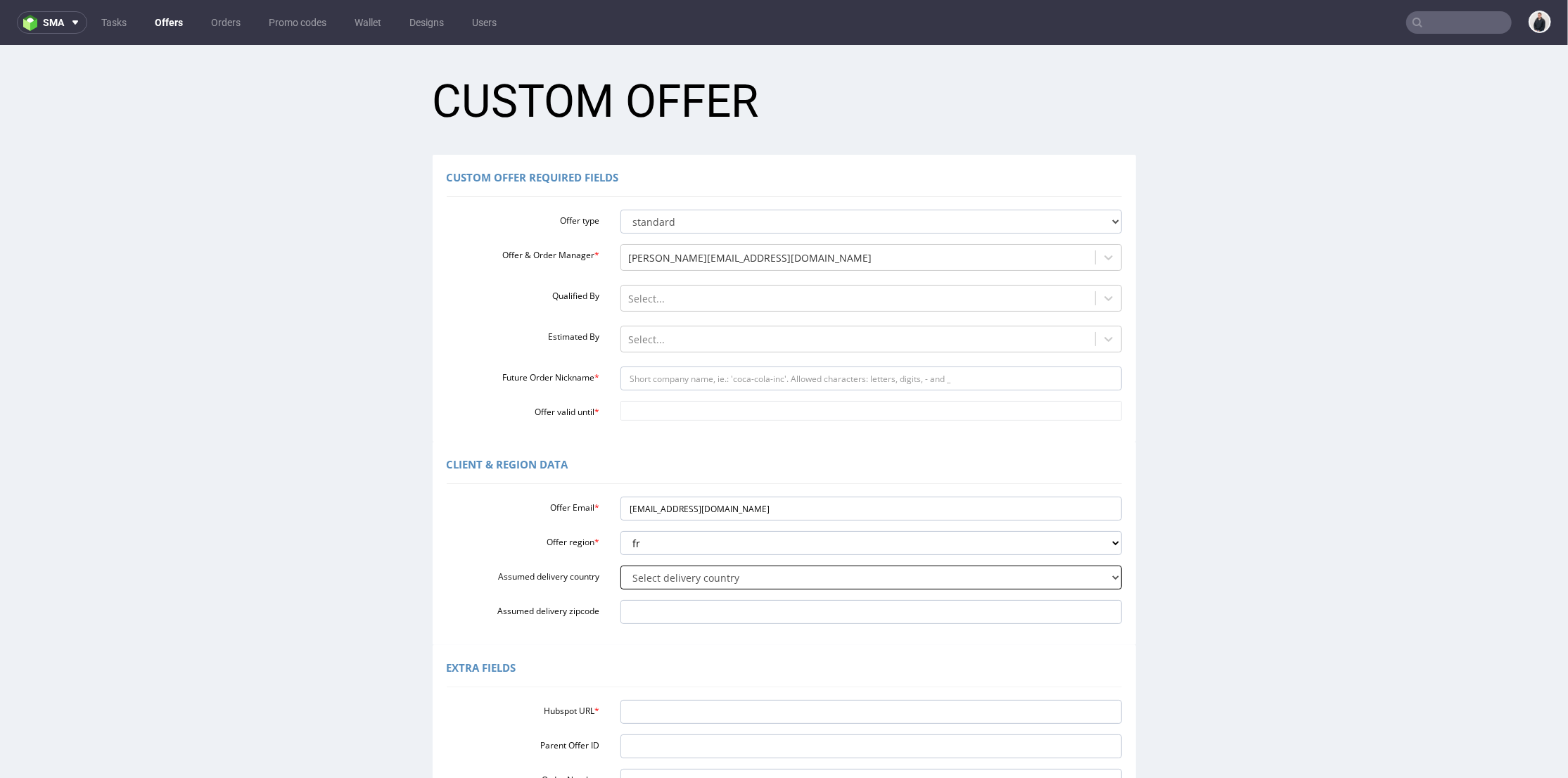
click at [620, 565] on select "Select delivery country Andorra Afghanistan Anguilla Albania Armenia Antarctica…" at bounding box center [871, 576] width 502 height 24
drag, startPoint x: 673, startPoint y: 505, endPoint x: 600, endPoint y: 491, distance: 74.3
click at [586, 501] on div "Offer Email * backtocookies@gmail.com" at bounding box center [784, 507] width 696 height 24
click at [693, 377] on input "Future Order Nickname *" at bounding box center [871, 377] width 502 height 24
paste input "backtocookies"
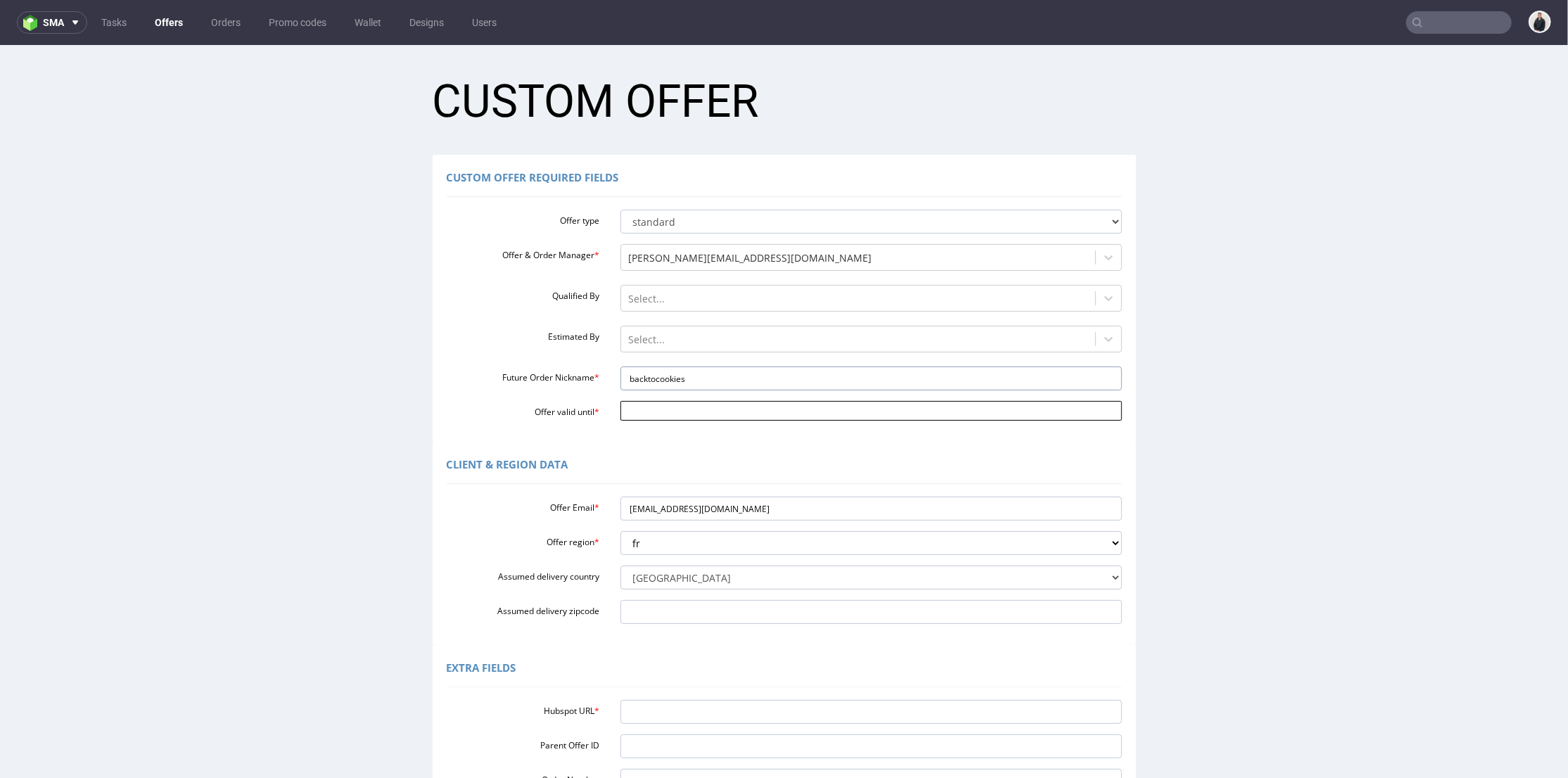
type input "backtocookies"
click at [649, 408] on input "Offer valid until *" at bounding box center [871, 410] width 502 height 20
click at [749, 389] on td "11" at bounding box center [752, 389] width 21 height 21
type input "2025-10-11"
click at [637, 718] on input "Hubspot URL *" at bounding box center [871, 711] width 502 height 24
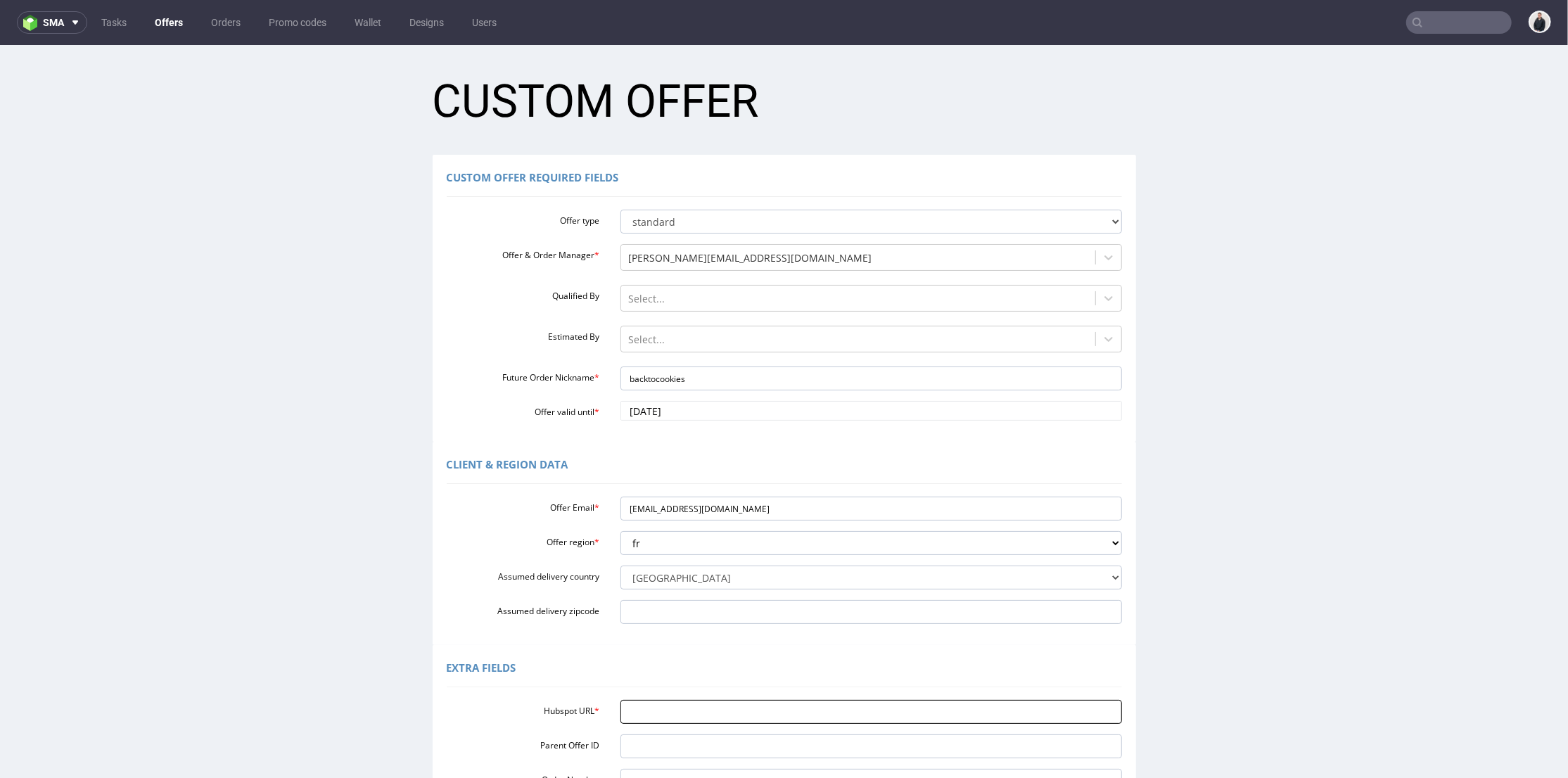
paste input "https://app-eu1.hubspot.com/contacts/25600958/record/0-3/315061673160/"
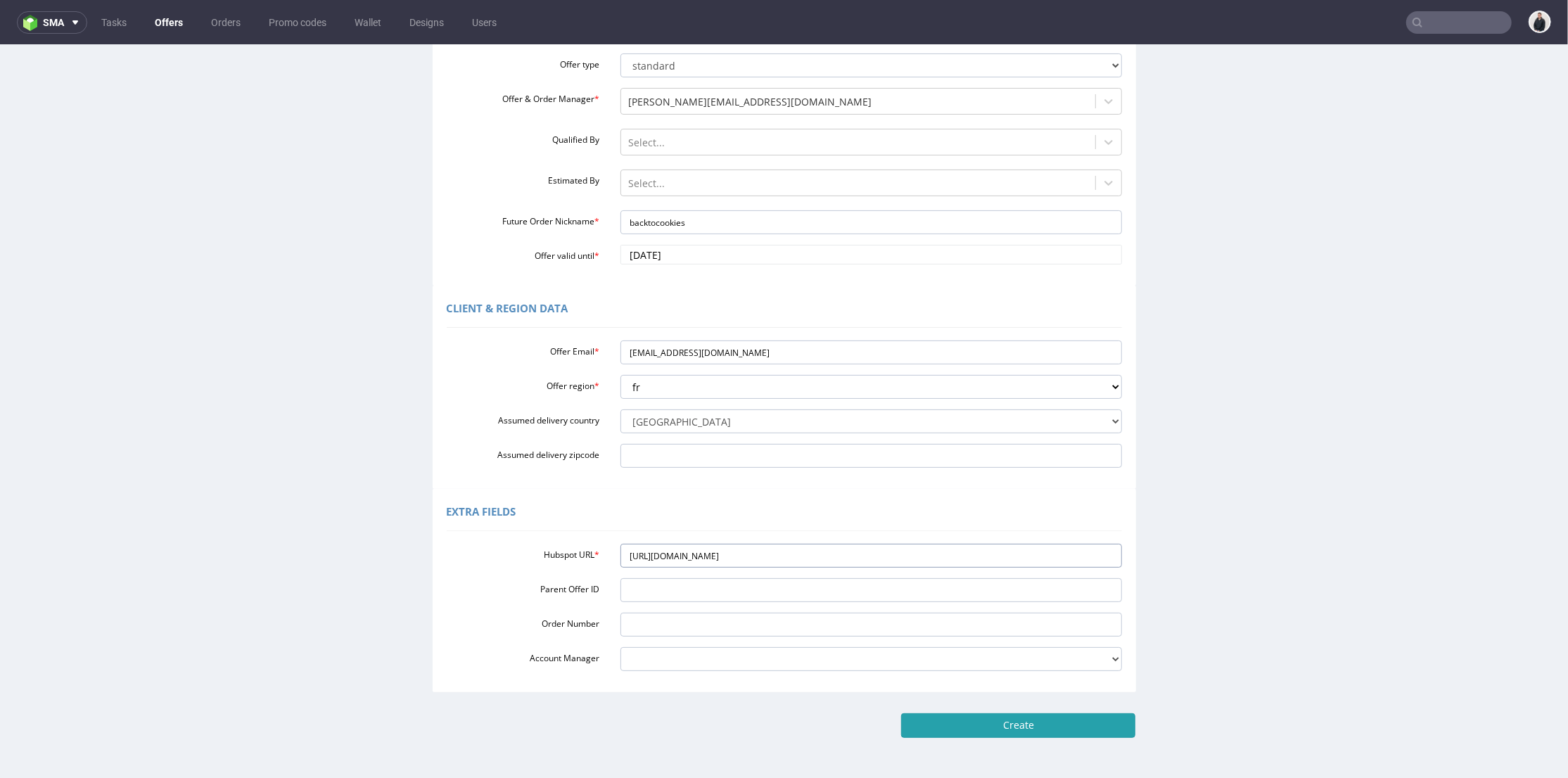
type input "https://app-eu1.hubspot.com/contacts/25600958/record/0-3/315061673160/"
click at [1003, 712] on input "Create" at bounding box center [1018, 724] width 235 height 24
type input "Please wait..."
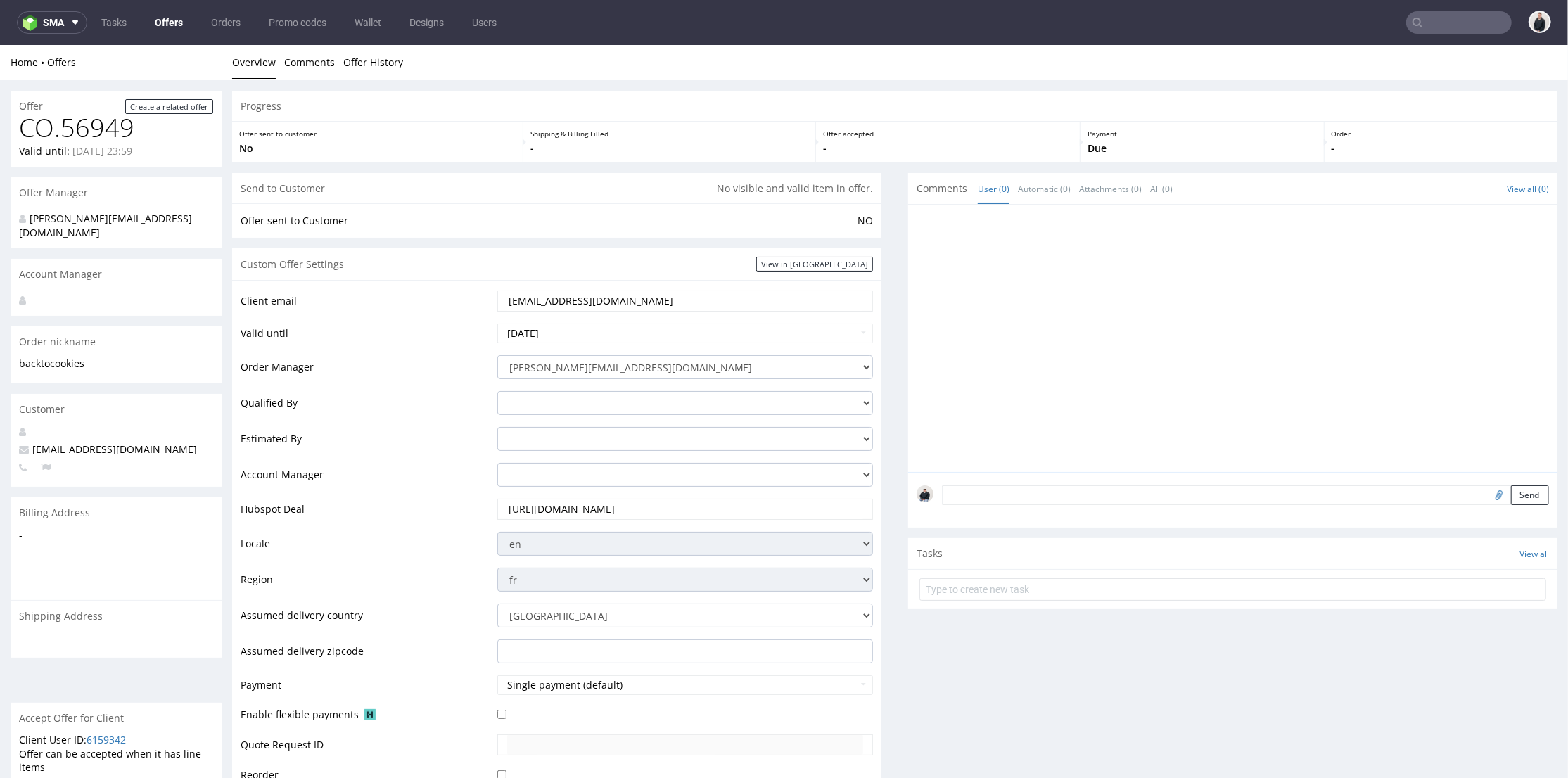
scroll to position [313, 0]
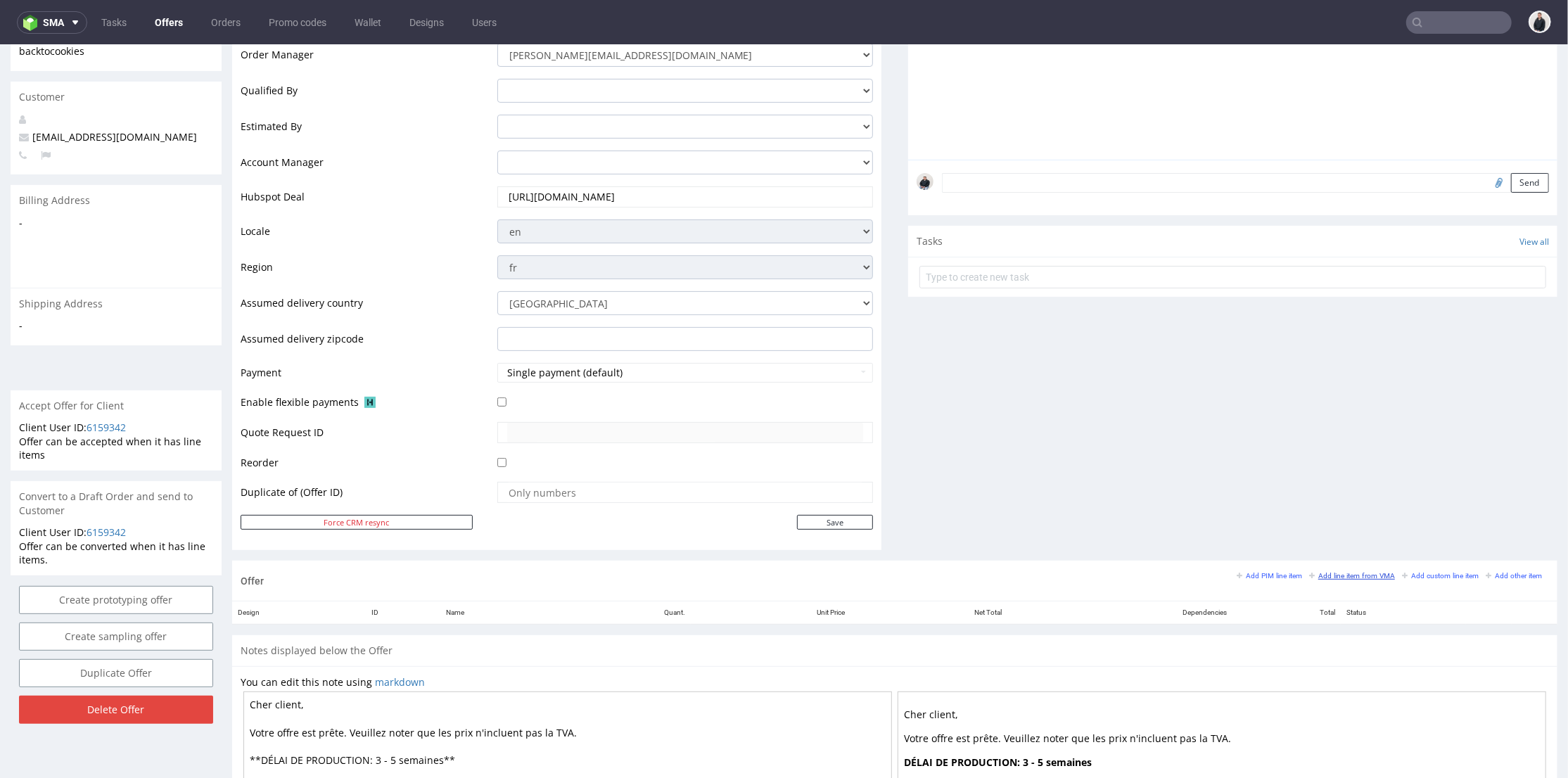
click at [1316, 573] on small "Add line item from VMA" at bounding box center [1352, 575] width 86 height 8
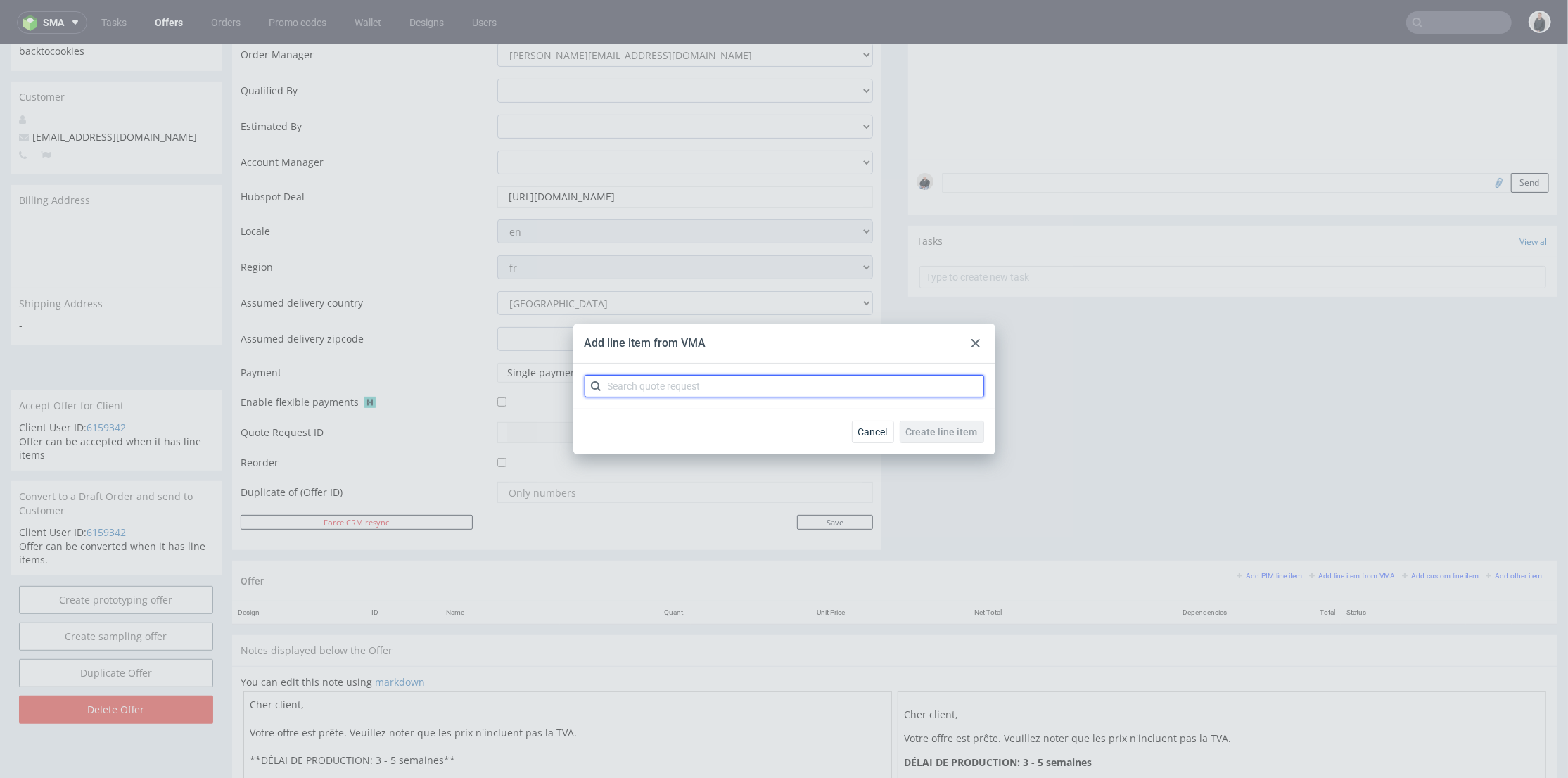
click at [741, 387] on input "text" at bounding box center [784, 385] width 400 height 22
type input "cbnw"
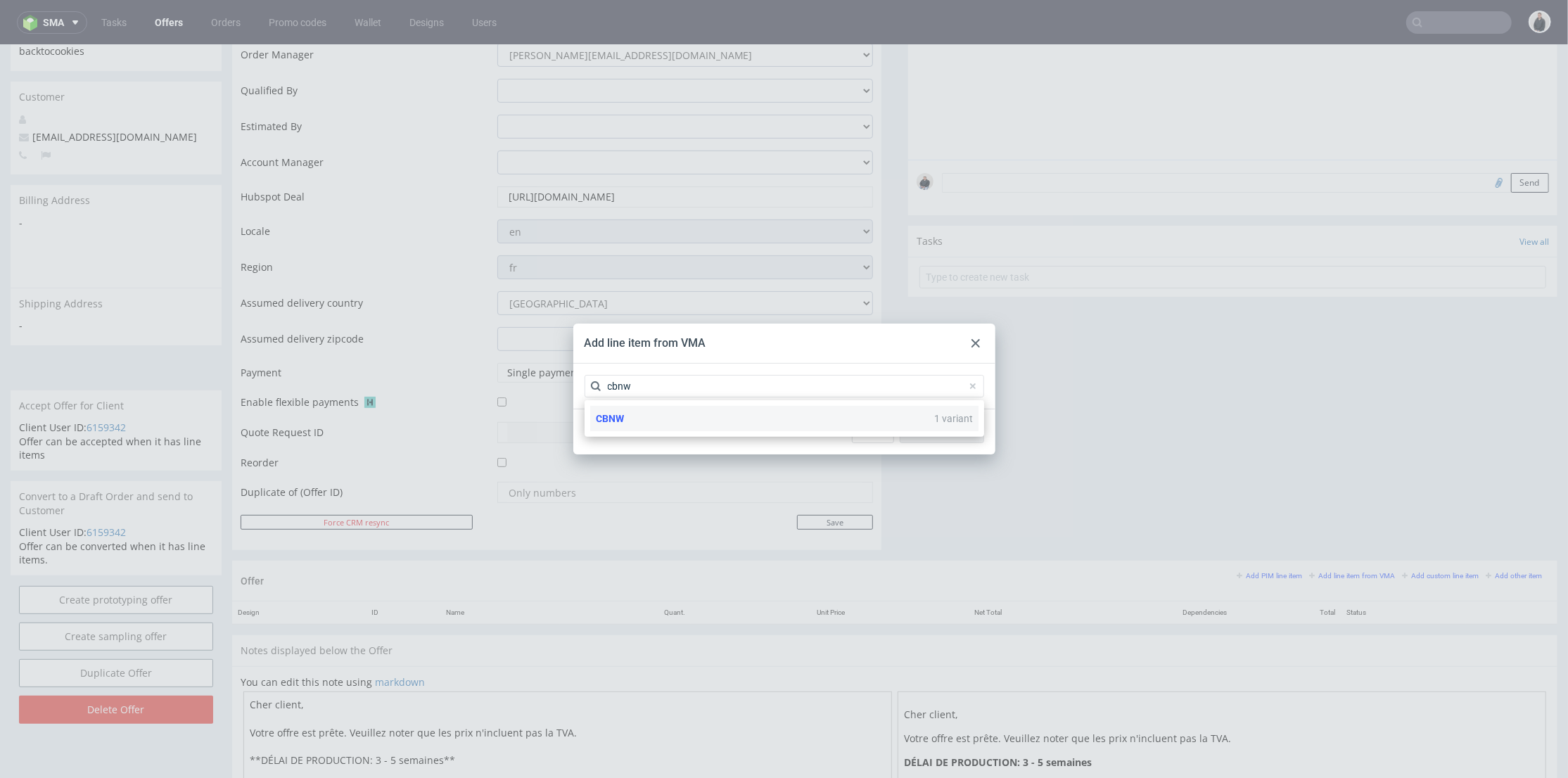
click at [696, 420] on div "CBNW 1 variant" at bounding box center [784, 418] width 388 height 26
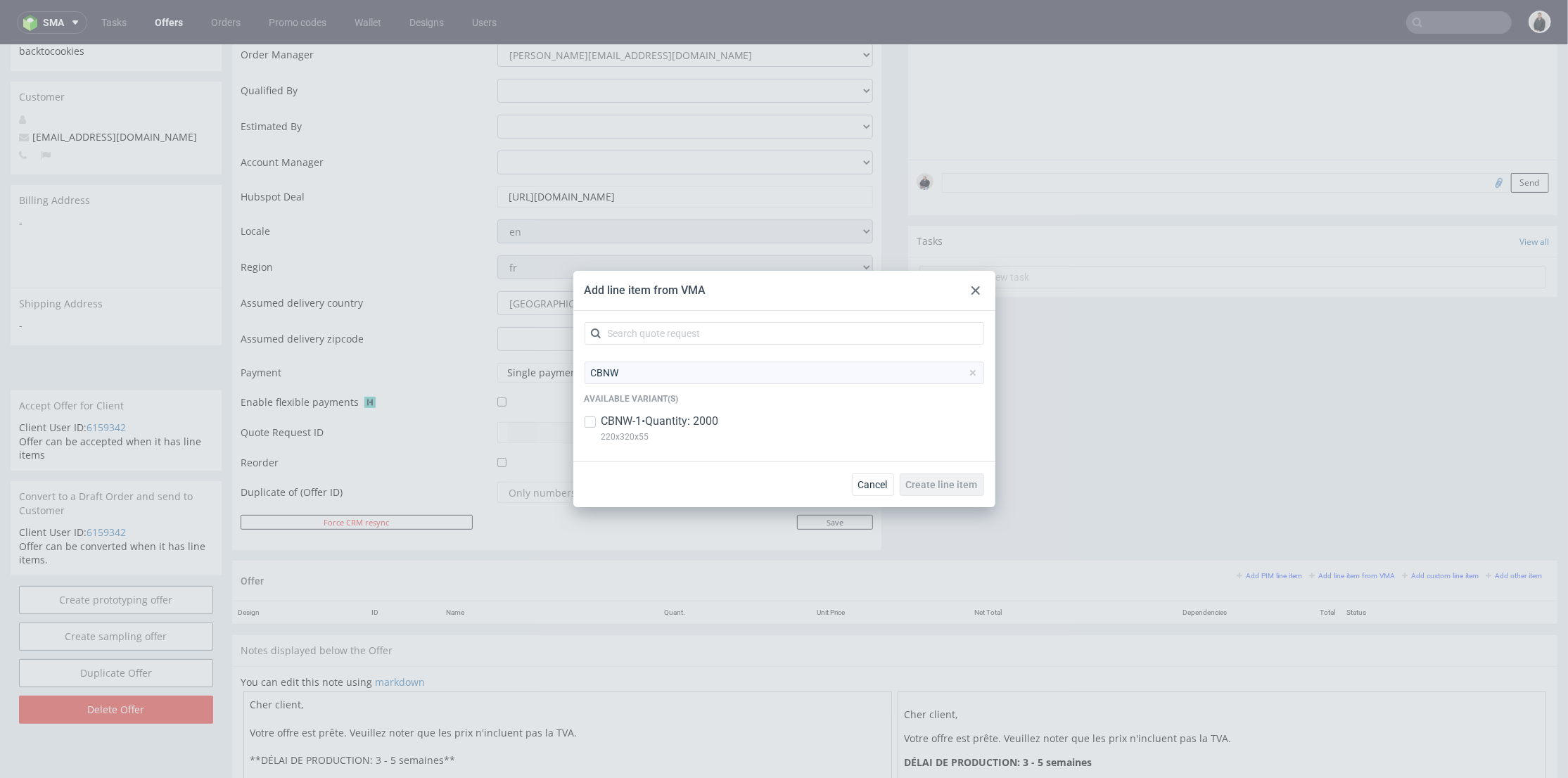
click at [694, 410] on div "CBNW Available variant(s) CBNW-1 • Quantity: 2000 220x320x55" at bounding box center [784, 406] width 400 height 89
click at [698, 421] on p "CBNW-1 • Quantity: 2000" at bounding box center [660, 421] width 117 height 15
checkbox input "true"
click at [958, 488] on span "Create line item" at bounding box center [942, 484] width 72 height 10
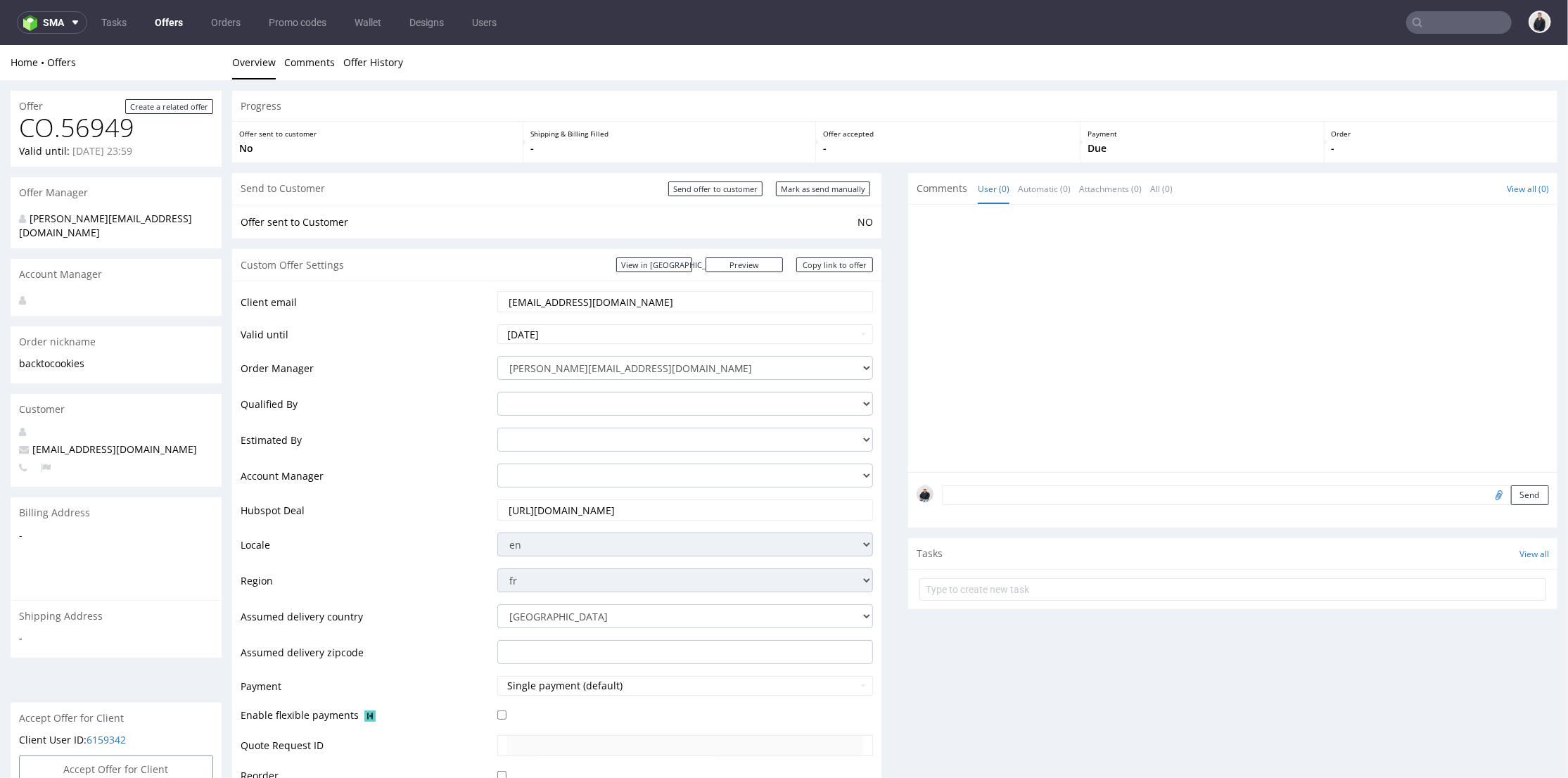
scroll to position [390, 0]
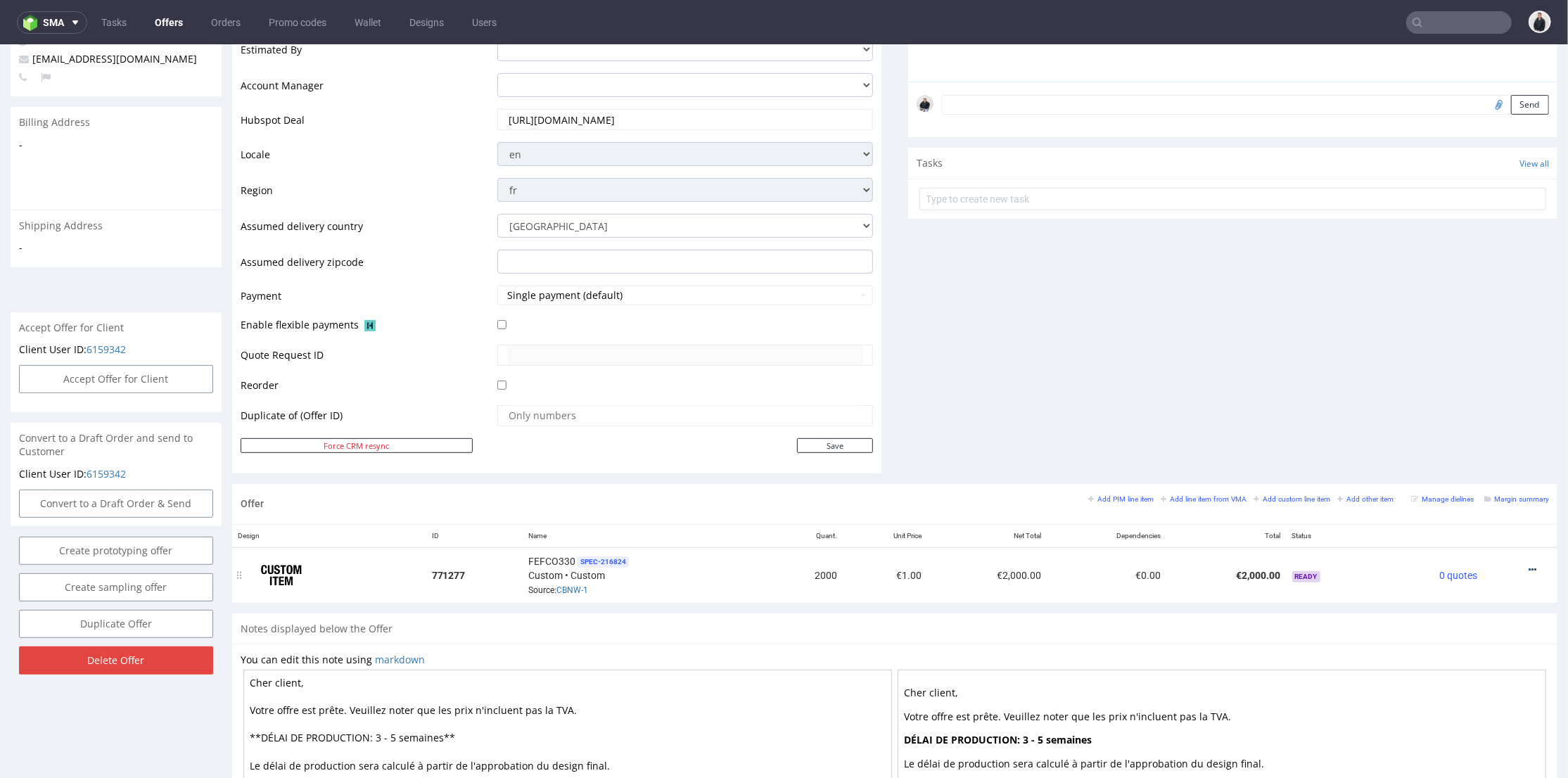
click at [1529, 568] on icon at bounding box center [1532, 568] width 8 height 10
click at [1453, 406] on span "Edit item price" at bounding box center [1469, 413] width 113 height 14
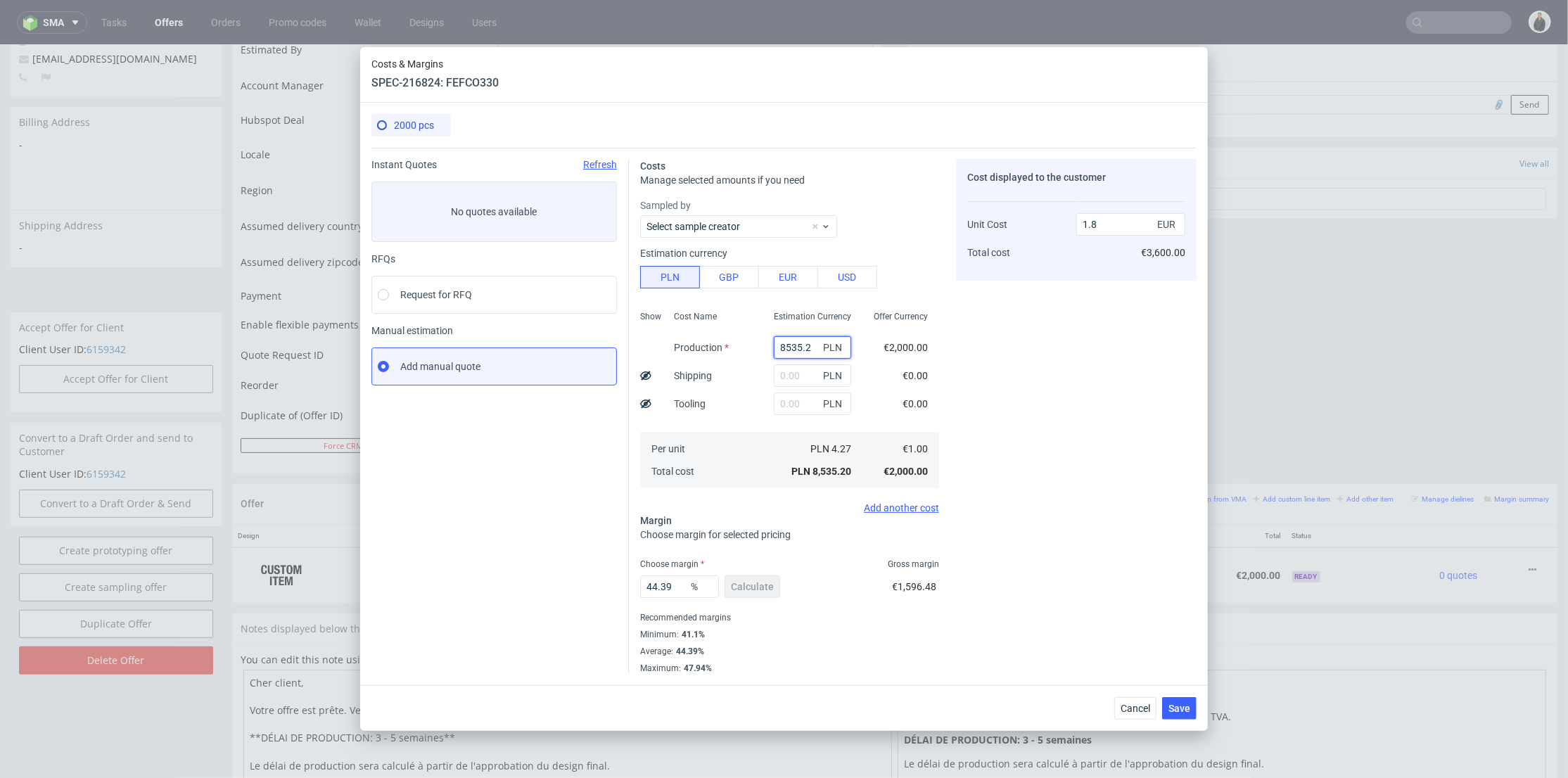
click at [792, 343] on input "8535.2" at bounding box center [812, 346] width 77 height 22
paste input "2600"
type input "2600"
type input "0.55"
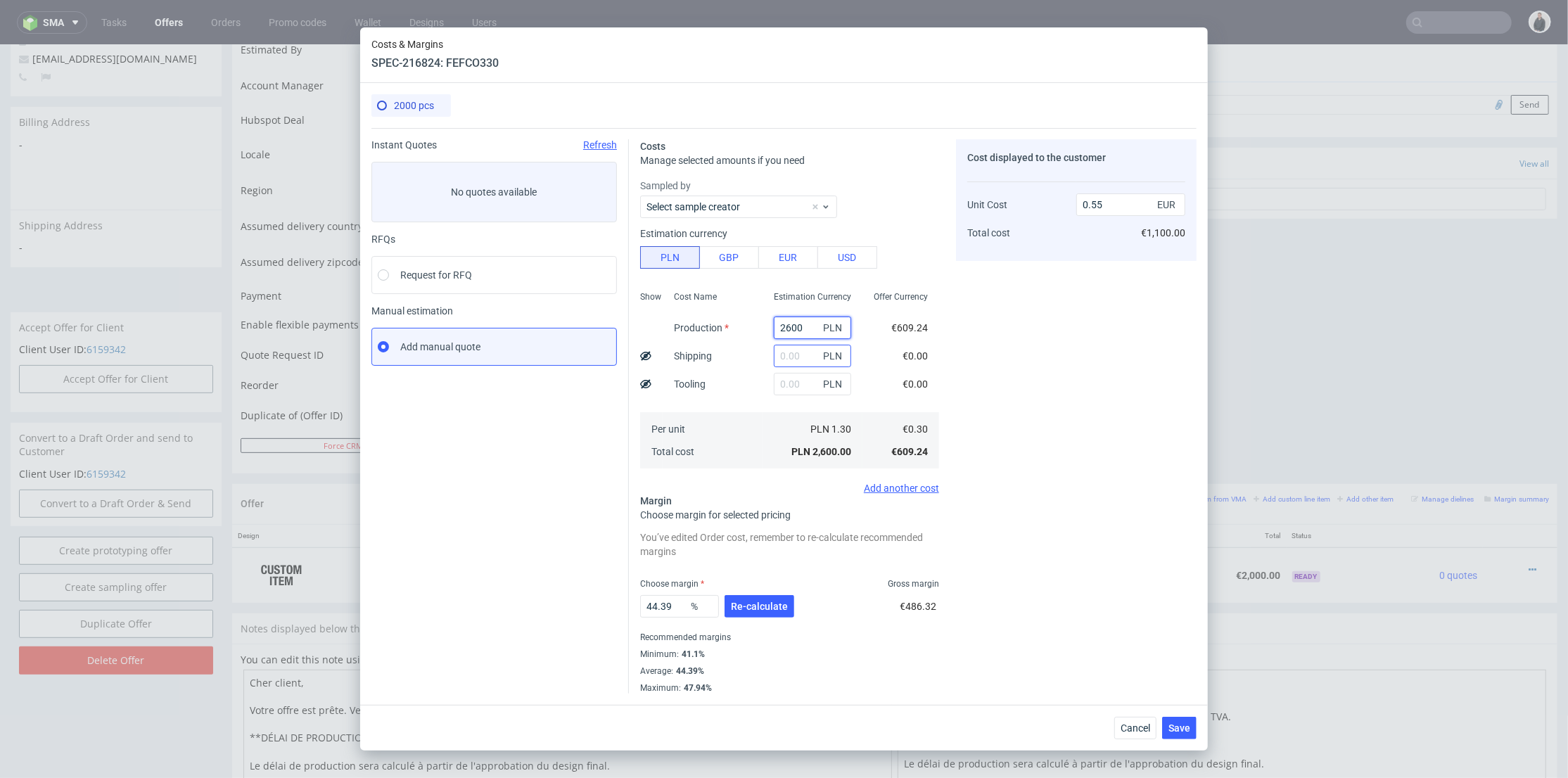
type input "2600"
click at [774, 357] on input "text" at bounding box center [812, 355] width 77 height 22
type input "1400"
click at [748, 386] on div "Cost Name Production Shipping Tooling Per unit Total cost" at bounding box center [712, 377] width 99 height 186
type input "0.84"
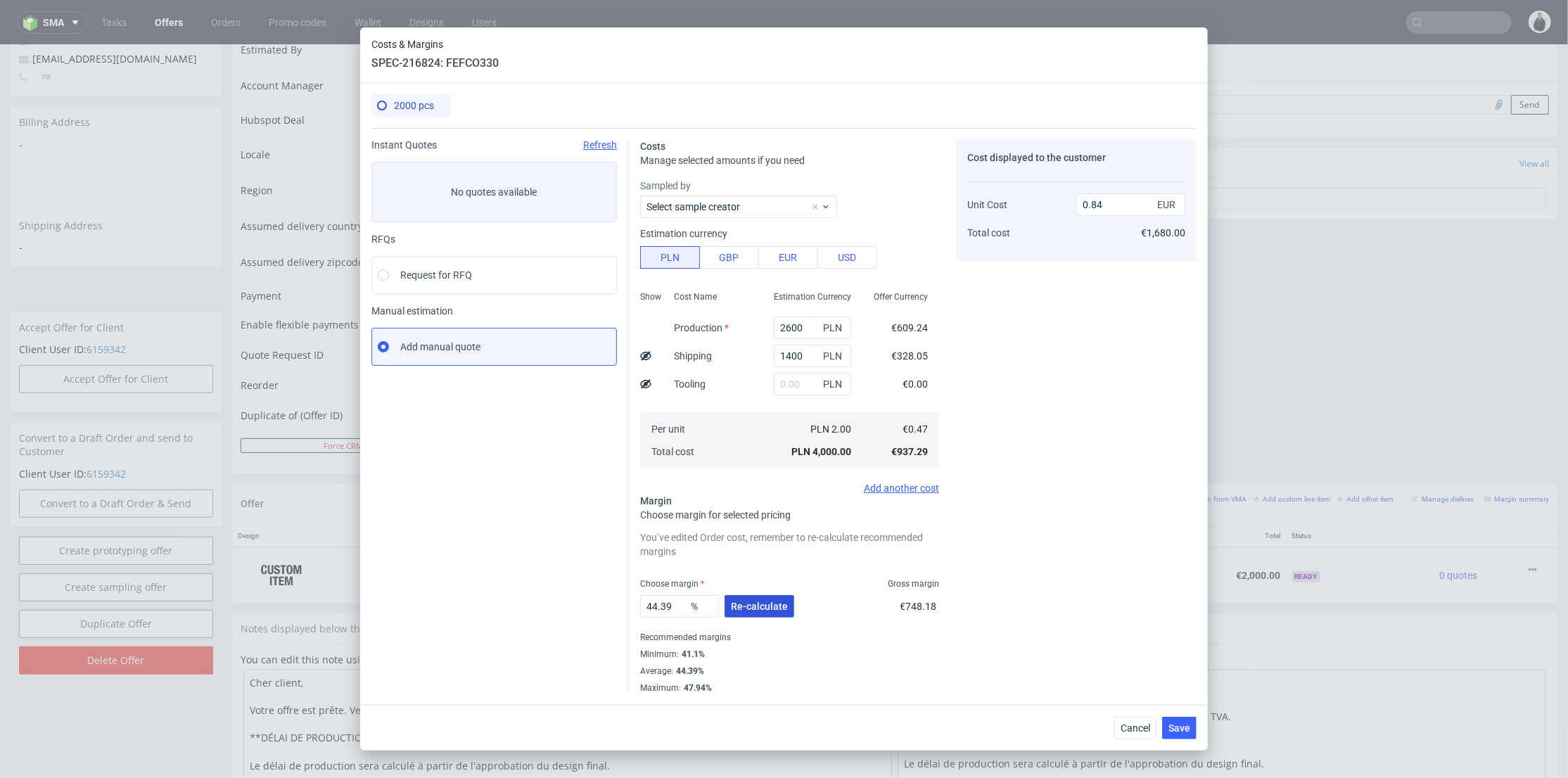
click at [757, 607] on span "Re-calculate" at bounding box center [760, 606] width 57 height 10
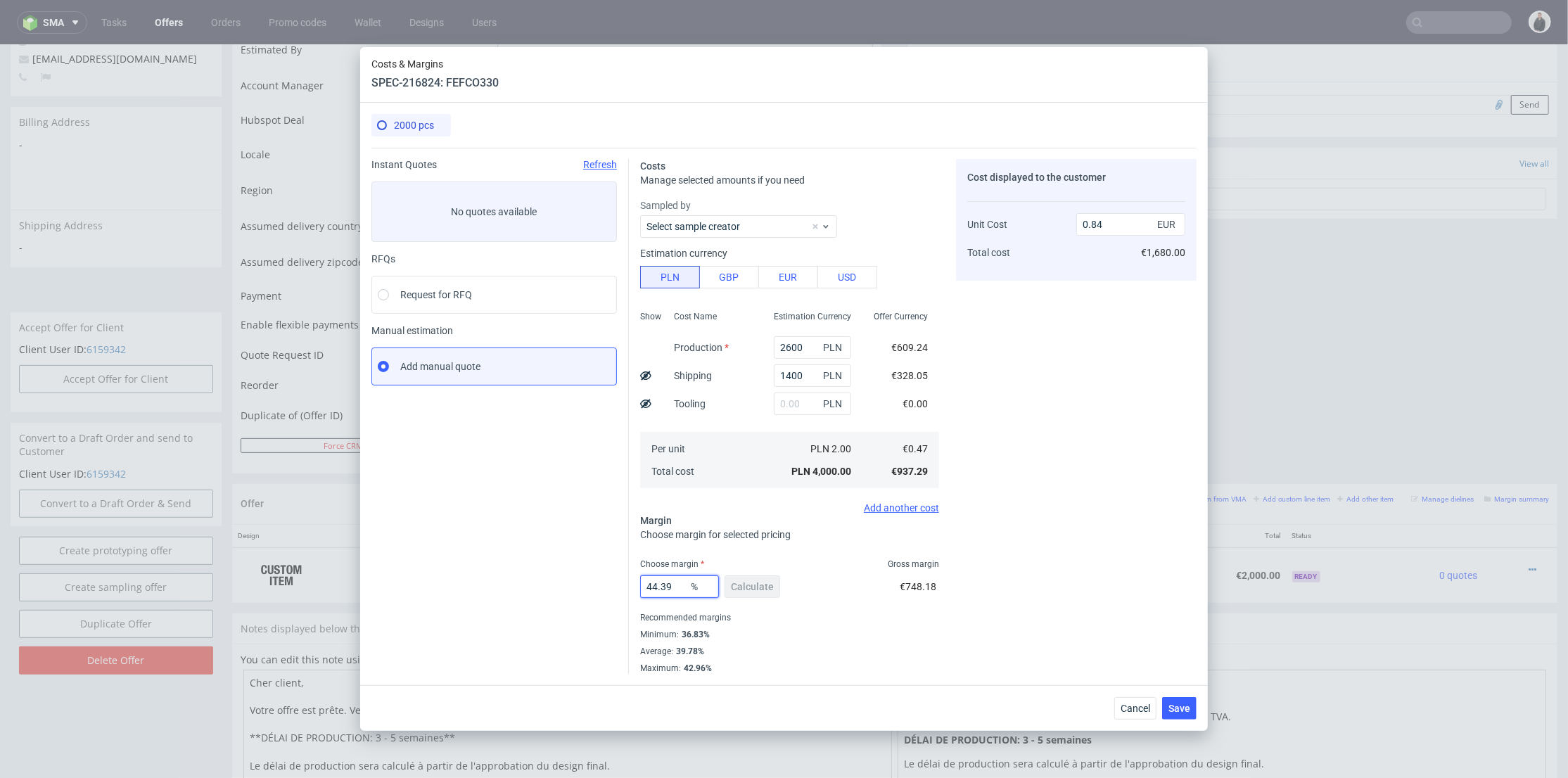
drag, startPoint x: 674, startPoint y: 578, endPoint x: 768, endPoint y: 531, distance: 105.1
click at [587, 576] on div "Instant Quotes Refresh No quotes available RFQs Request for RFQ Manual estimati…" at bounding box center [784, 410] width 825 height 526
type input "37"
drag, startPoint x: 1081, startPoint y: 519, endPoint x: 1153, endPoint y: 590, distance: 101.1
click at [1083, 519] on div "Cost displayed to the customer Unit Cost Total cost 0.84 EUR €1,680.00" at bounding box center [1076, 417] width 241 height 515
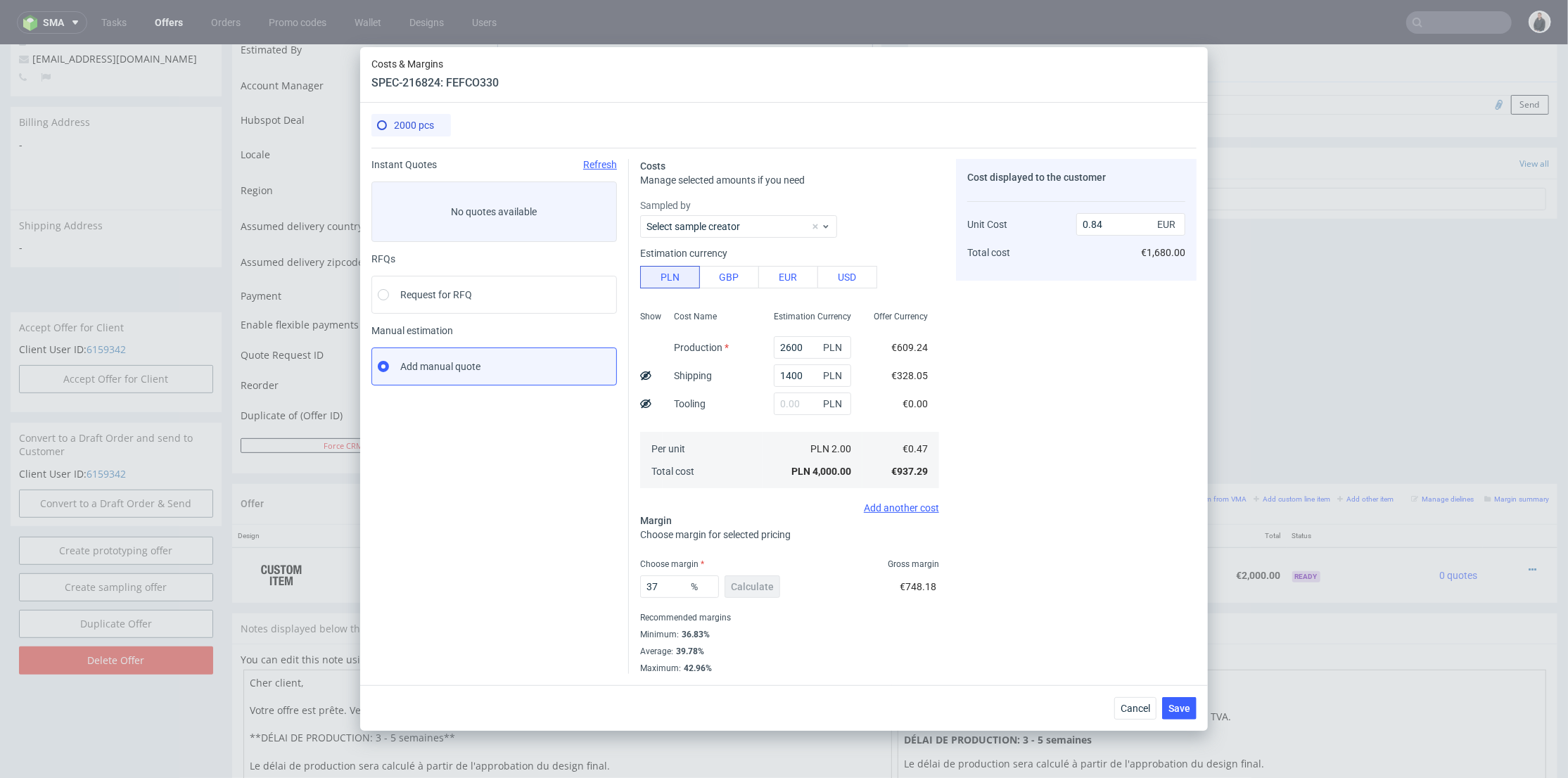
type input "0.74"
click at [1186, 703] on span "Save" at bounding box center [1179, 708] width 22 height 10
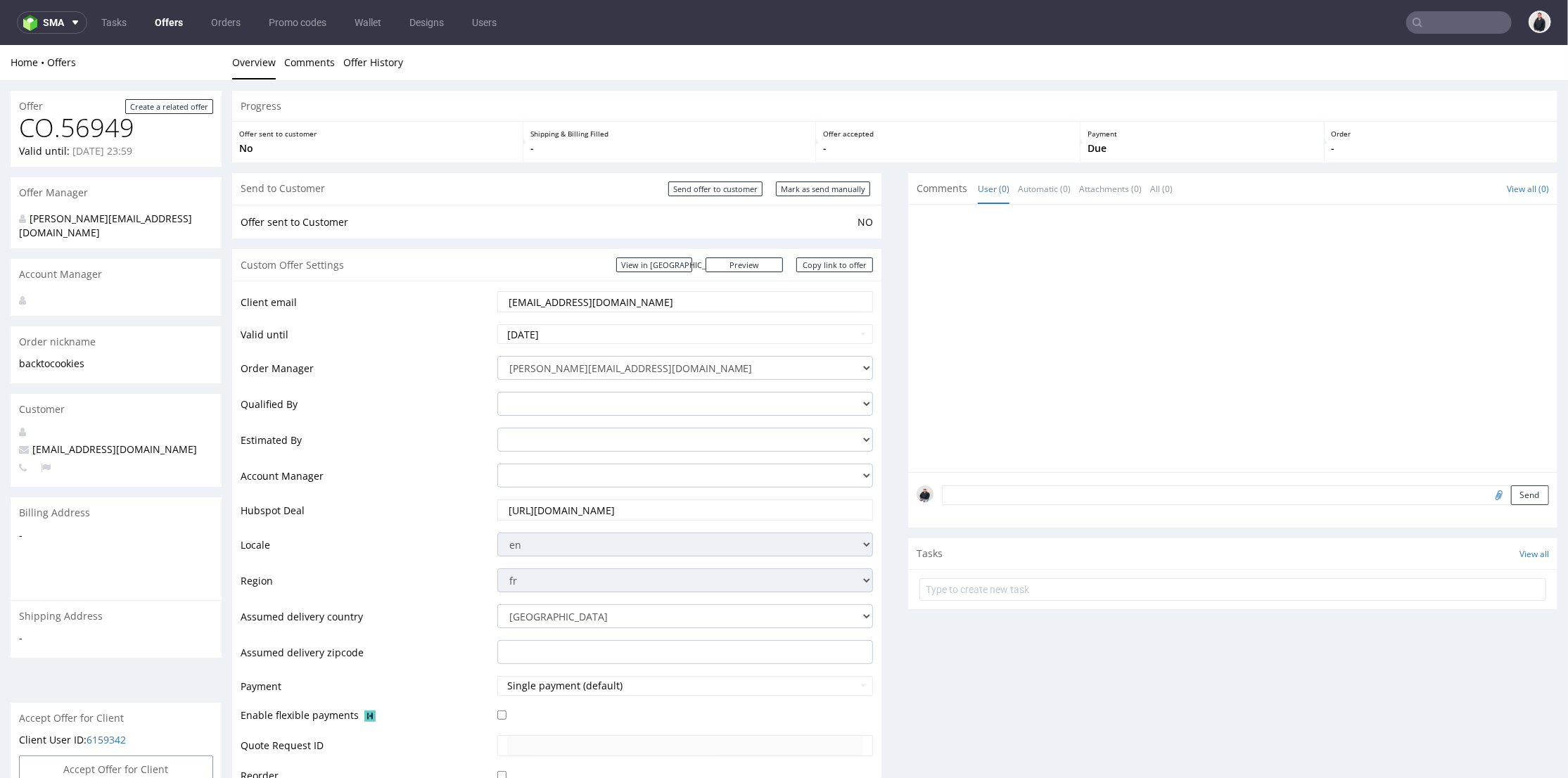
scroll to position [468, 0]
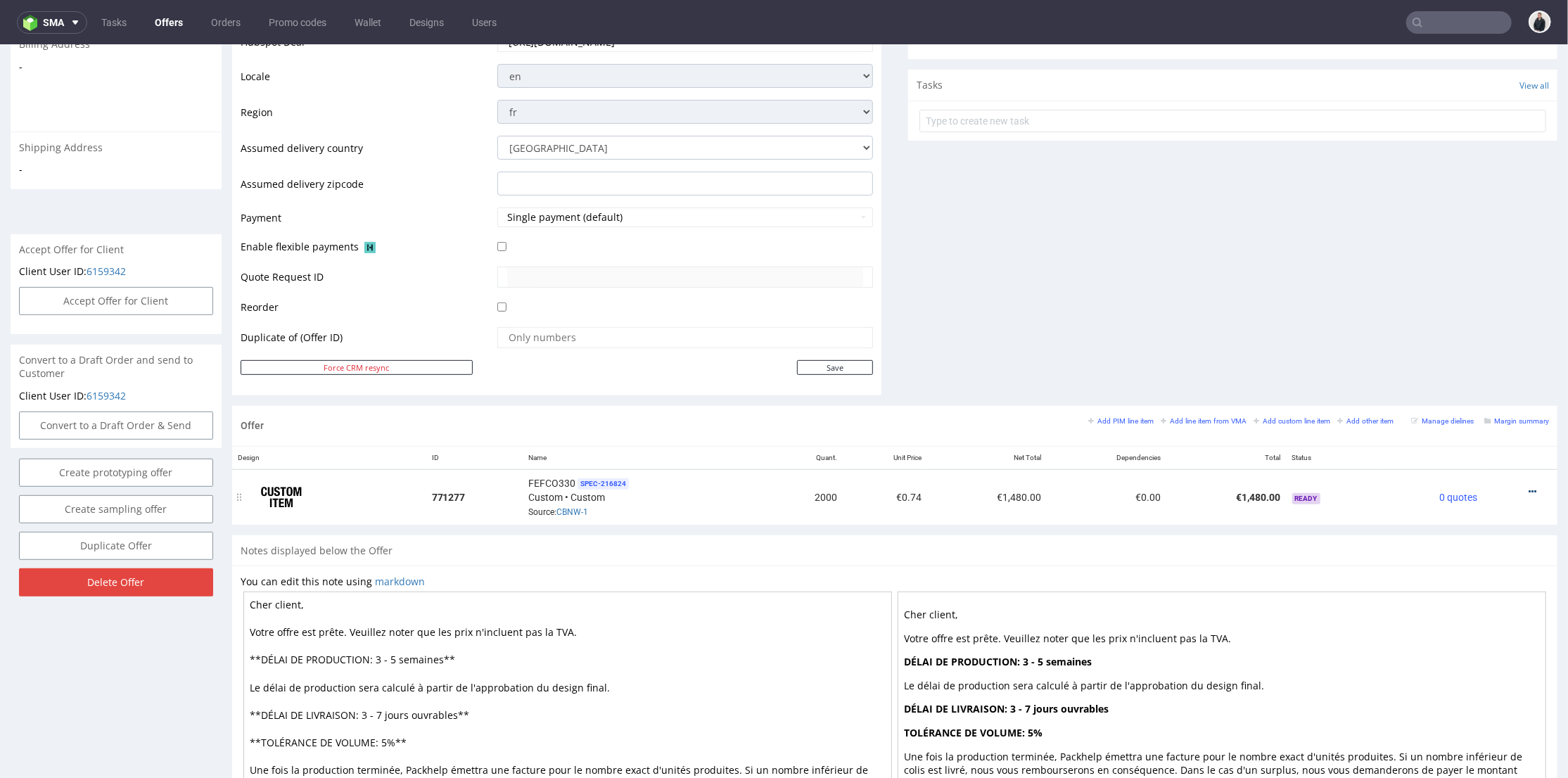
click at [1529, 486] on icon at bounding box center [1532, 490] width 8 height 10
click at [1443, 329] on span "Edit item price" at bounding box center [1469, 335] width 113 height 14
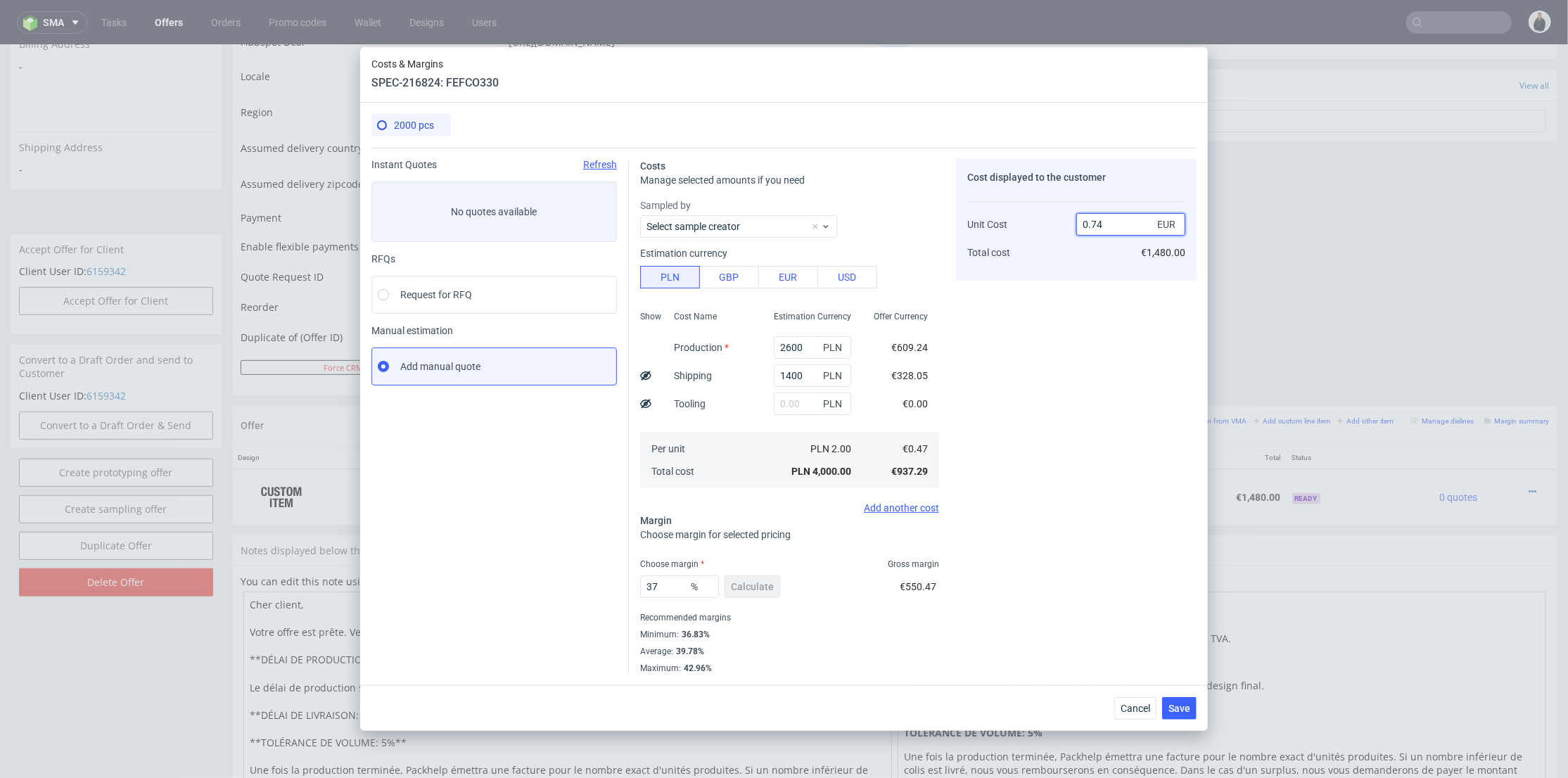
click at [1104, 223] on input "0.74" at bounding box center [1130, 224] width 109 height 22
drag, startPoint x: 1093, startPoint y: 221, endPoint x: 1106, endPoint y: 222, distance: 13.0
click at [1106, 221] on input "0.74" at bounding box center [1130, 224] width 109 height 22
type input "0.83"
type input "43.373493975903614"
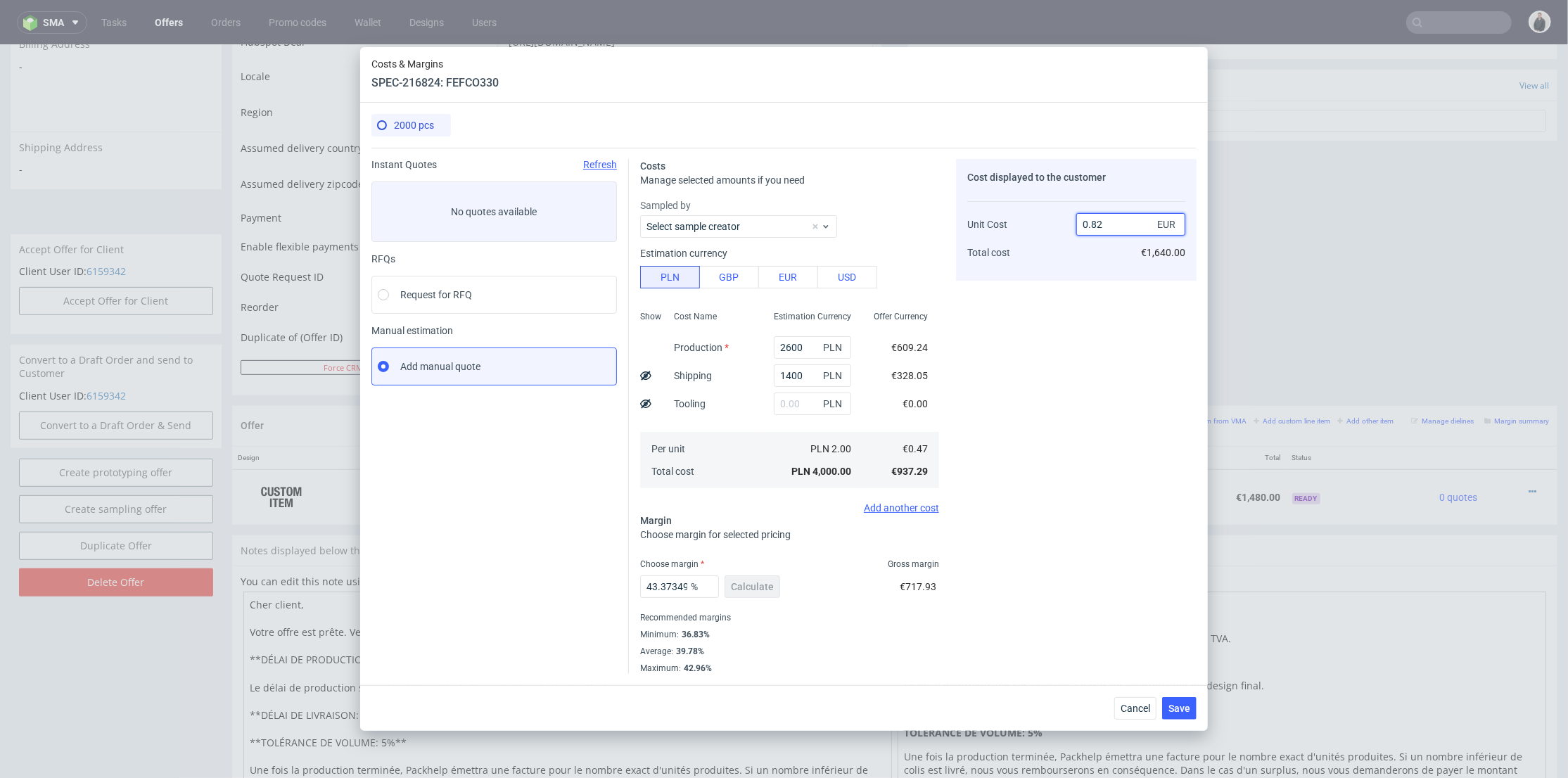
type input "0.82"
click at [1093, 277] on div "Cost displayed to the customer Unit Cost Total cost 0.82 EUR €1,640.00" at bounding box center [1076, 219] width 241 height 122
drag, startPoint x: 785, startPoint y: 376, endPoint x: 776, endPoint y: 374, distance: 9.2
click at [776, 374] on input "1400" at bounding box center [812, 375] width 77 height 22
type input "125"
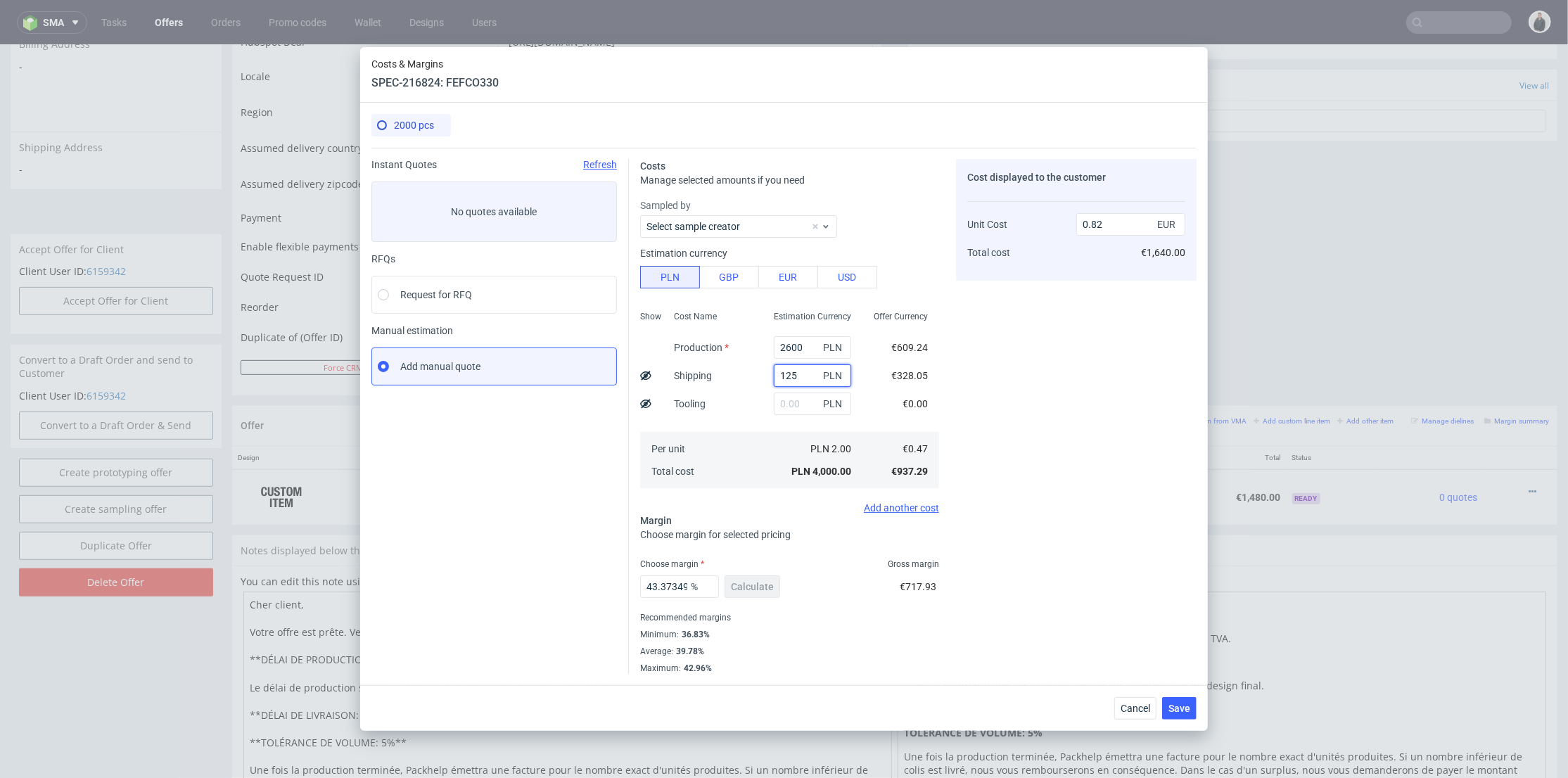
type input "0.56"
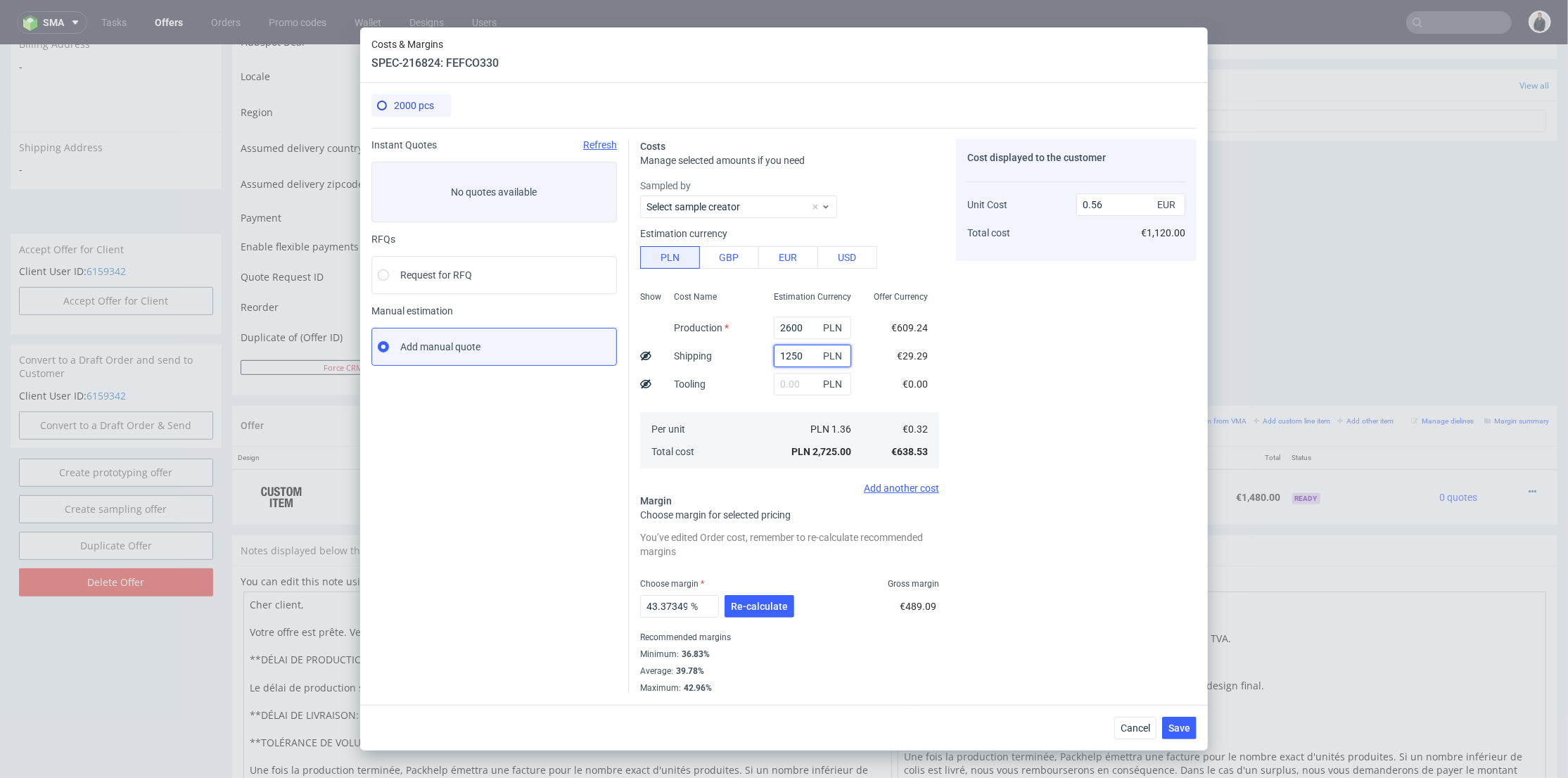
type input "1250"
drag, startPoint x: 1053, startPoint y: 385, endPoint x: 871, endPoint y: 123, distance: 319.0
click at [1053, 385] on div "Cost displayed to the customer Unit Cost Total cost 0.56 EUR €1,120.00" at bounding box center [1076, 417] width 241 height 554
type input "0.8"
drag, startPoint x: 786, startPoint y: 351, endPoint x: 776, endPoint y: 353, distance: 10.2
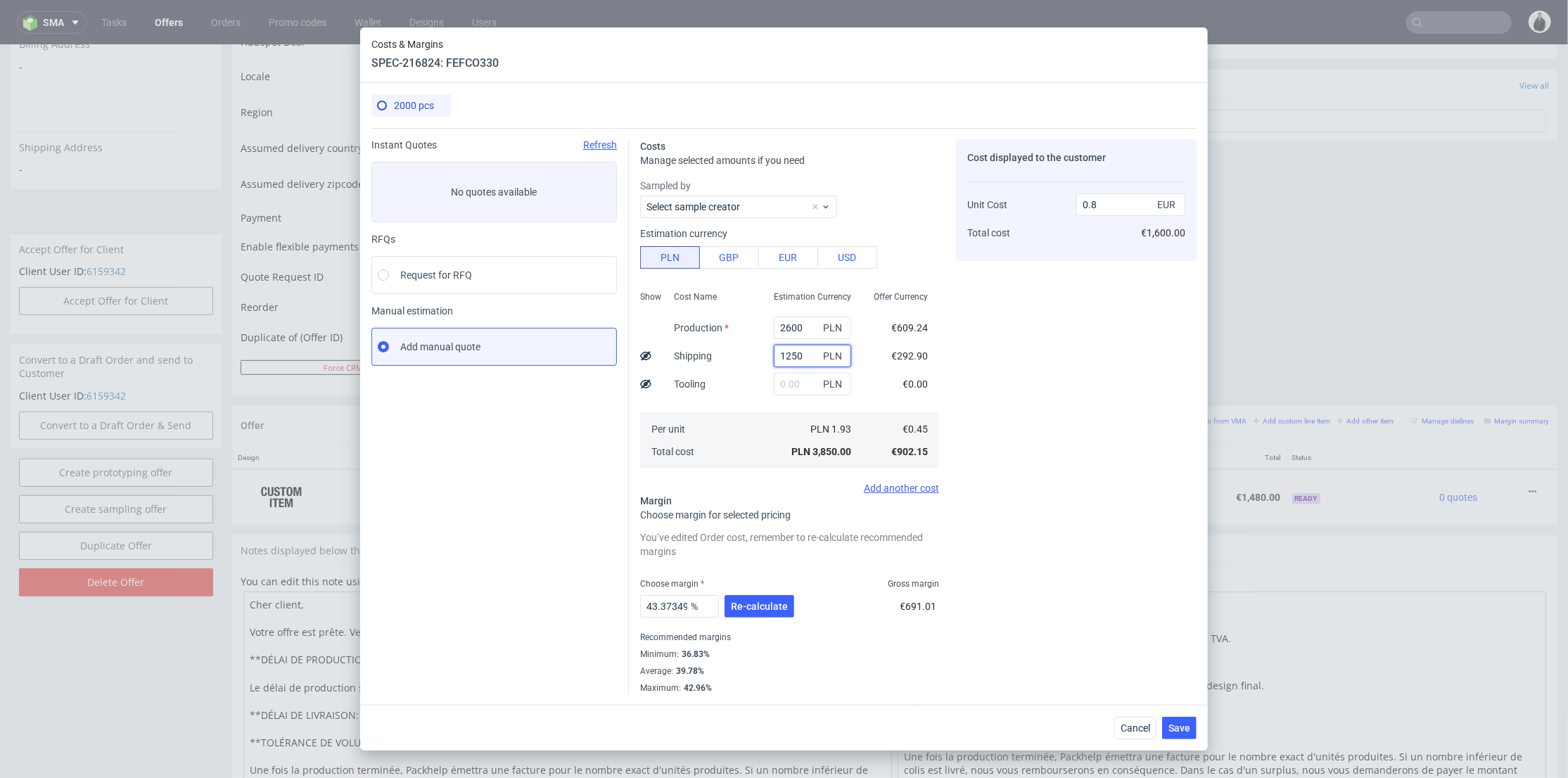
click at [776, 353] on input "1250" at bounding box center [812, 355] width 77 height 22
type input "13"
type input "0.54"
type input "1300"
click at [1036, 322] on div "Cost displayed to the customer Unit Cost Total cost 0.54 EUR €1,080.00" at bounding box center [1076, 417] width 241 height 554
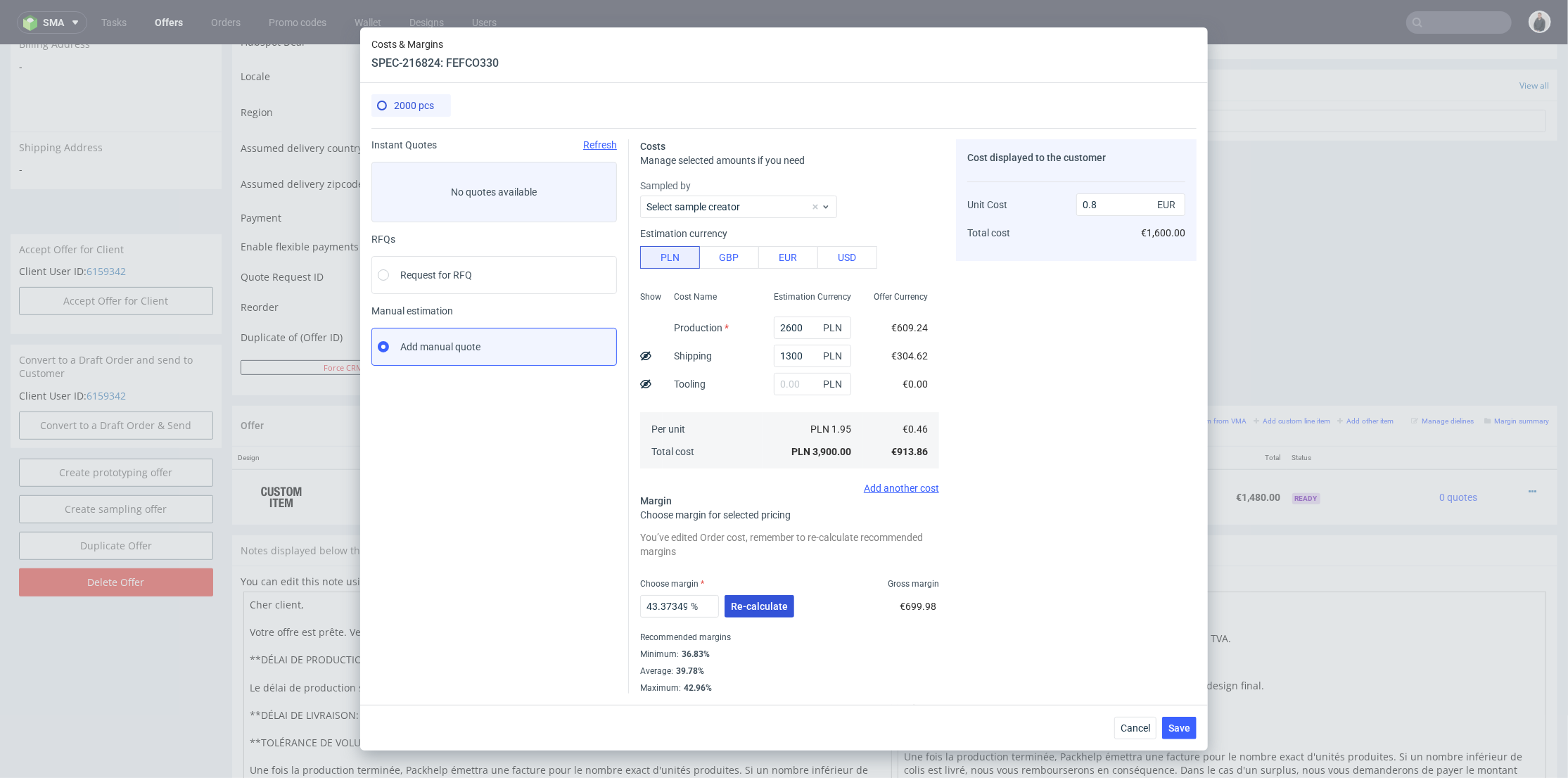
click at [766, 603] on span "Re-calculate" at bounding box center [760, 606] width 57 height 10
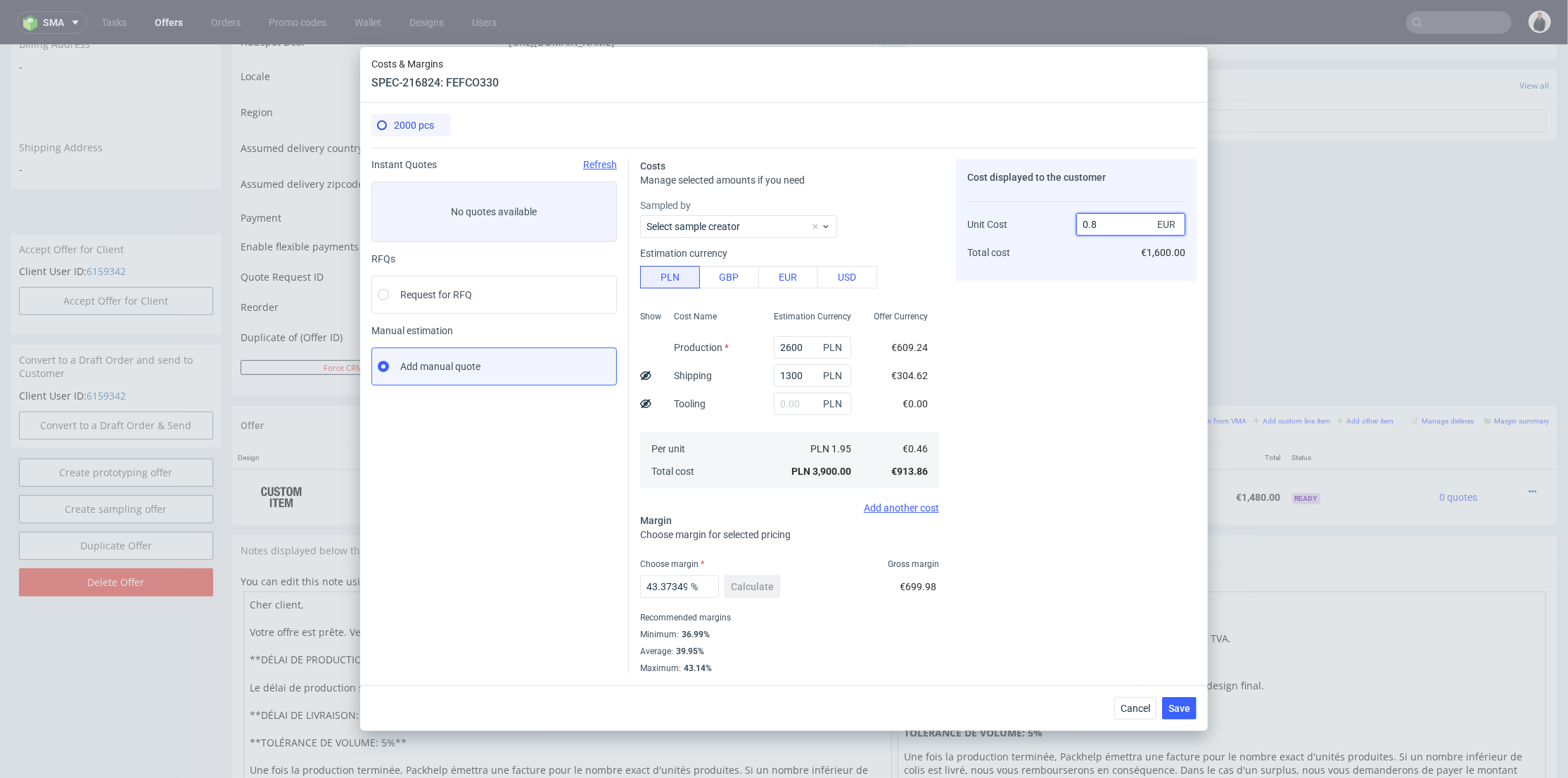
drag, startPoint x: 1116, startPoint y: 219, endPoint x: 1103, endPoint y: 263, distance: 45.9
click at [1116, 220] on input "0.8" at bounding box center [1130, 224] width 109 height 22
type input "0.83"
type input "44.57831325301205"
type input "0.82"
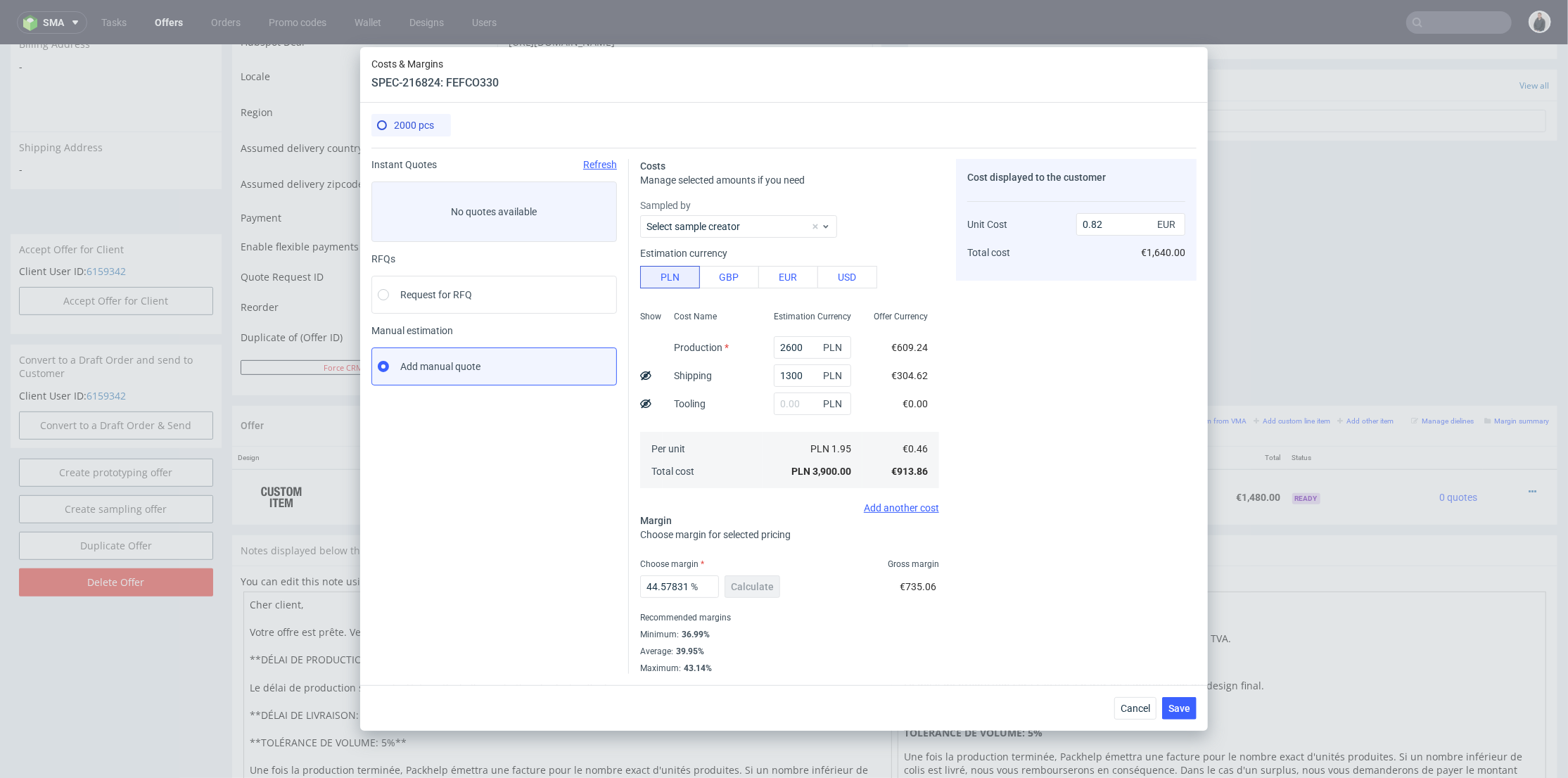
click at [1049, 364] on div "Cost displayed to the customer Unit Cost Total cost 0.82 EUR €1,640.00" at bounding box center [1076, 417] width 241 height 515
click at [1180, 704] on span "Save" at bounding box center [1179, 708] width 22 height 10
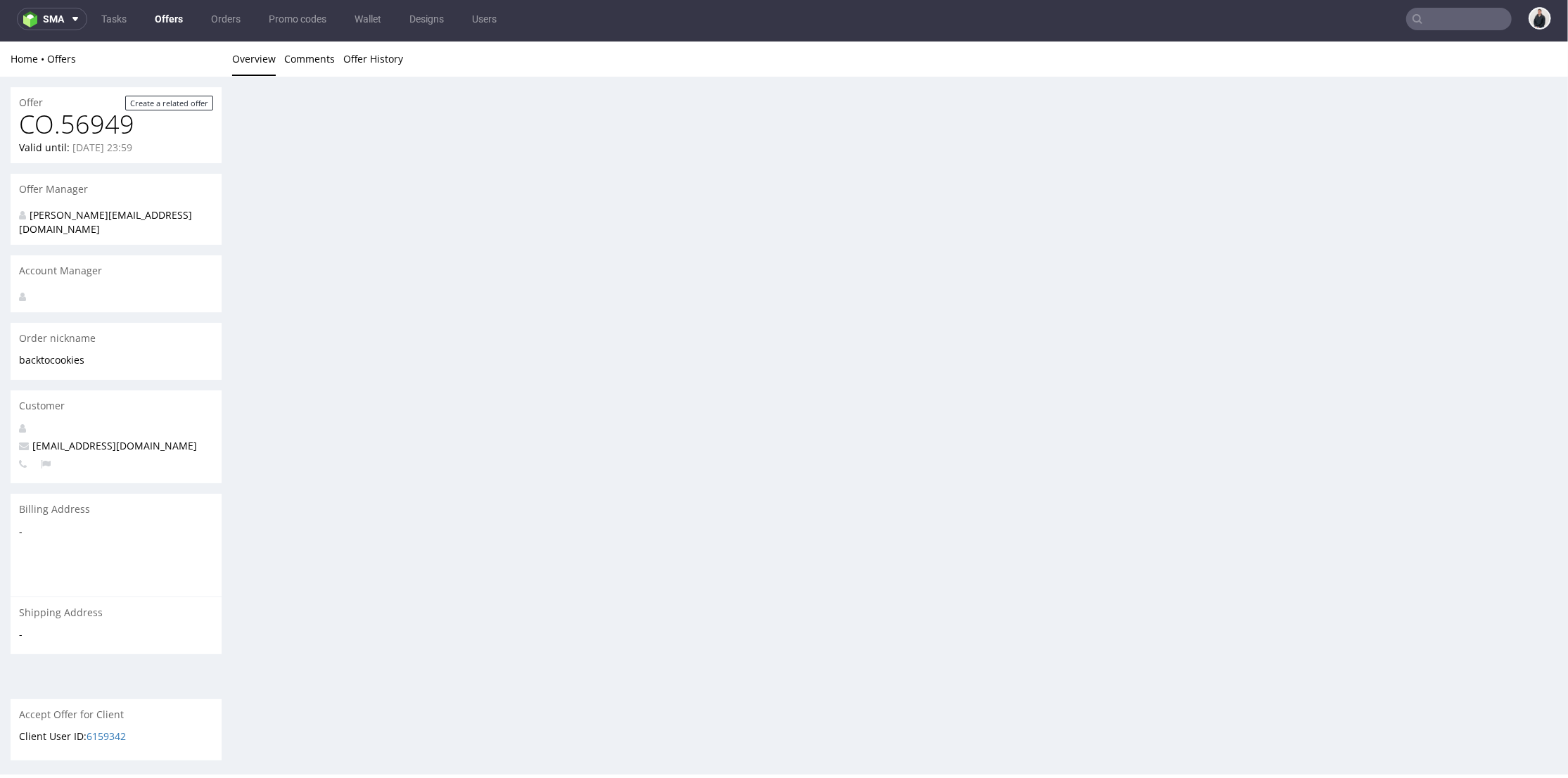
scroll to position [313, 0]
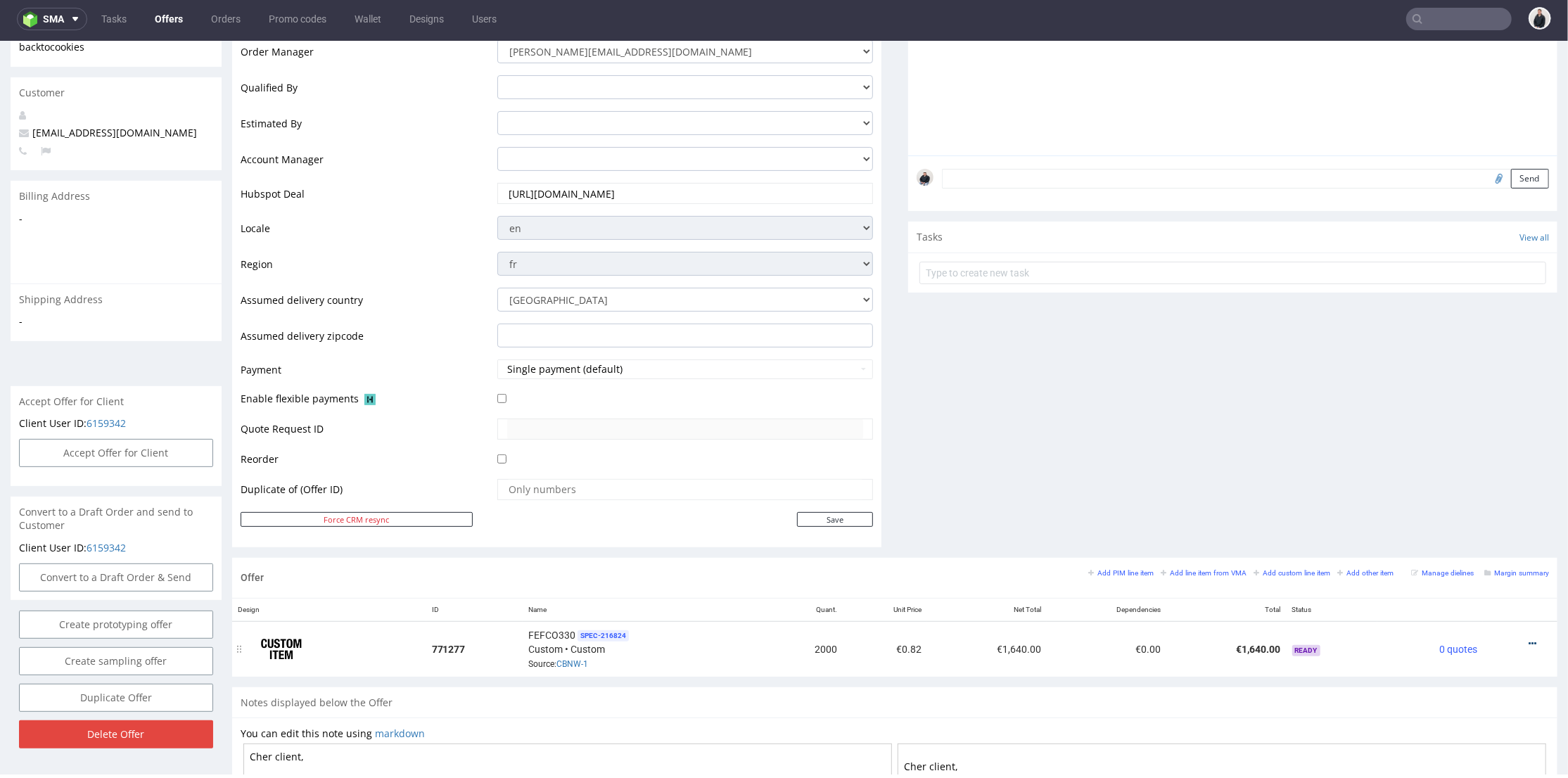
click at [1529, 639] on icon at bounding box center [1532, 642] width 8 height 10
click at [1455, 481] on span "Edit item price" at bounding box center [1469, 487] width 113 height 14
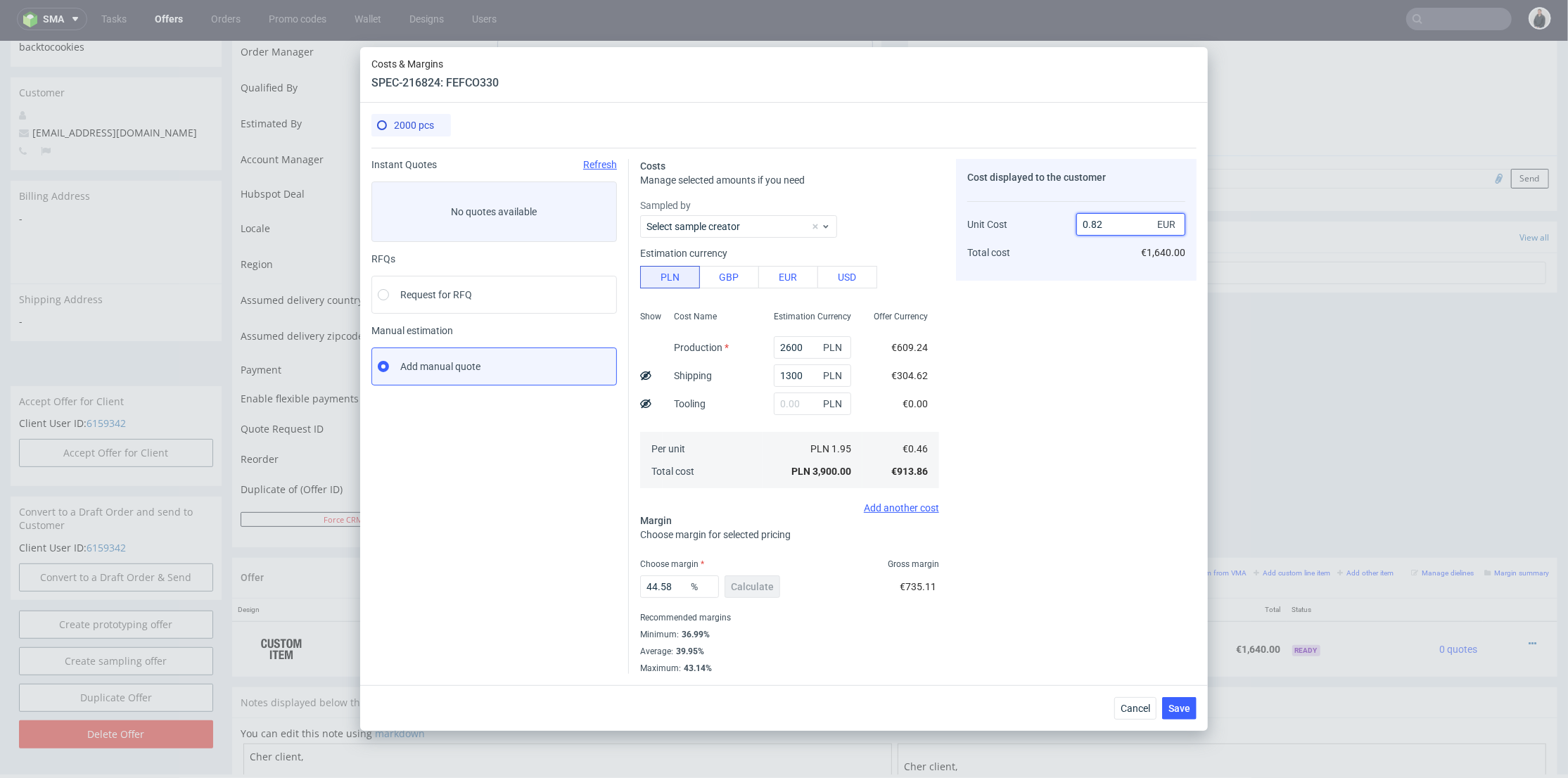
drag, startPoint x: 1110, startPoint y: 224, endPoint x: 1097, endPoint y: 224, distance: 13.0
click at [1097, 224] on input "0.82" at bounding box center [1130, 224] width 109 height 22
type input "0.84"
click at [1064, 329] on div "Cost displayed to the customer Unit Cost Total cost 0.84 EUR €1,640.00" at bounding box center [1076, 417] width 241 height 515
type input "45.23809523809524"
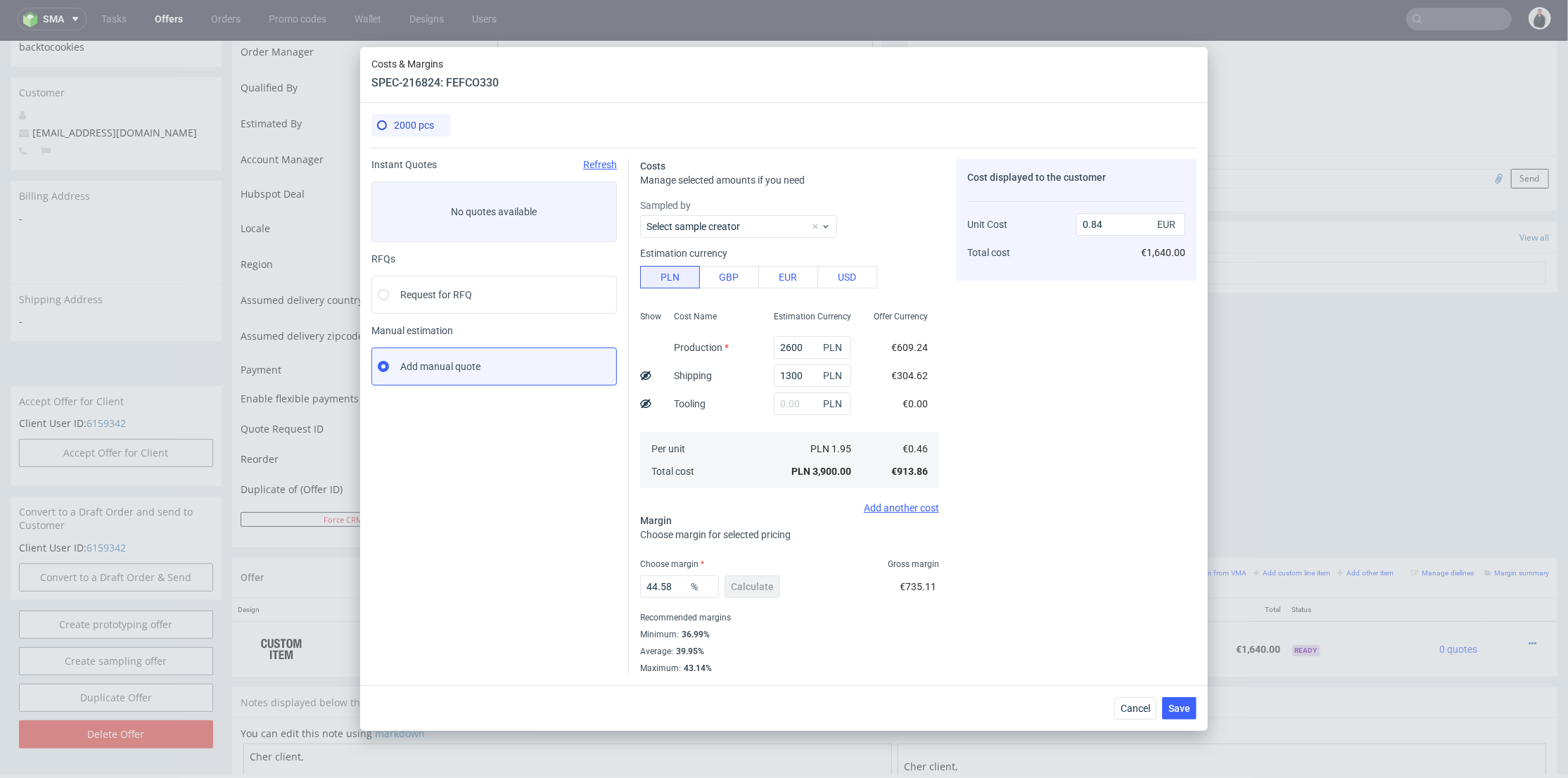
type input "0.83"
click at [1176, 704] on span "Save" at bounding box center [1179, 708] width 22 height 10
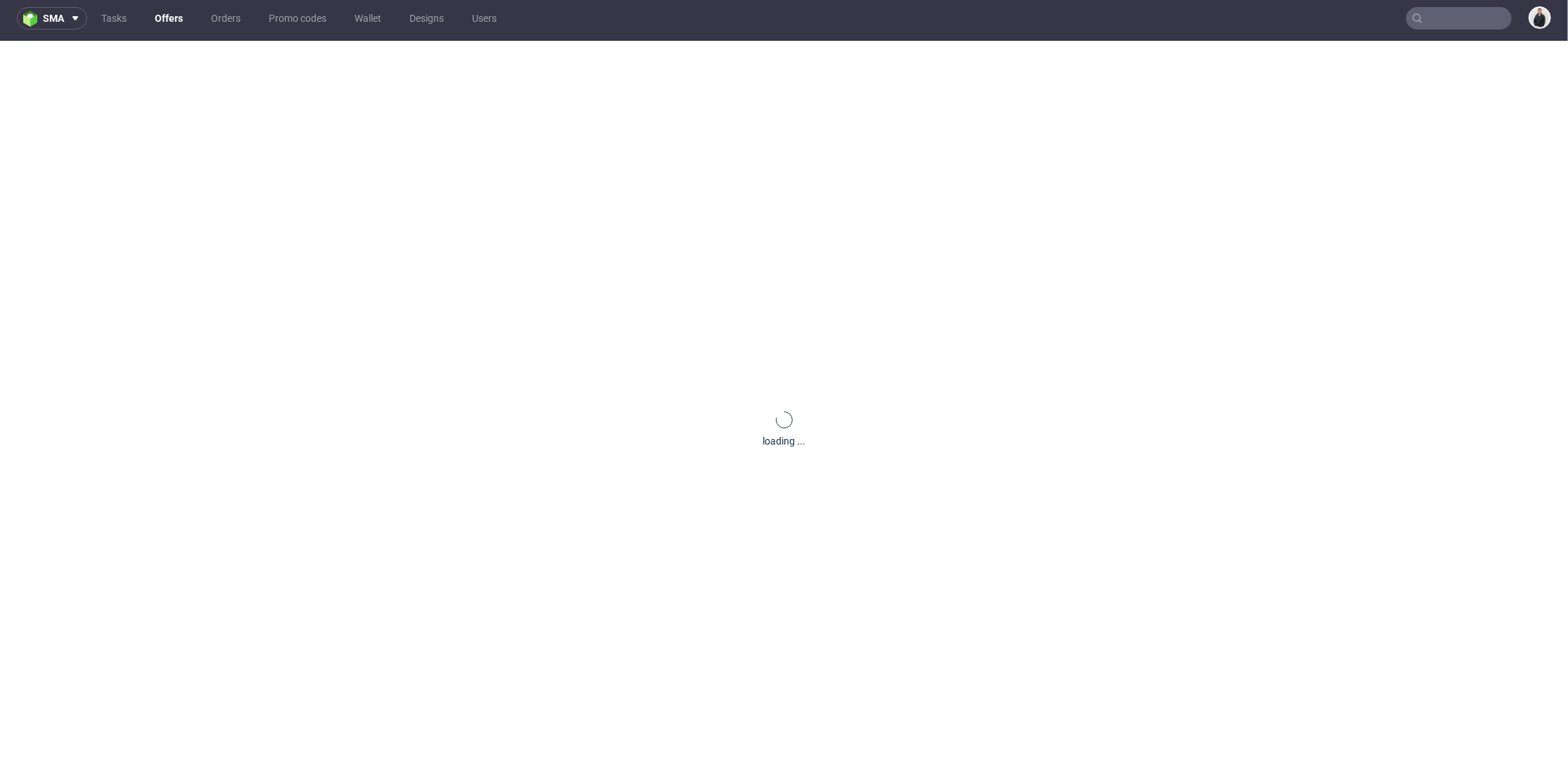
scroll to position [0, 0]
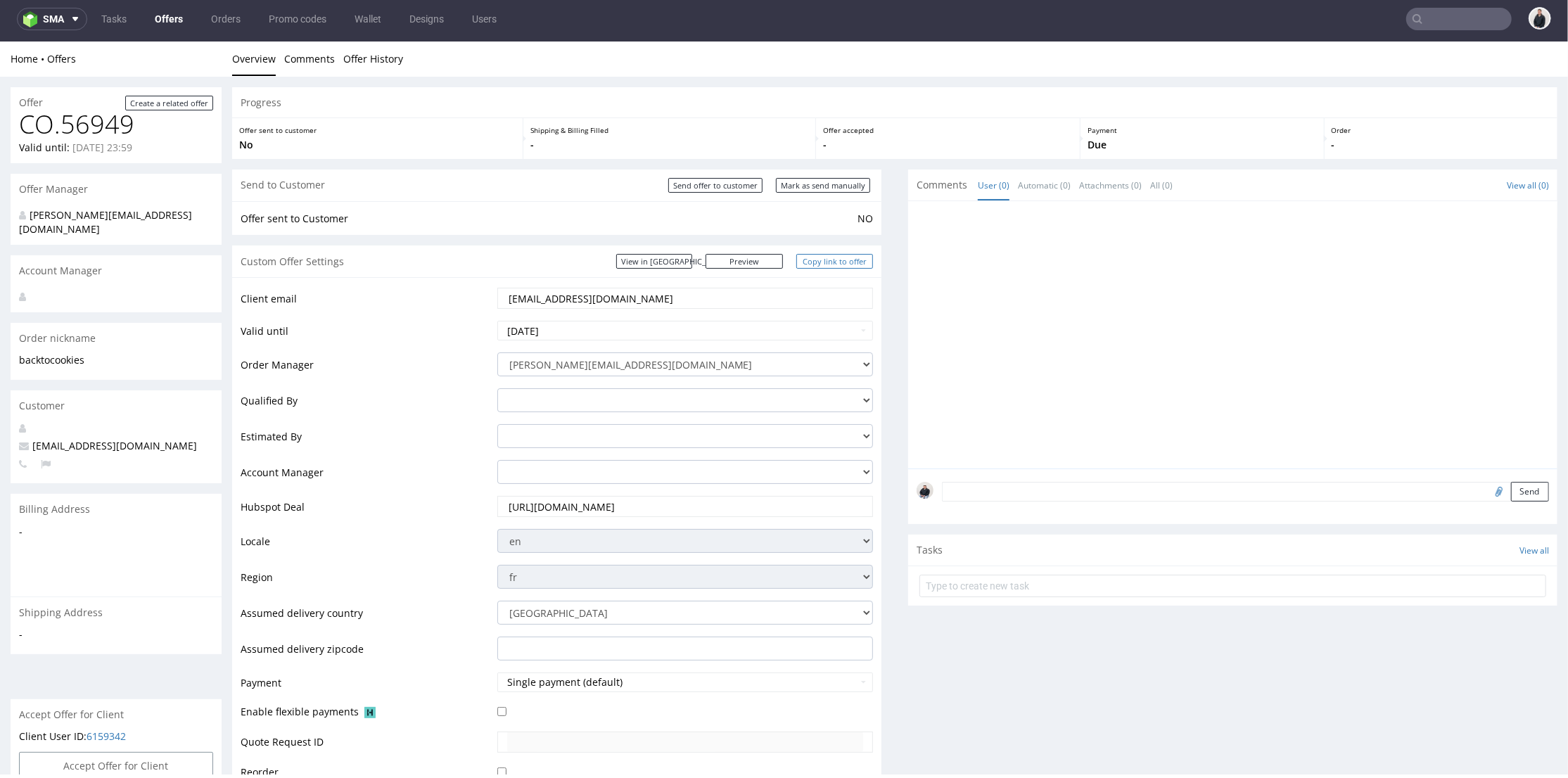
click at [809, 265] on link "Copy link to offer" at bounding box center [834, 260] width 77 height 15
click at [725, 186] on input "Send offer to customer" at bounding box center [715, 185] width 94 height 15
type input "In progress..."
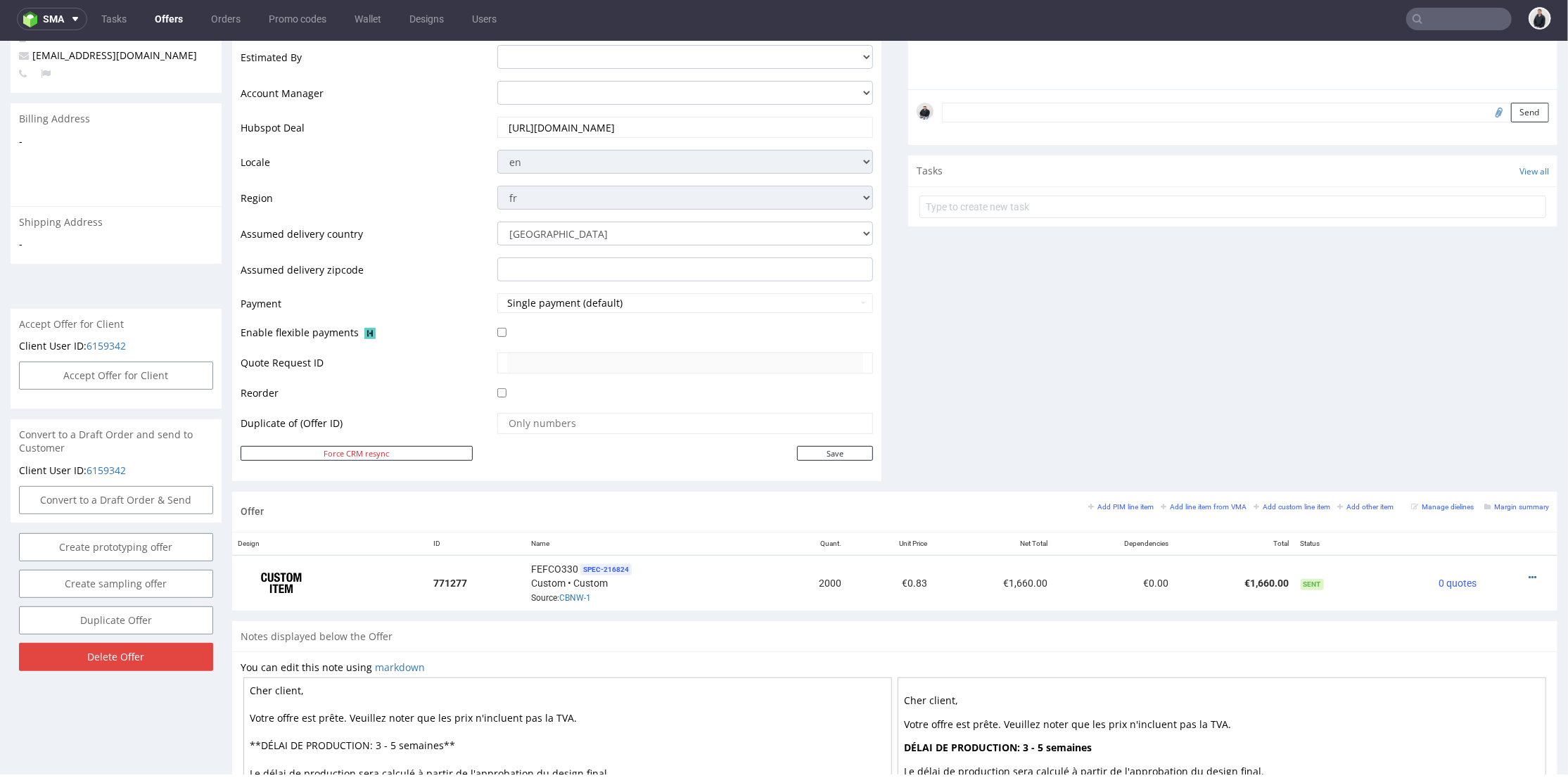
scroll to position [468, 0]
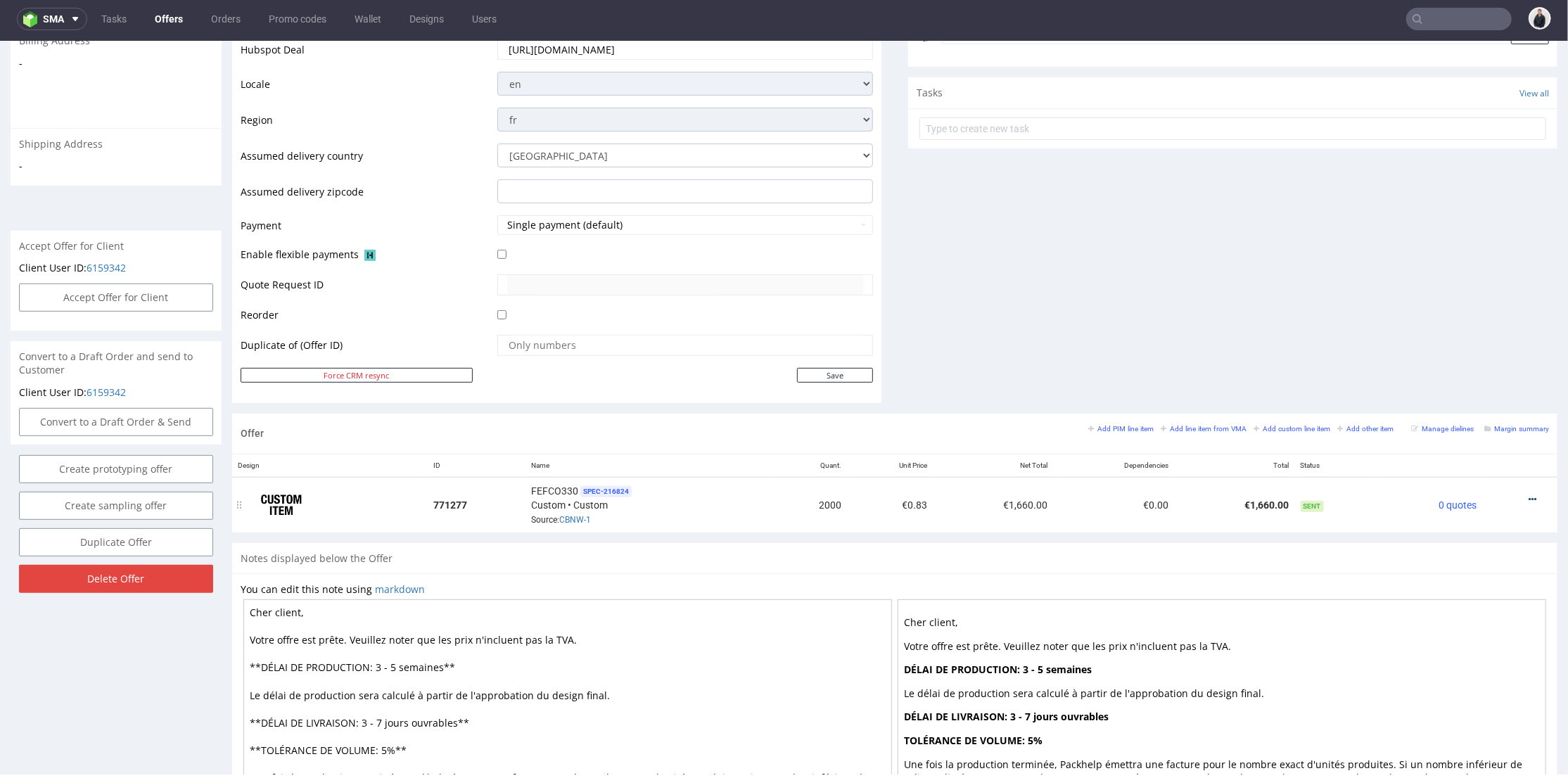
click at [1529, 495] on icon at bounding box center [1532, 498] width 8 height 10
click at [1453, 351] on li "Edit item price" at bounding box center [1463, 342] width 136 height 26
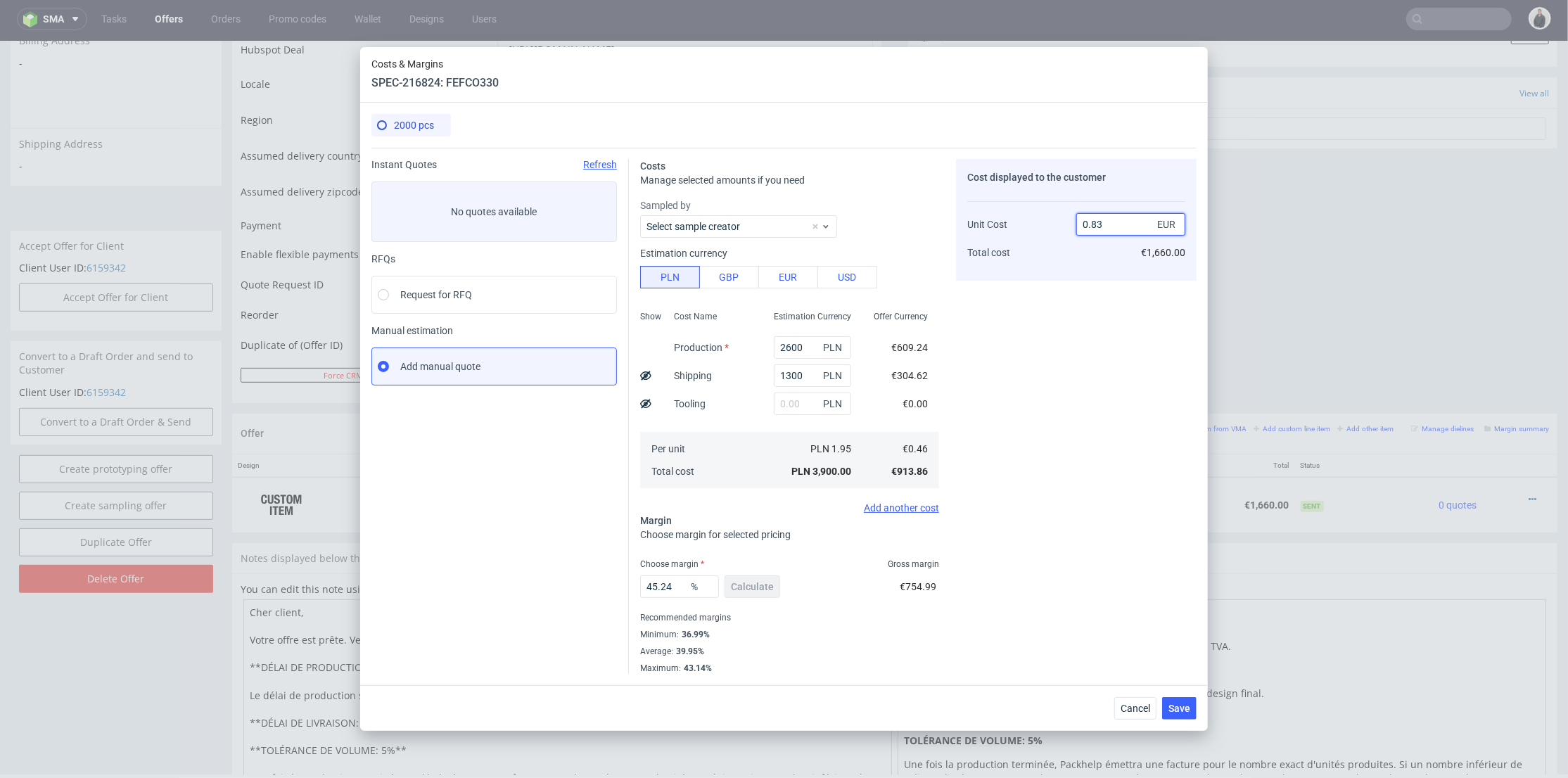
drag, startPoint x: 1094, startPoint y: 224, endPoint x: 1103, endPoint y: 224, distance: 9.0
click at [1103, 224] on input "0.83" at bounding box center [1130, 224] width 109 height 22
type input "0.79"
type input "41.77215189873418"
type input "0.78"
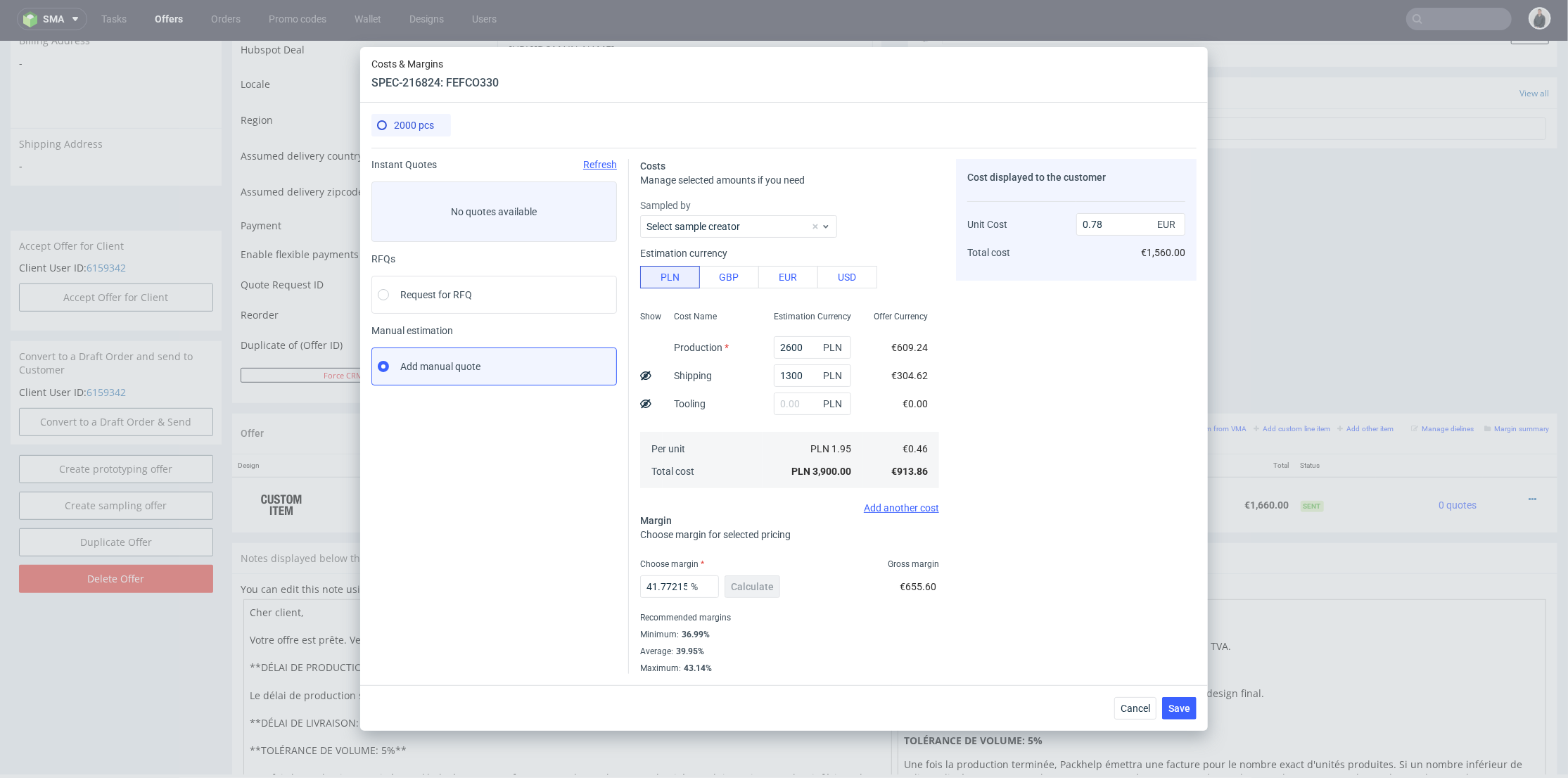
click at [1087, 351] on div "Cost displayed to the customer Unit Cost Total cost 0.78 EUR €1,560.00" at bounding box center [1076, 417] width 241 height 515
click at [1190, 711] on button "Save" at bounding box center [1179, 708] width 35 height 22
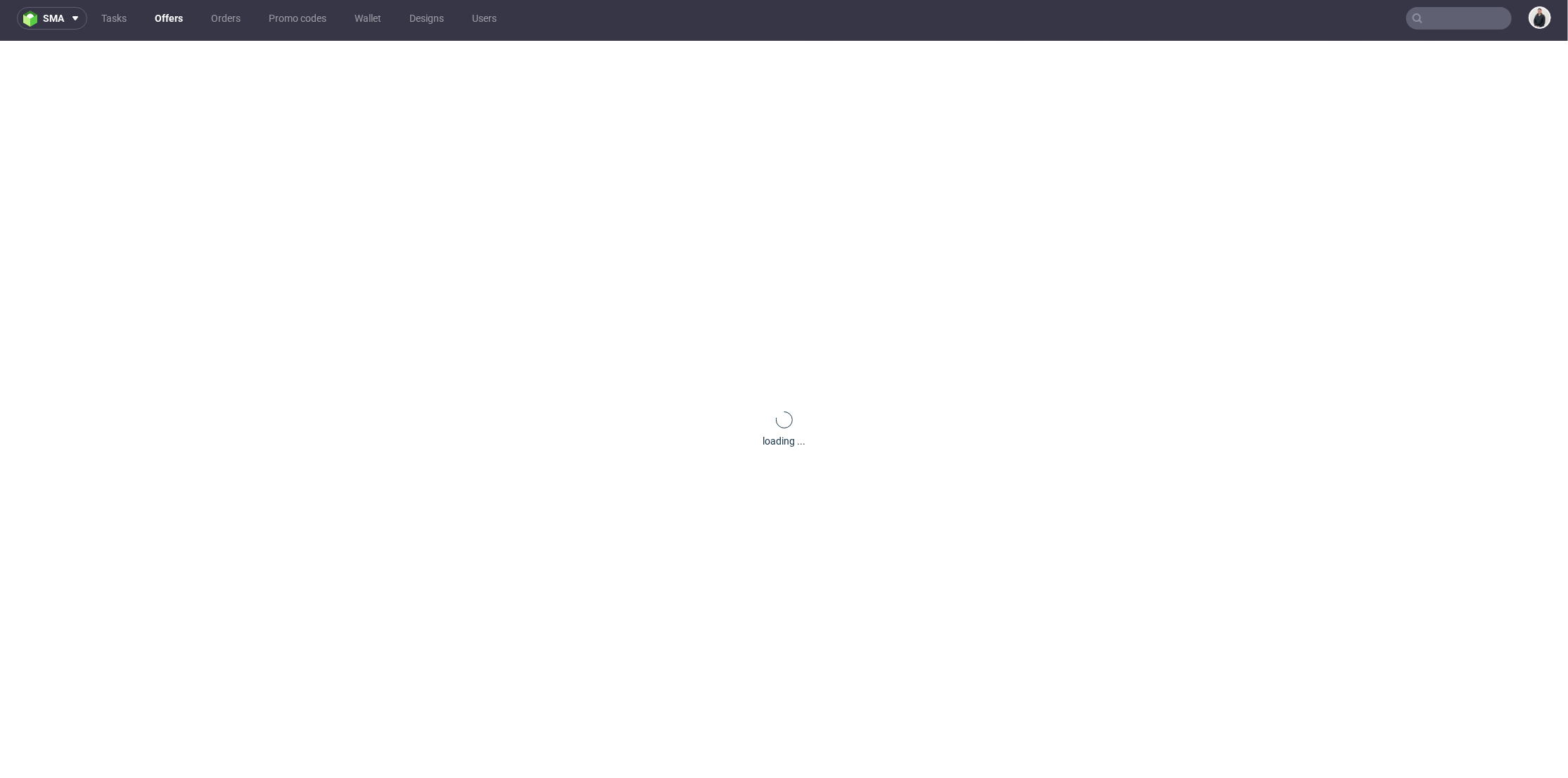
scroll to position [0, 0]
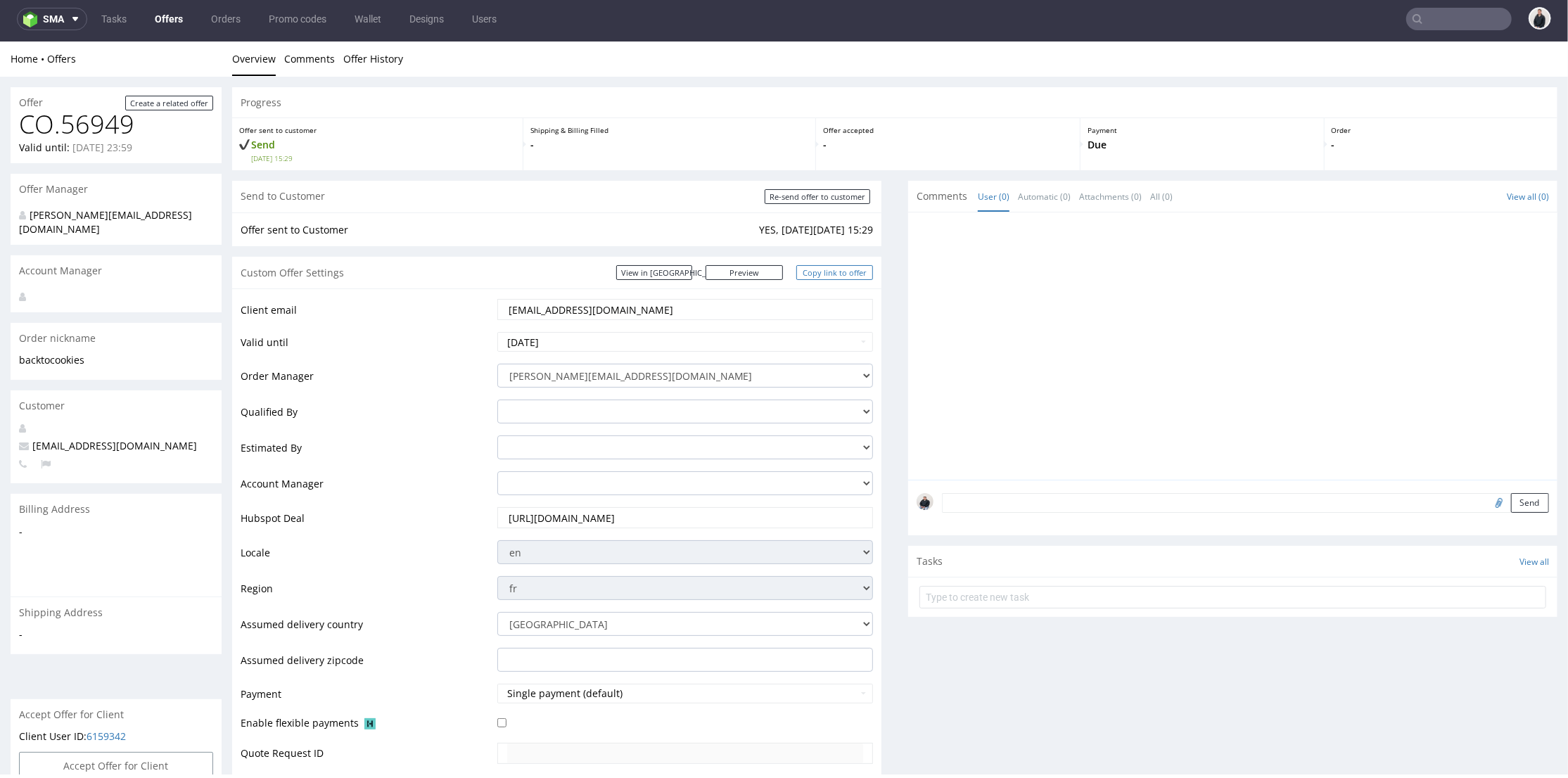
click at [830, 274] on link "Copy link to offer" at bounding box center [834, 272] width 77 height 15
click at [836, 201] on input "Re-send offer to customer" at bounding box center [817, 195] width 106 height 15
type input "In progress..."
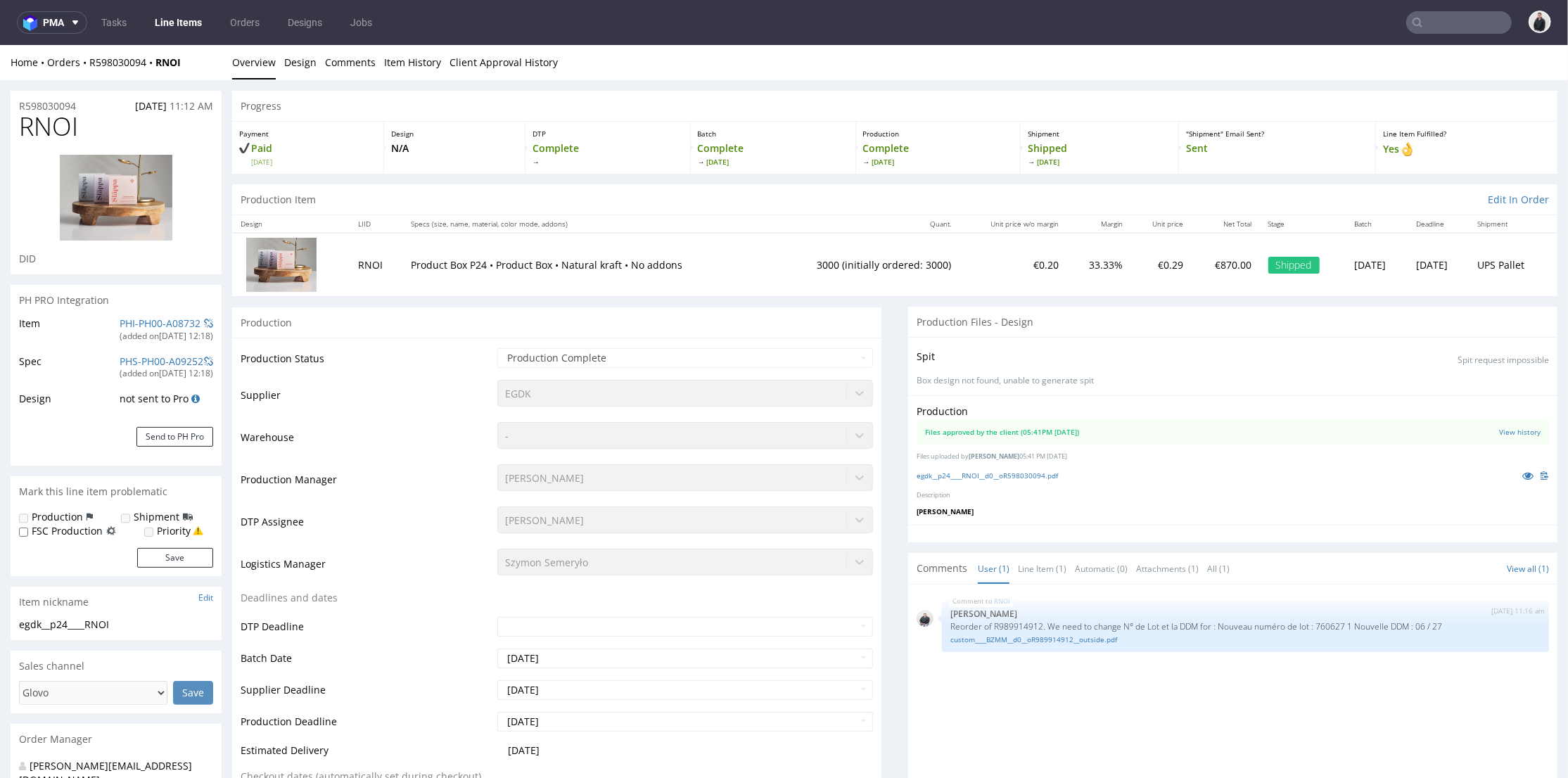
scroll to position [1093, 0]
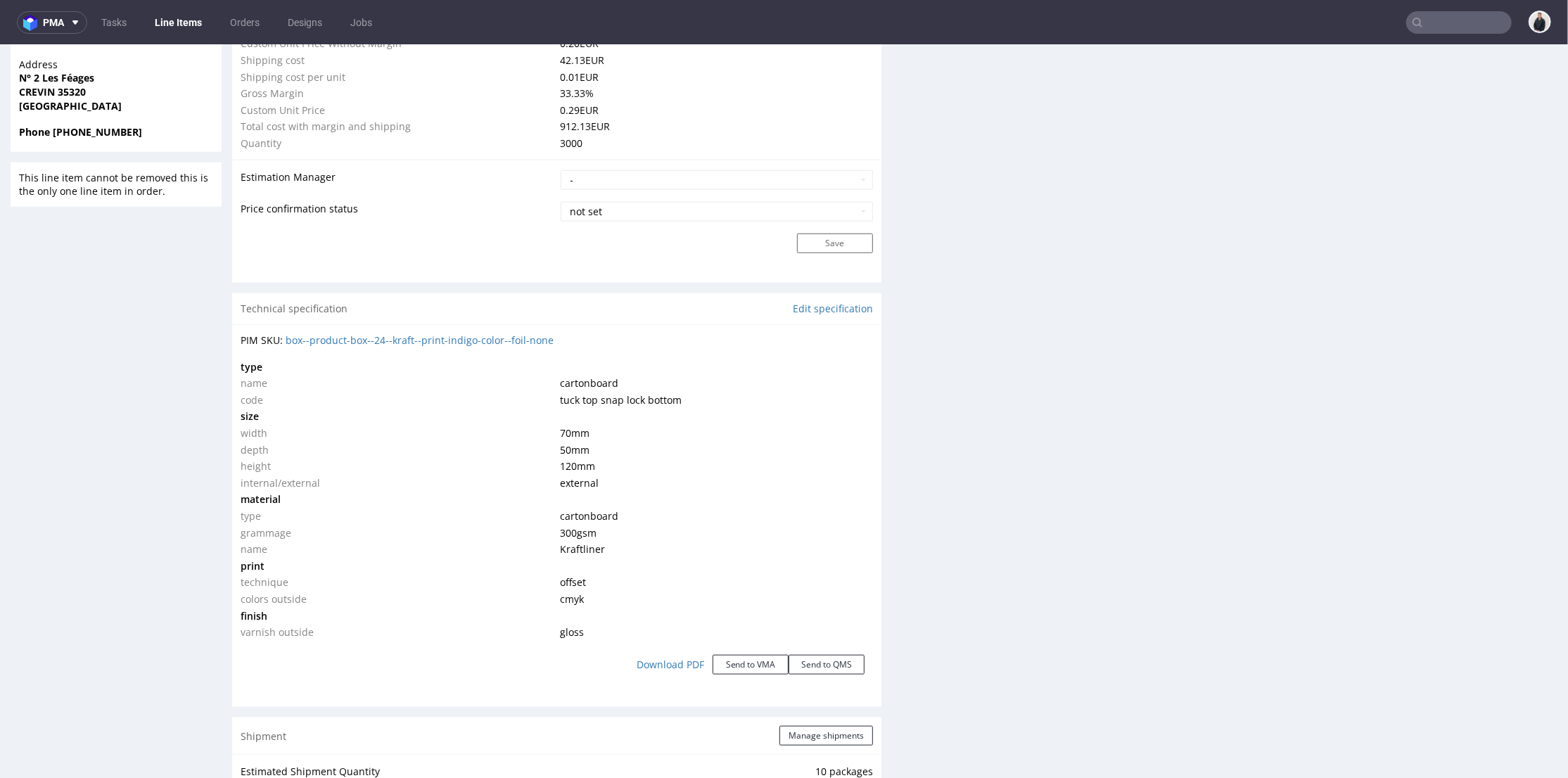
click at [1445, 20] on input "text" at bounding box center [1459, 22] width 106 height 22
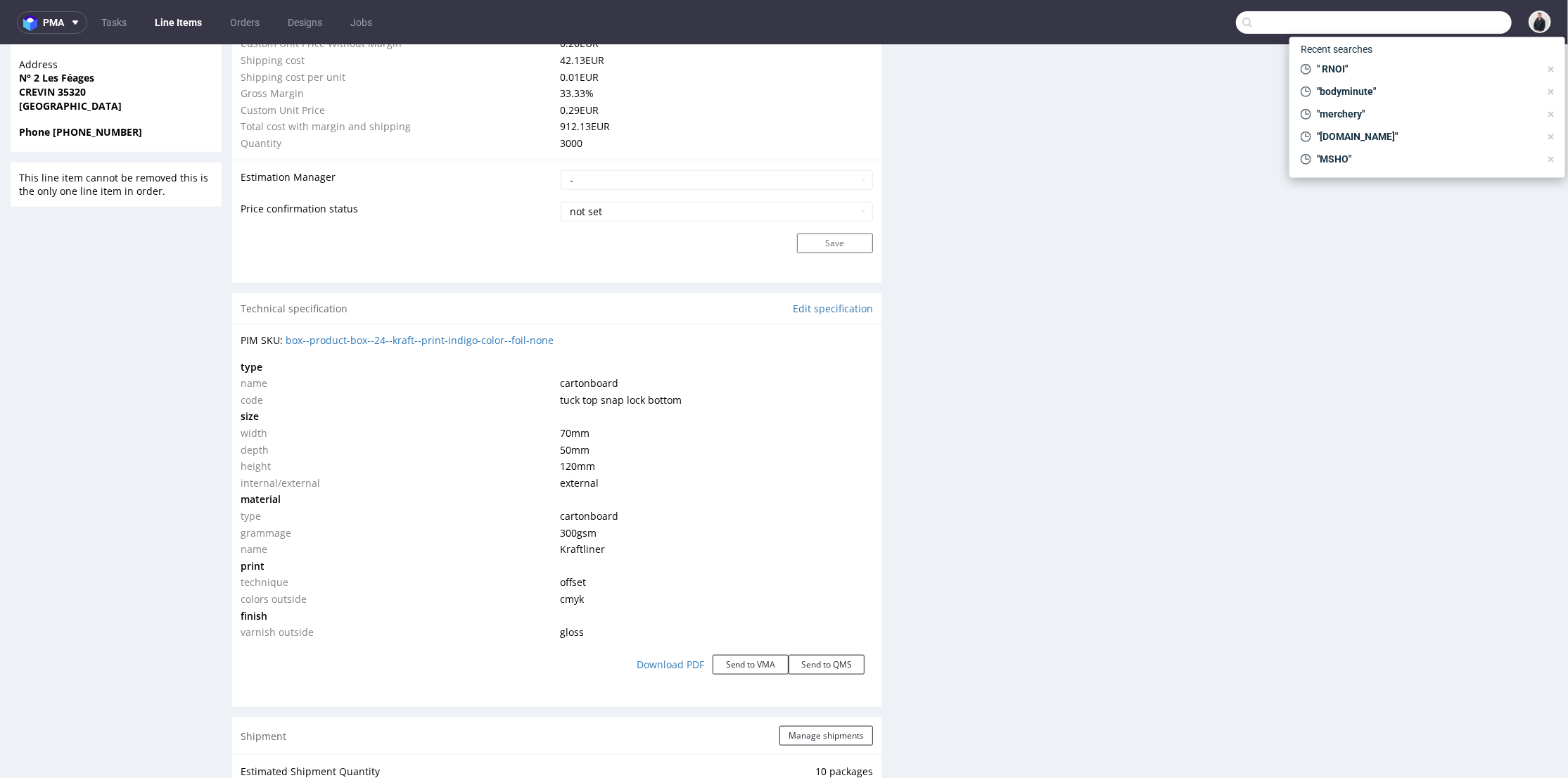
paste input "PAHI"
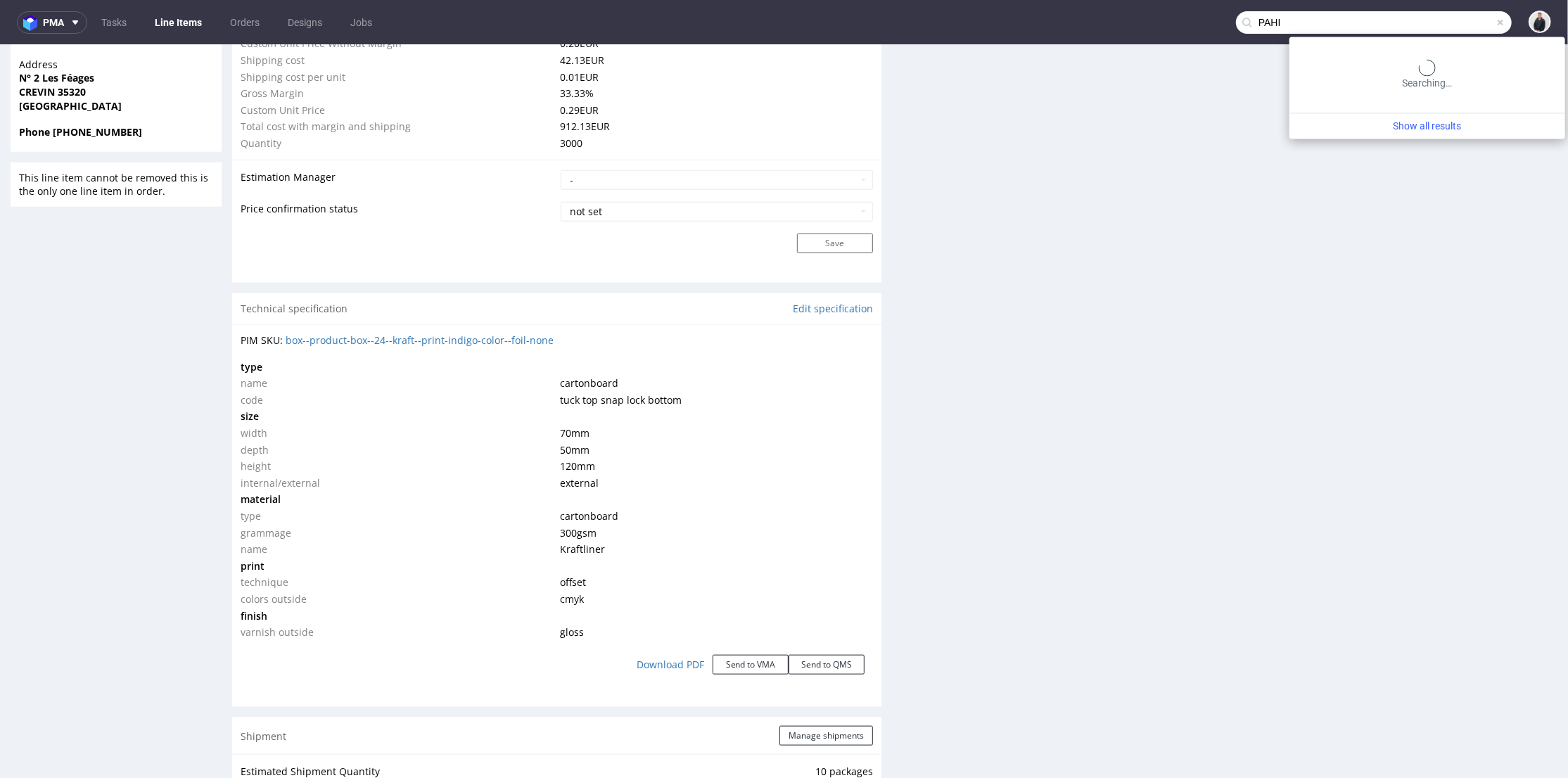
type input "PAHI"
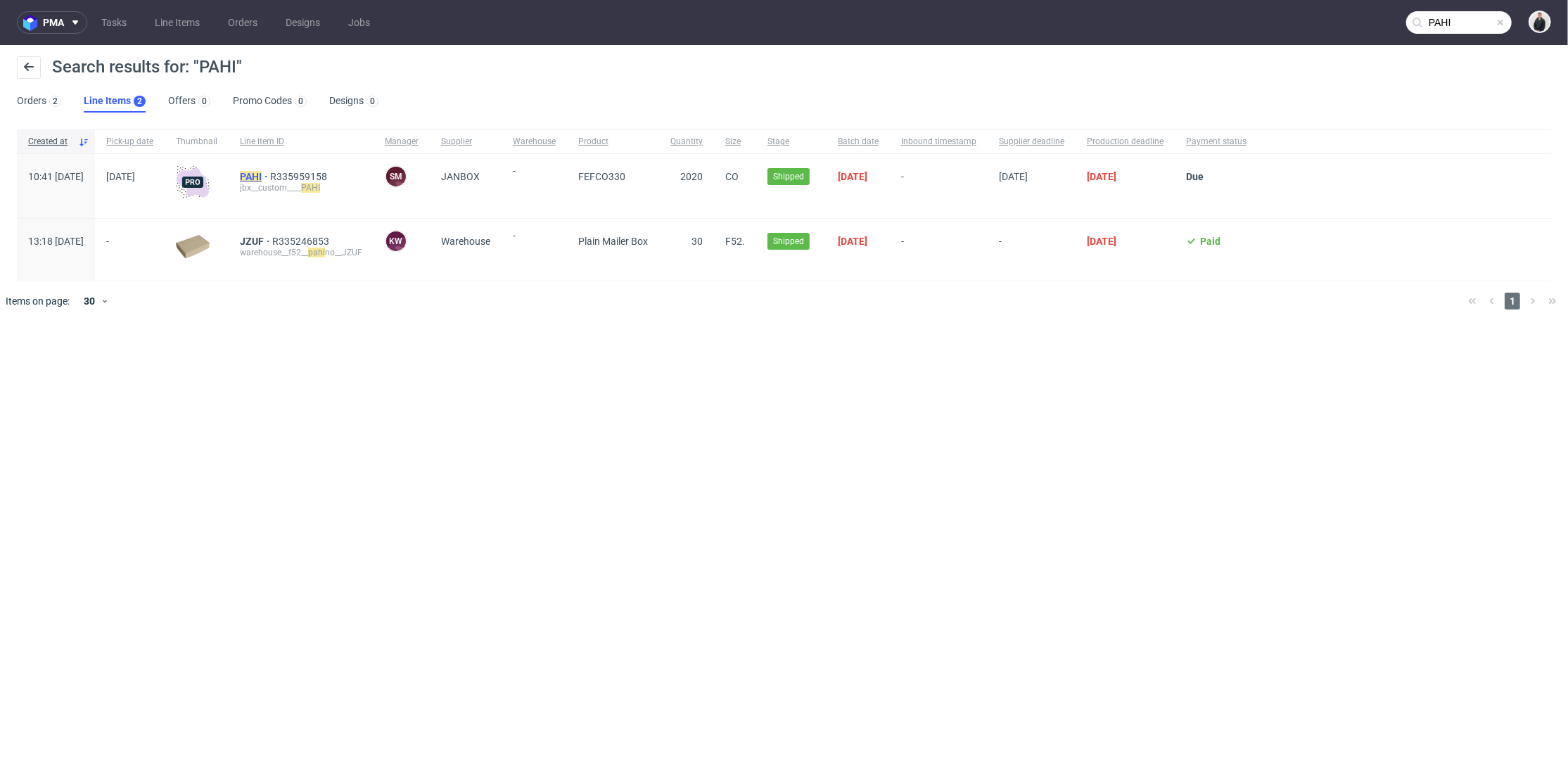
click at [262, 172] on mark "PAHI" at bounding box center [251, 176] width 22 height 12
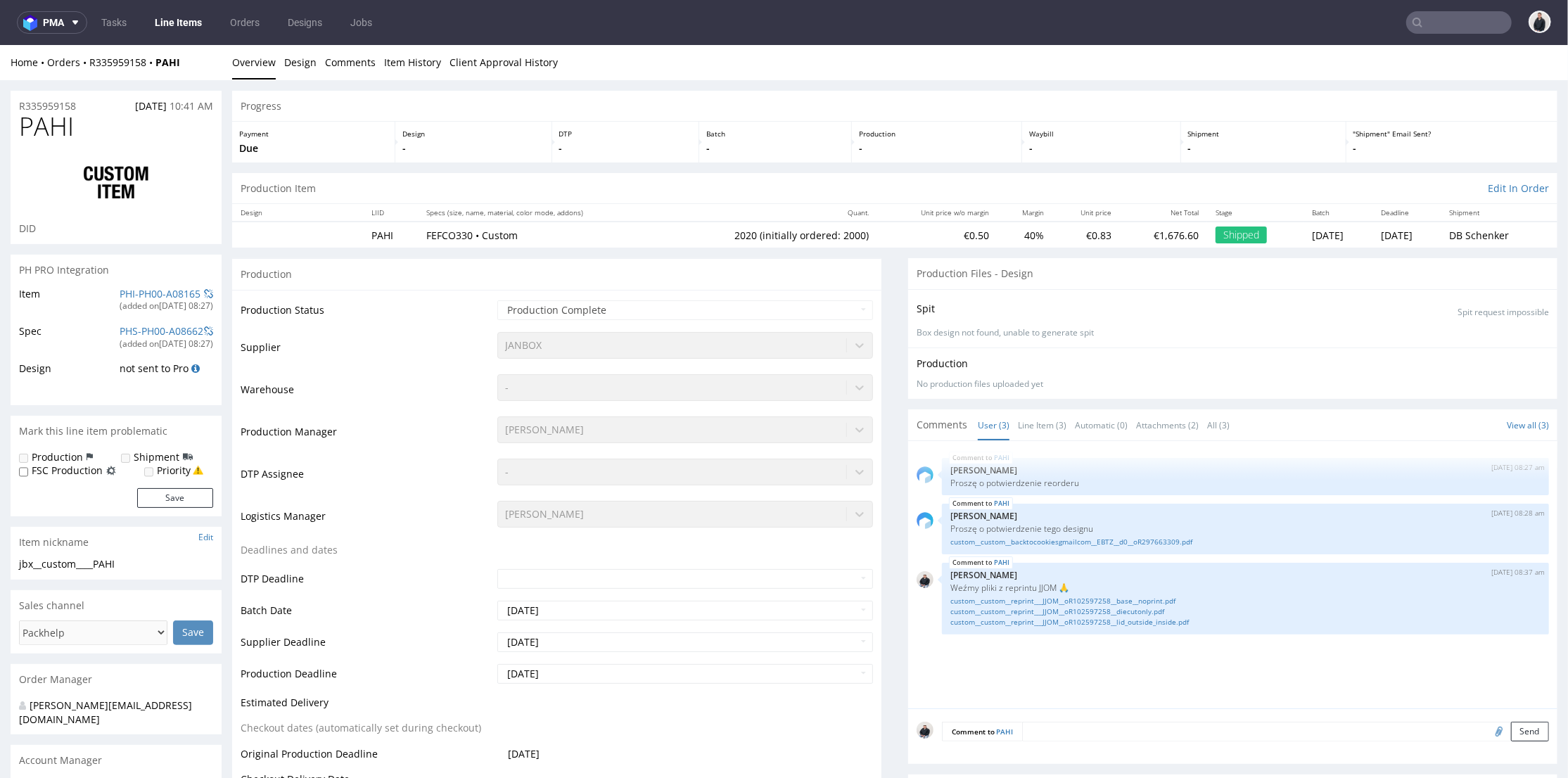
select select "in_progress"
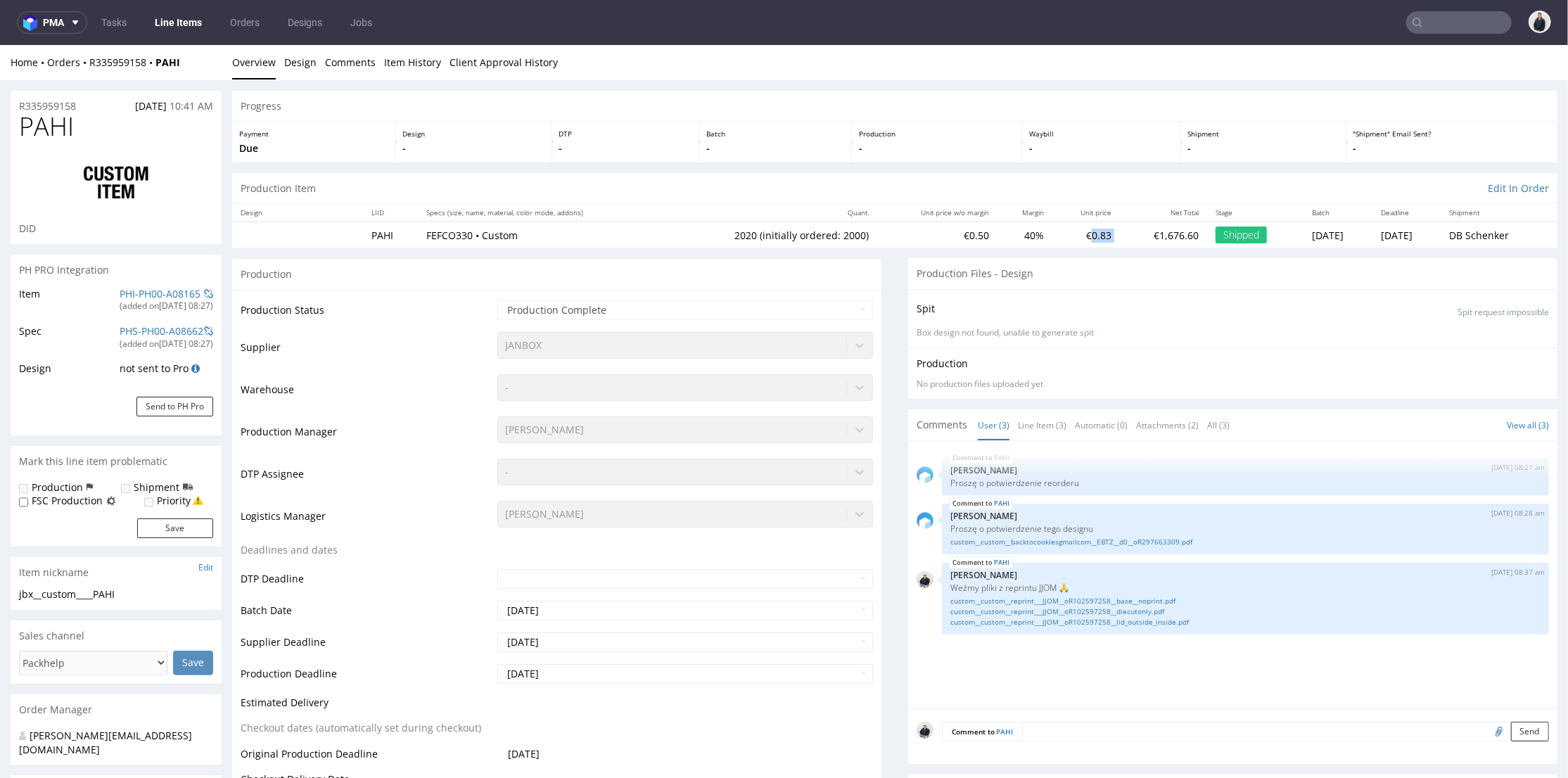
drag, startPoint x: 1049, startPoint y: 232, endPoint x: 1093, endPoint y: 221, distance: 45.4
click at [1093, 226] on tr "PAHI FEFCO330 • Custom 2020 (initially ordered: 2000) €0.50 40% €0.83 €1,676.60…" at bounding box center [895, 234] width 1325 height 26
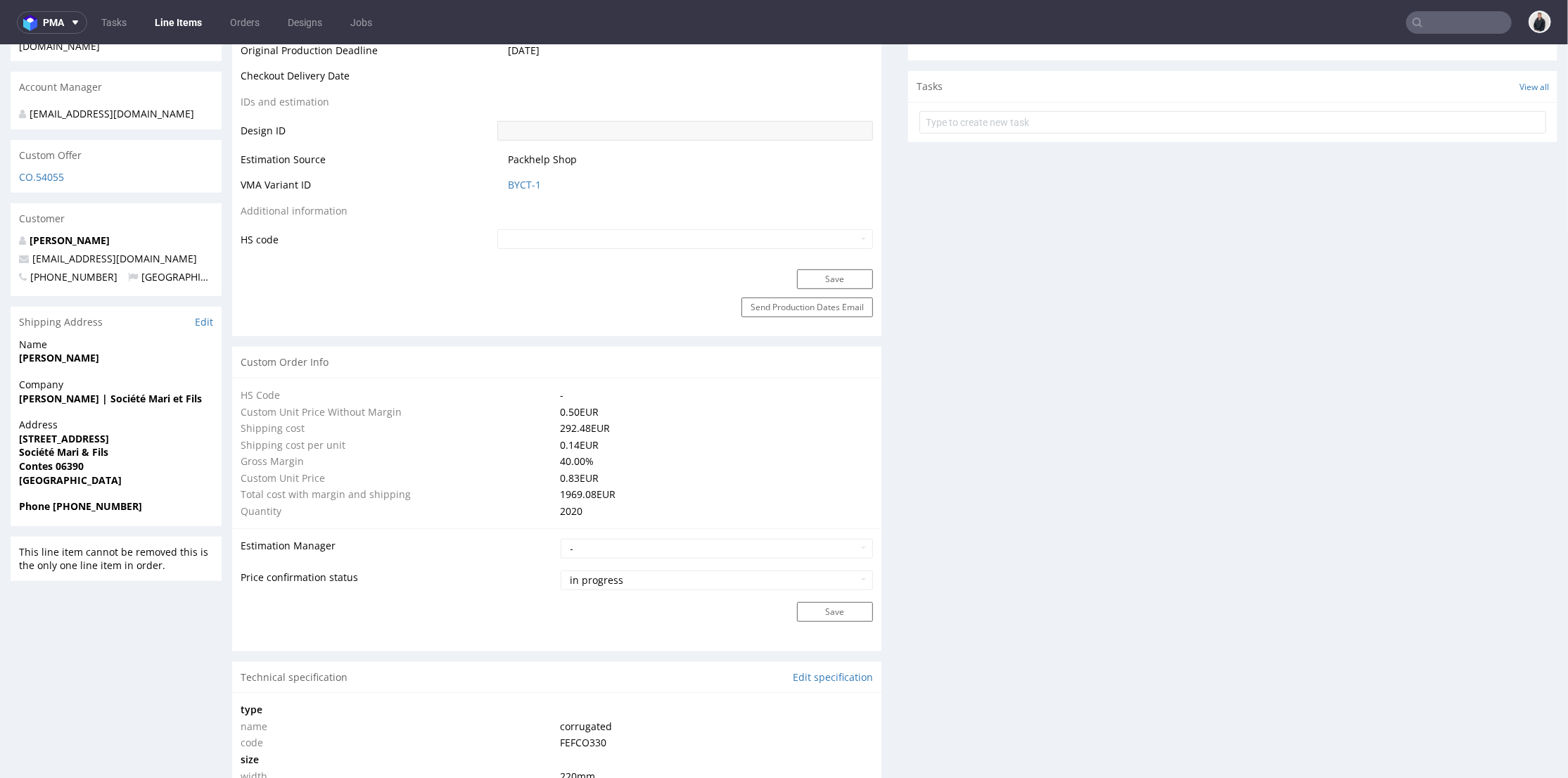
scroll to position [546, 0]
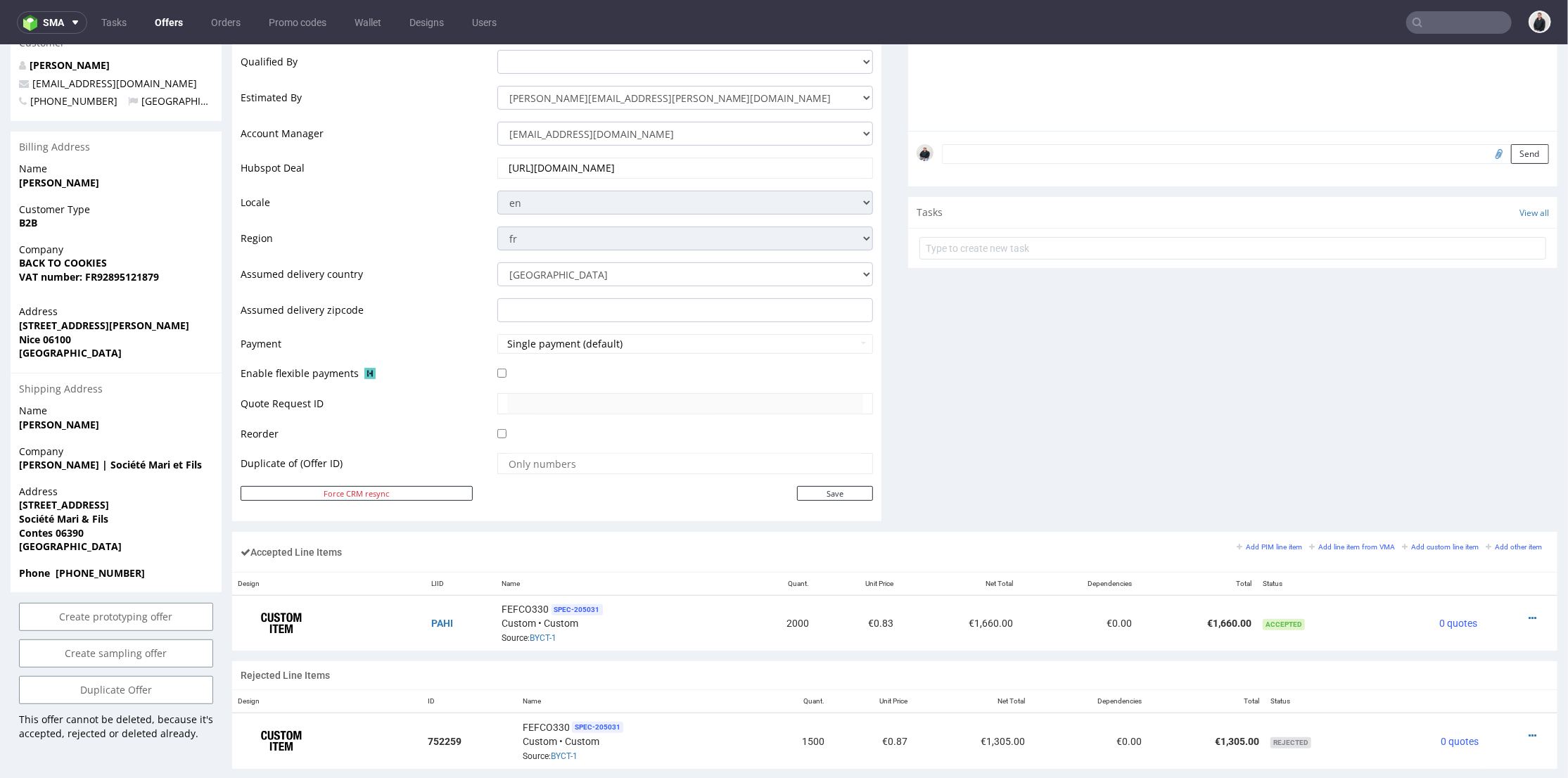
scroll to position [468, 0]
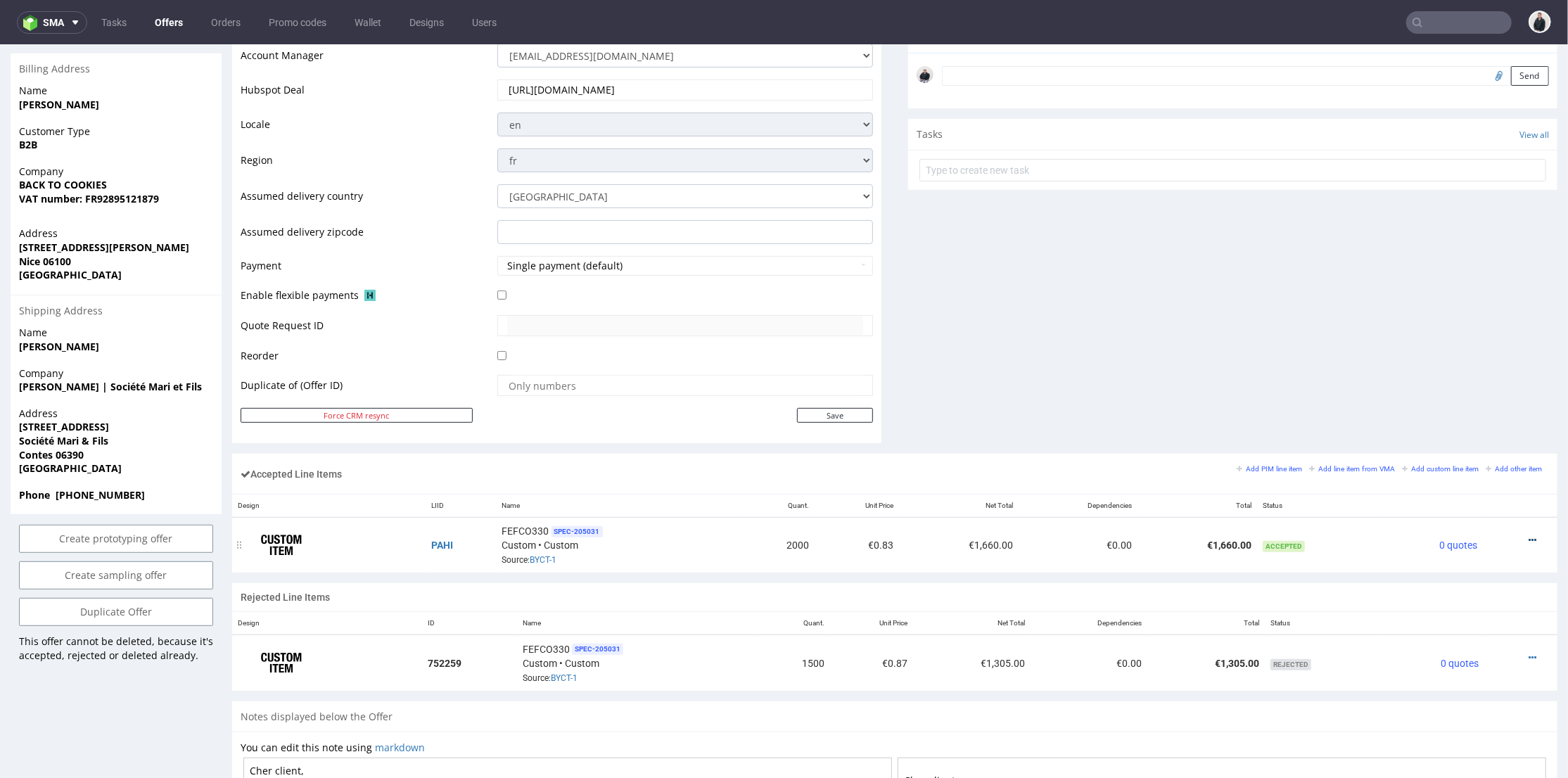
click at [1529, 536] on icon at bounding box center [1532, 539] width 8 height 10
click at [1463, 405] on span "Edit item price" at bounding box center [1475, 408] width 101 height 14
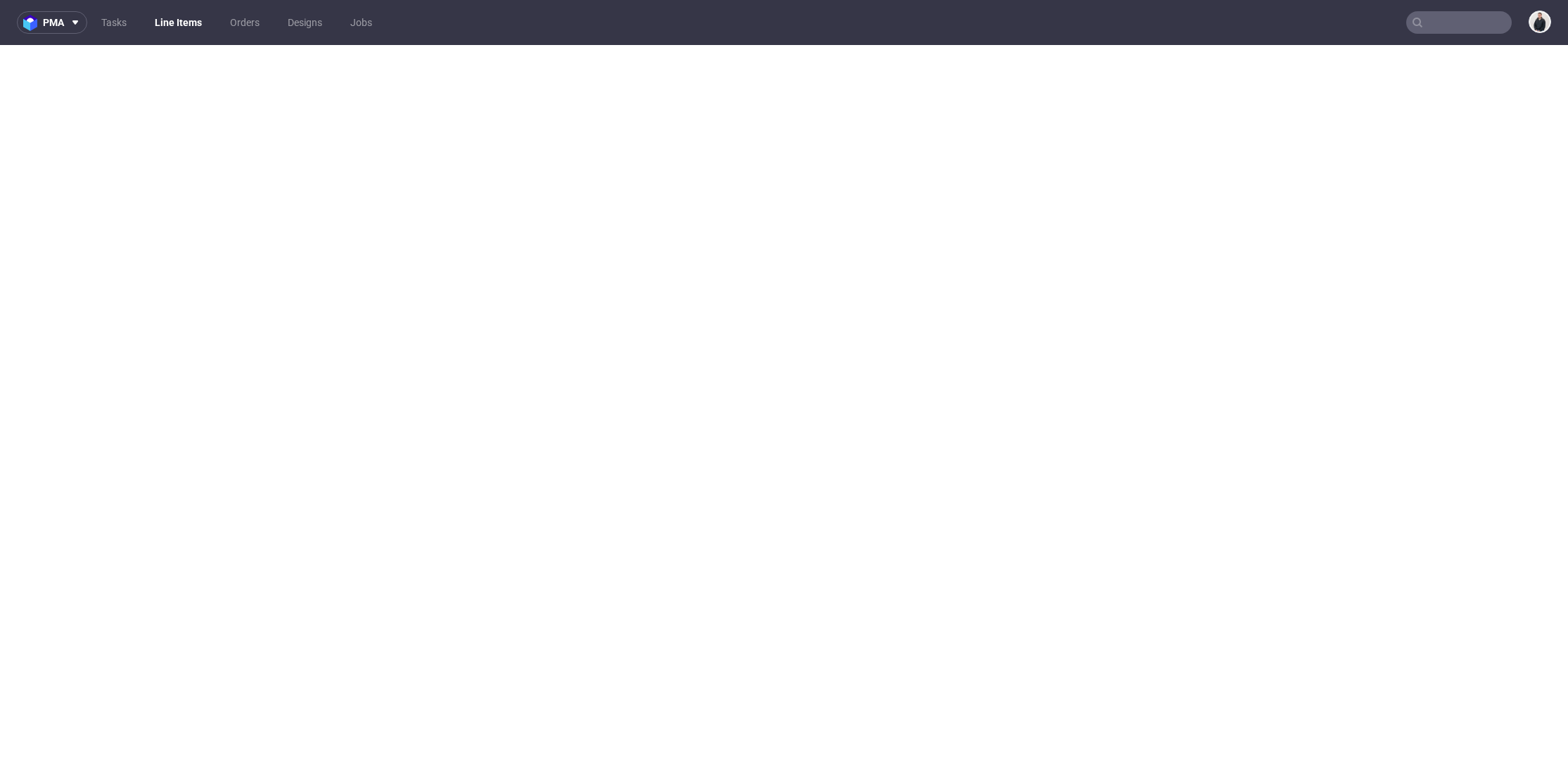
select select "in_progress"
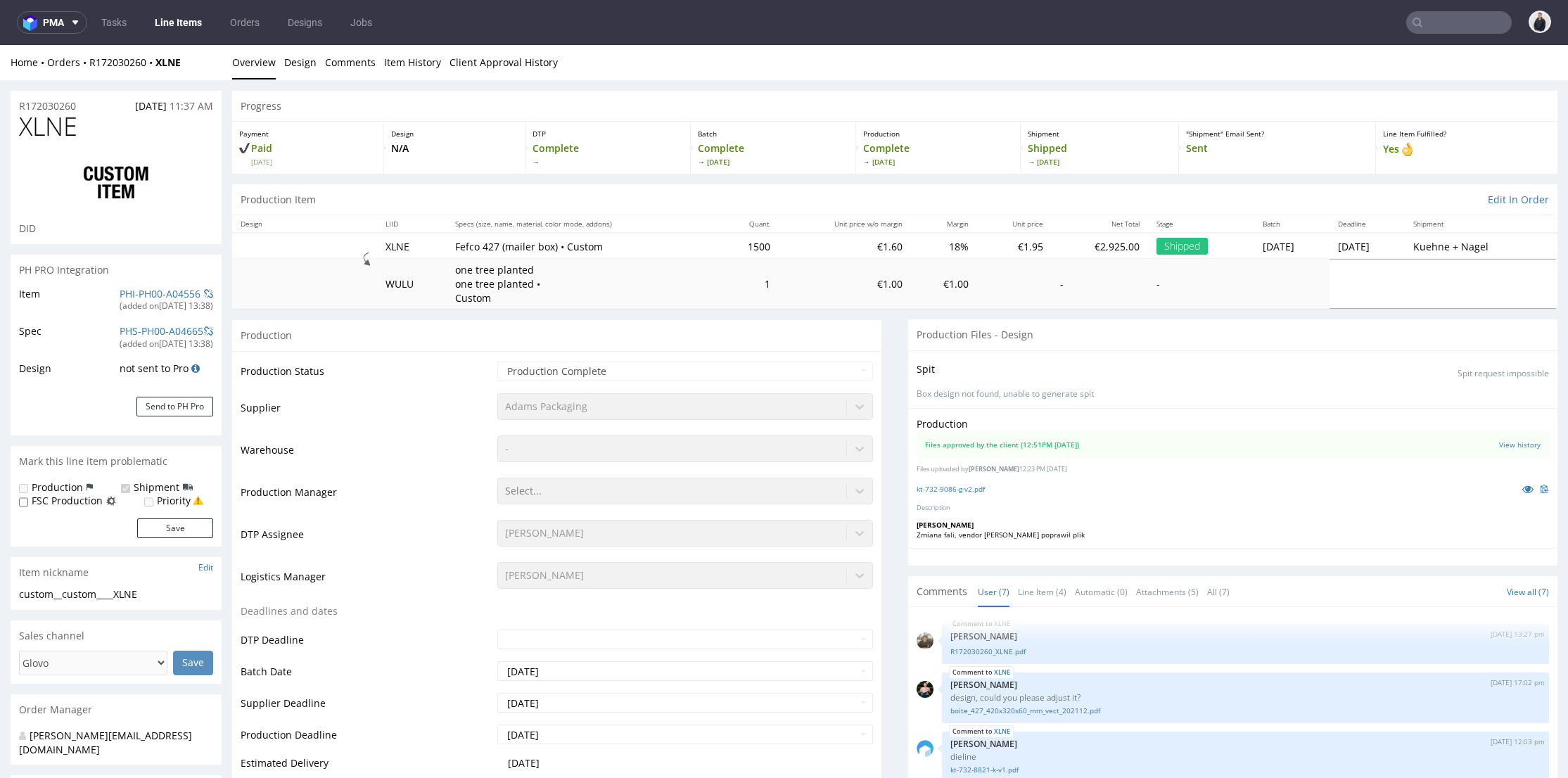
select select "in_progress"
